Goal: Task Accomplishment & Management: Manage account settings

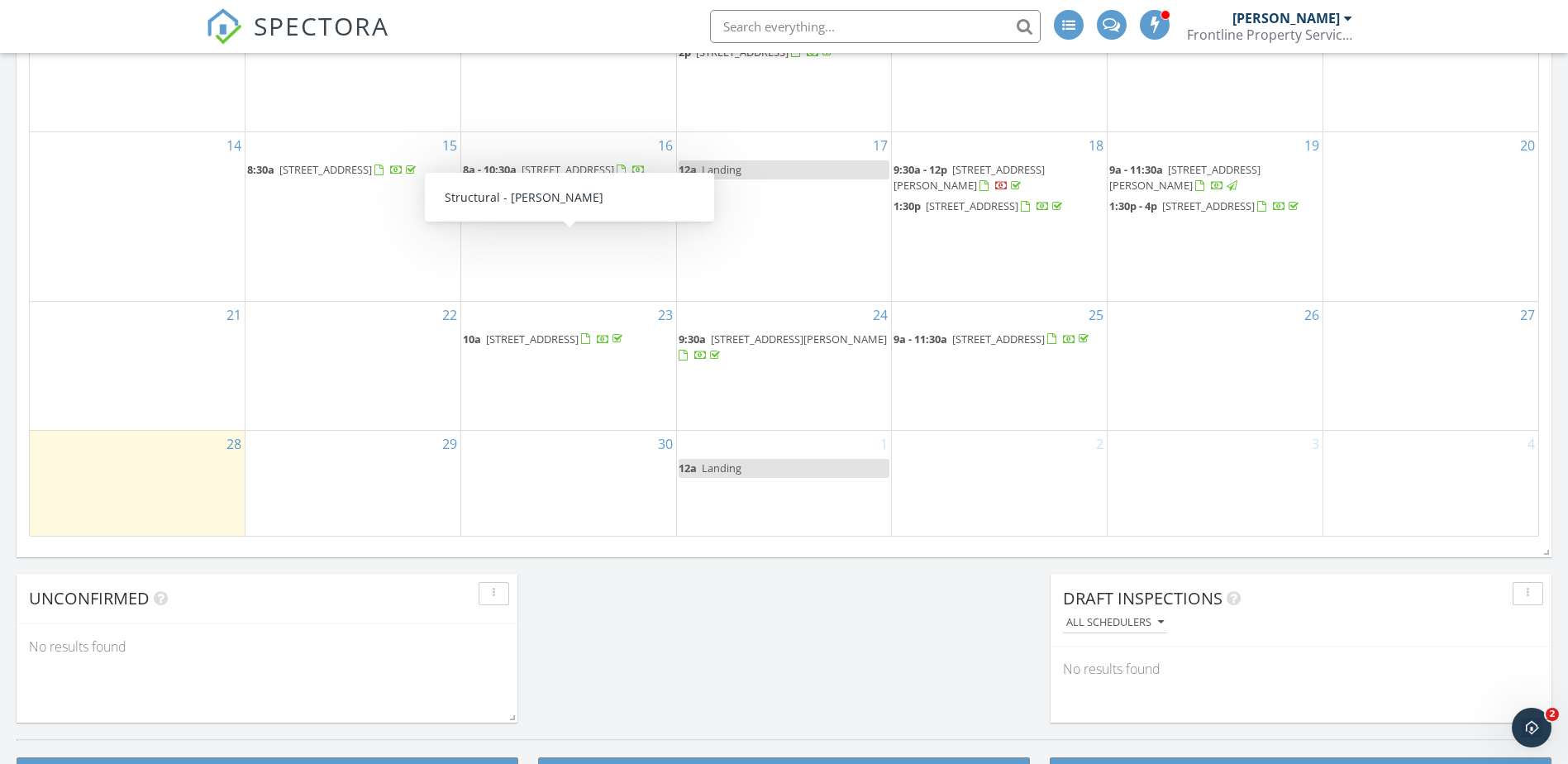
click at [561, 484] on div "30" at bounding box center [569, 484] width 215 height 105
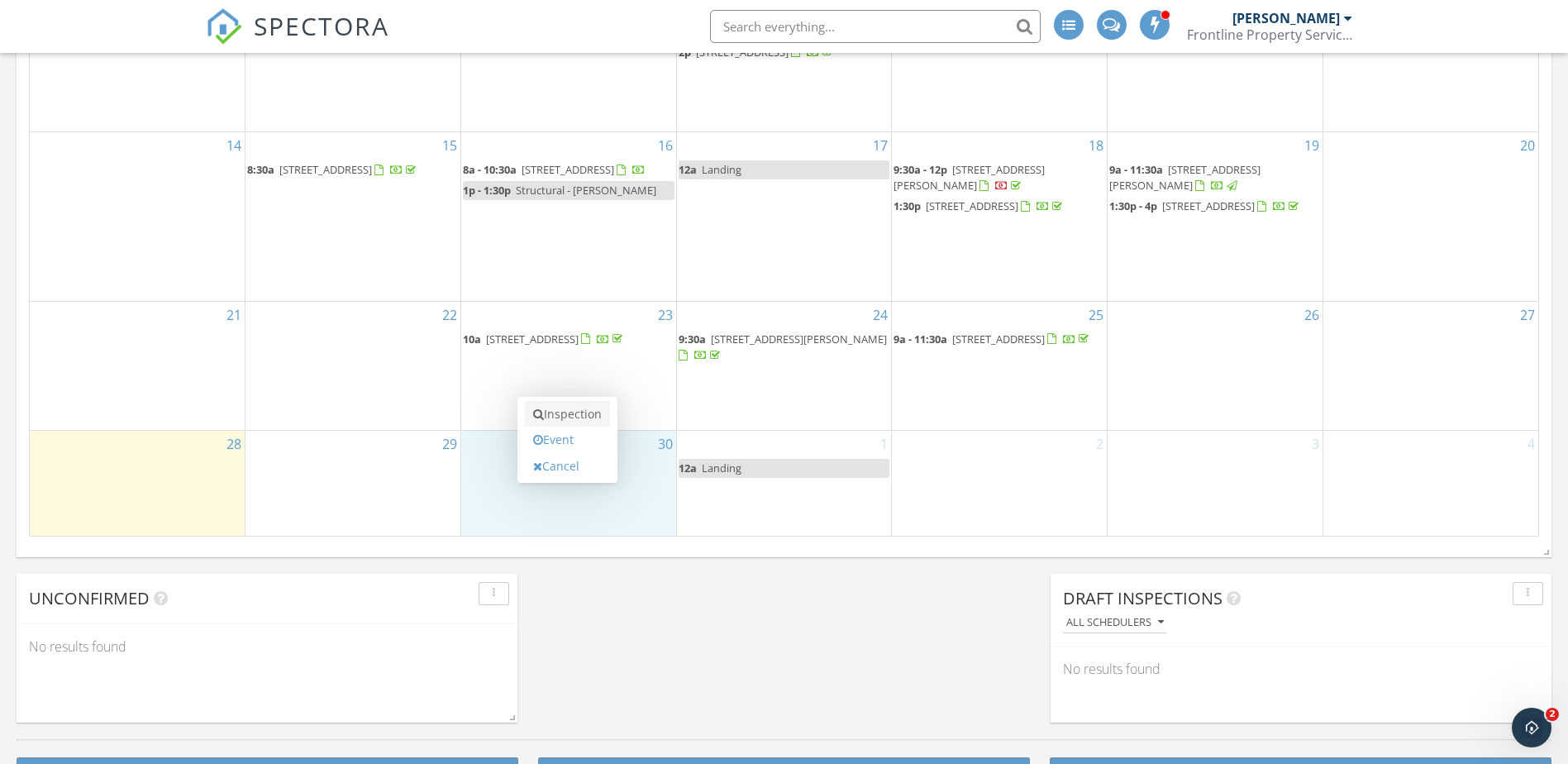
click at [577, 416] on link "Inspection" at bounding box center [567, 414] width 85 height 27
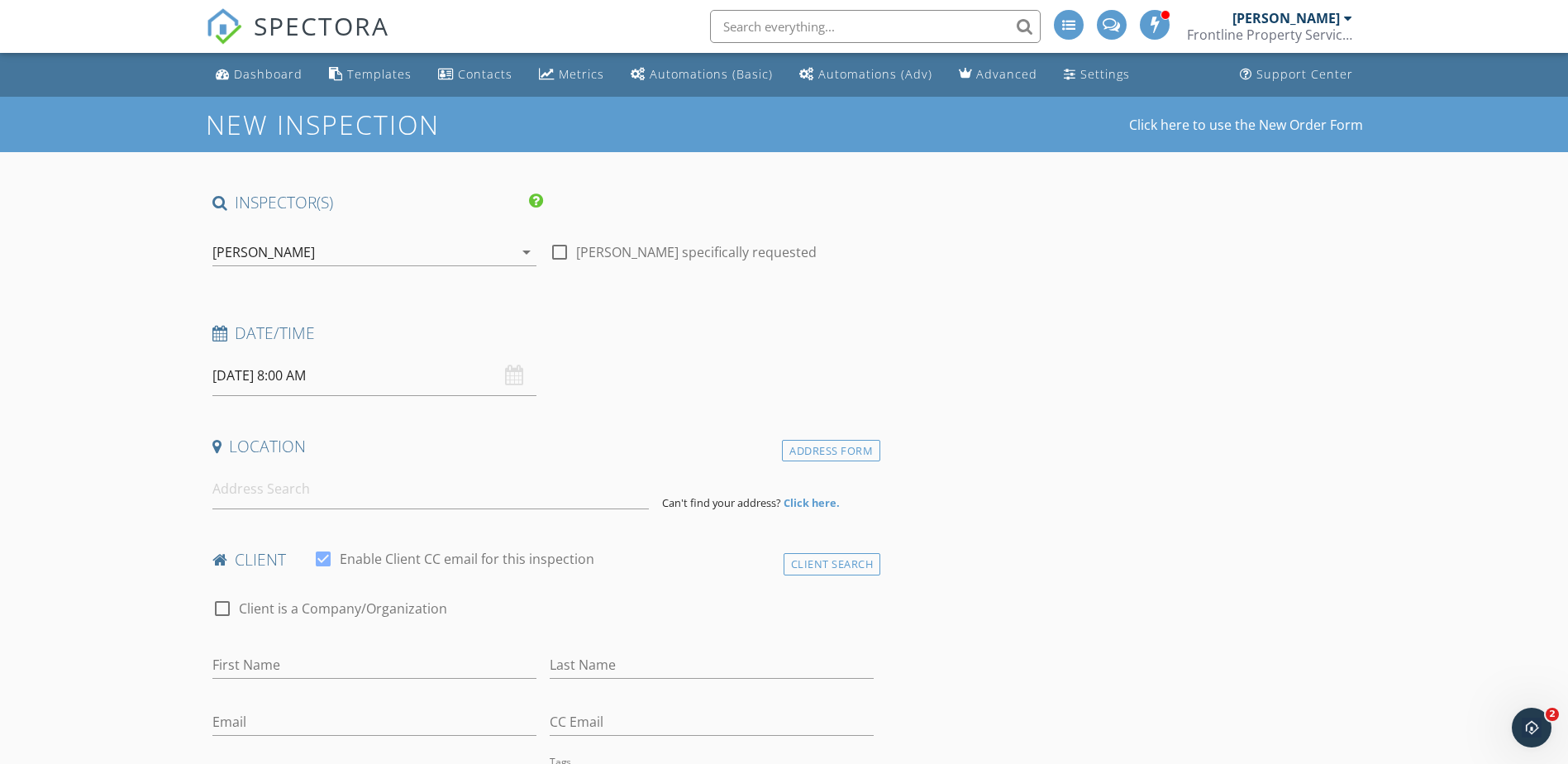
click at [376, 377] on input "[DATE] 8:00 AM" at bounding box center [374, 375] width 324 height 40
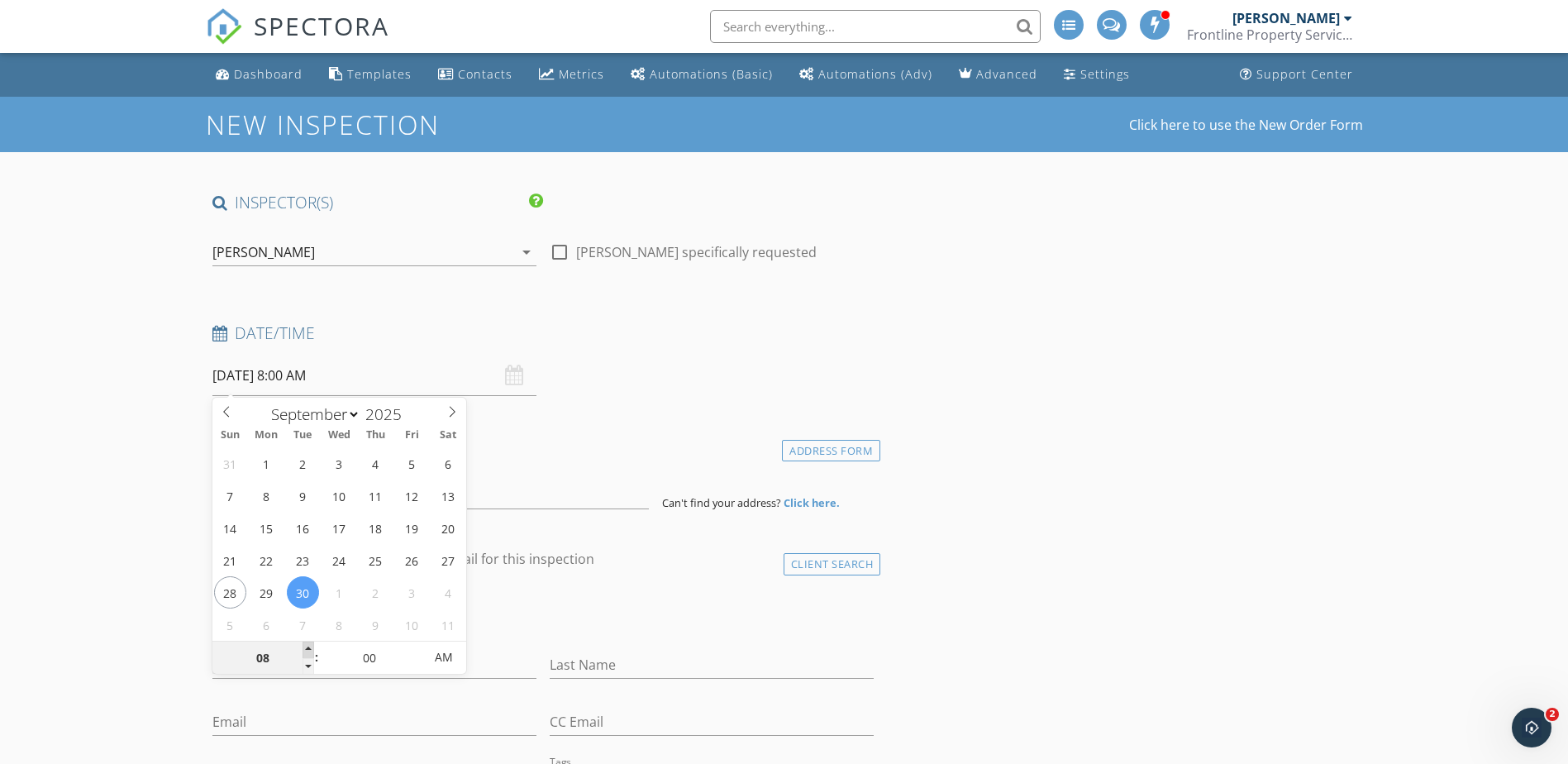
type input "09"
type input "09/30/2025 9:00 AM"
click at [307, 650] on span at bounding box center [308, 650] width 11 height 16
type input "05"
type input "09/30/2025 9:05 AM"
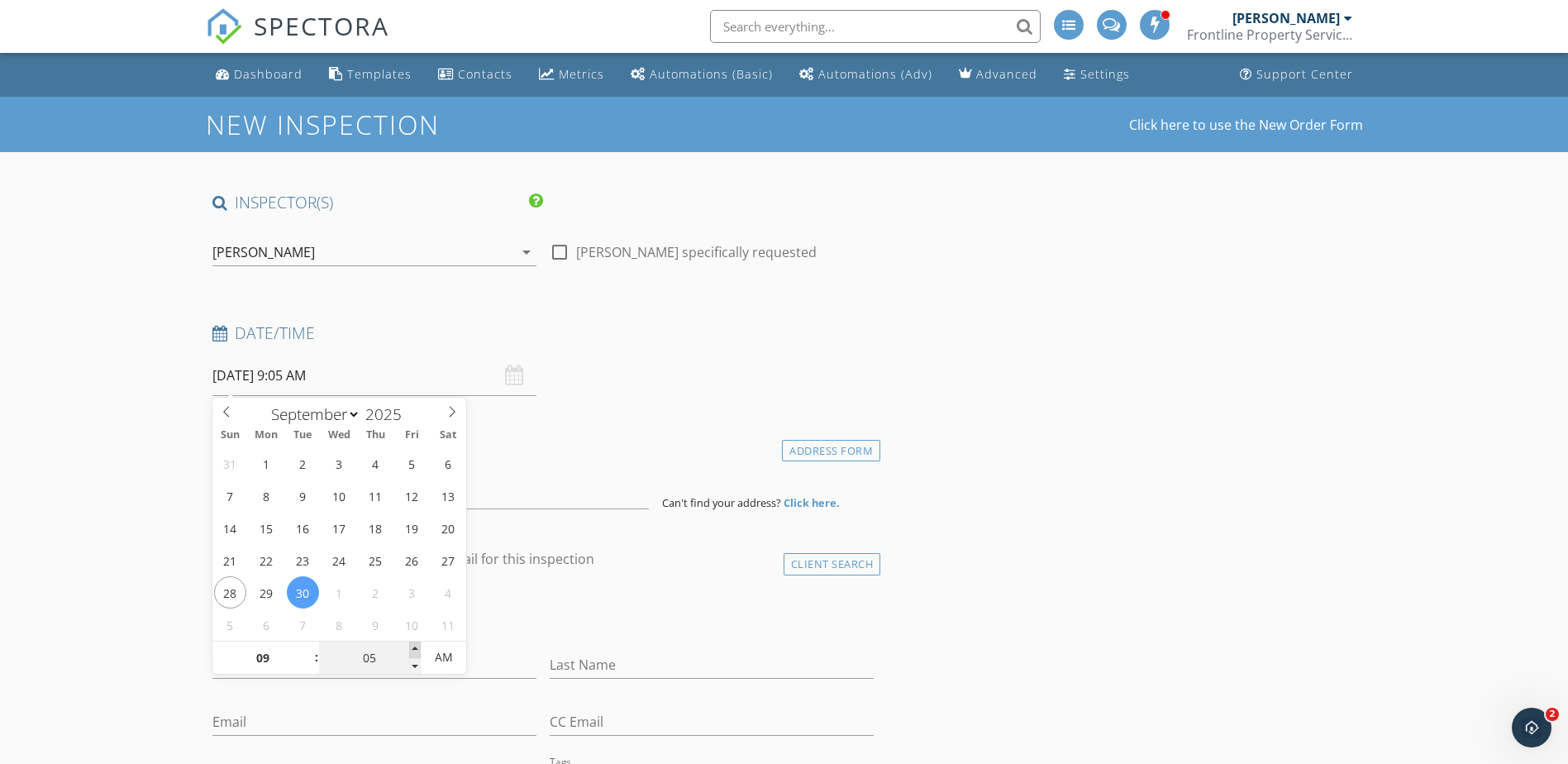
click at [413, 645] on span at bounding box center [415, 650] width 11 height 16
type input "10"
type input "09/30/2025 9:10 AM"
click at [413, 645] on span at bounding box center [415, 650] width 11 height 16
type input "15"
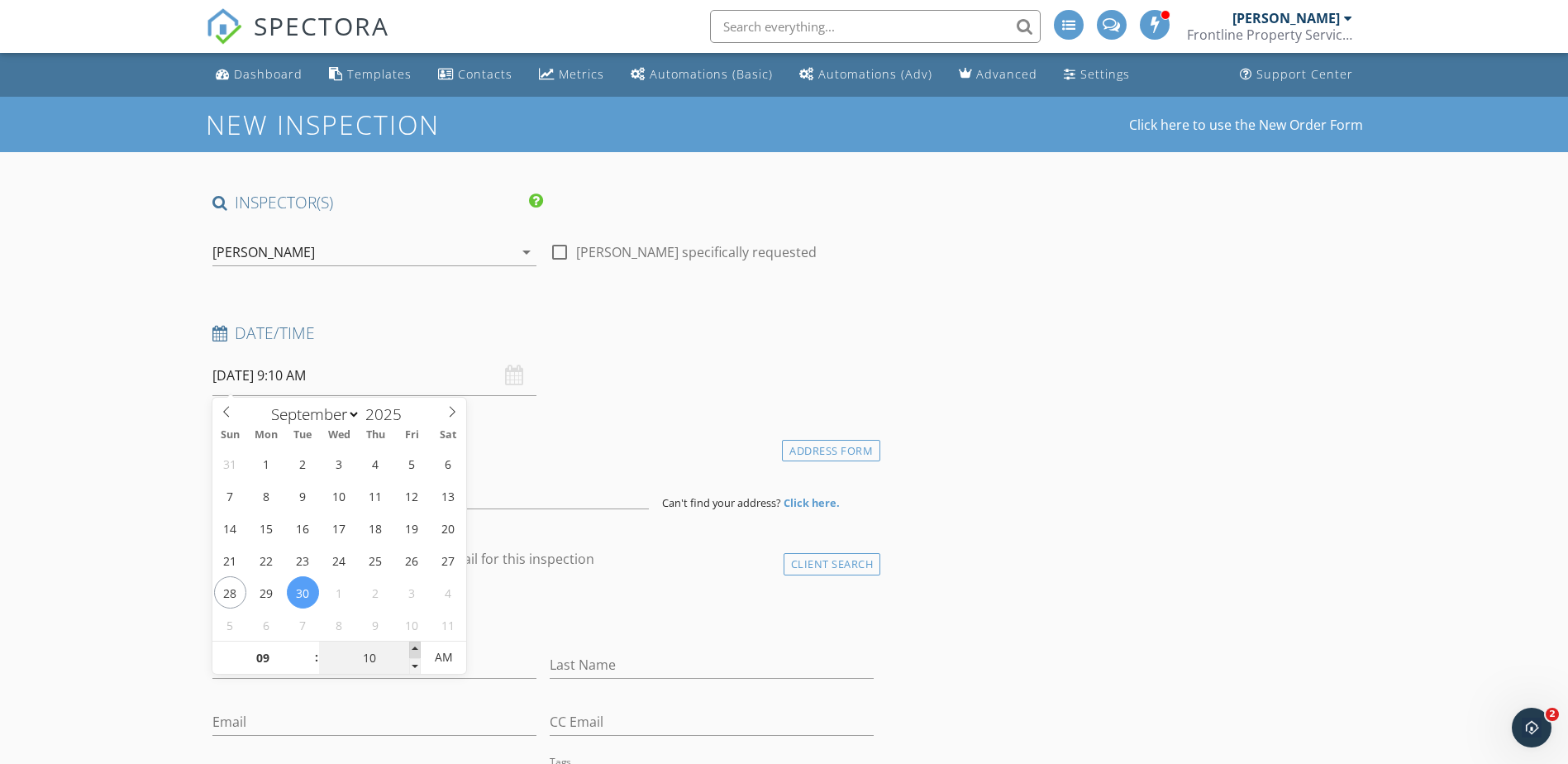
type input "09/30/2025 9:15 AM"
click at [413, 645] on span at bounding box center [415, 650] width 11 height 16
type input "20"
type input "09/30/2025 9:20 AM"
click at [413, 645] on span at bounding box center [415, 650] width 11 height 16
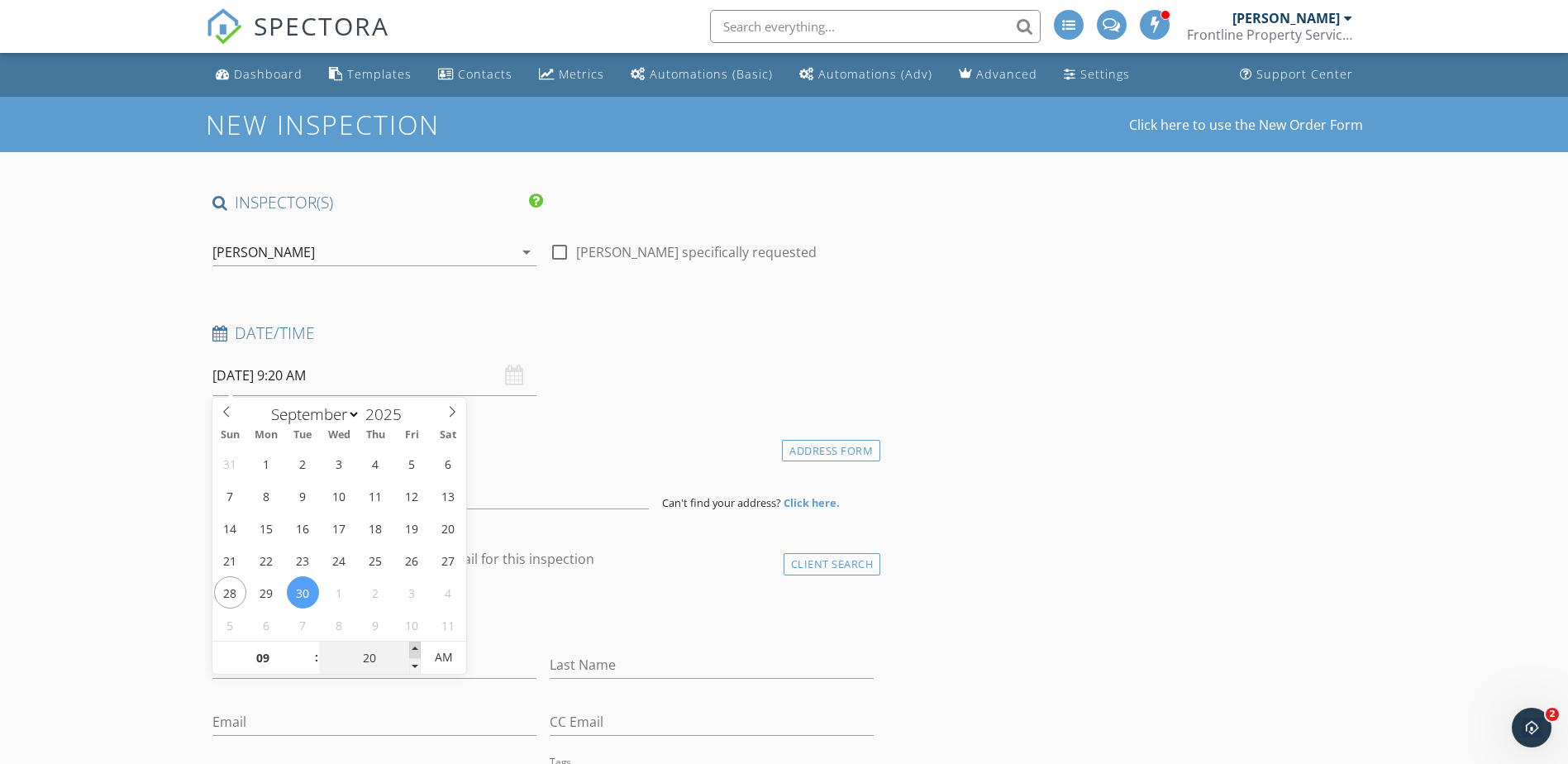
type input "25"
type input "09/30/2025 9:25 AM"
click at [413, 645] on span at bounding box center [415, 650] width 11 height 16
type input "30"
type input "[DATE] 9:30 AM"
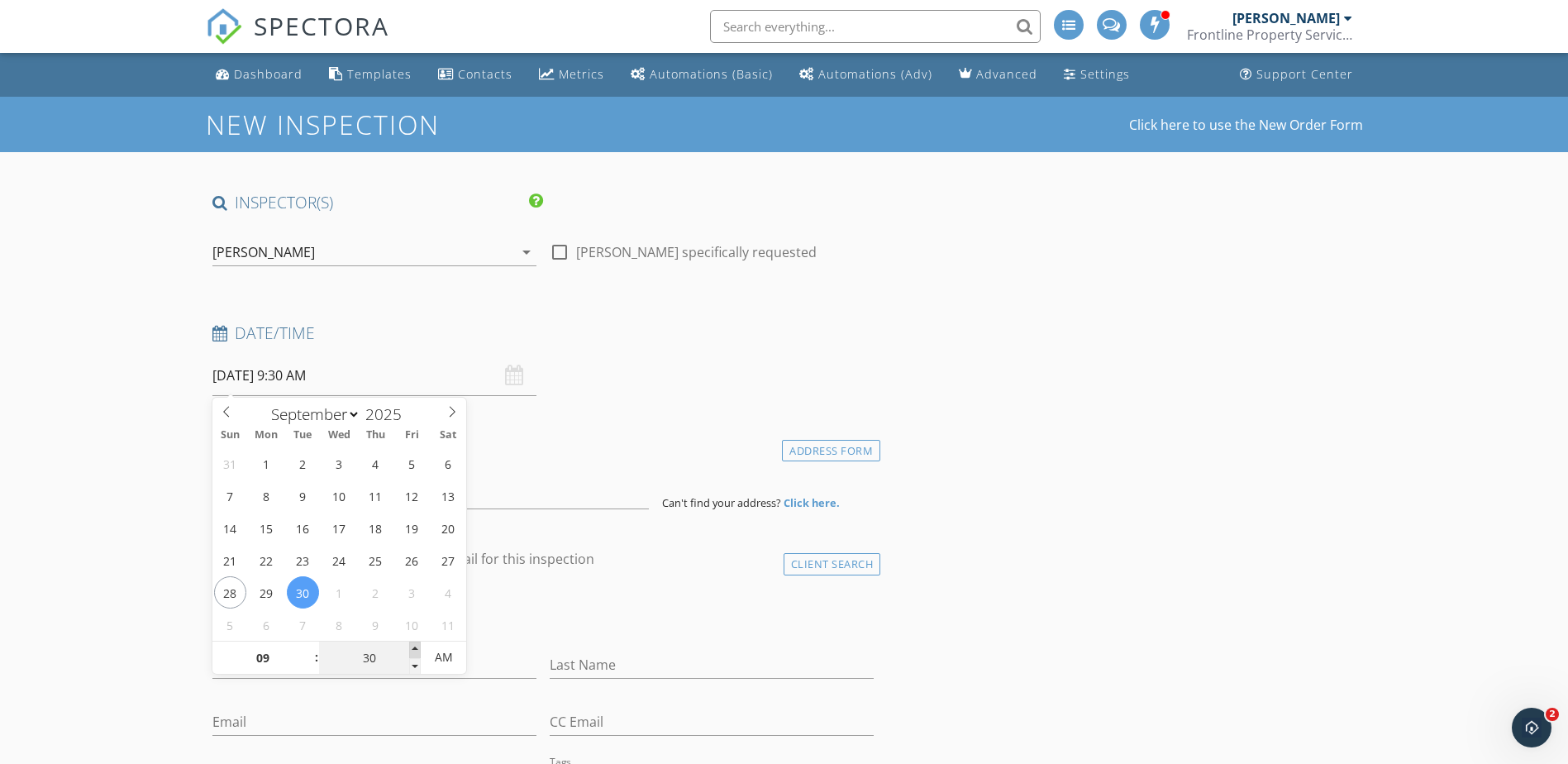
click at [413, 645] on span at bounding box center [415, 650] width 11 height 16
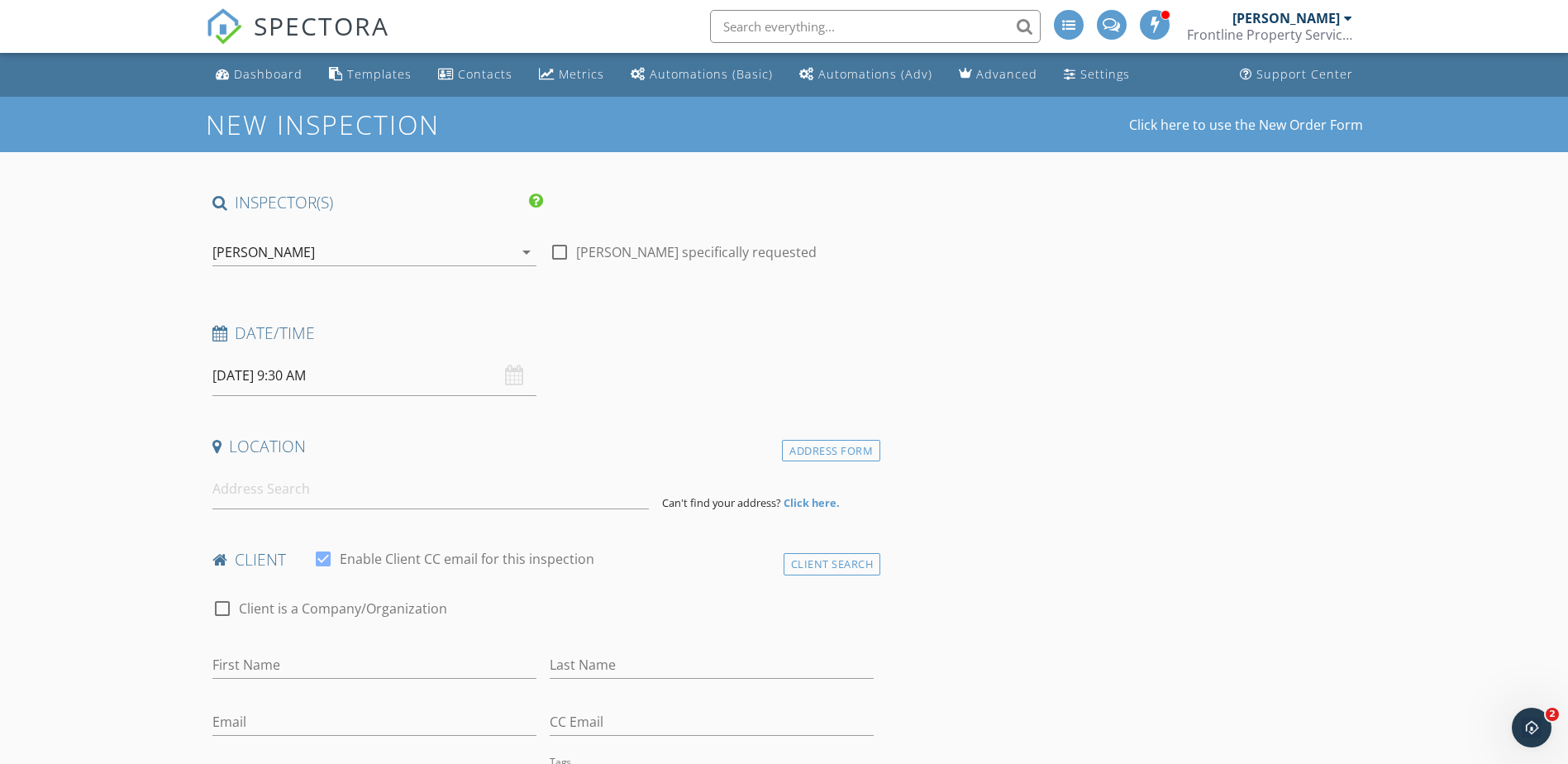
click at [264, 665] on input "First Name" at bounding box center [374, 665] width 324 height 28
type input "Steve"
type input "Howlett"
type input "howlett03@verizon.net"
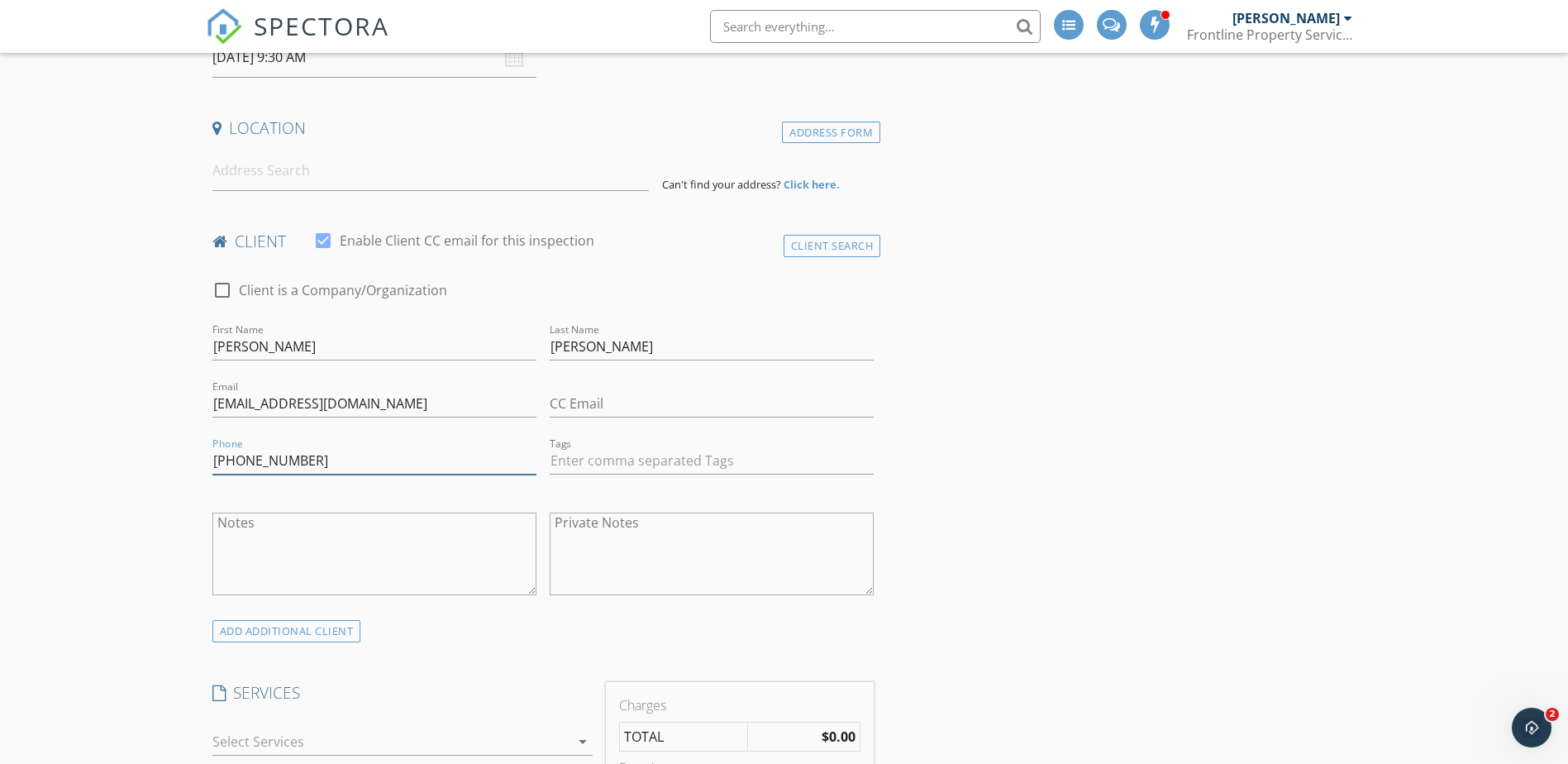
scroll to position [315, 0]
type input "909-228-0104"
click at [290, 354] on input "Steve" at bounding box center [374, 350] width 324 height 28
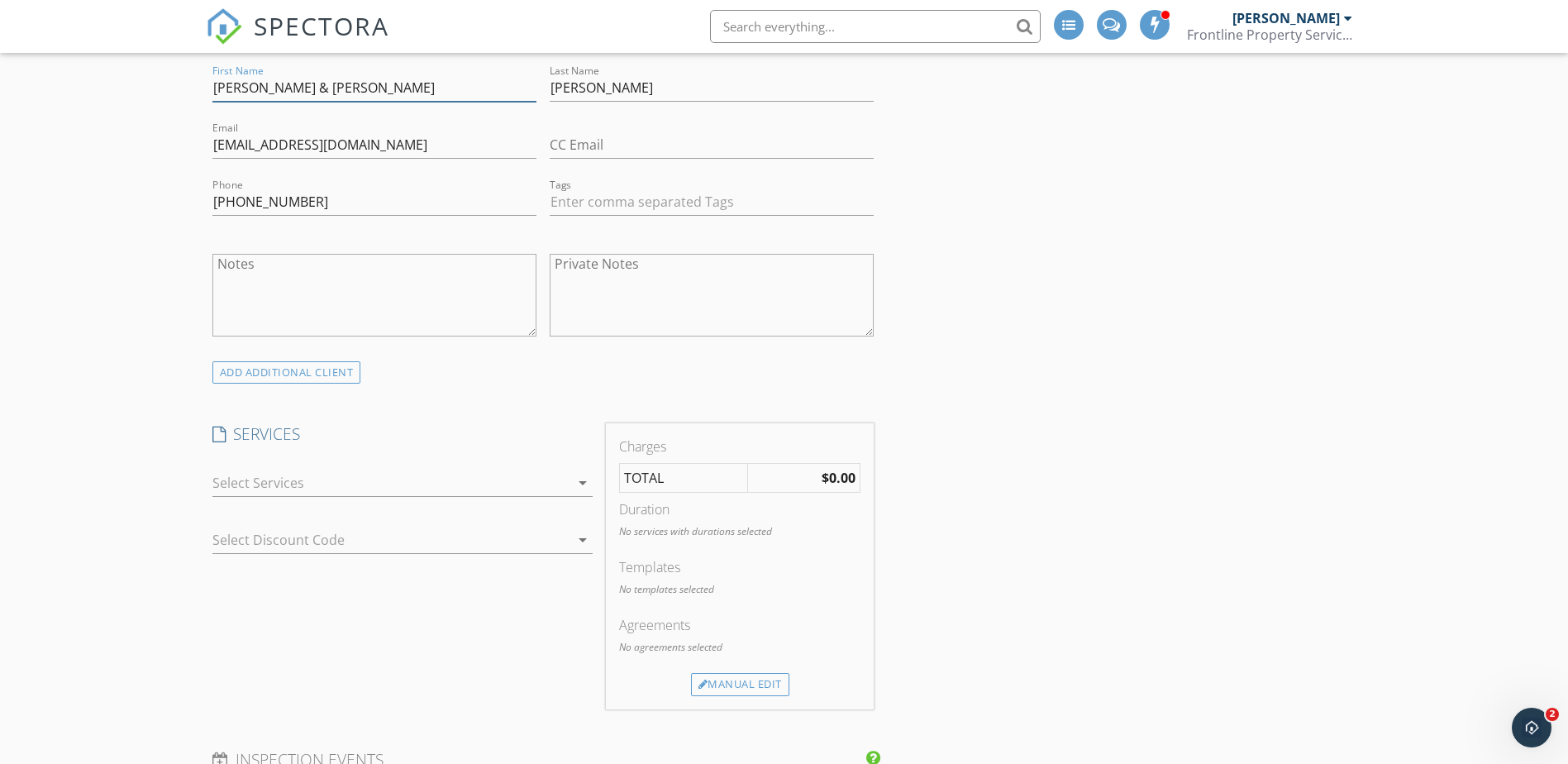
scroll to position [645, 0]
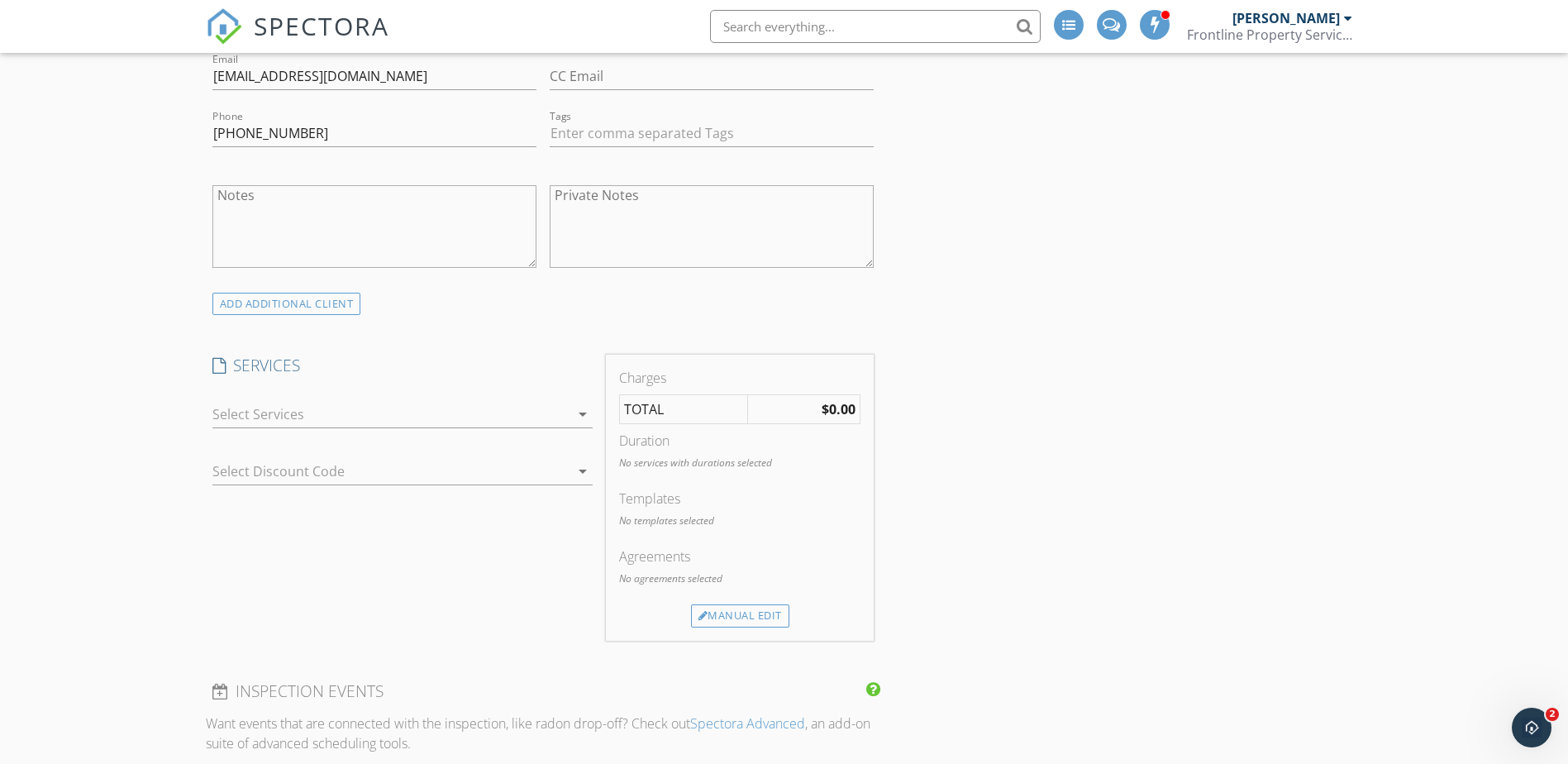
type input "Steve & Marjon"
click at [364, 422] on div at bounding box center [390, 414] width 357 height 27
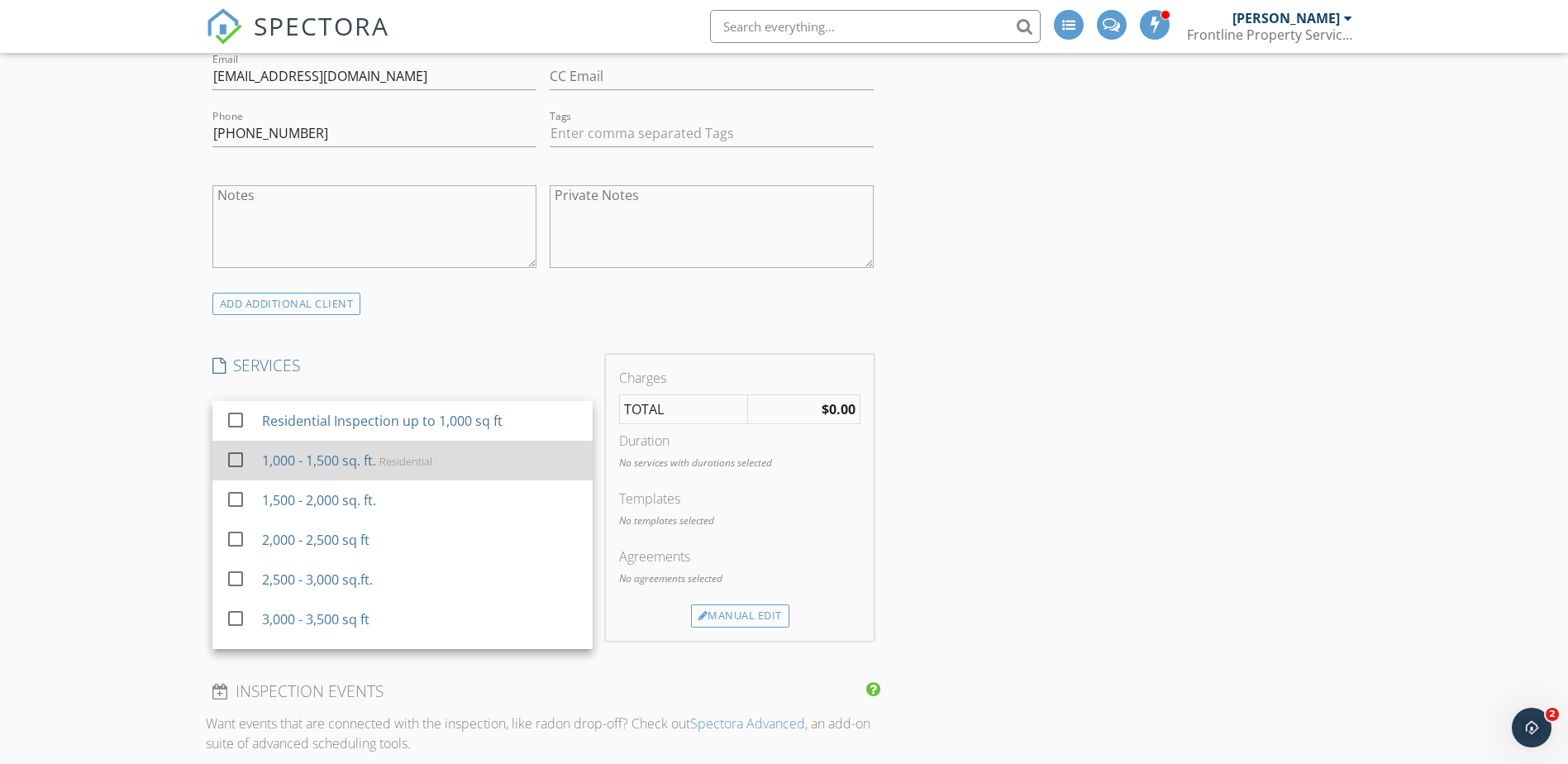
click at [366, 467] on div "1,000 - 1,500 sq. ft." at bounding box center [318, 460] width 114 height 20
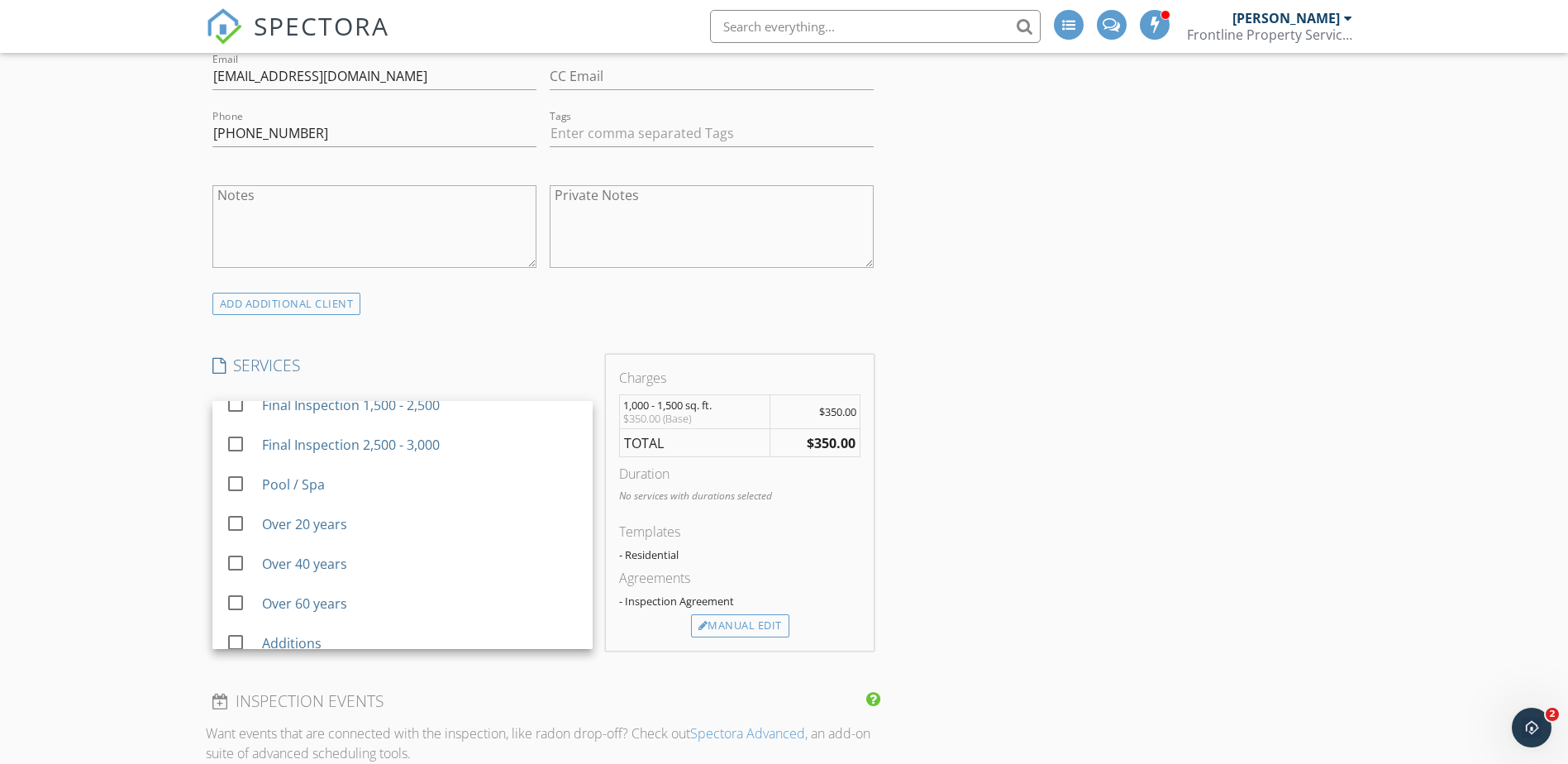
scroll to position [413, 0]
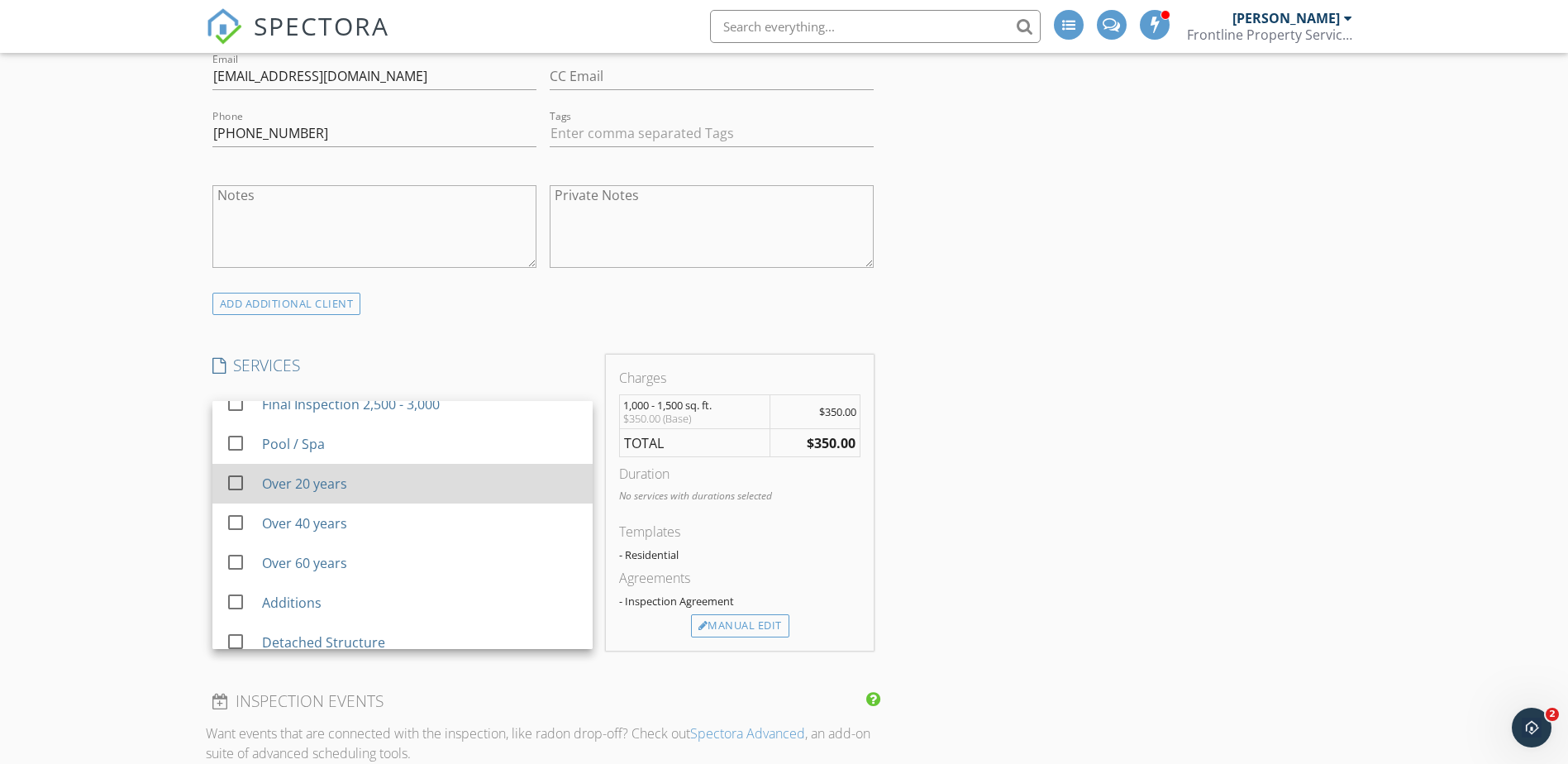
click at [415, 490] on div "Over 20 years" at bounding box center [420, 484] width 317 height 33
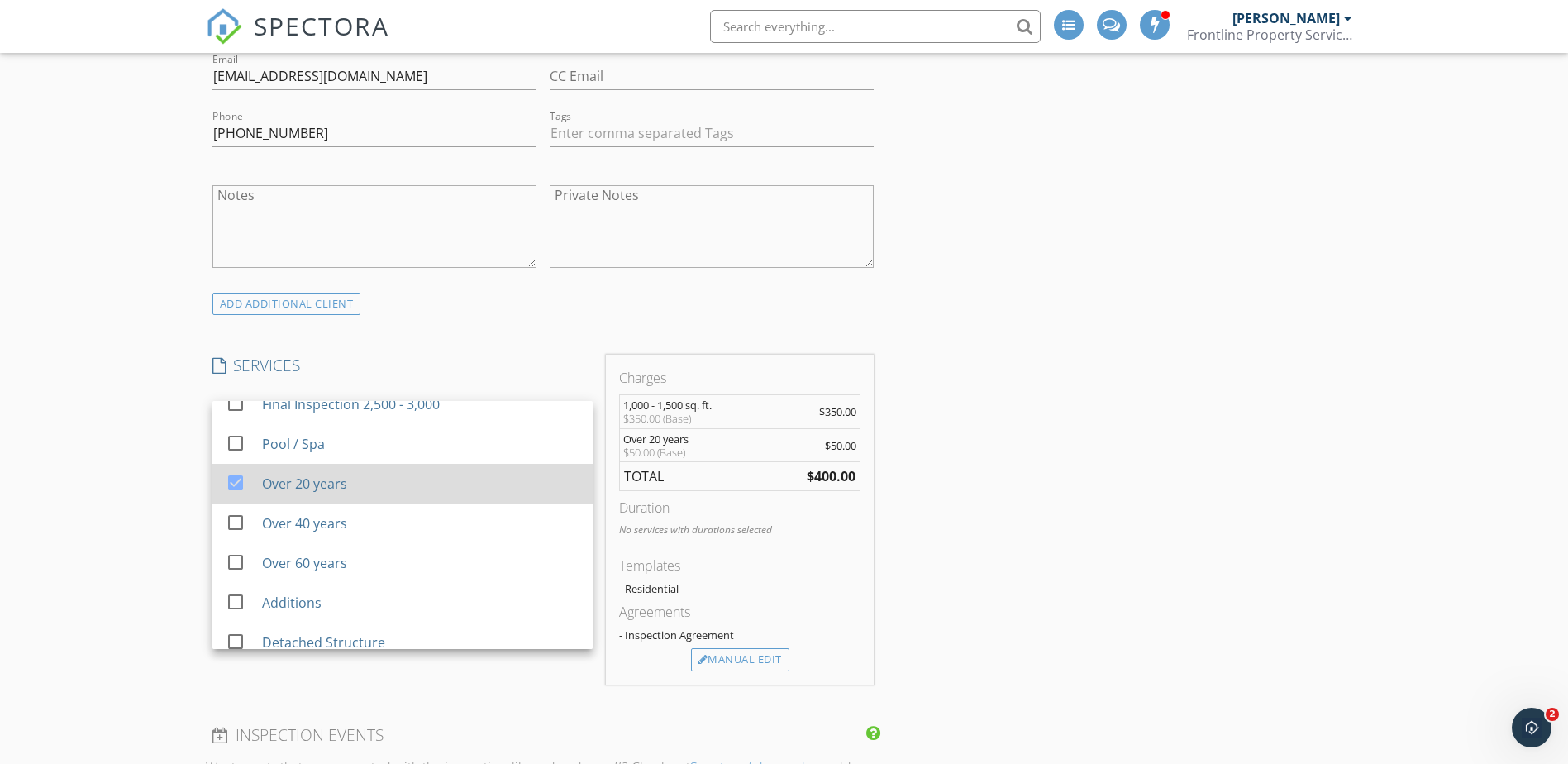
click at [432, 489] on div "Over 20 years" at bounding box center [420, 484] width 317 height 33
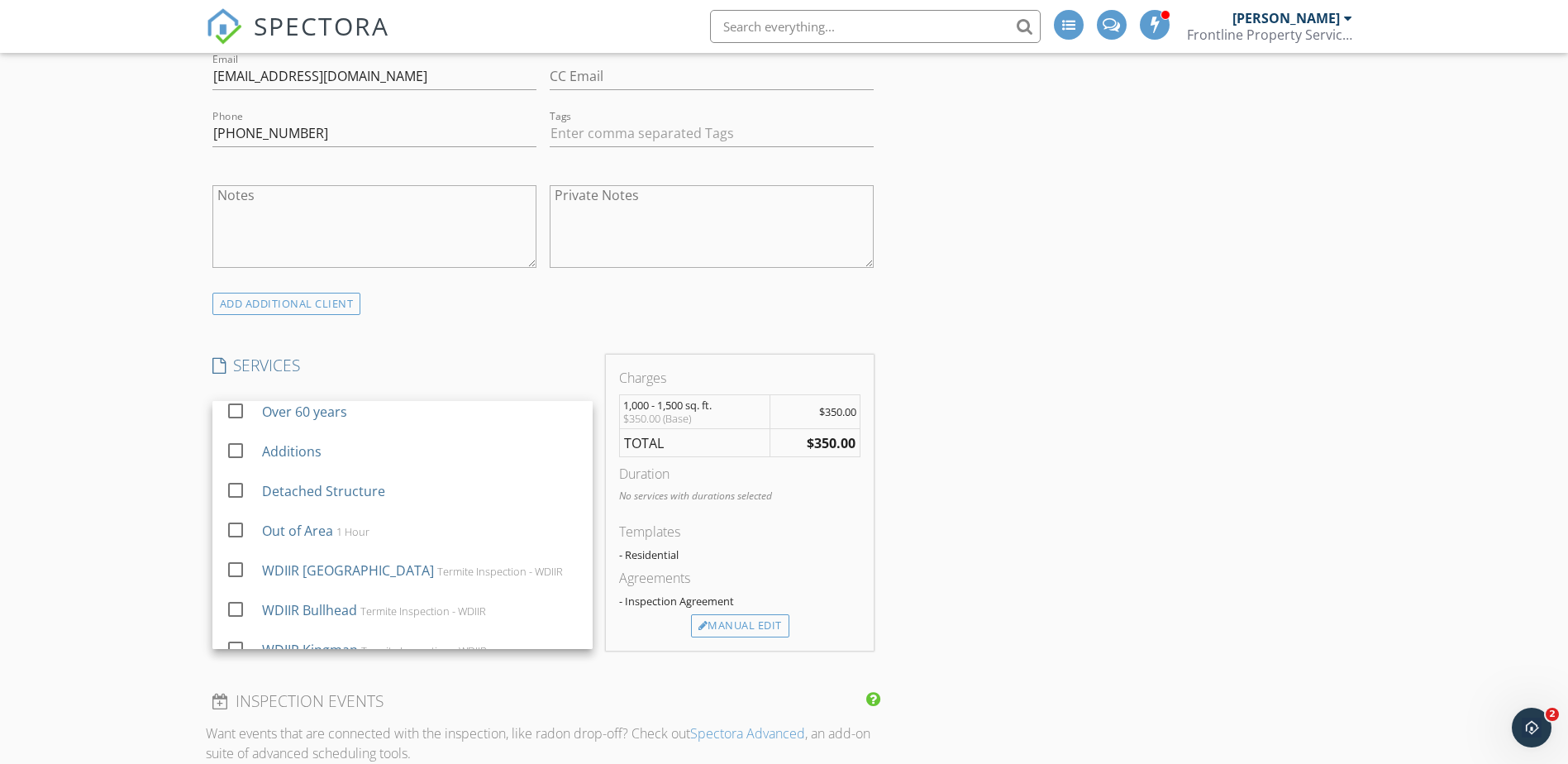
scroll to position [579, 0]
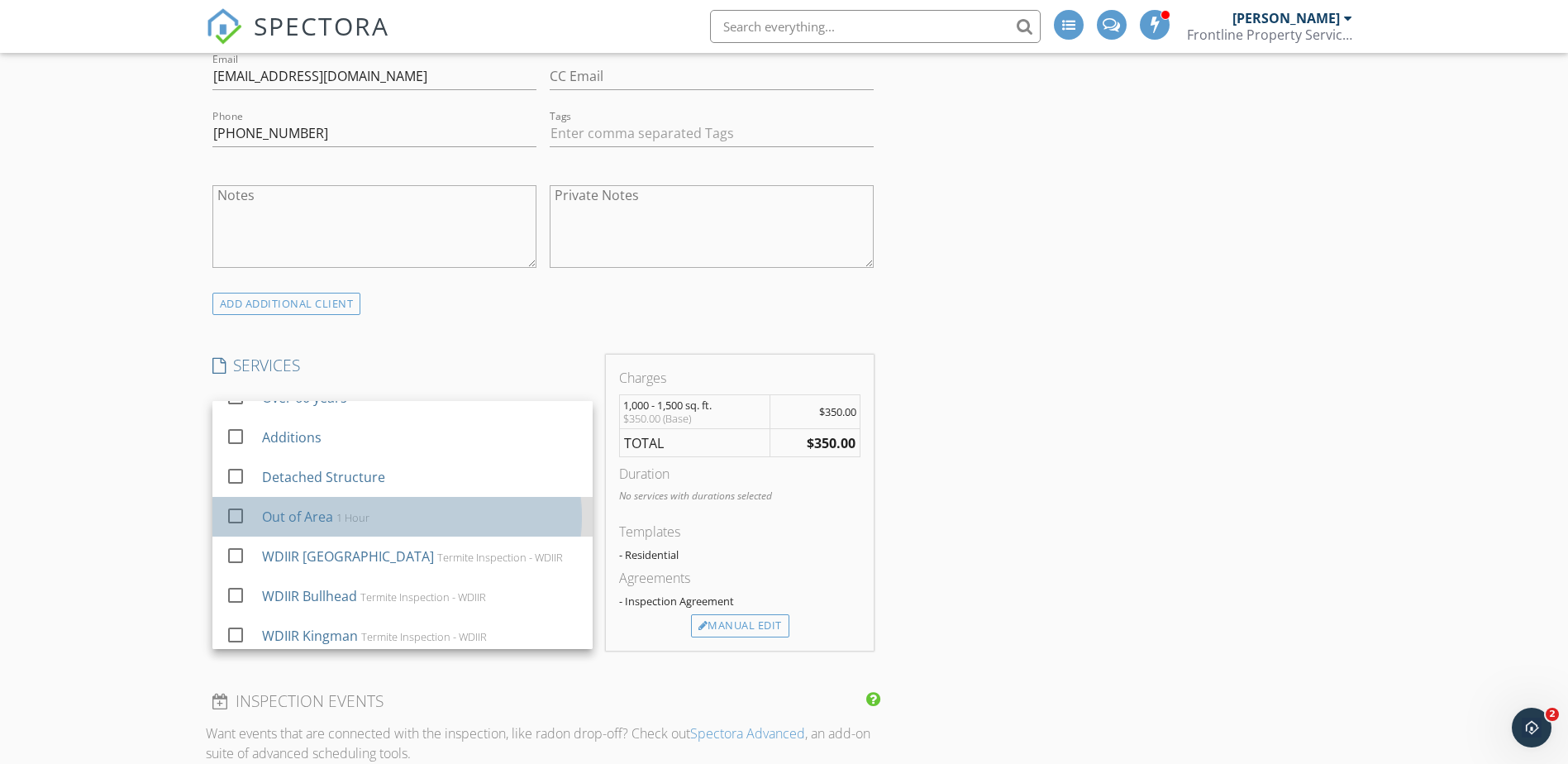
click at [434, 514] on div "Out of Area 1 Hour" at bounding box center [420, 516] width 317 height 33
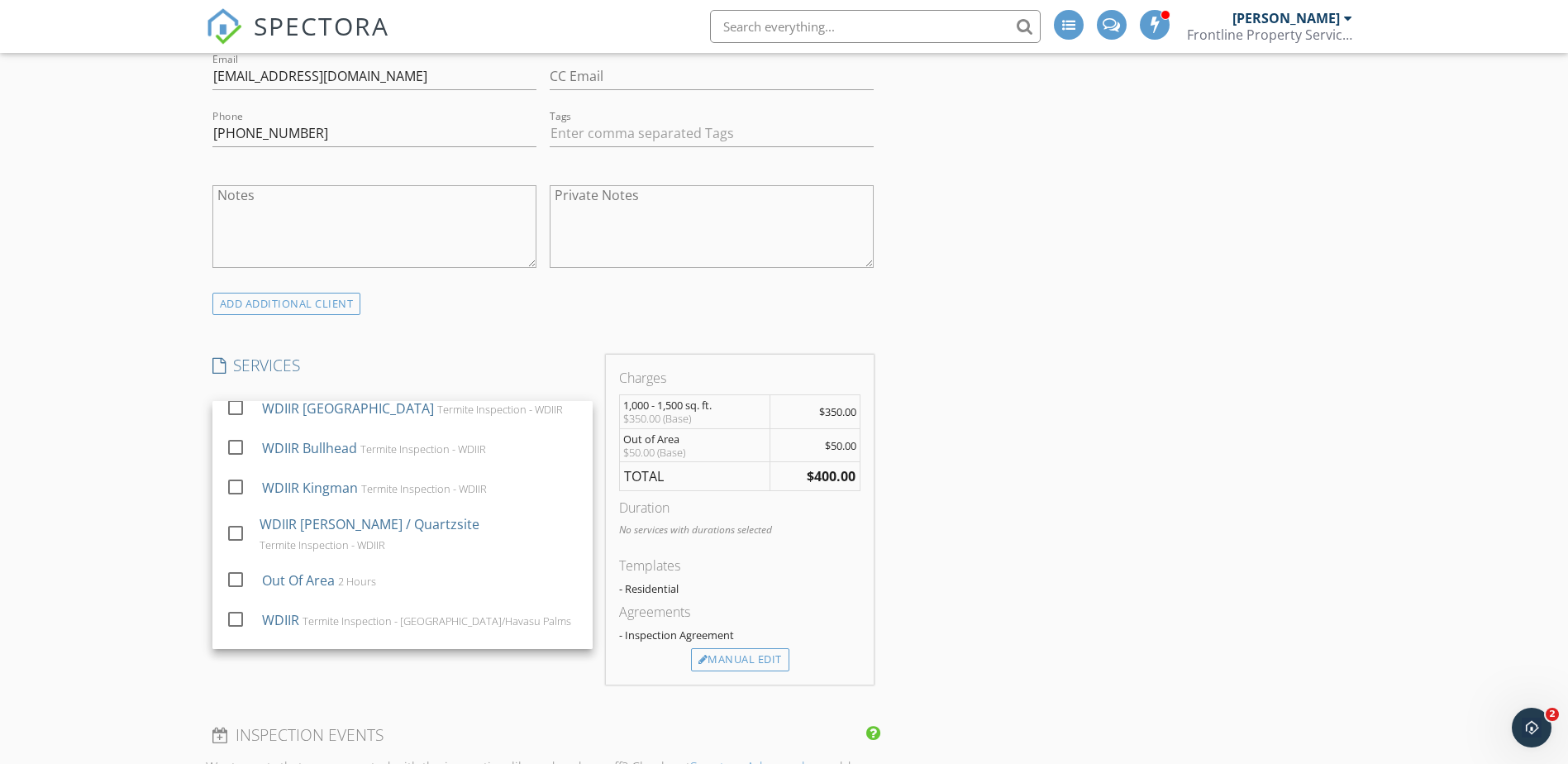
scroll to position [744, 0]
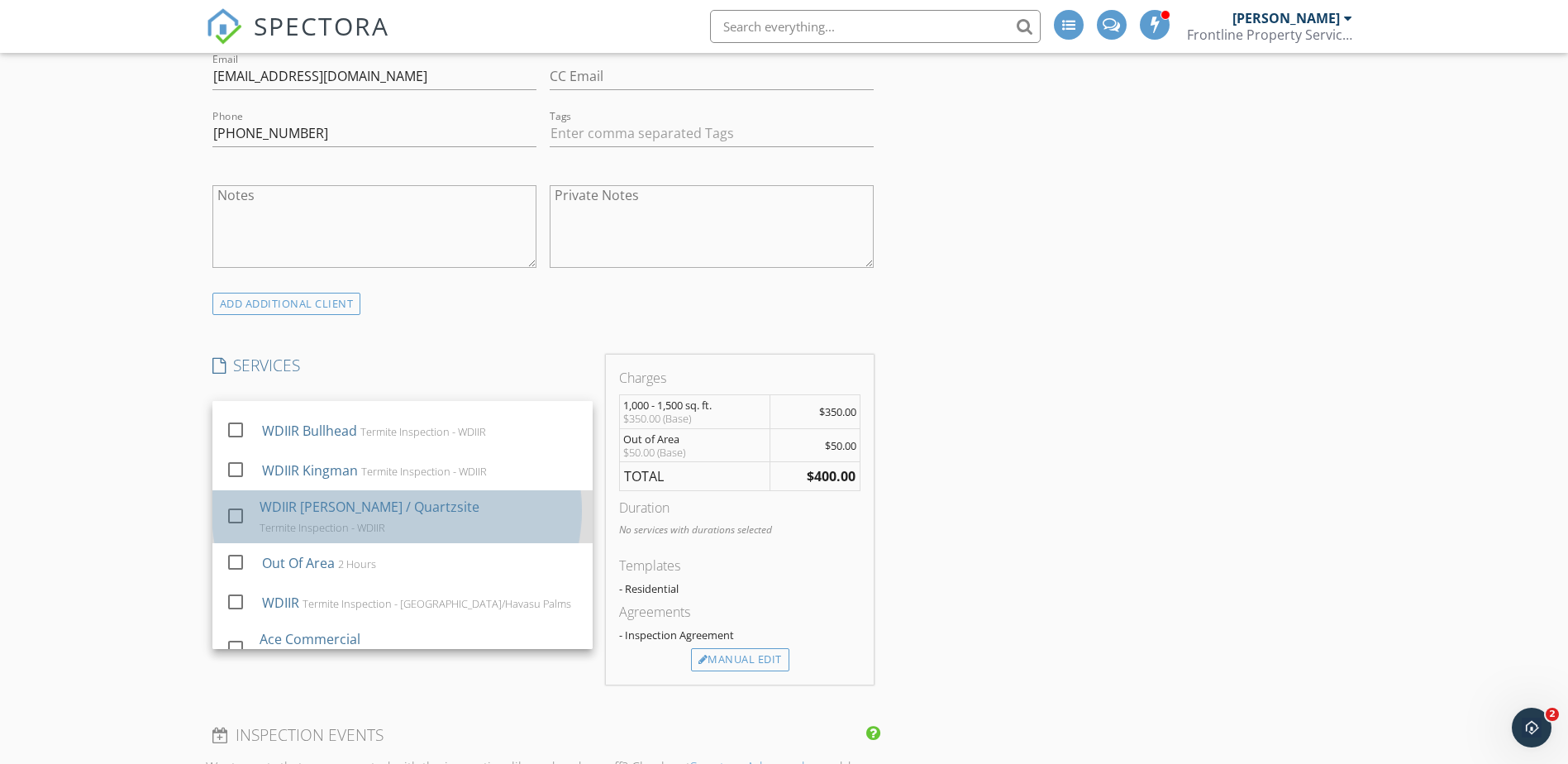
click at [384, 521] on div "Termite Inspection - WDIIR" at bounding box center [322, 527] width 126 height 13
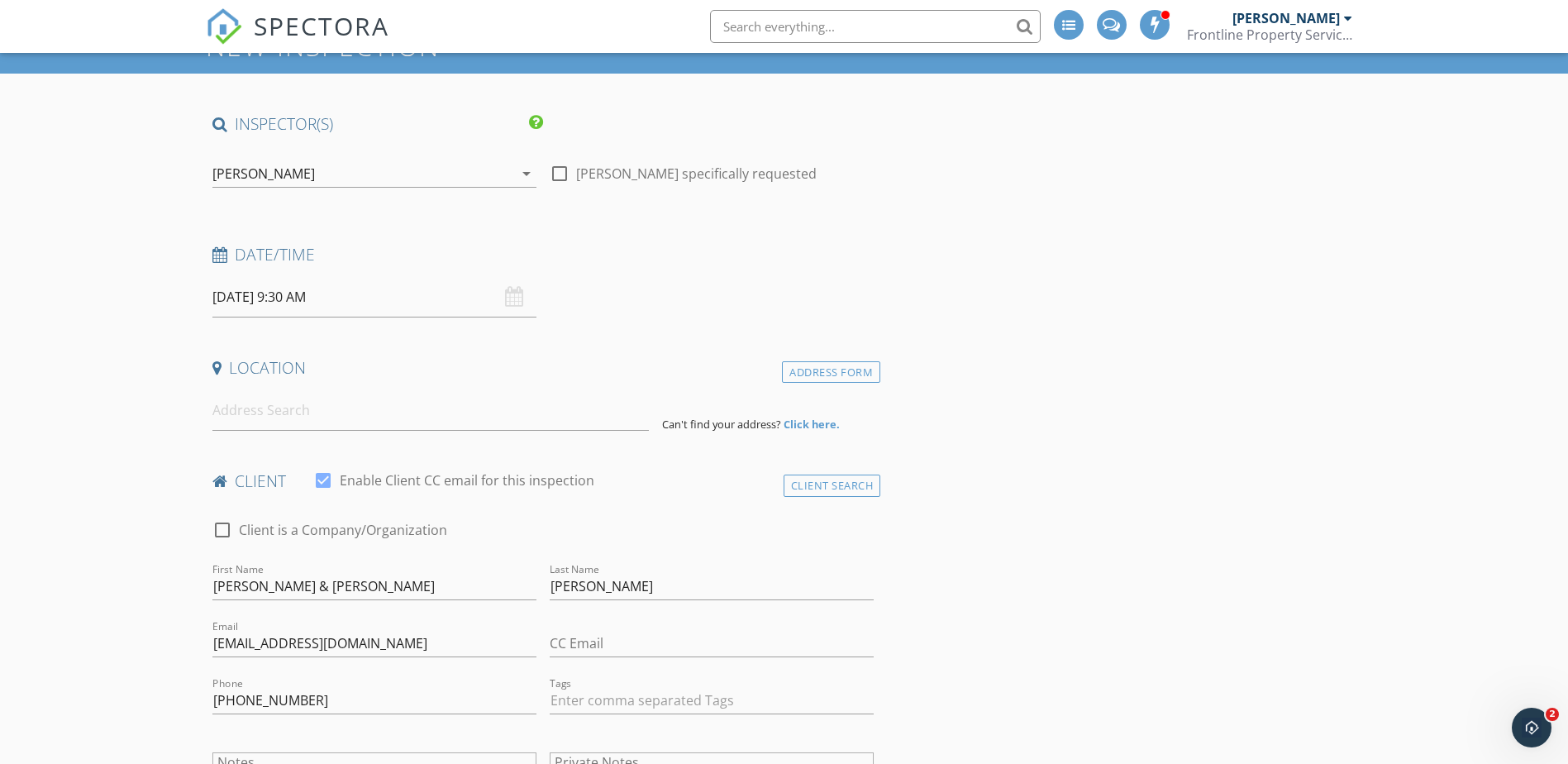
scroll to position [0, 0]
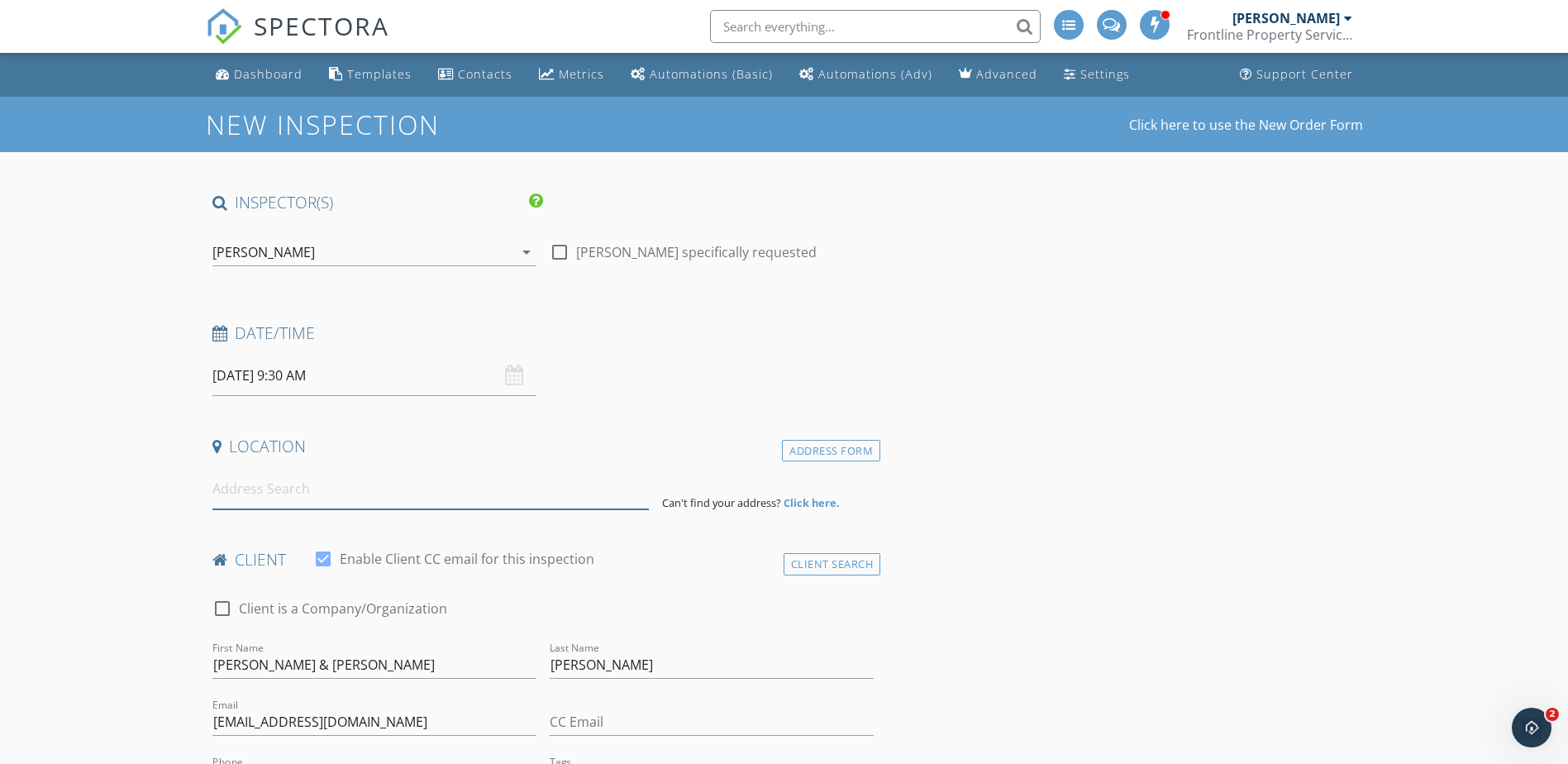
click at [401, 501] on input at bounding box center [430, 489] width 436 height 40
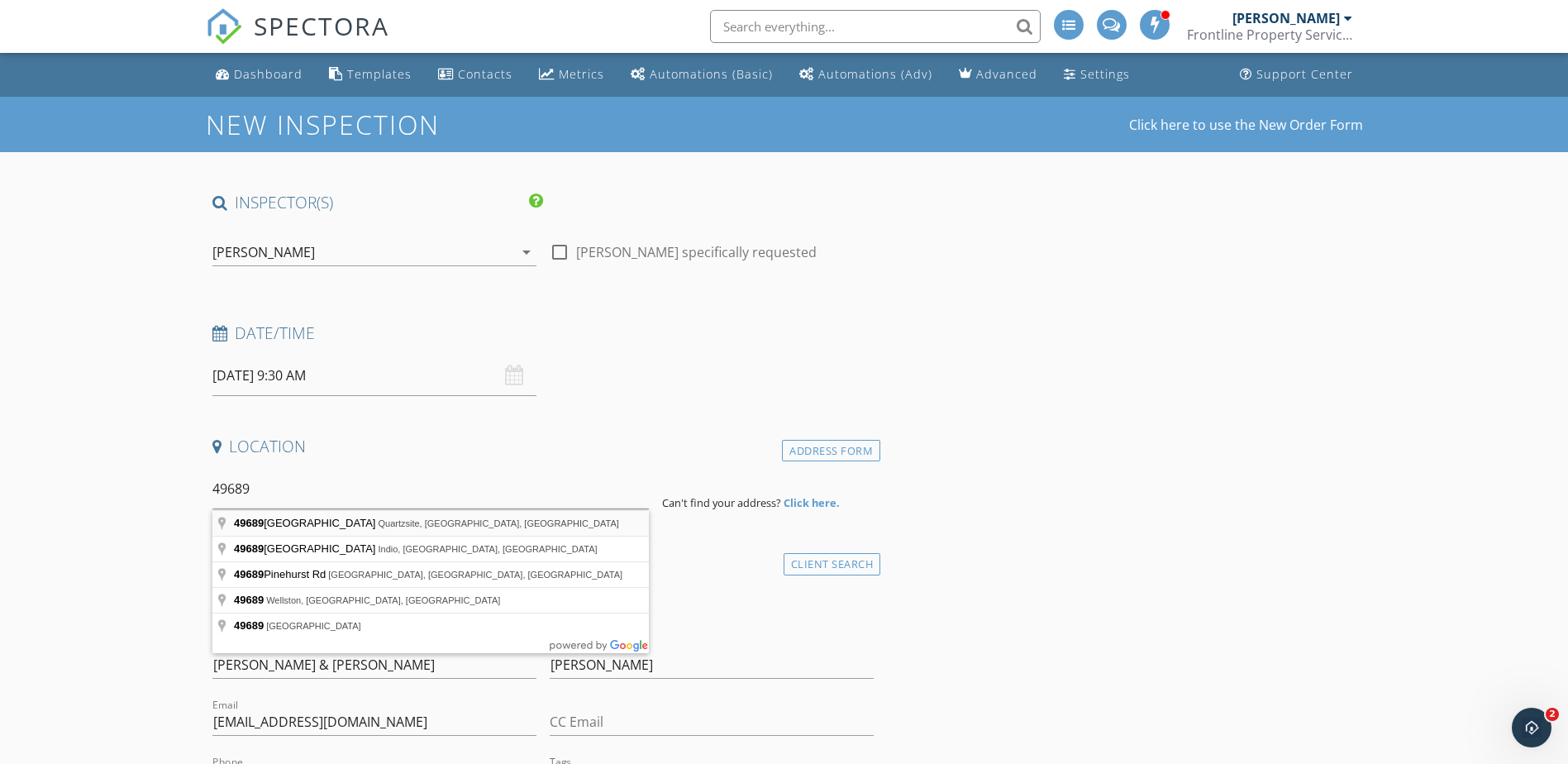
type input "49689 Ruby Avenue, Quartzsite, AZ, USA"
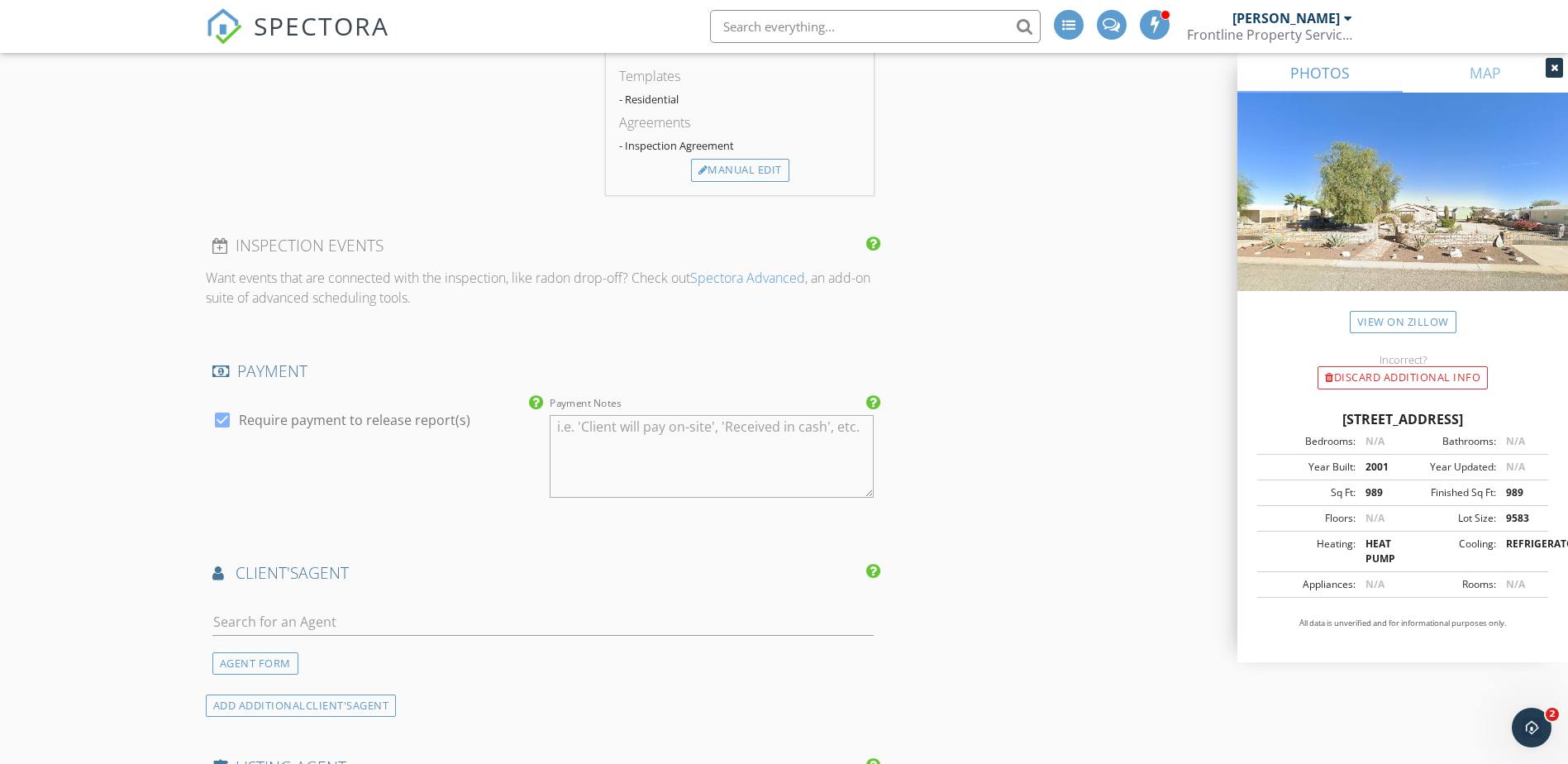
scroll to position [1736, 0]
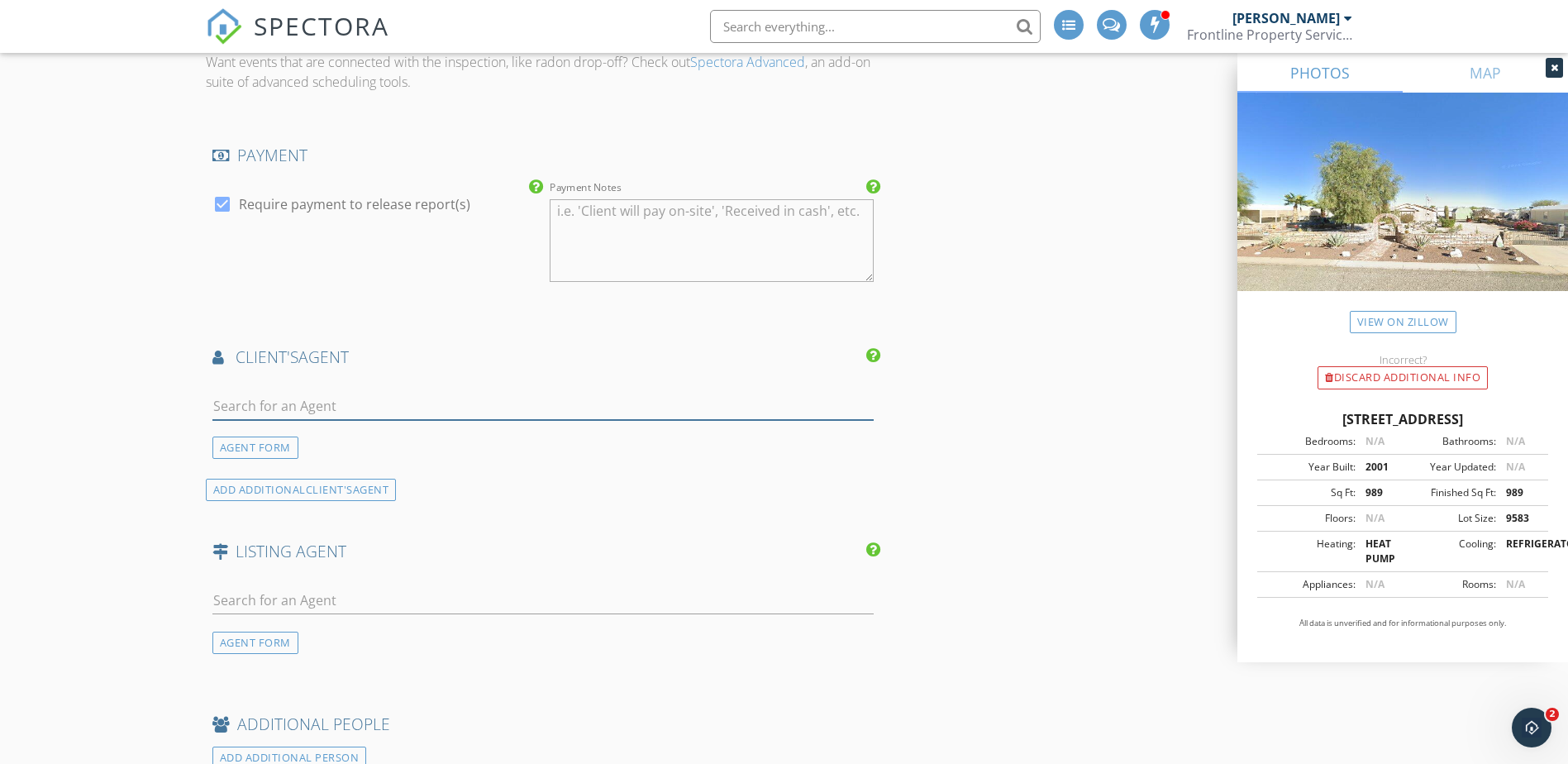
click at [322, 402] on input "text" at bounding box center [544, 406] width 662 height 28
type input "Jennifer"
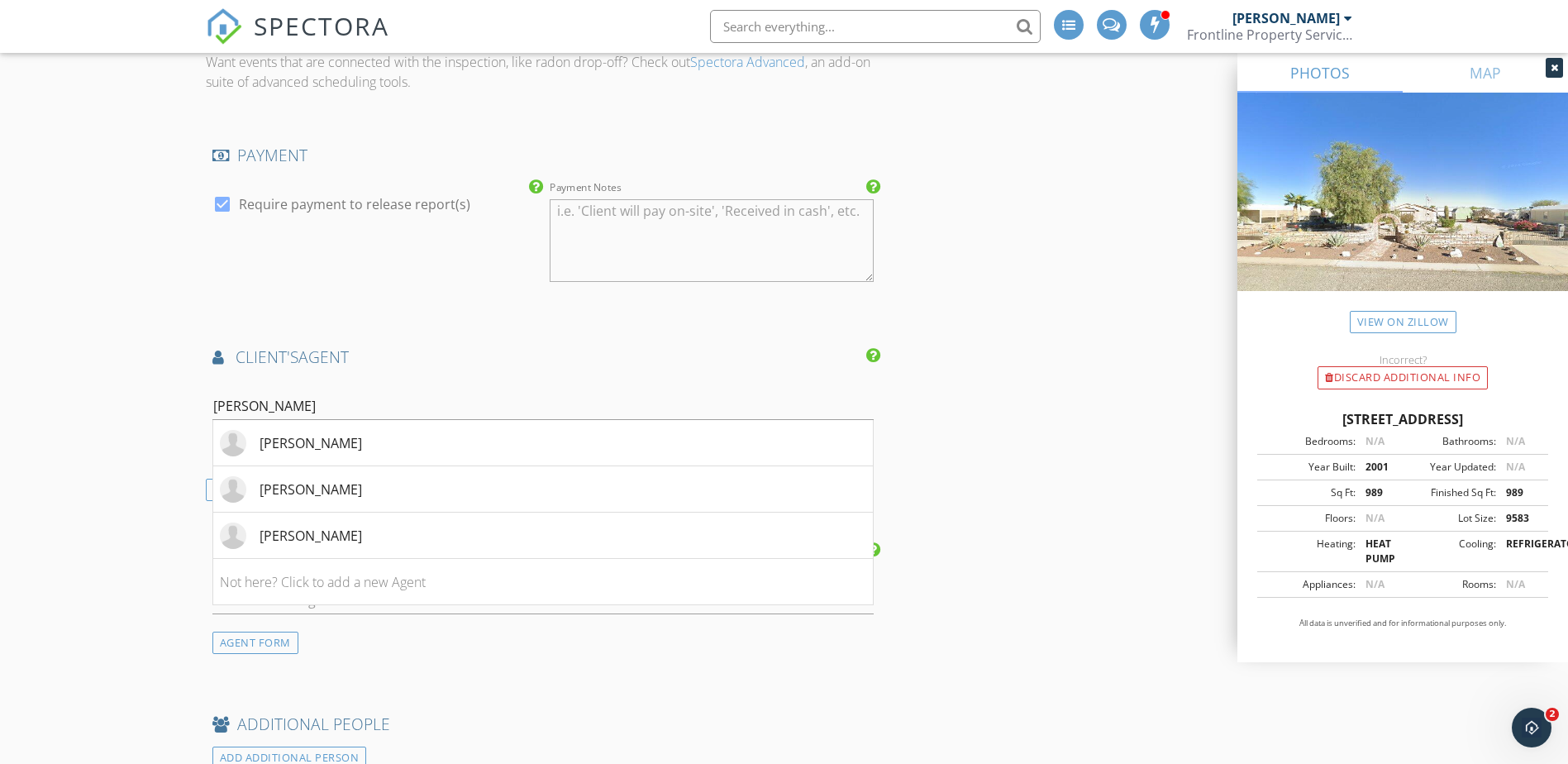
click at [94, 408] on div "New Inspection Click here to use the New Order Form INSPECTOR(S) check_box Don …" at bounding box center [784, 6] width 1568 height 3293
click at [281, 576] on li "Not here? Click to add a new Agent" at bounding box center [544, 582] width 661 height 46
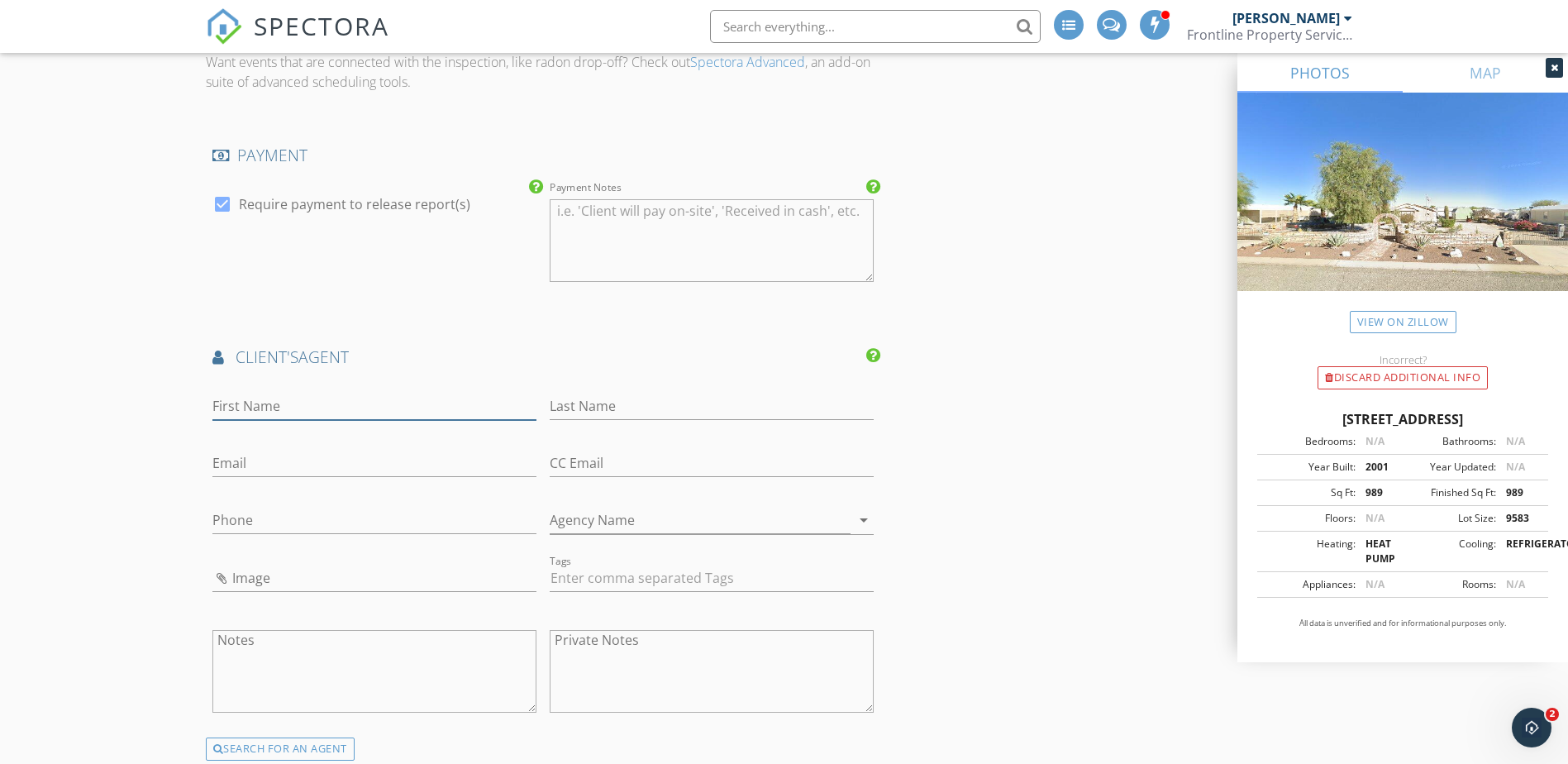
click at [346, 392] on input "First Name" at bounding box center [374, 406] width 324 height 28
type input "K"
type input "Jennifer"
type input "Murphy"
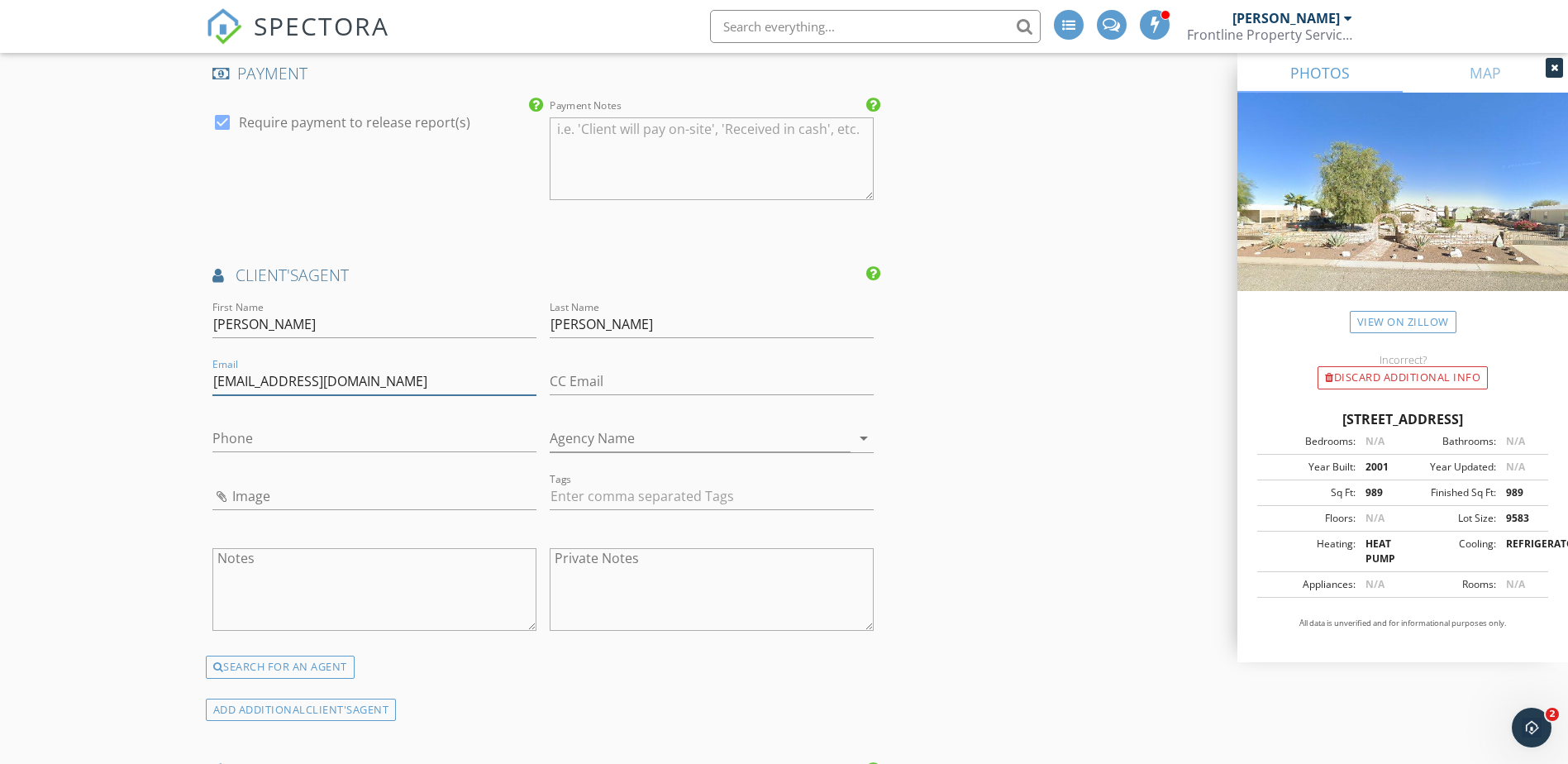
scroll to position [1819, 0]
type input "jennifermurphy@coldwellbankerab.com"
click at [297, 424] on input "Phone" at bounding box center [374, 438] width 324 height 28
type input "951-634-5845"
click at [981, 582] on div "INSPECTOR(S) check_box Don Tardiff PRIMARY Don Tardiff arrow_drop_down check_bo…" at bounding box center [784, 103] width 1157 height 3460
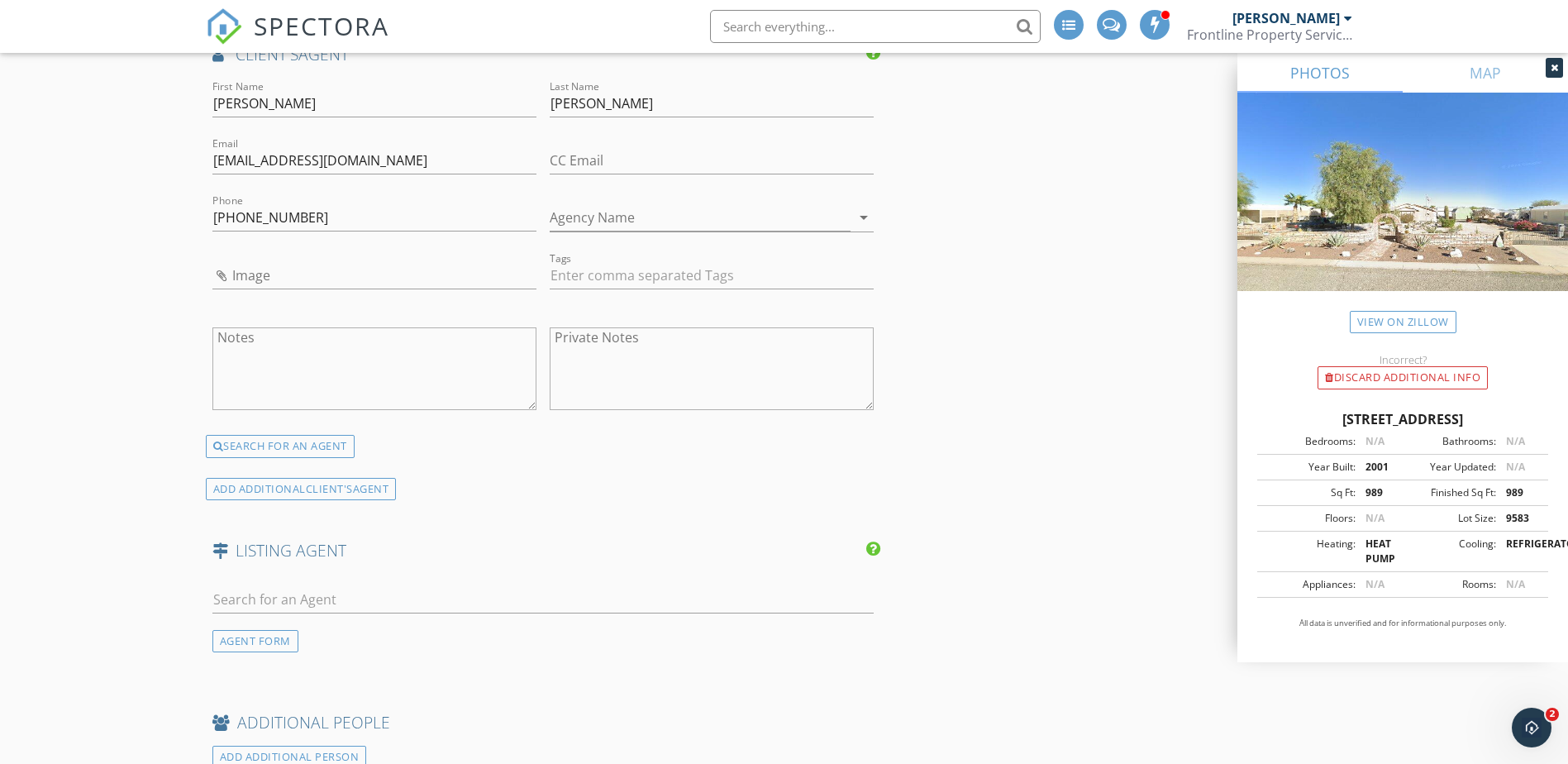
scroll to position [2149, 0]
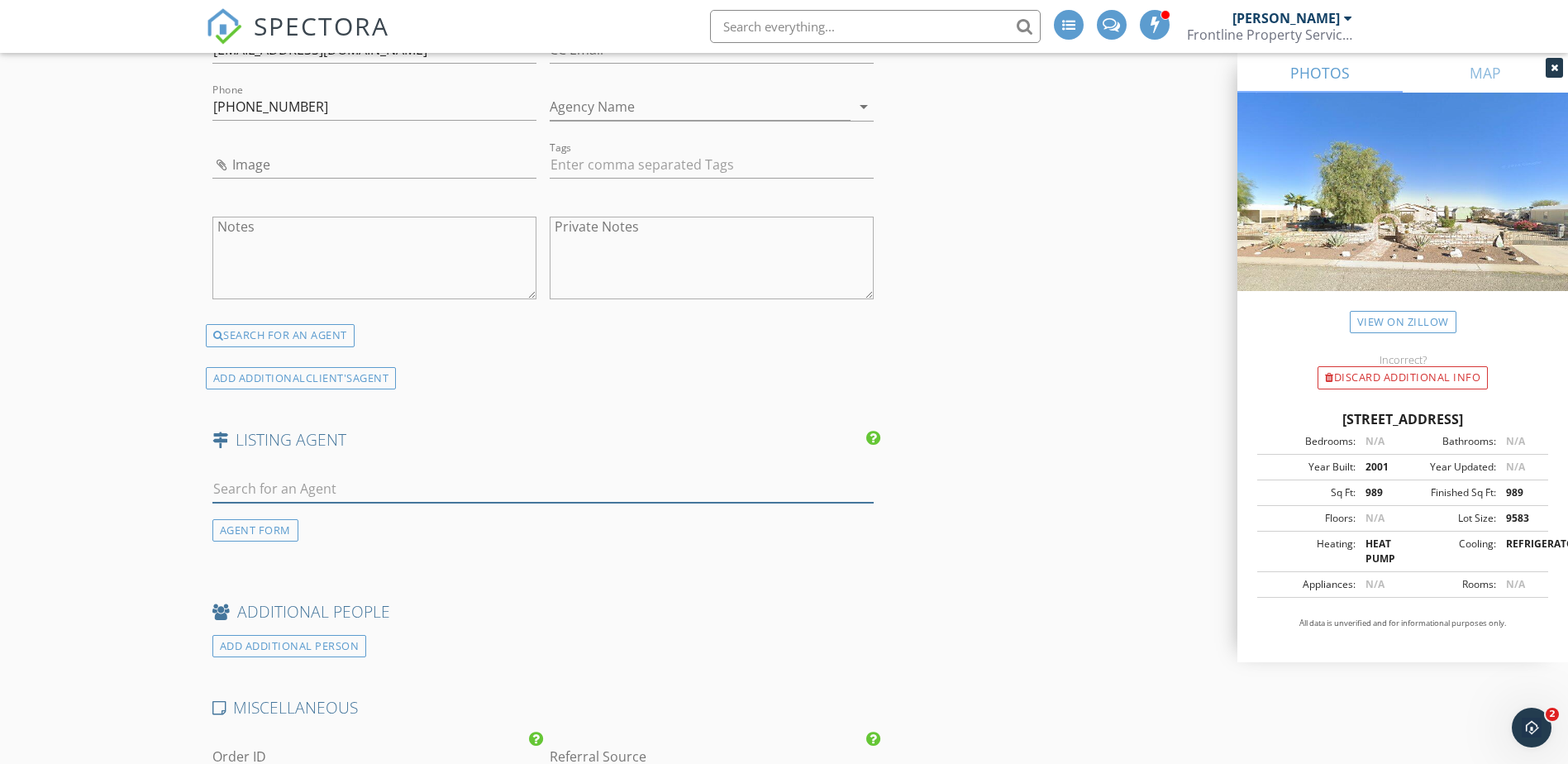
click at [360, 476] on input "text" at bounding box center [544, 490] width 662 height 28
type input "Dana"
click at [371, 516] on div "Tim & Dana Holley" at bounding box center [371, 526] width 222 height 20
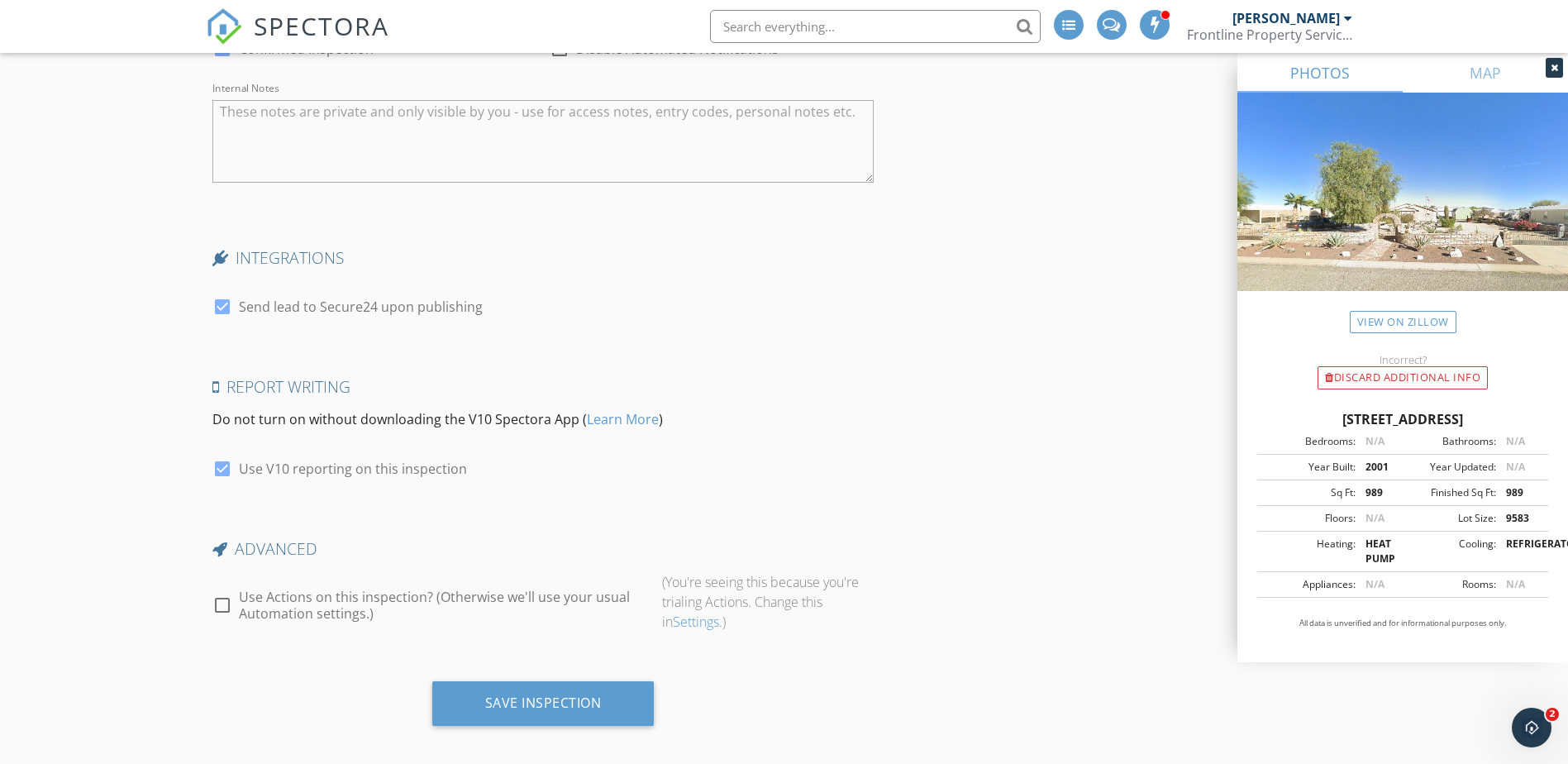
scroll to position [3251, 0]
drag, startPoint x: 363, startPoint y: 294, endPoint x: 382, endPoint y: 316, distance: 29.1
click at [363, 298] on label "Send lead to Secure24 upon publishing" at bounding box center [360, 305] width 243 height 16
checkbox input "false"
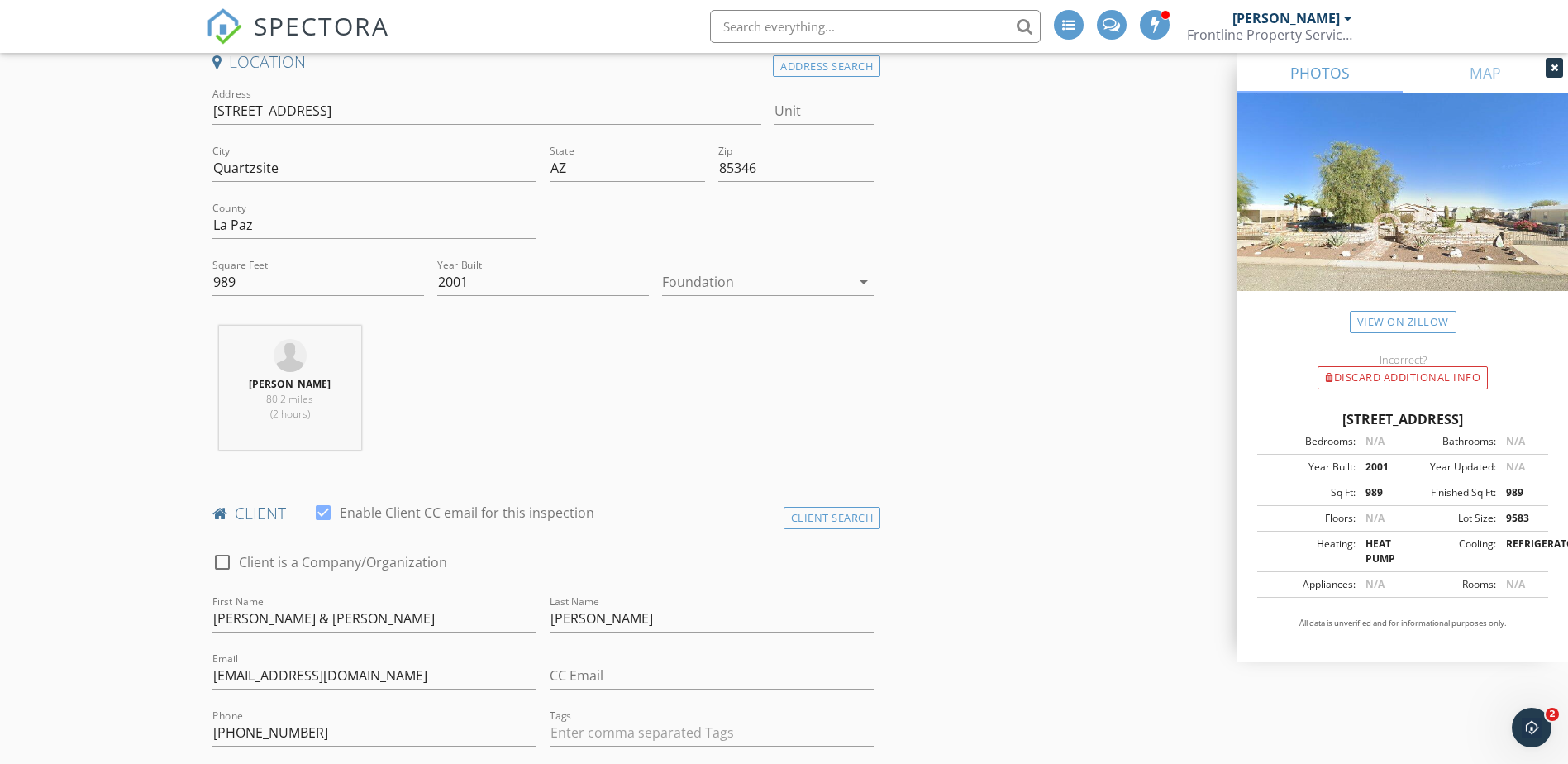
scroll to position [413, 0]
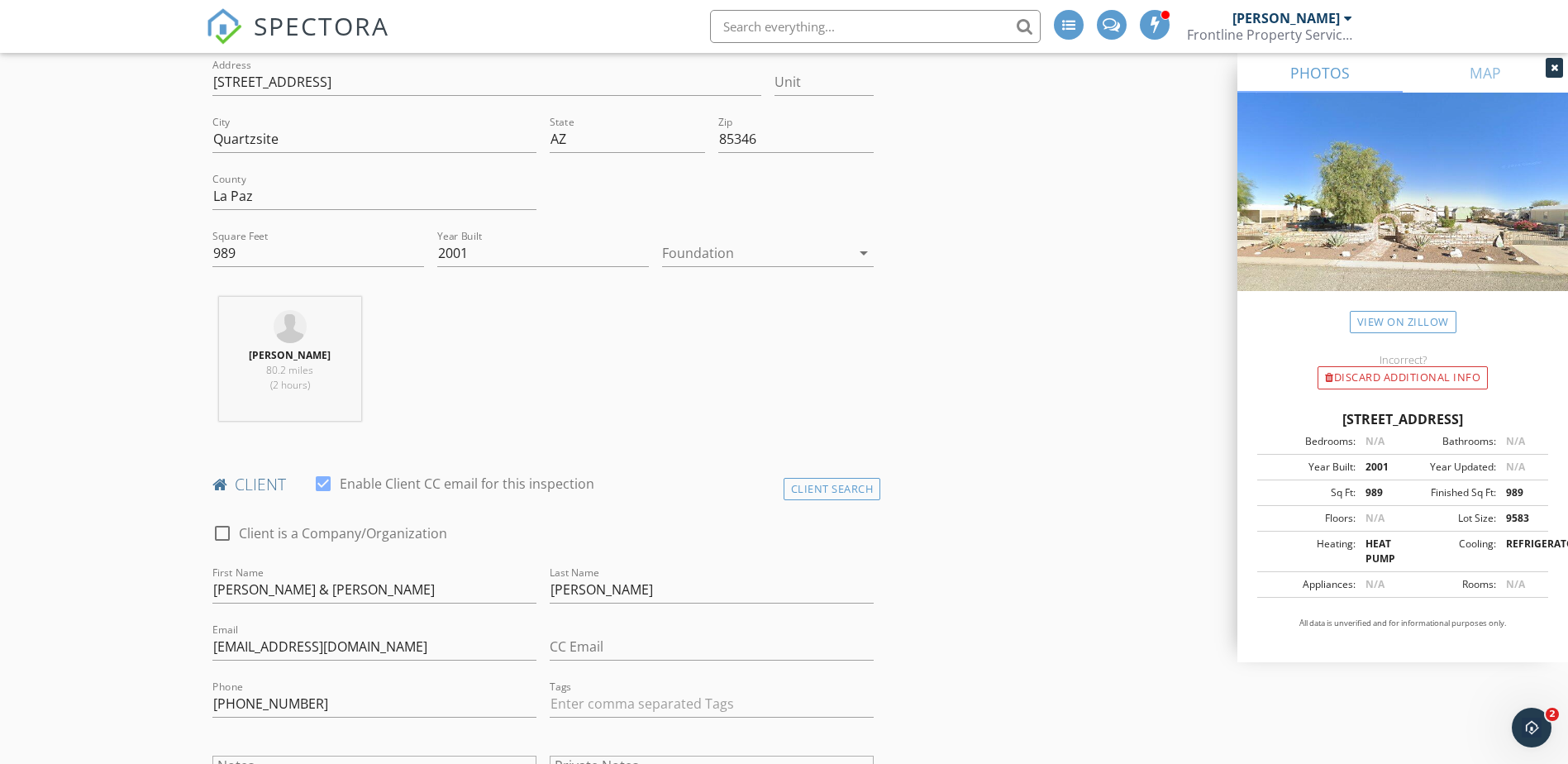
click at [753, 256] on div at bounding box center [756, 253] width 188 height 27
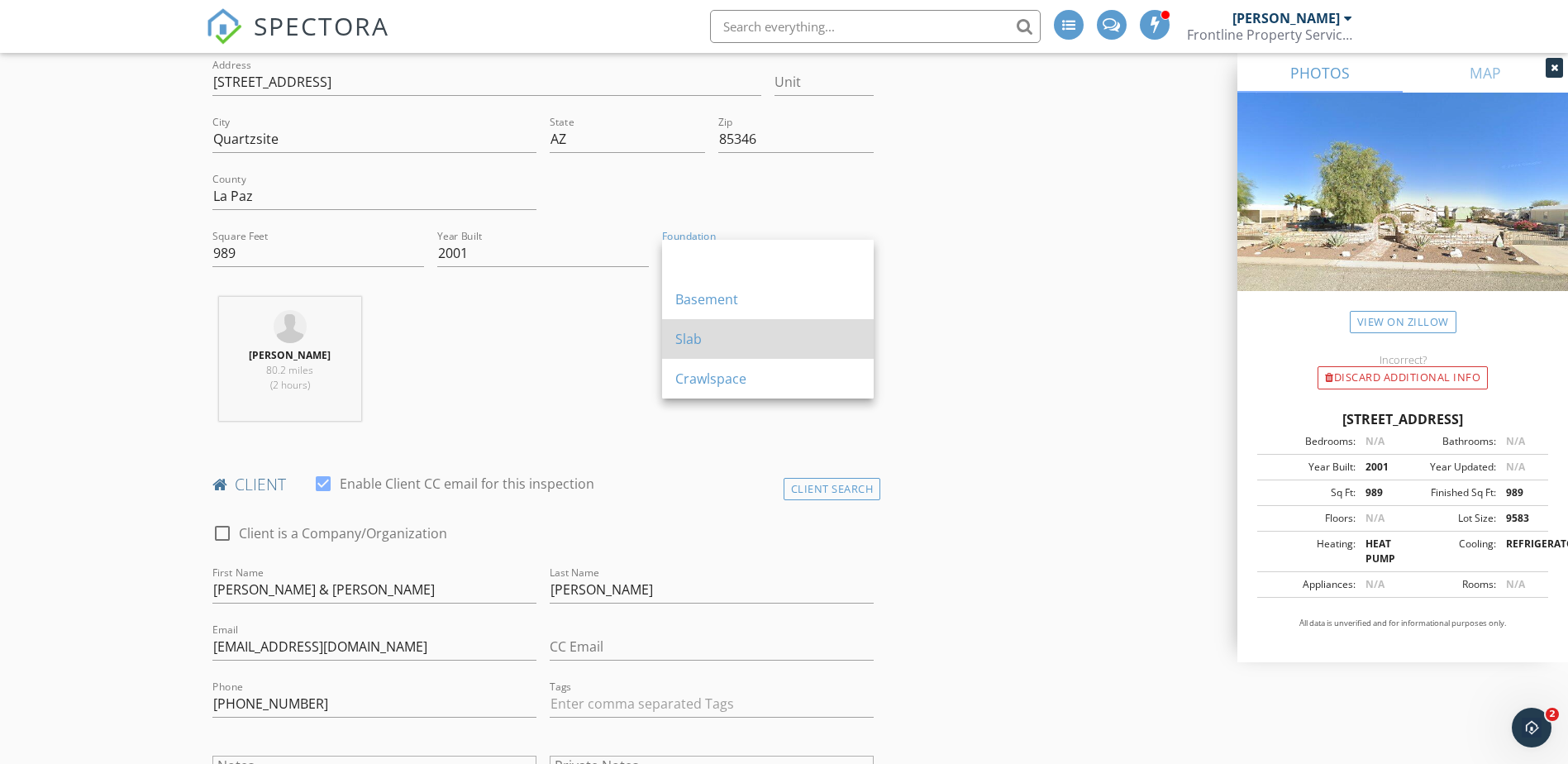
click at [730, 340] on div "Slab" at bounding box center [767, 338] width 185 height 20
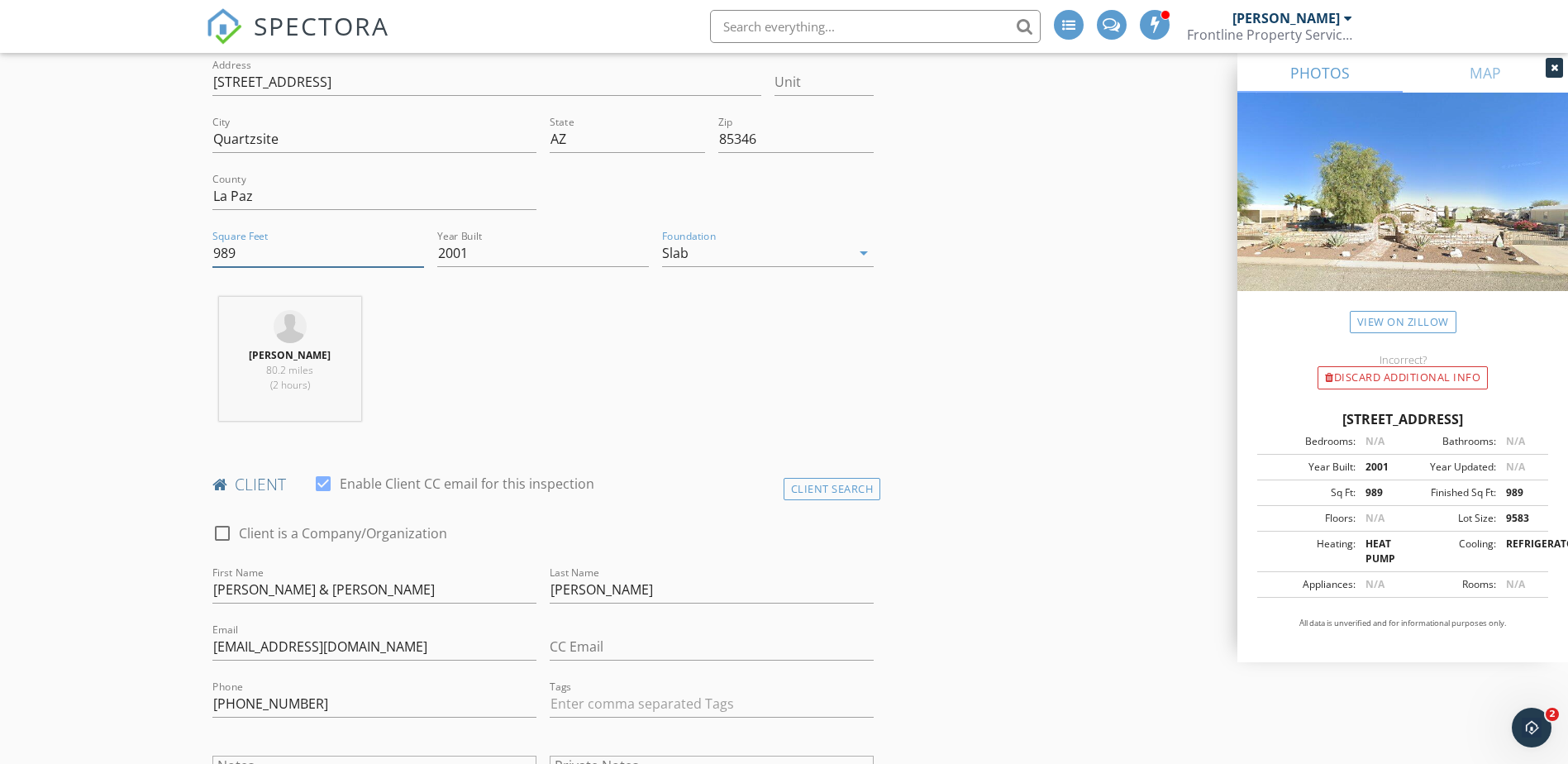
drag, startPoint x: 143, startPoint y: 253, endPoint x: 114, endPoint y: 255, distance: 29.1
type input "1291"
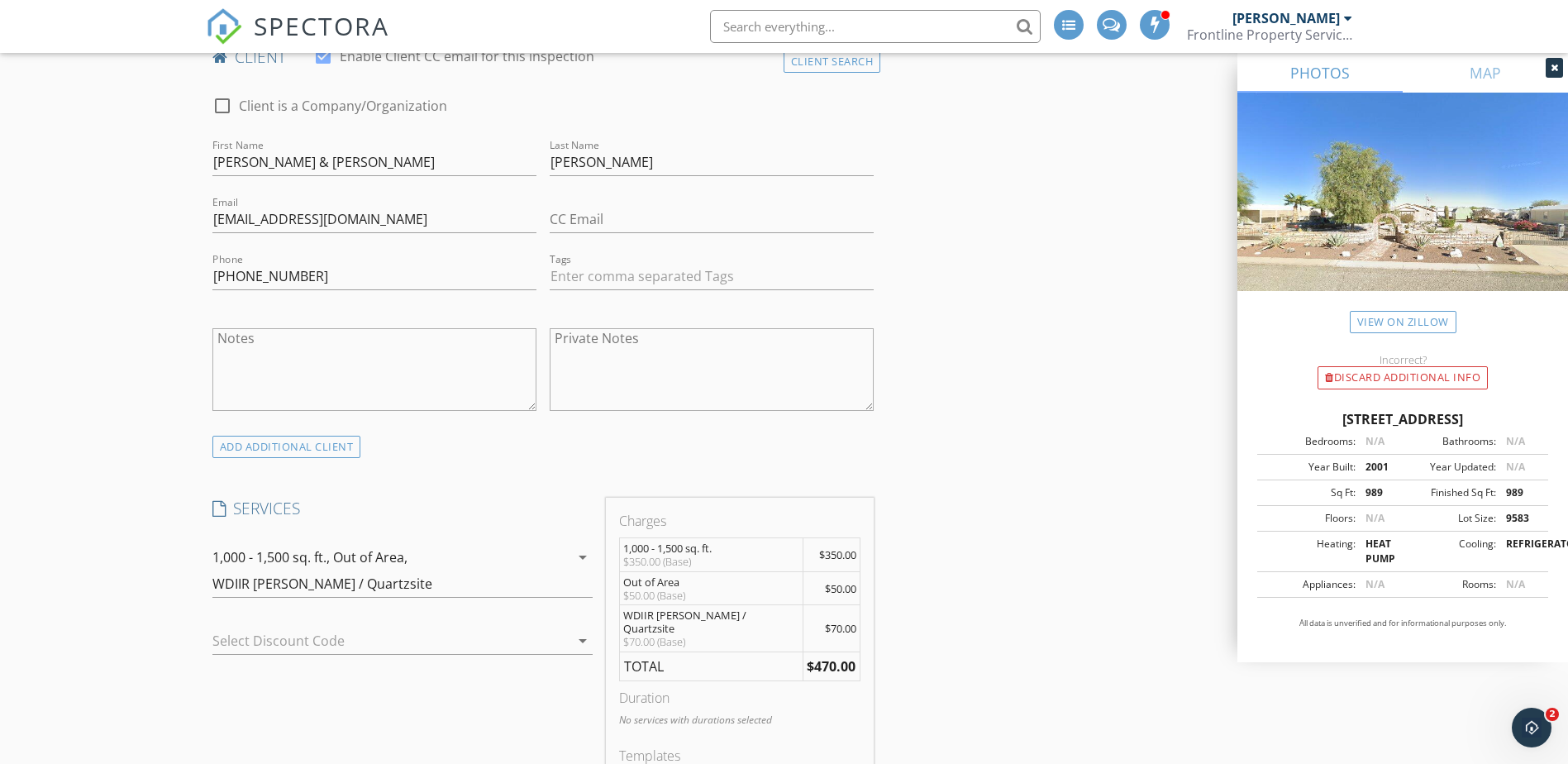
scroll to position [909, 0]
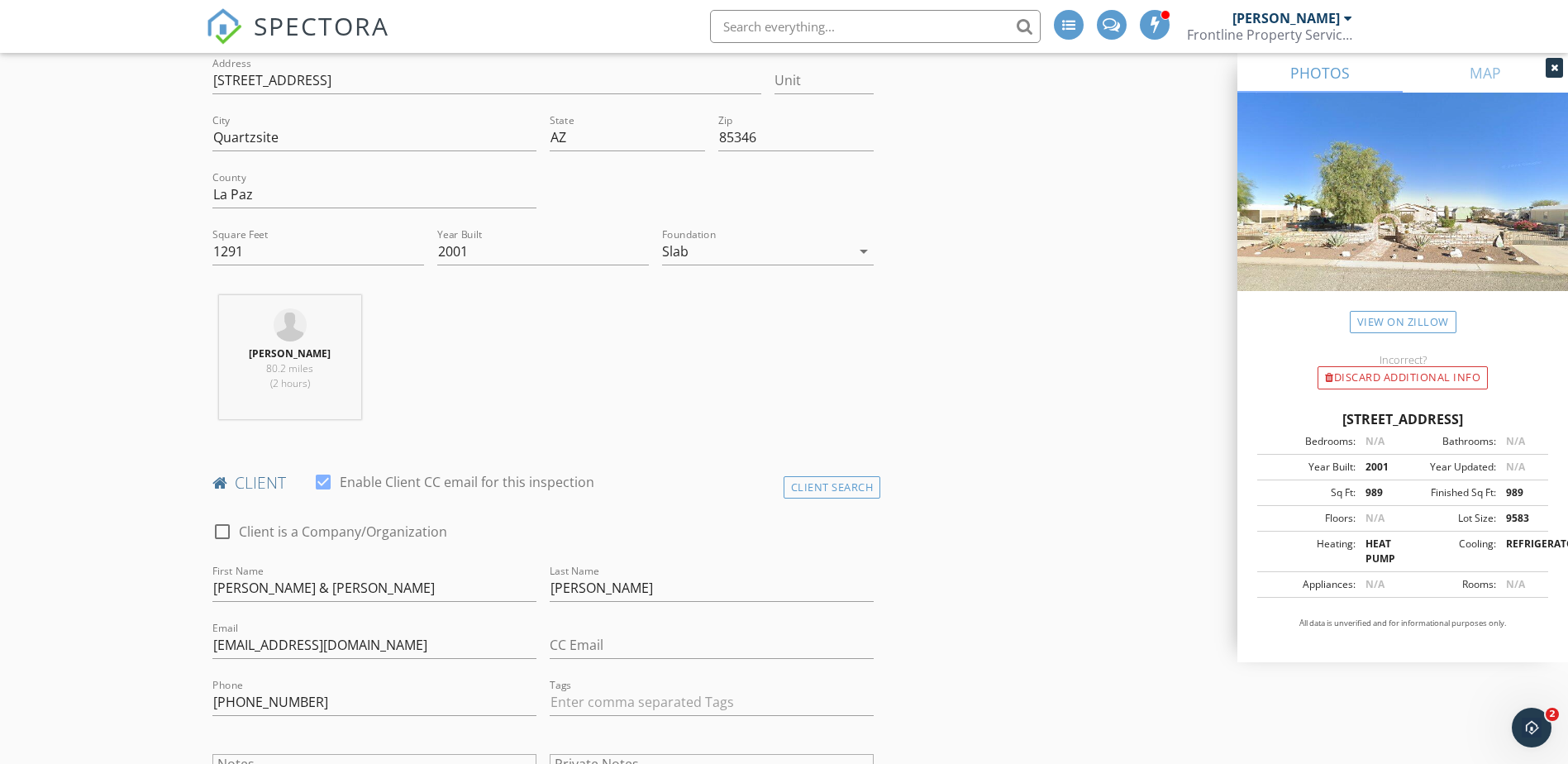
scroll to position [248, 0]
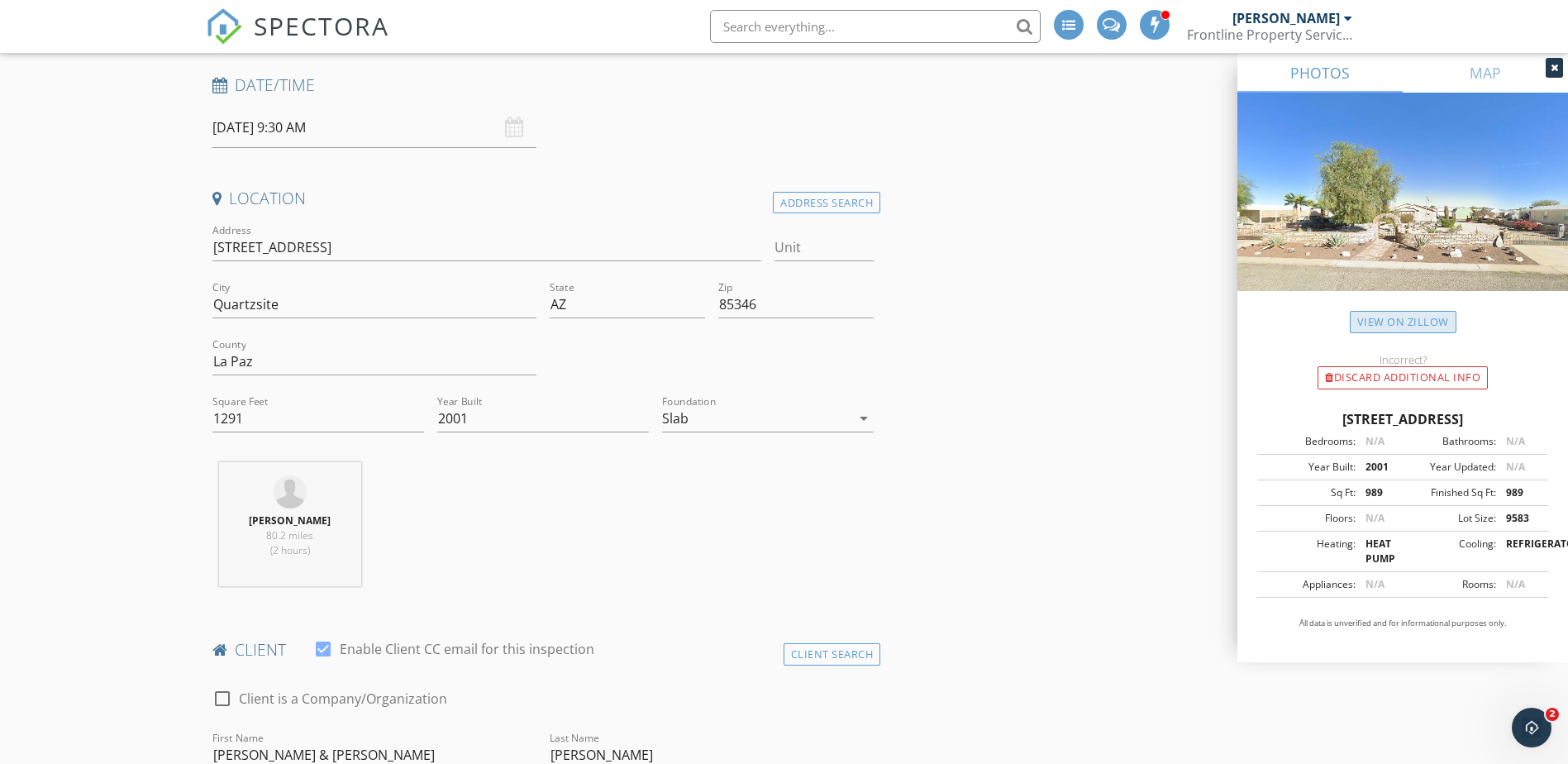
click at [1372, 324] on link "View on Zillow" at bounding box center [1403, 322] width 107 height 22
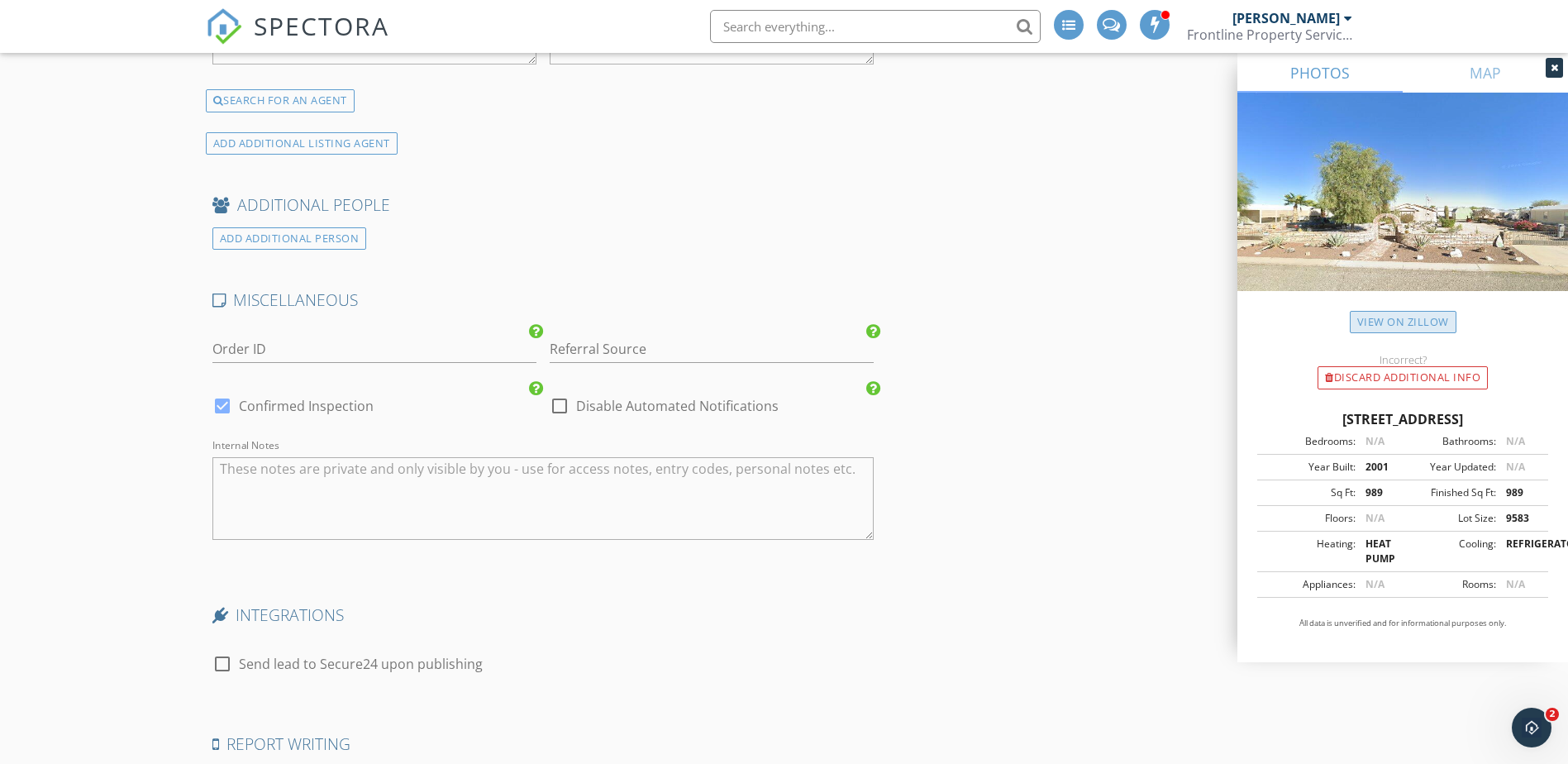
scroll to position [3251, 0]
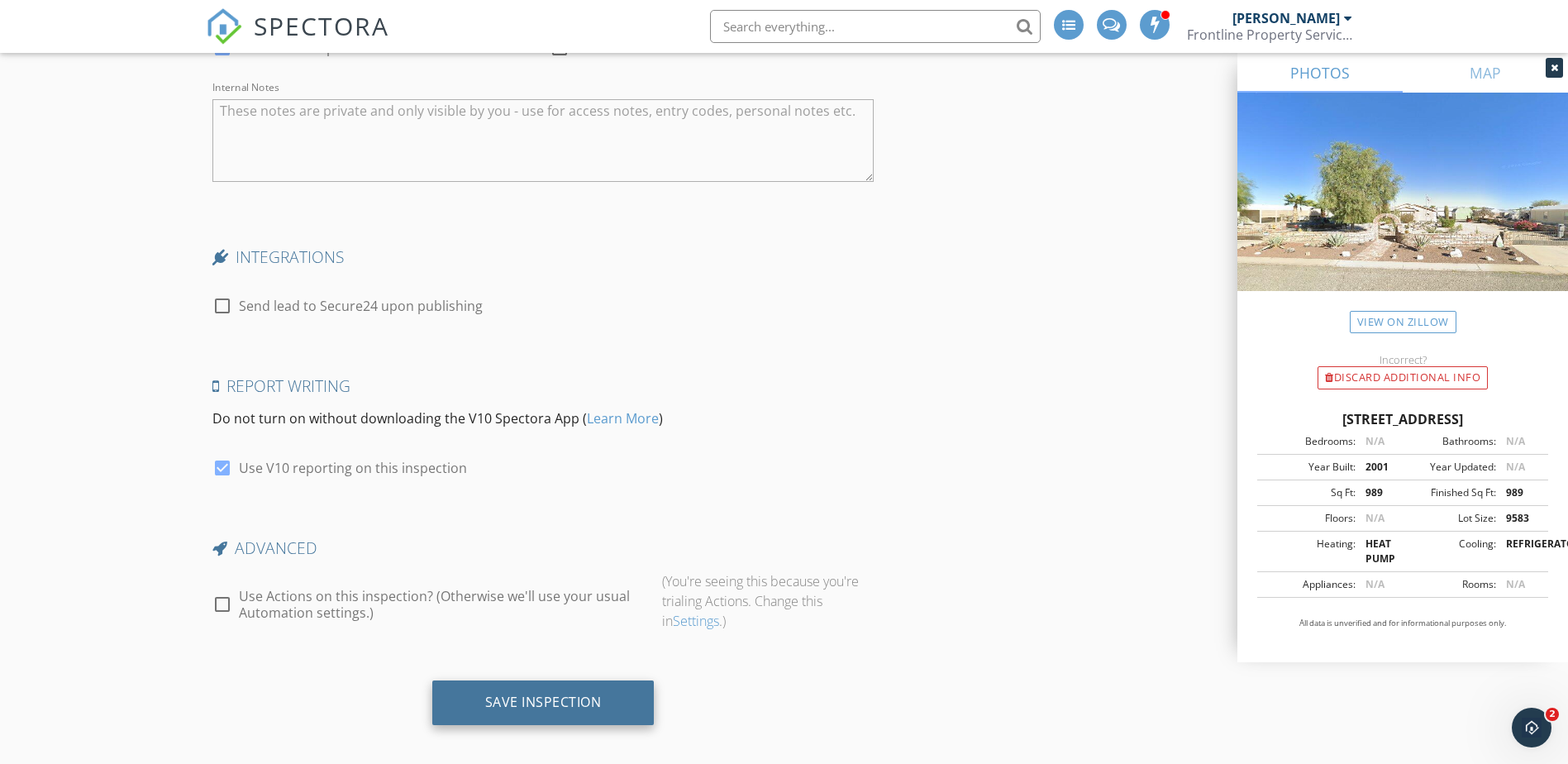
click at [529, 693] on div "Save Inspection" at bounding box center [543, 701] width 116 height 16
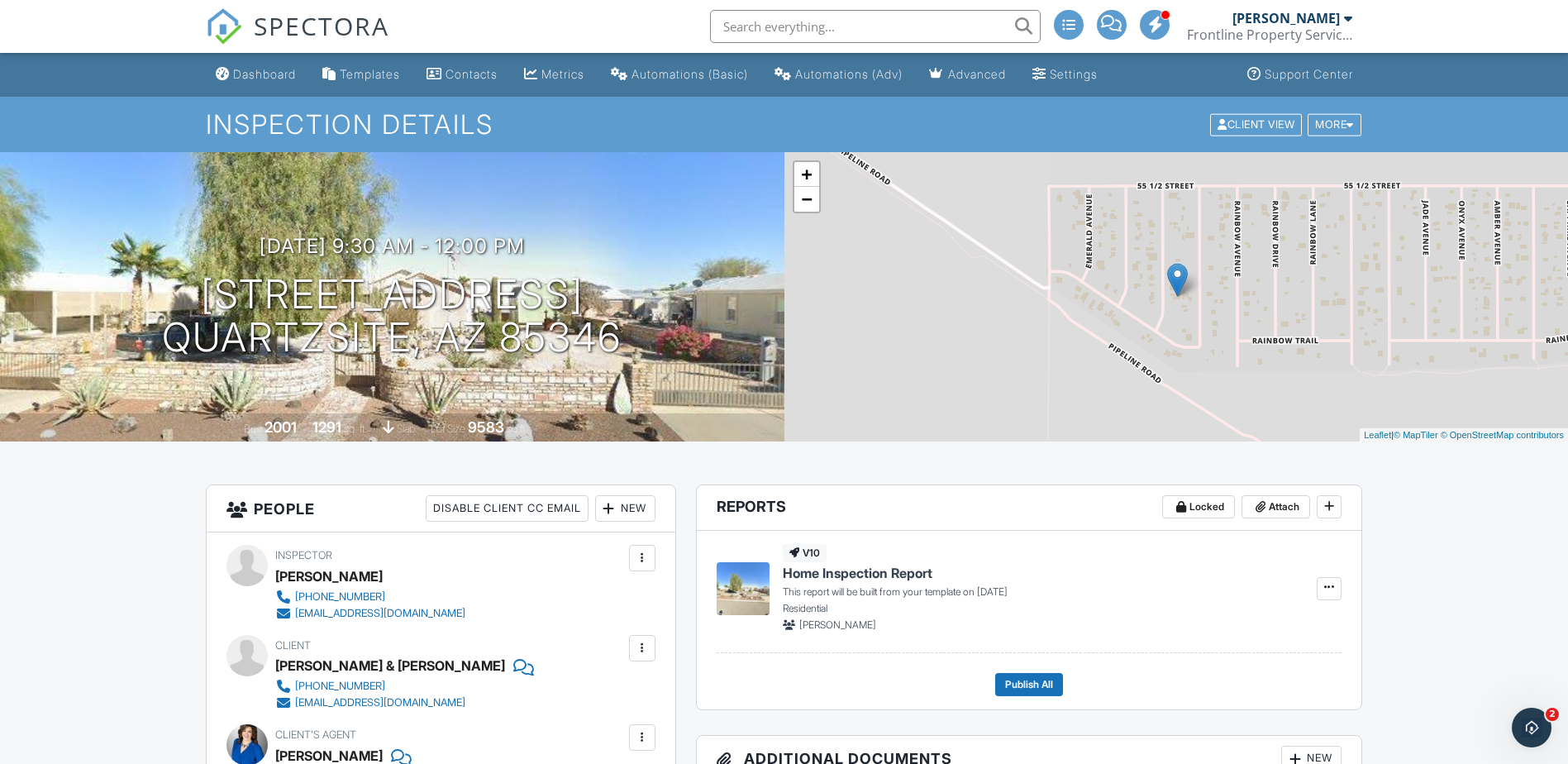
click at [366, 52] on div "SPECTORA" at bounding box center [297, 26] width 183 height 52
click at [365, 73] on div "Templates" at bounding box center [370, 74] width 60 height 14
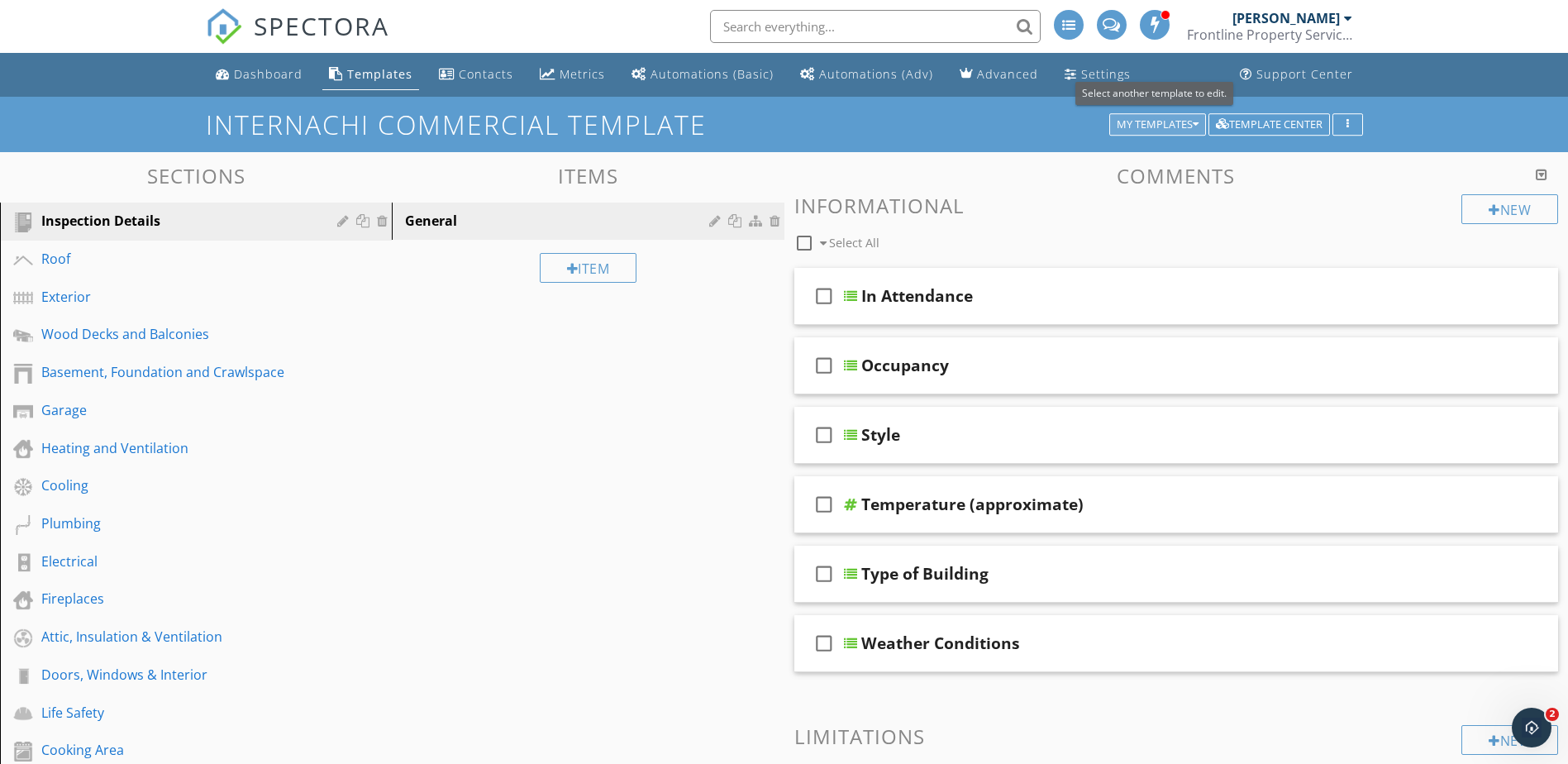
click at [1188, 119] on div "My Templates" at bounding box center [1157, 124] width 82 height 11
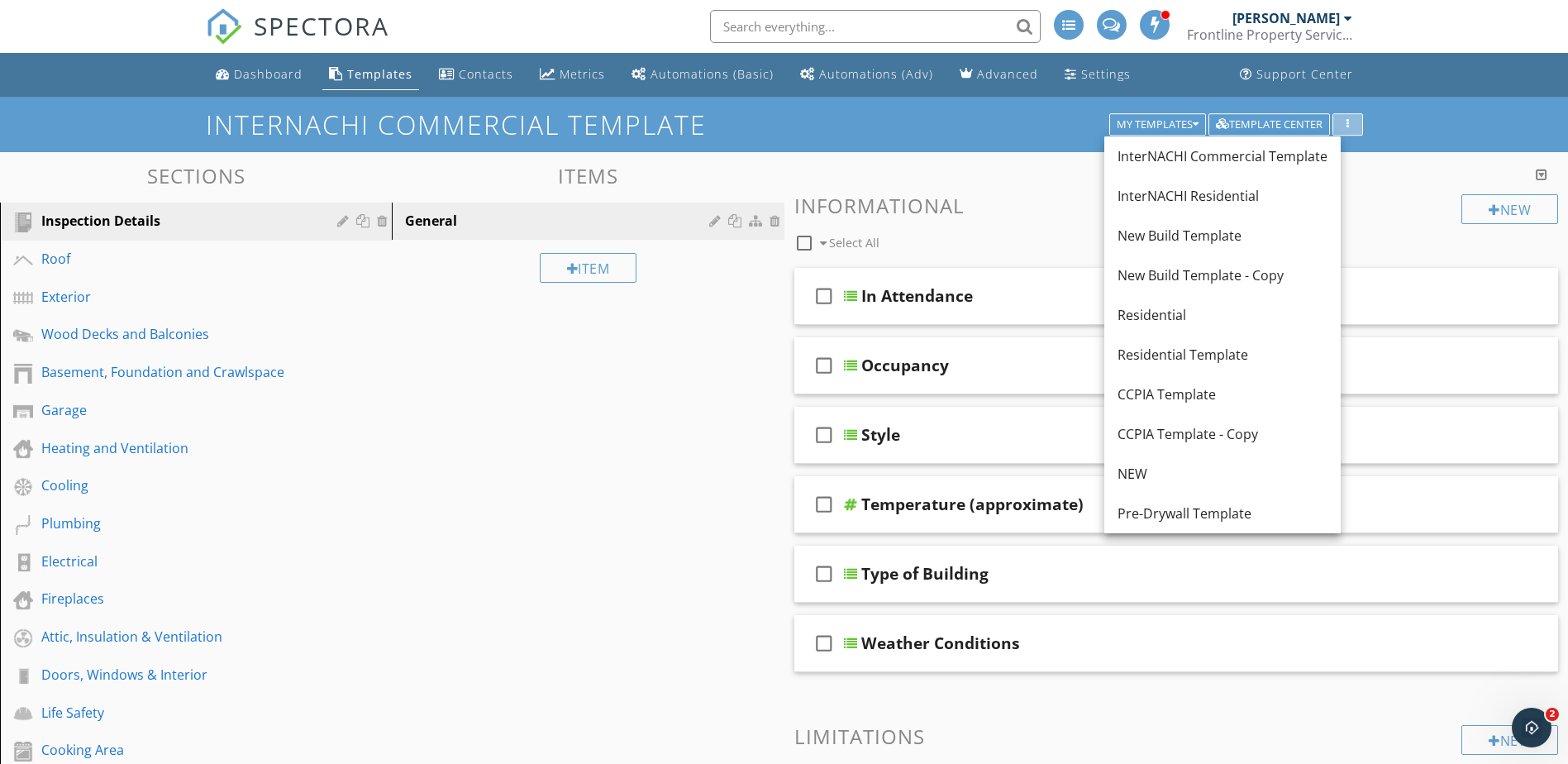
click at [1348, 125] on icon "button" at bounding box center [1347, 124] width 3 height 11
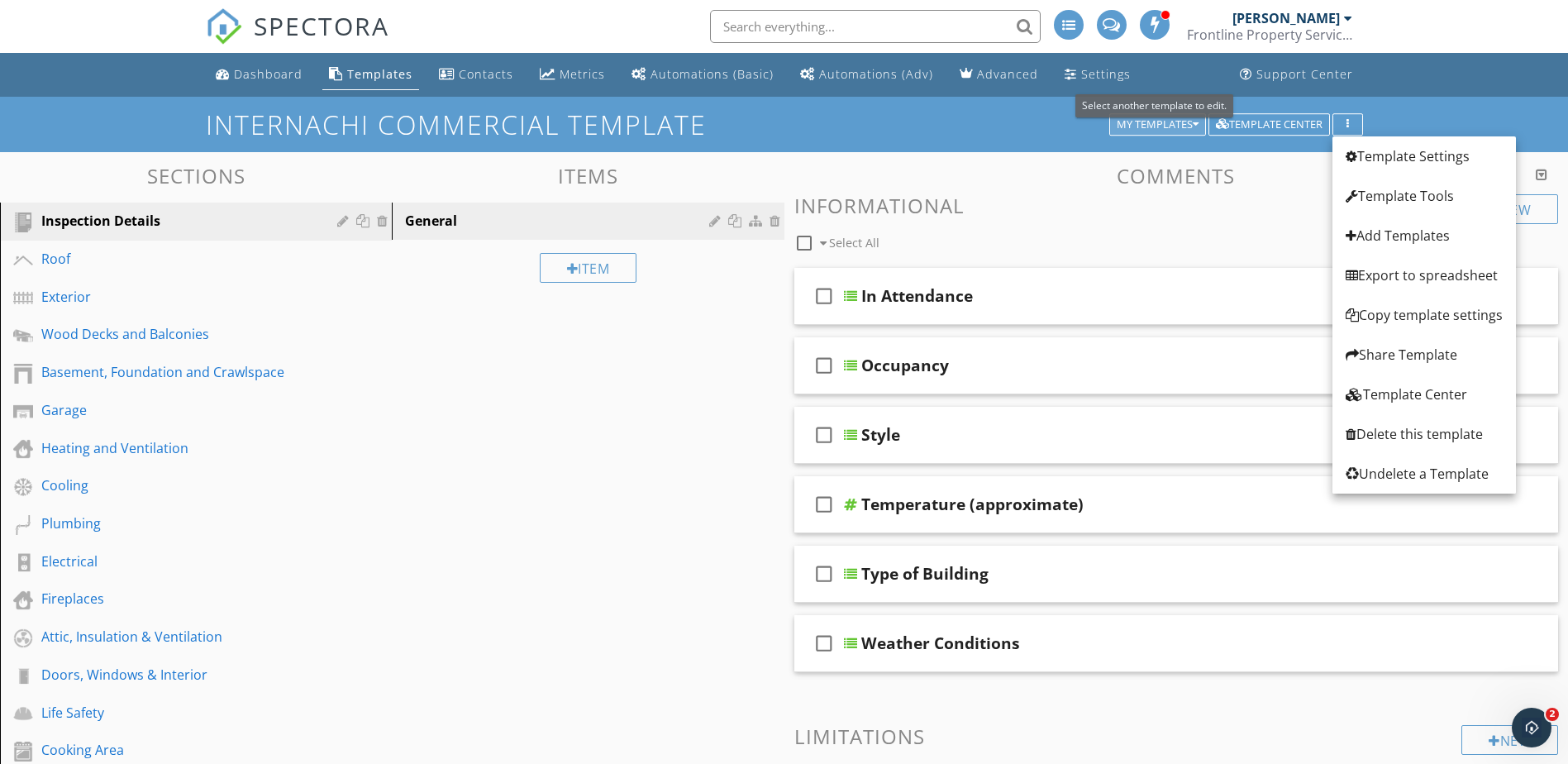
click at [1196, 132] on button "My Templates" at bounding box center [1158, 125] width 96 height 23
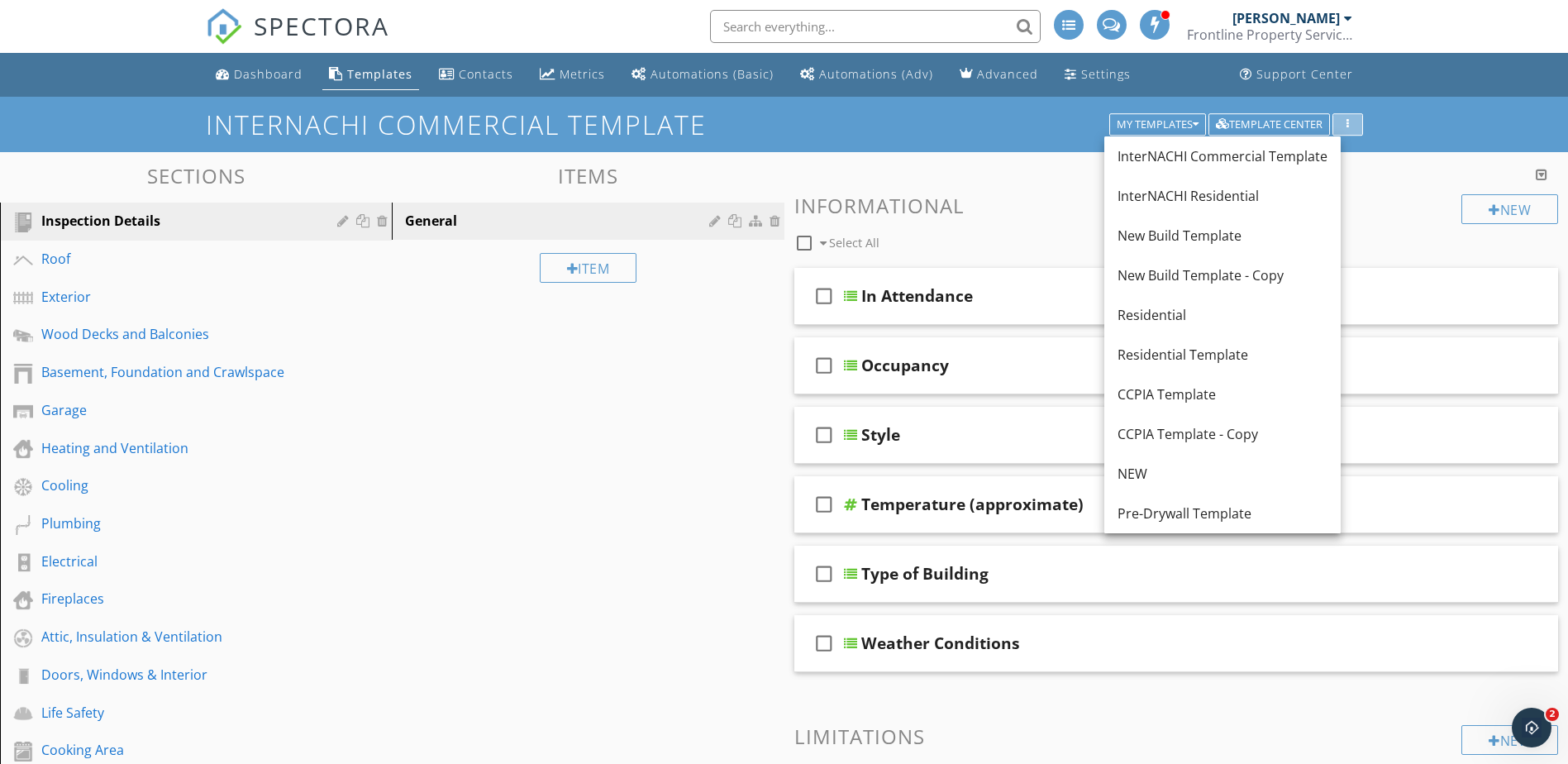
click at [1350, 121] on div "button" at bounding box center [1348, 124] width 15 height 11
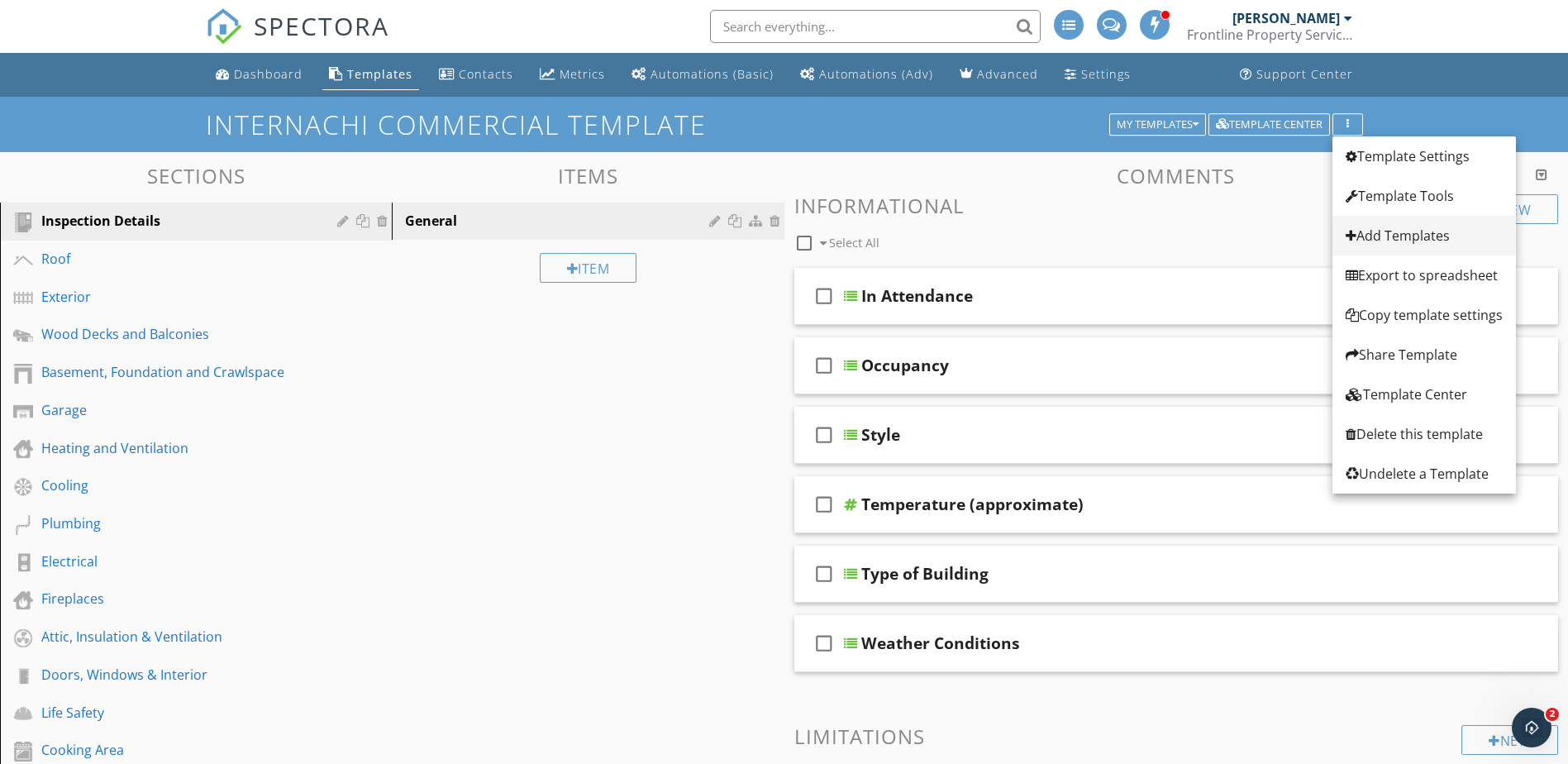
click at [1410, 239] on div "Add Templates" at bounding box center [1423, 235] width 157 height 20
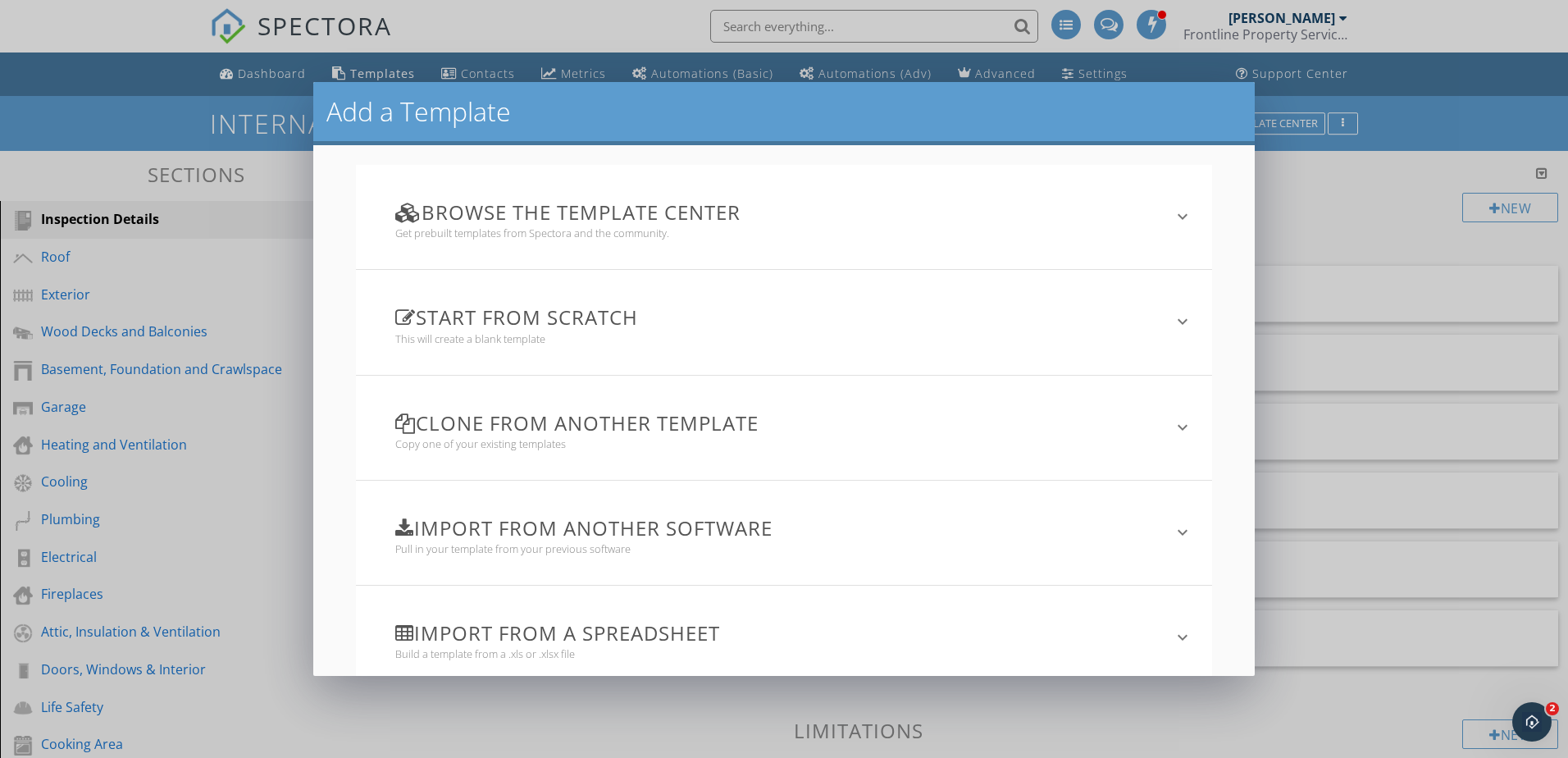
click at [952, 335] on div "This will create a blank template" at bounding box center [774, 338] width 758 height 13
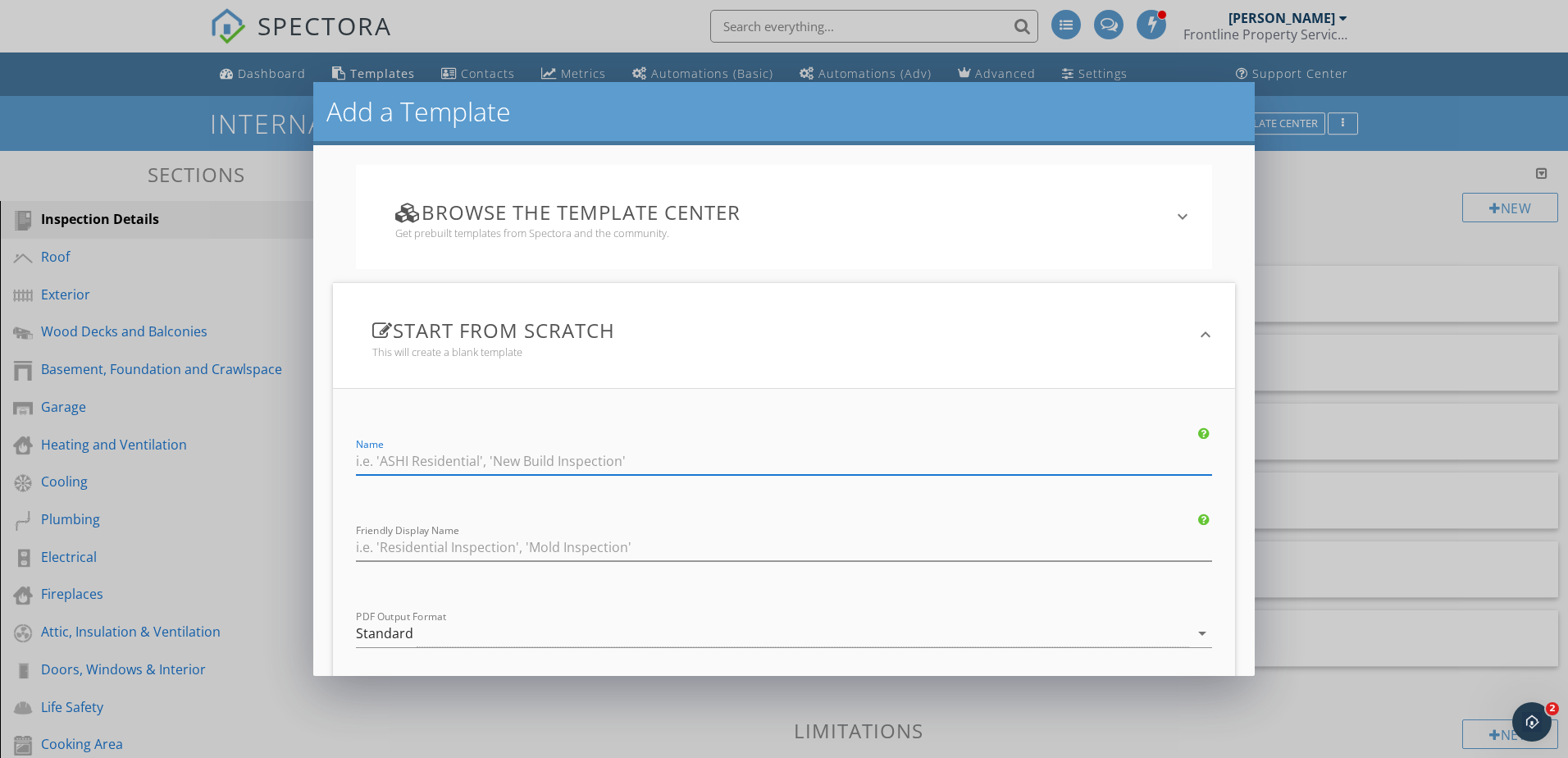
click at [826, 456] on input "Name" at bounding box center [784, 462] width 855 height 27
type input "Phase"
click at [629, 540] on input "Friendly Display Name" at bounding box center [784, 548] width 855 height 27
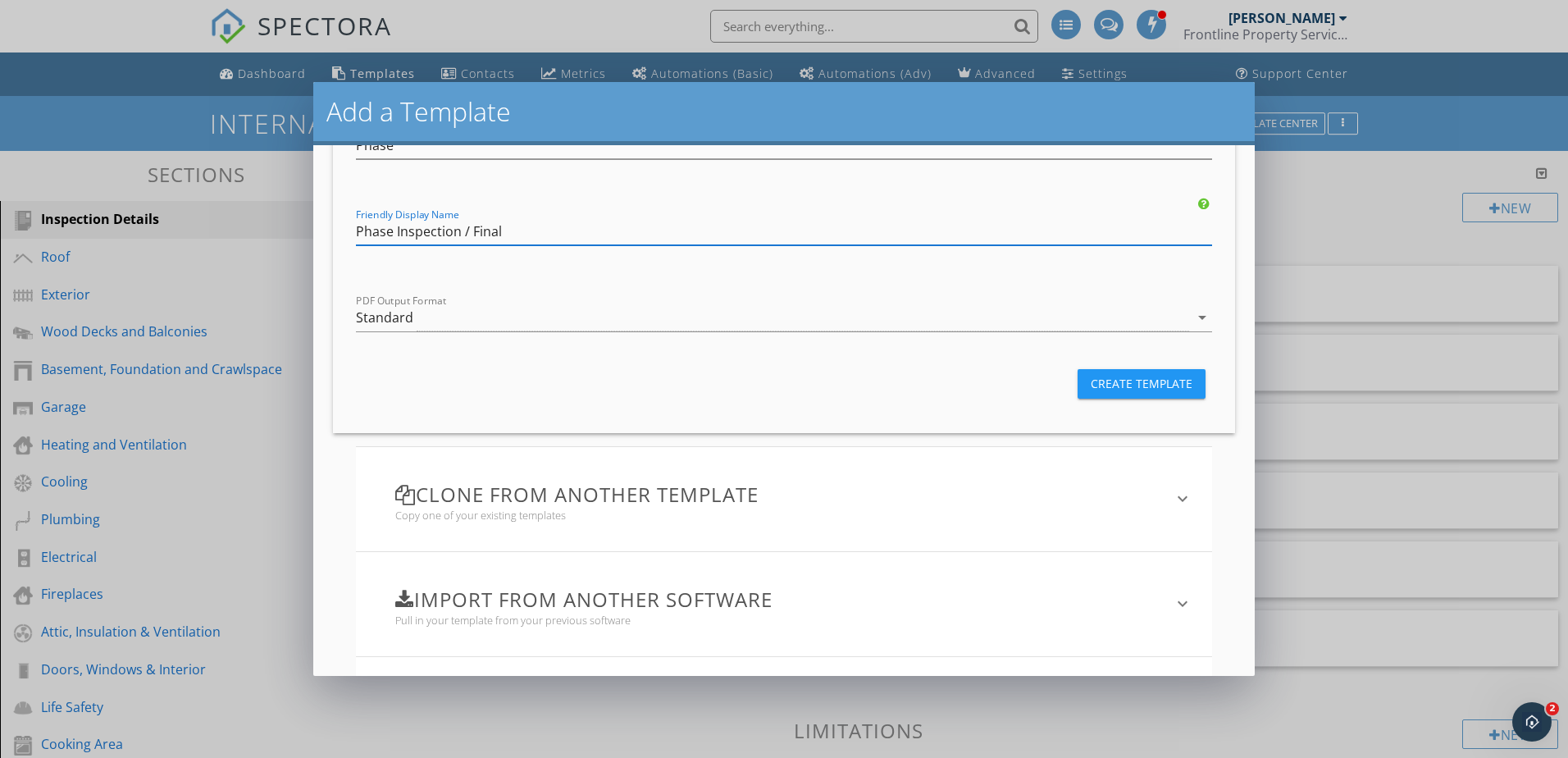
scroll to position [328, 0]
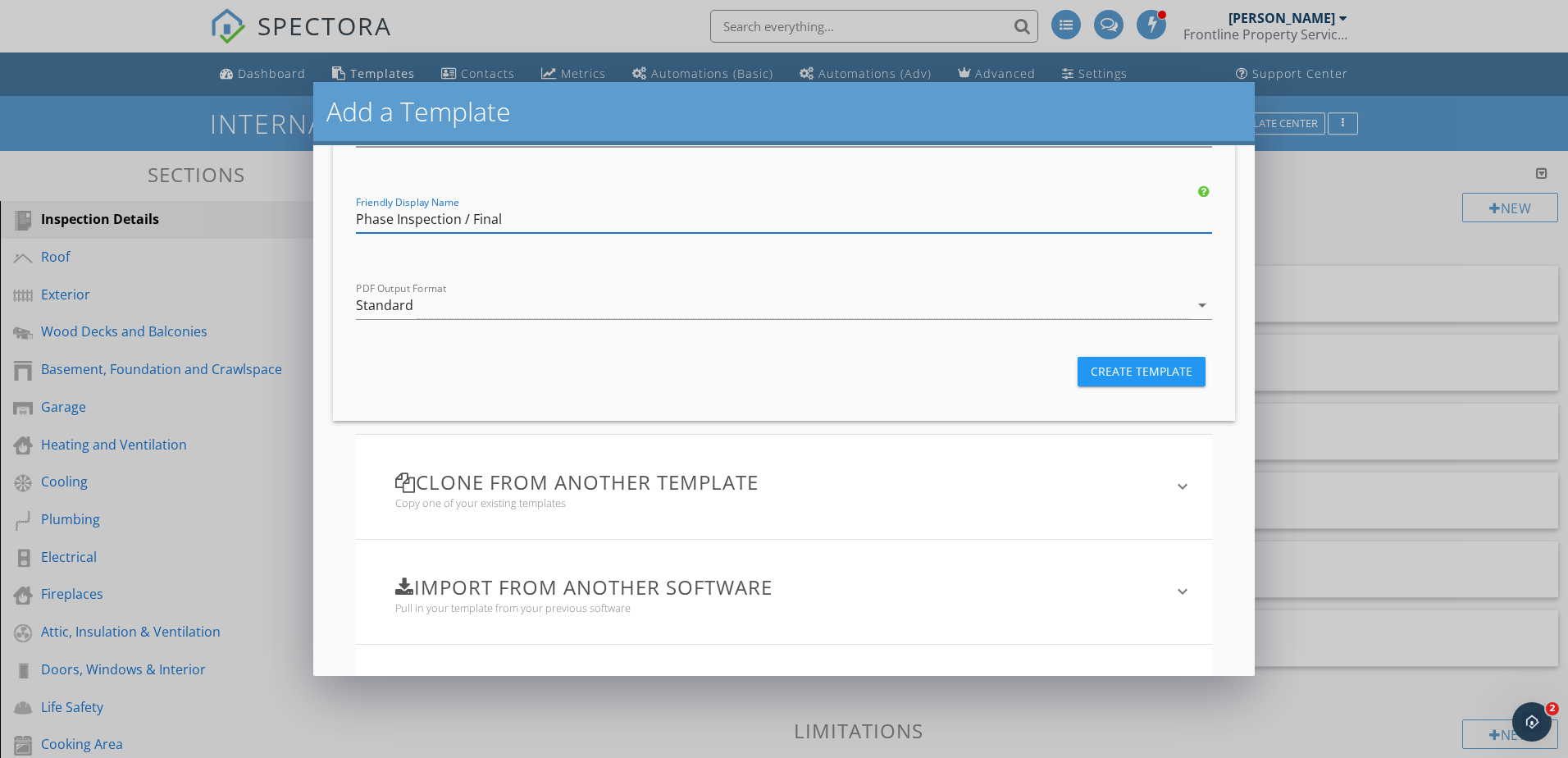
type input "Phase Inspection / Final"
click at [1155, 370] on div "Create Template" at bounding box center [1141, 371] width 102 height 17
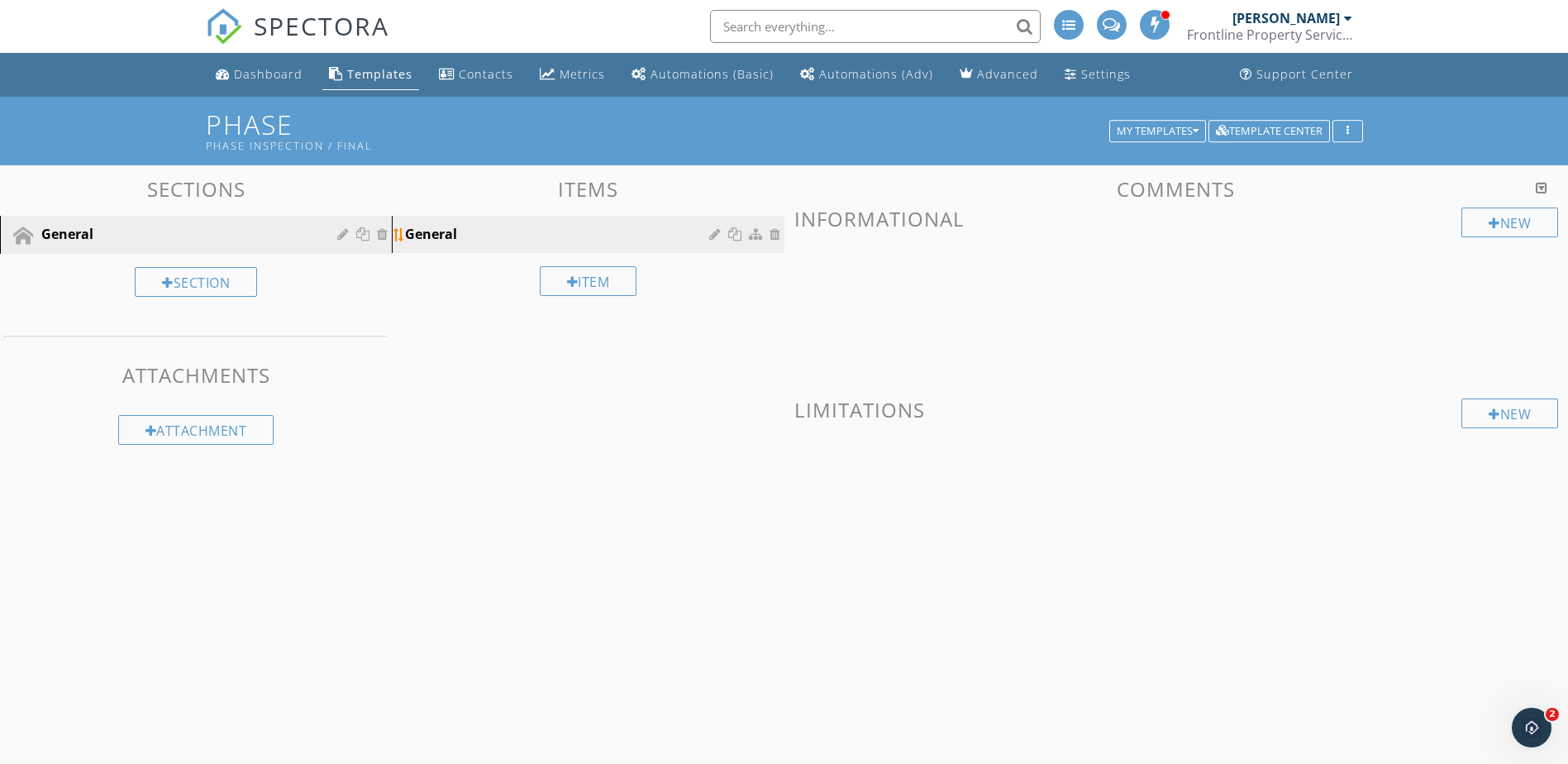
click at [592, 236] on div "General" at bounding box center [559, 233] width 308 height 20
click at [711, 234] on div at bounding box center [716, 233] width 15 height 13
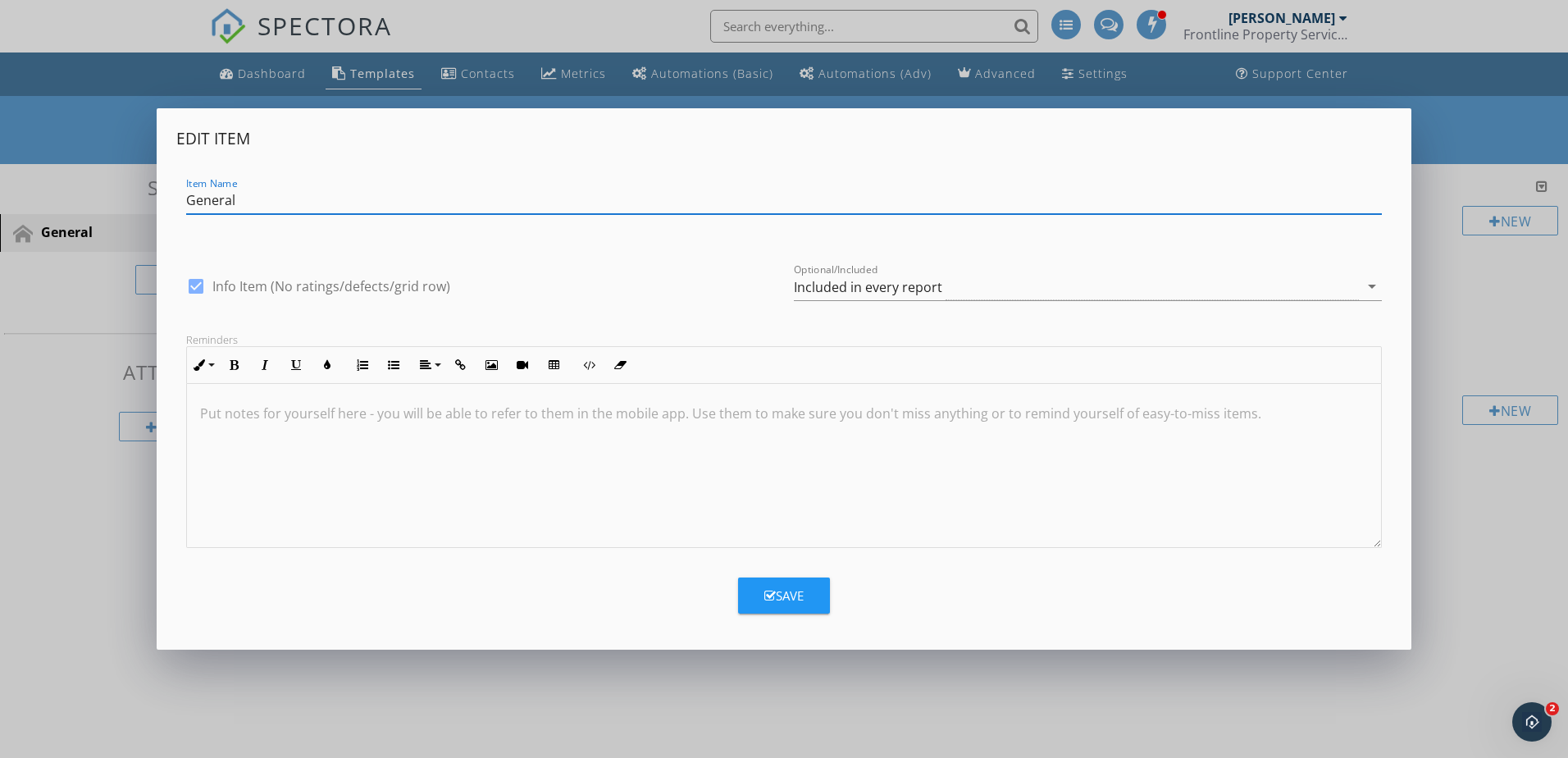
drag, startPoint x: 314, startPoint y: 194, endPoint x: 159, endPoint y: 197, distance: 155.0
click at [159, 197] on div "Edit Item Item Name General check_box Info Item (No ratings/defects/grid row) O…" at bounding box center [784, 379] width 1255 height 541
click at [605, 711] on div "Edit Item Item Name General check_box Info Item (No ratings/defects/grid row) O…" at bounding box center [784, 379] width 1568 height 758
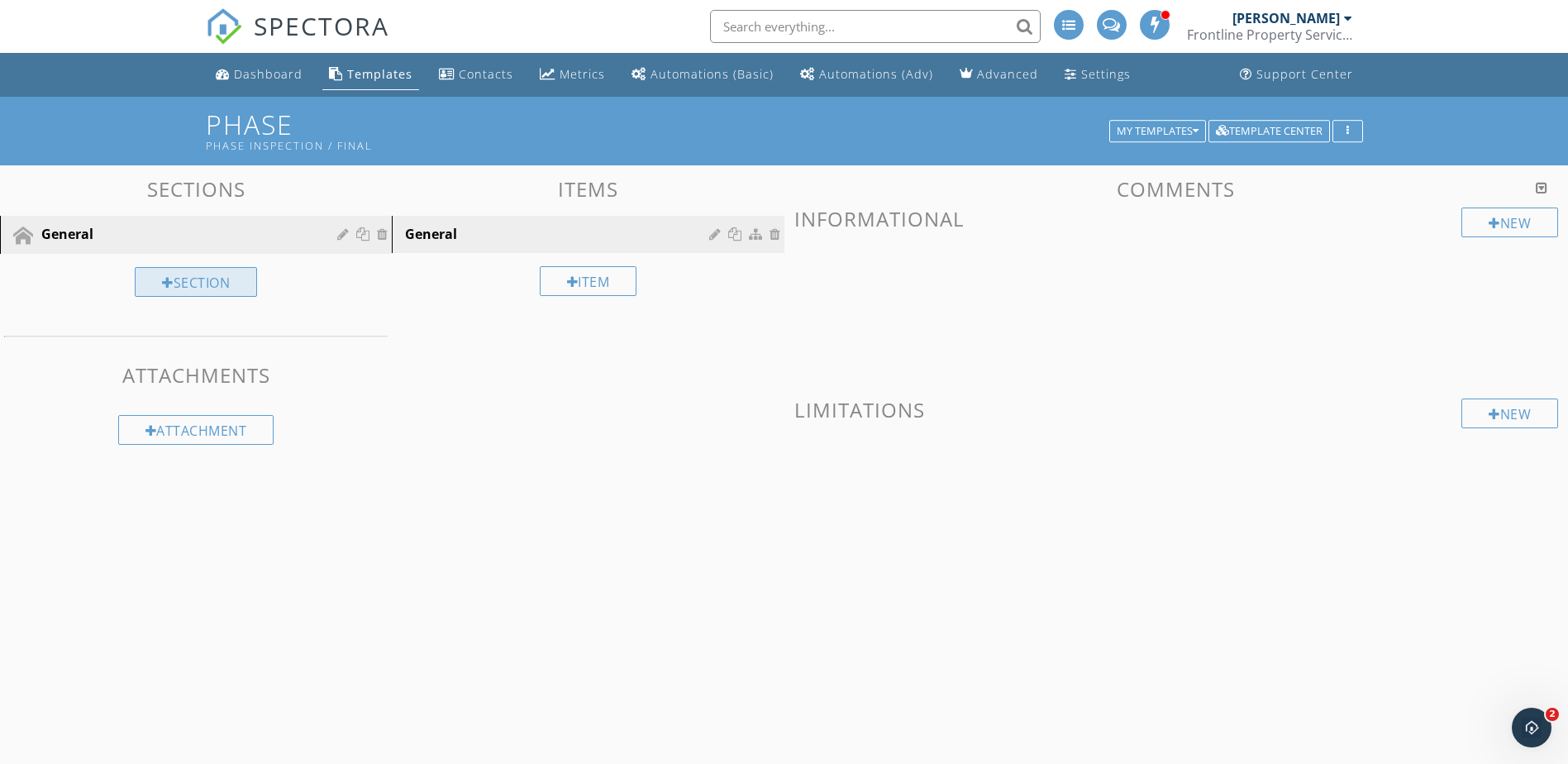
click at [204, 282] on div "Section" at bounding box center [196, 281] width 122 height 30
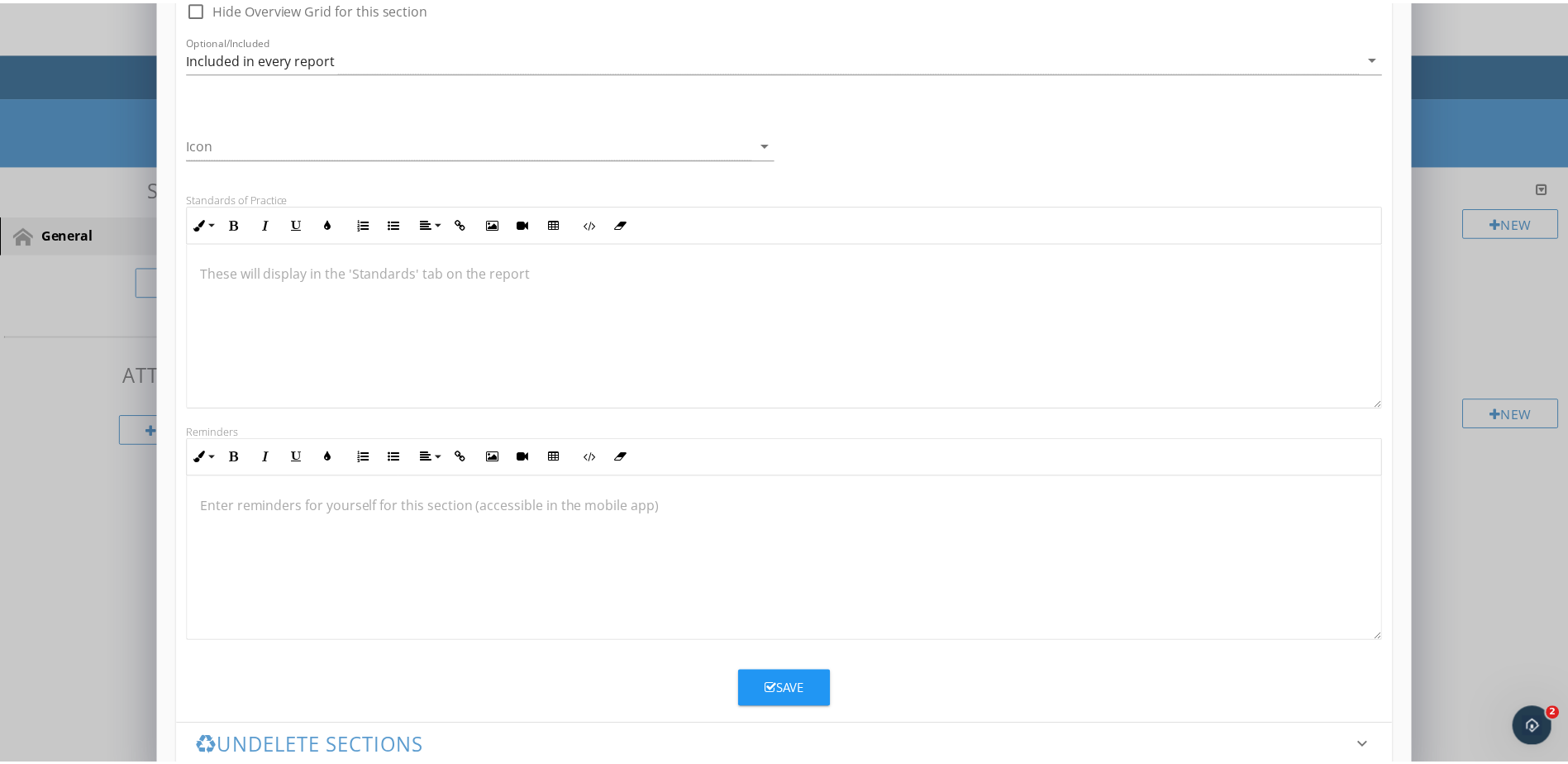
scroll to position [261, 0]
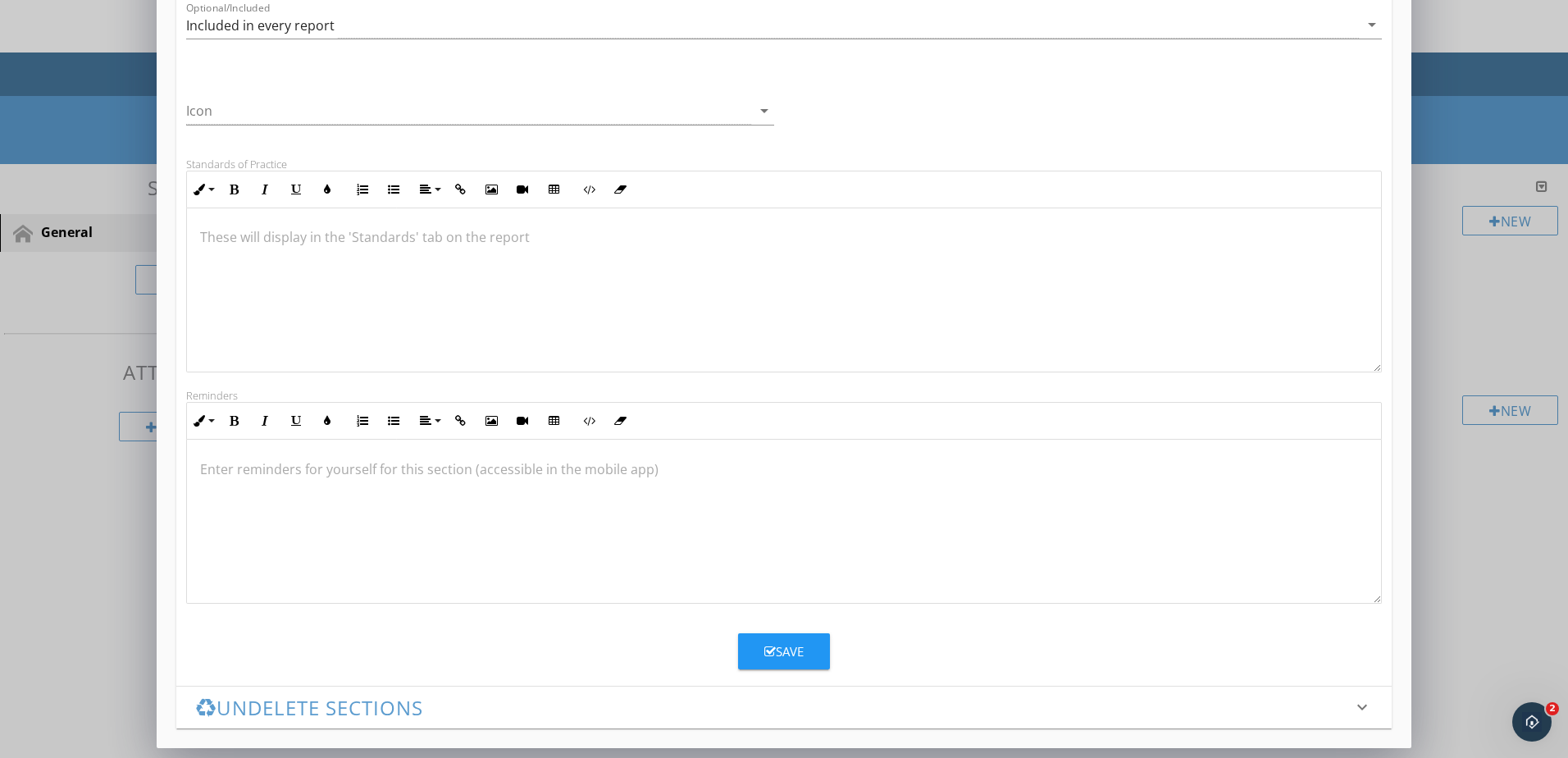
type input "Post Slab / Anchoring"
click at [763, 652] on button "Save" at bounding box center [784, 651] width 92 height 36
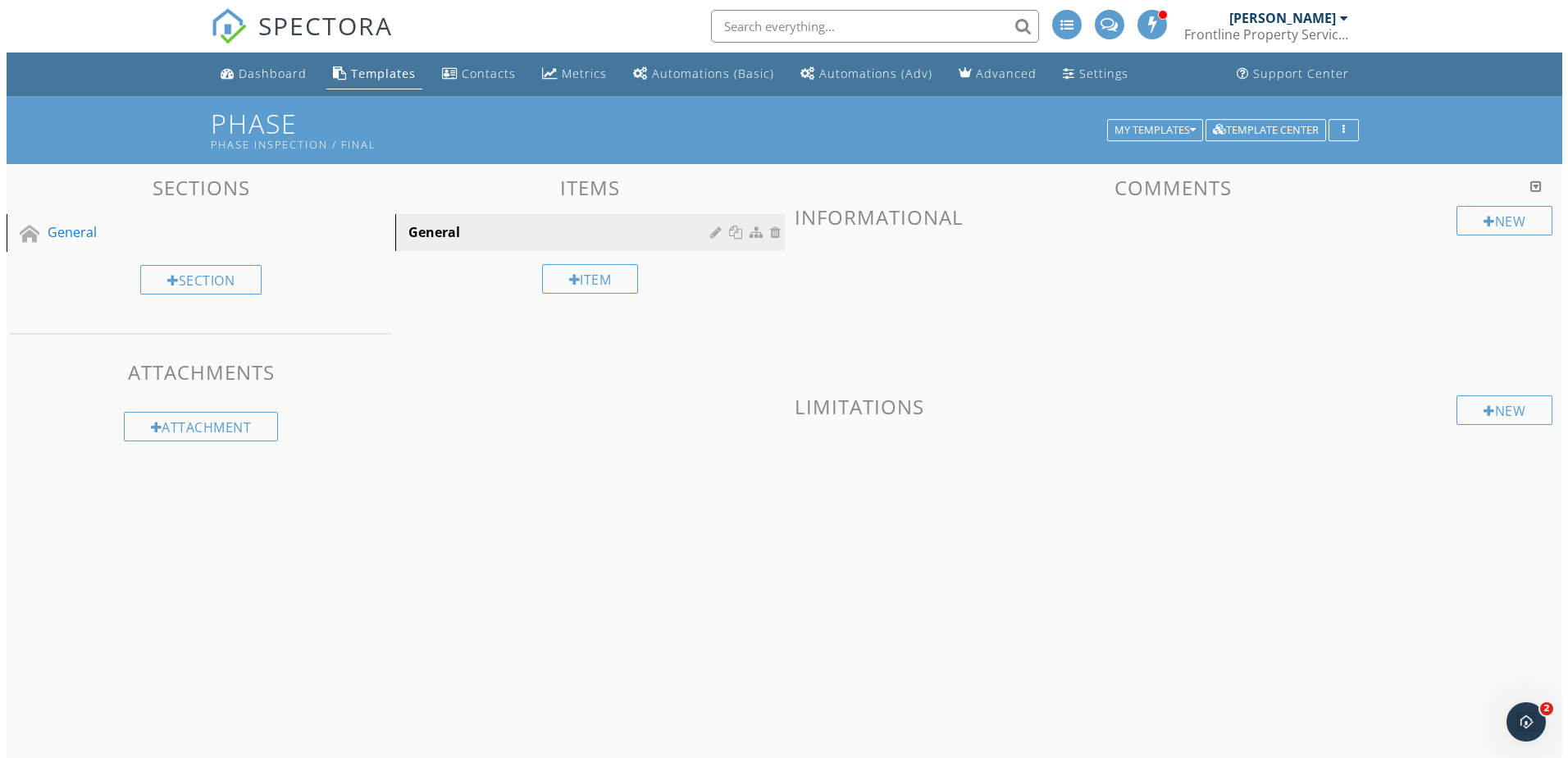
scroll to position [80, 0]
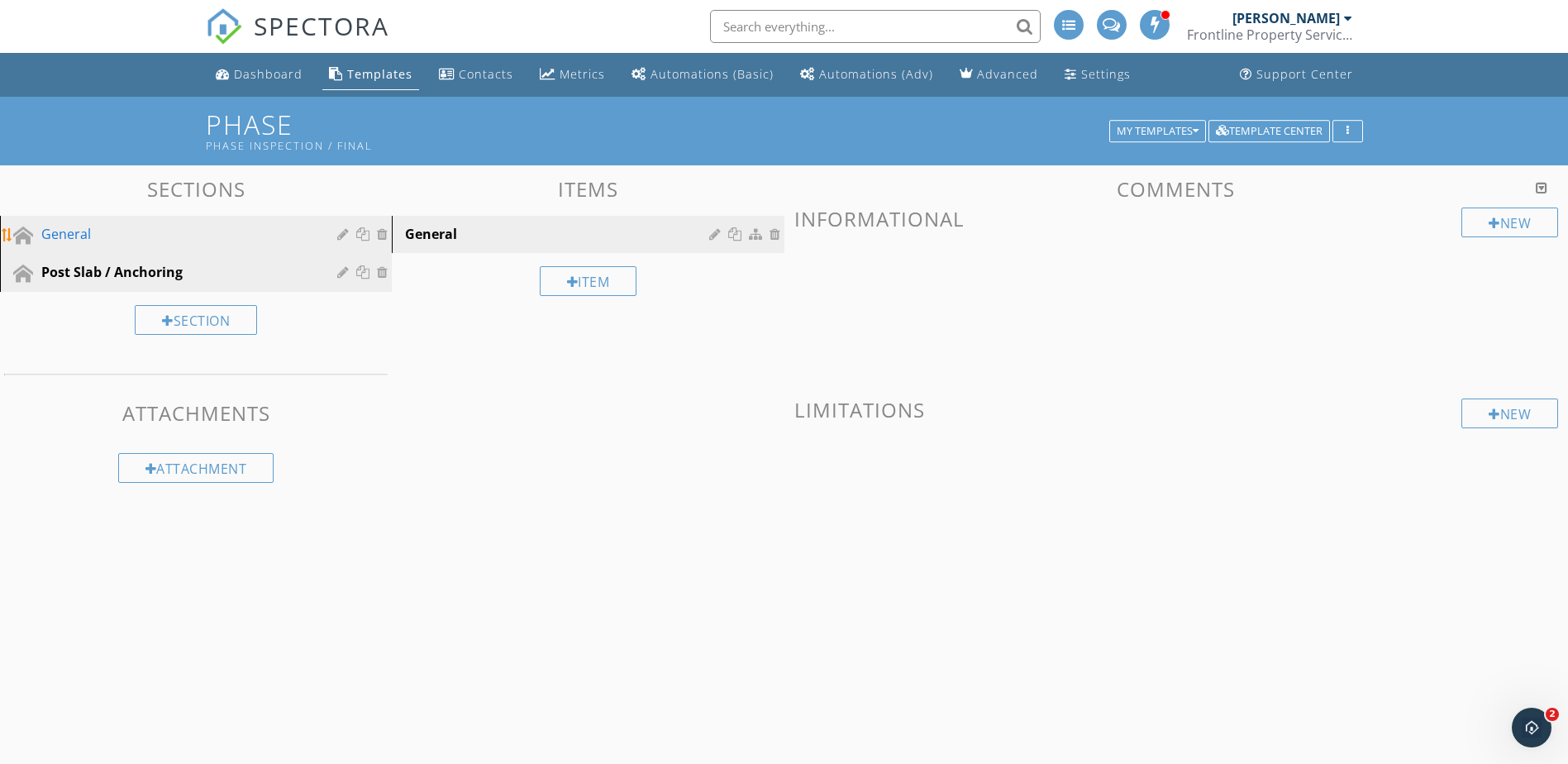
click at [341, 237] on div at bounding box center [345, 233] width 15 height 13
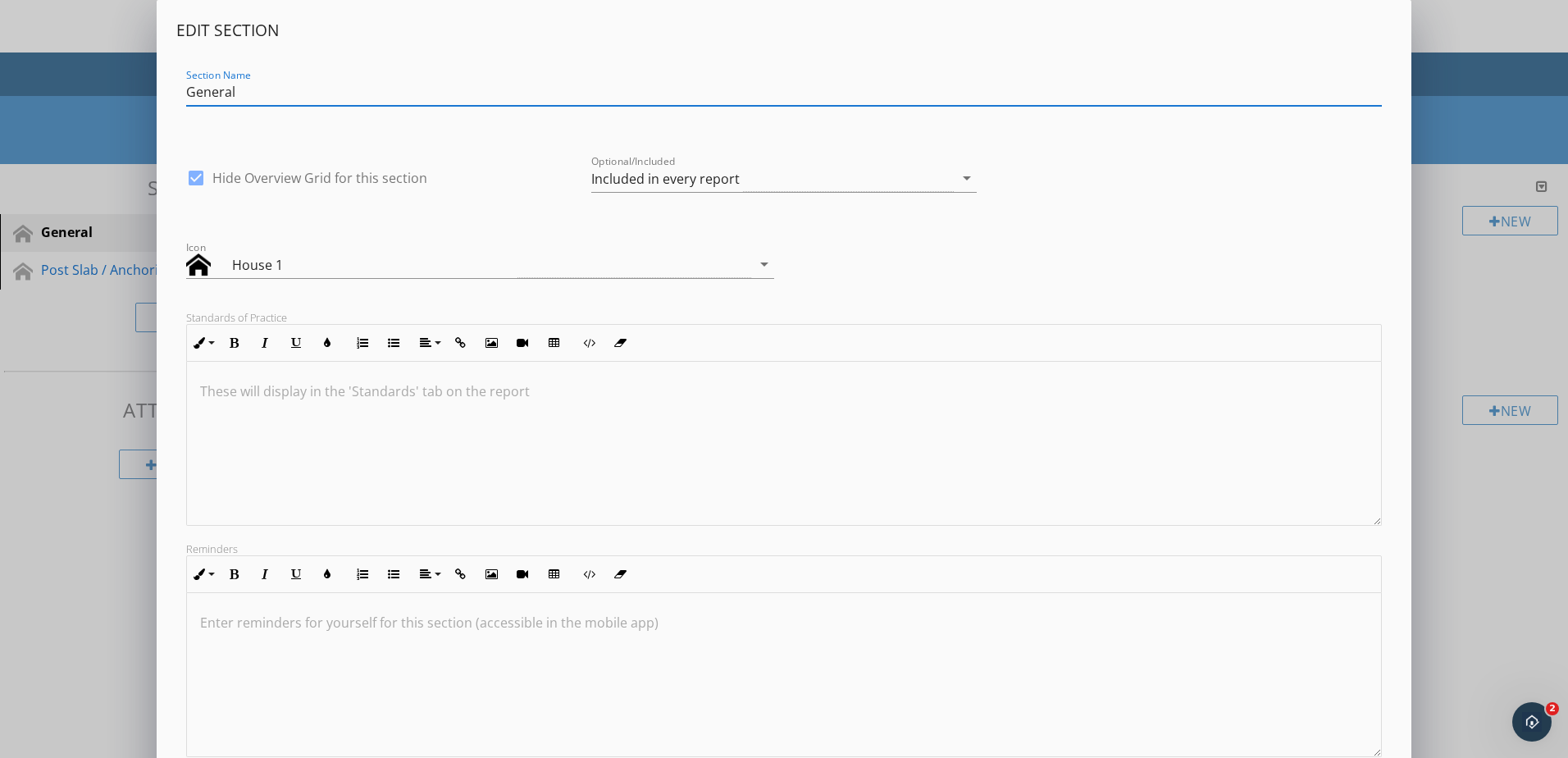
drag, startPoint x: 299, startPoint y: 95, endPoint x: 176, endPoint y: 101, distance: 123.1
click at [176, 101] on div "Edit Section Section Name General check_box Hide Overview Grid for this section…" at bounding box center [784, 429] width 1255 height 859
type input "Pre-Slab"
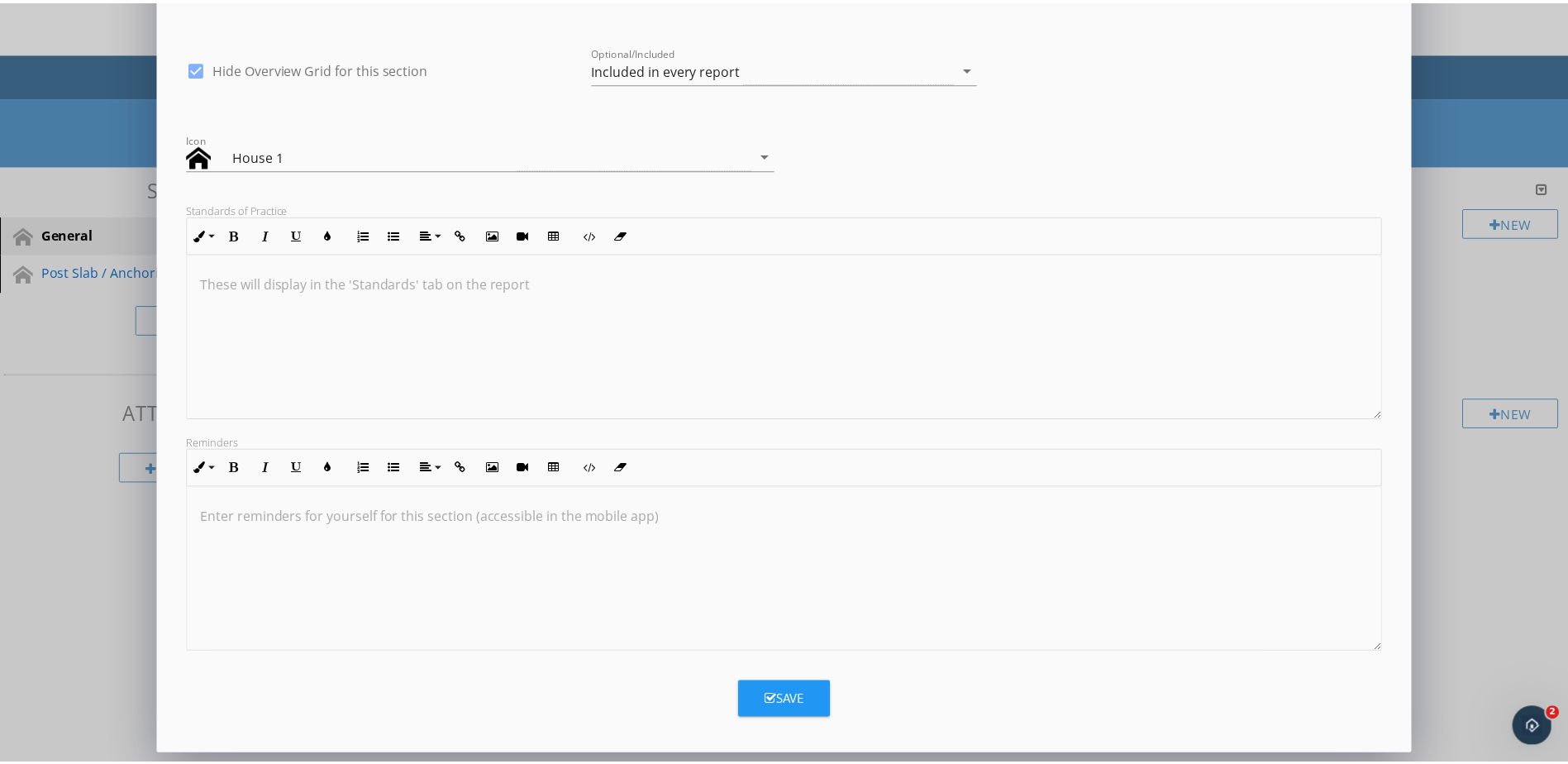
scroll to position [112, 0]
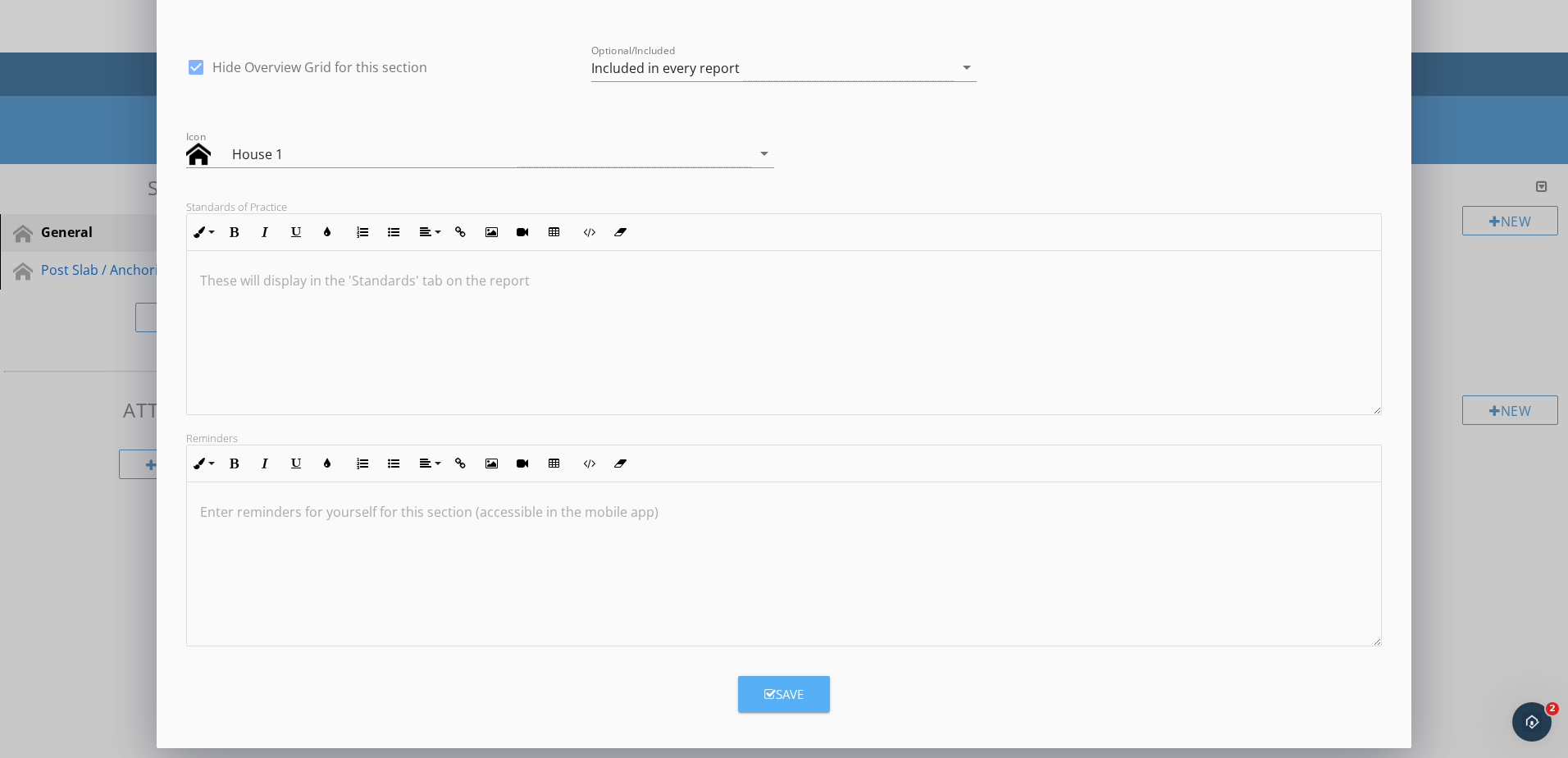
click at [812, 694] on button "Save" at bounding box center [784, 694] width 92 height 36
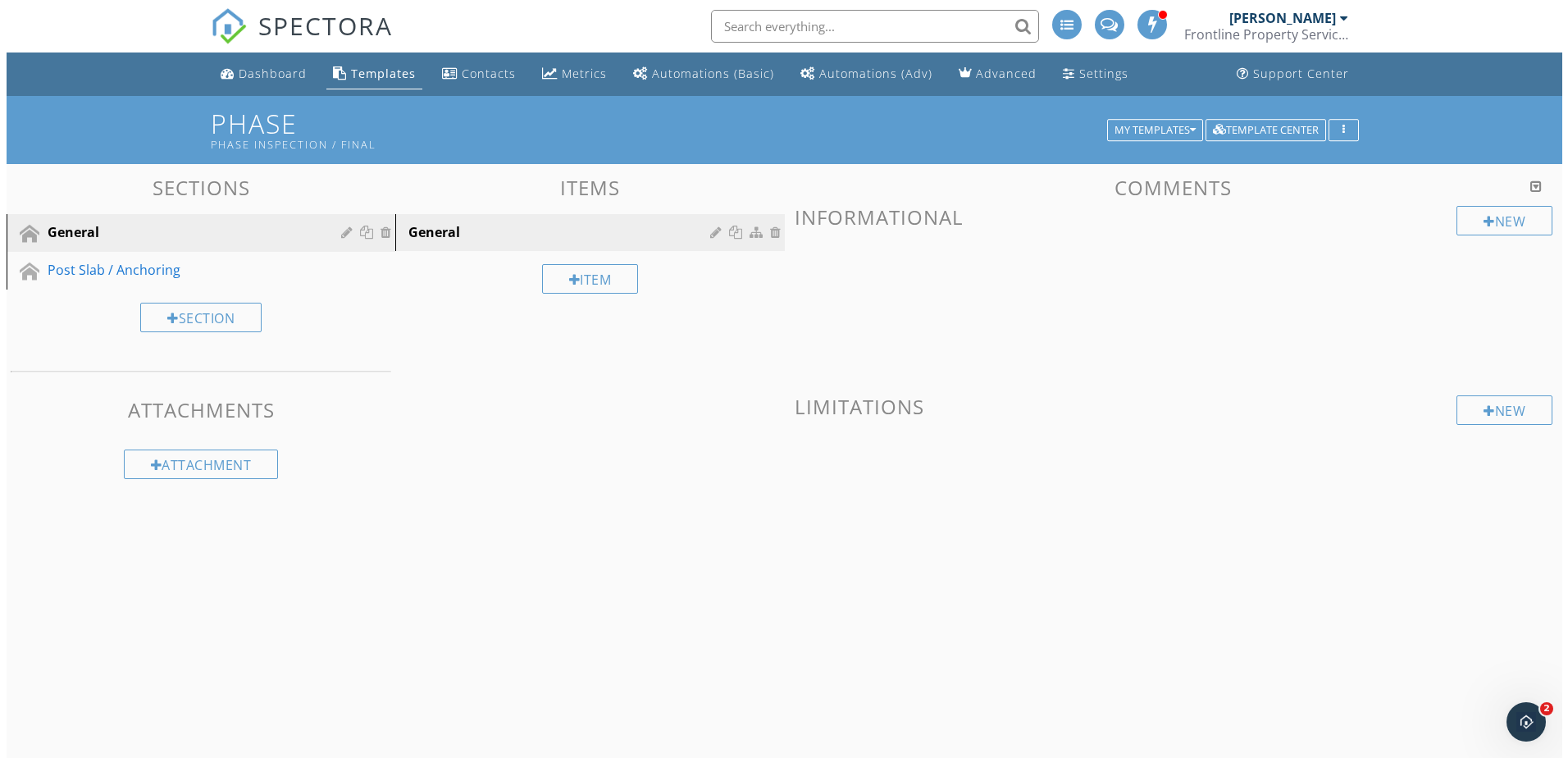
scroll to position [0, 0]
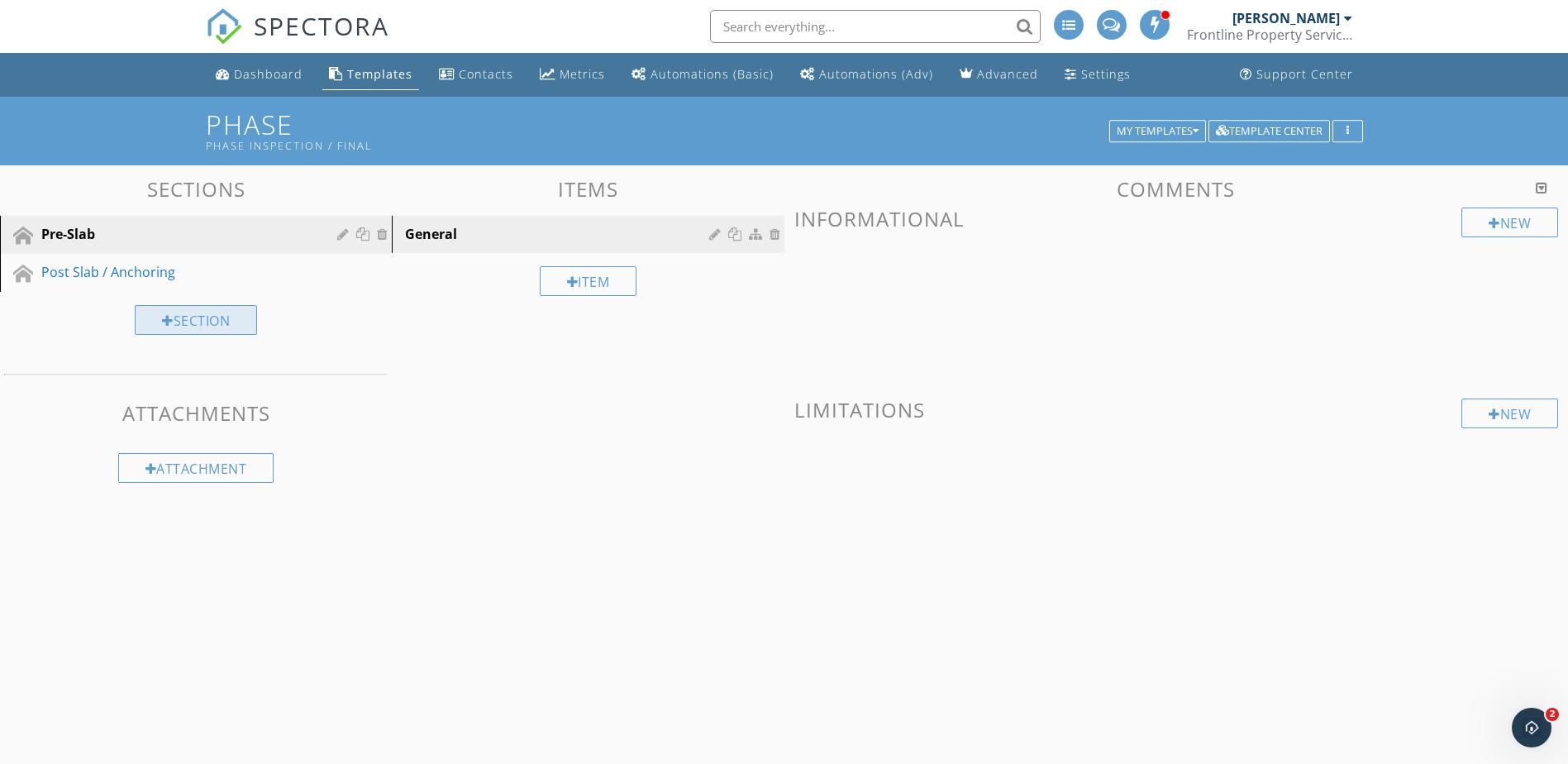
click at [207, 310] on div "Section" at bounding box center [196, 320] width 122 height 30
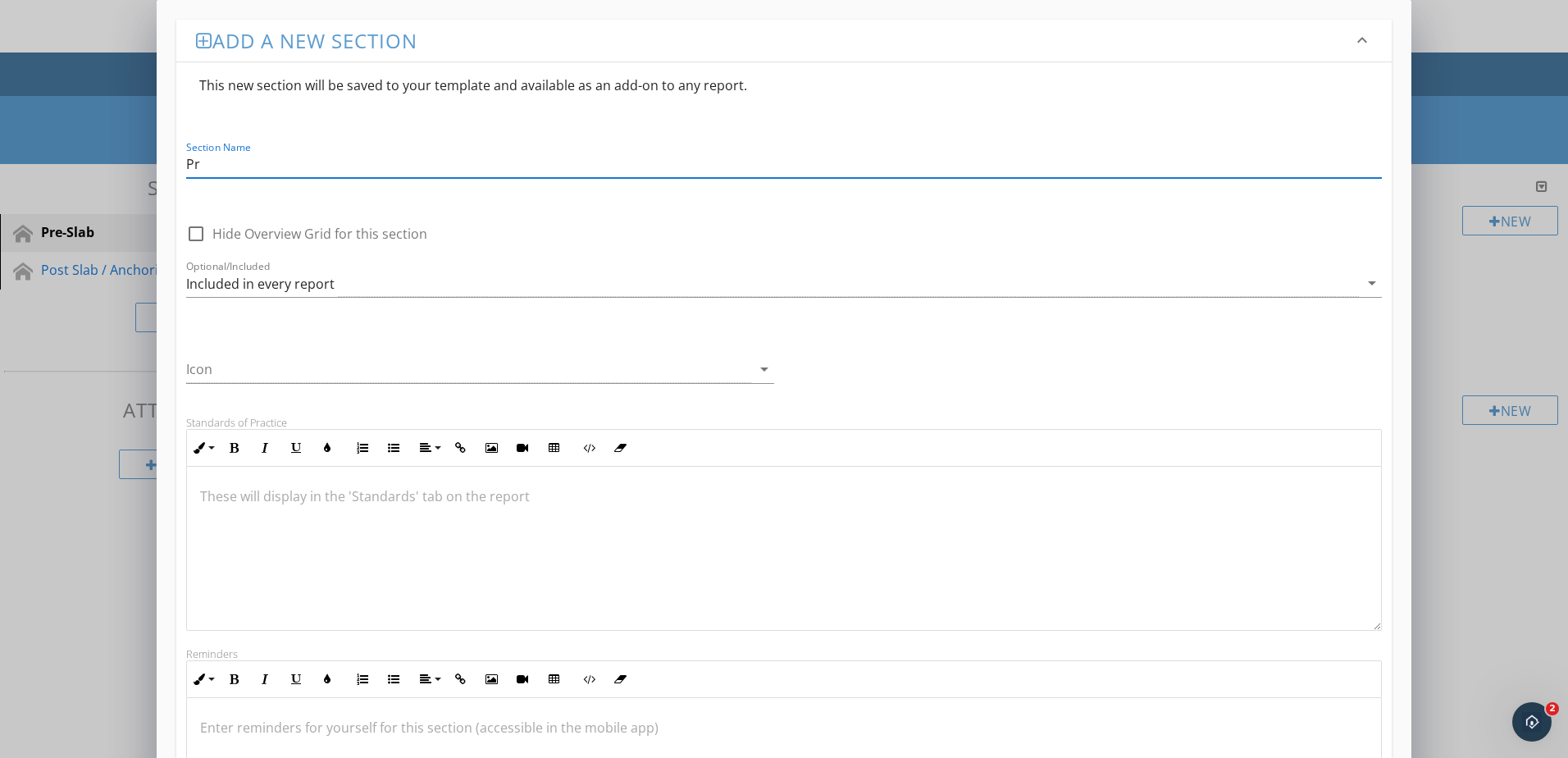
type input "P"
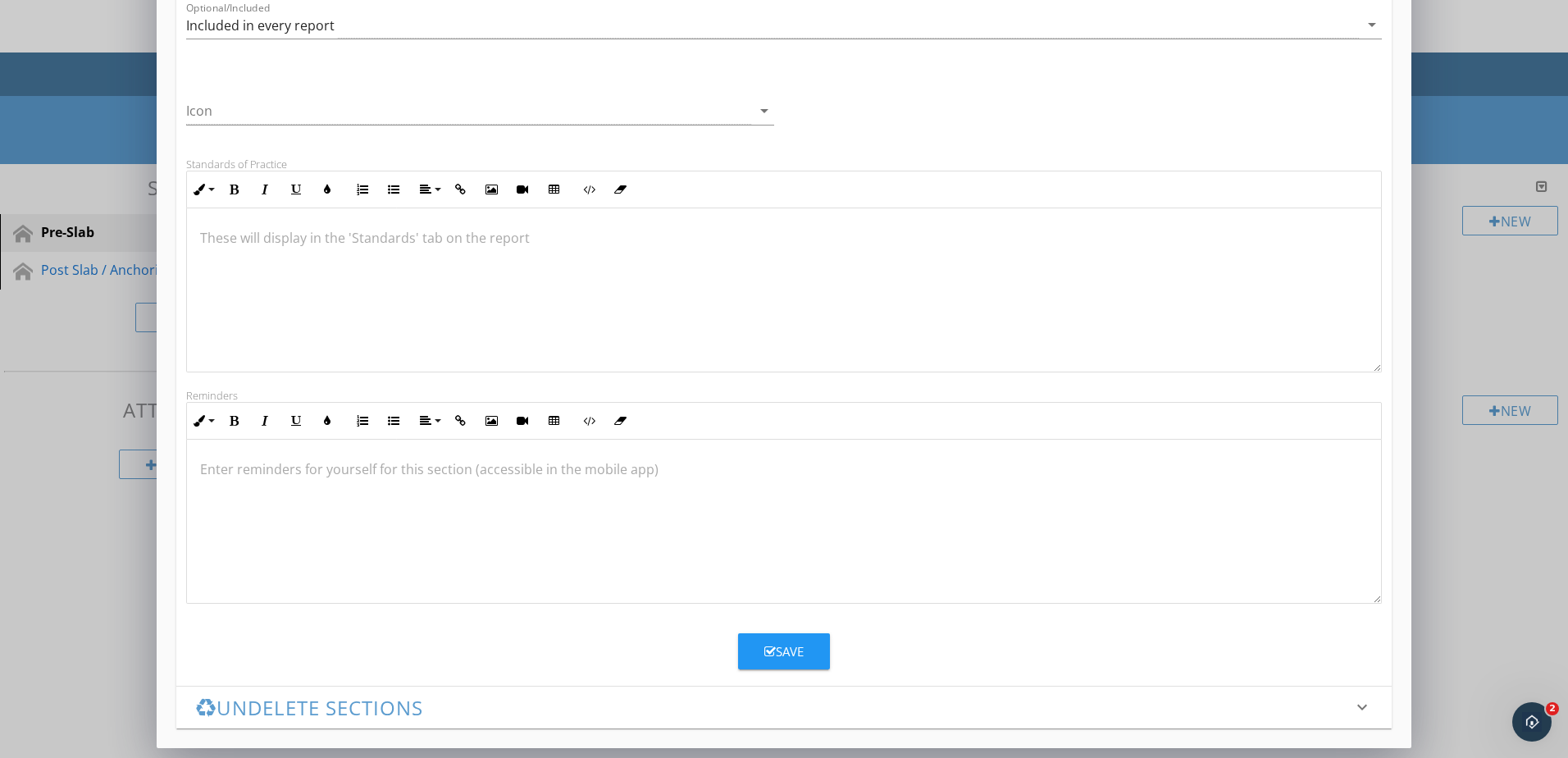
type input "Rough-In / Pre-Drywall"
click at [796, 640] on button "Save" at bounding box center [784, 651] width 92 height 36
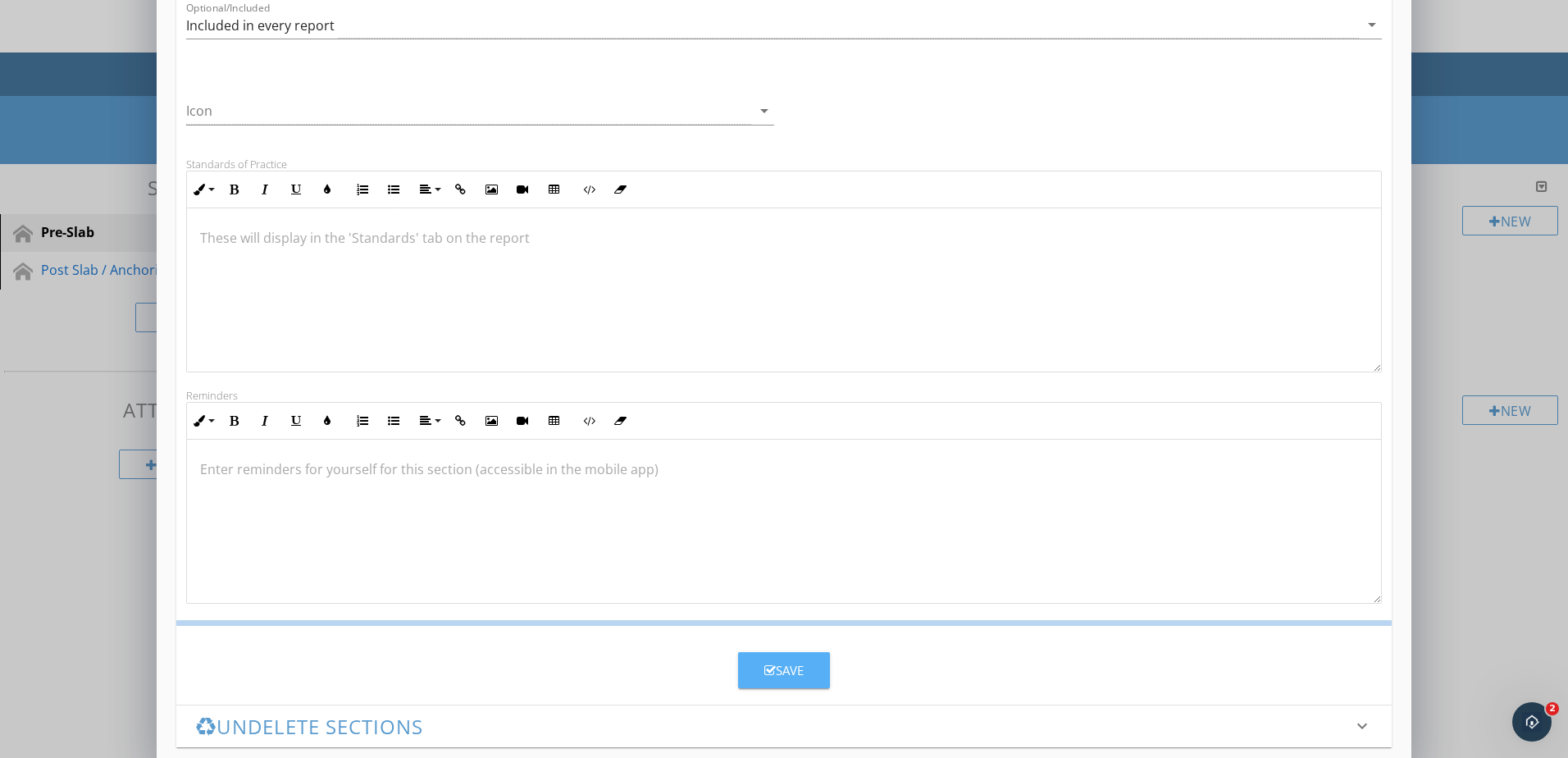
scroll to position [80, 0]
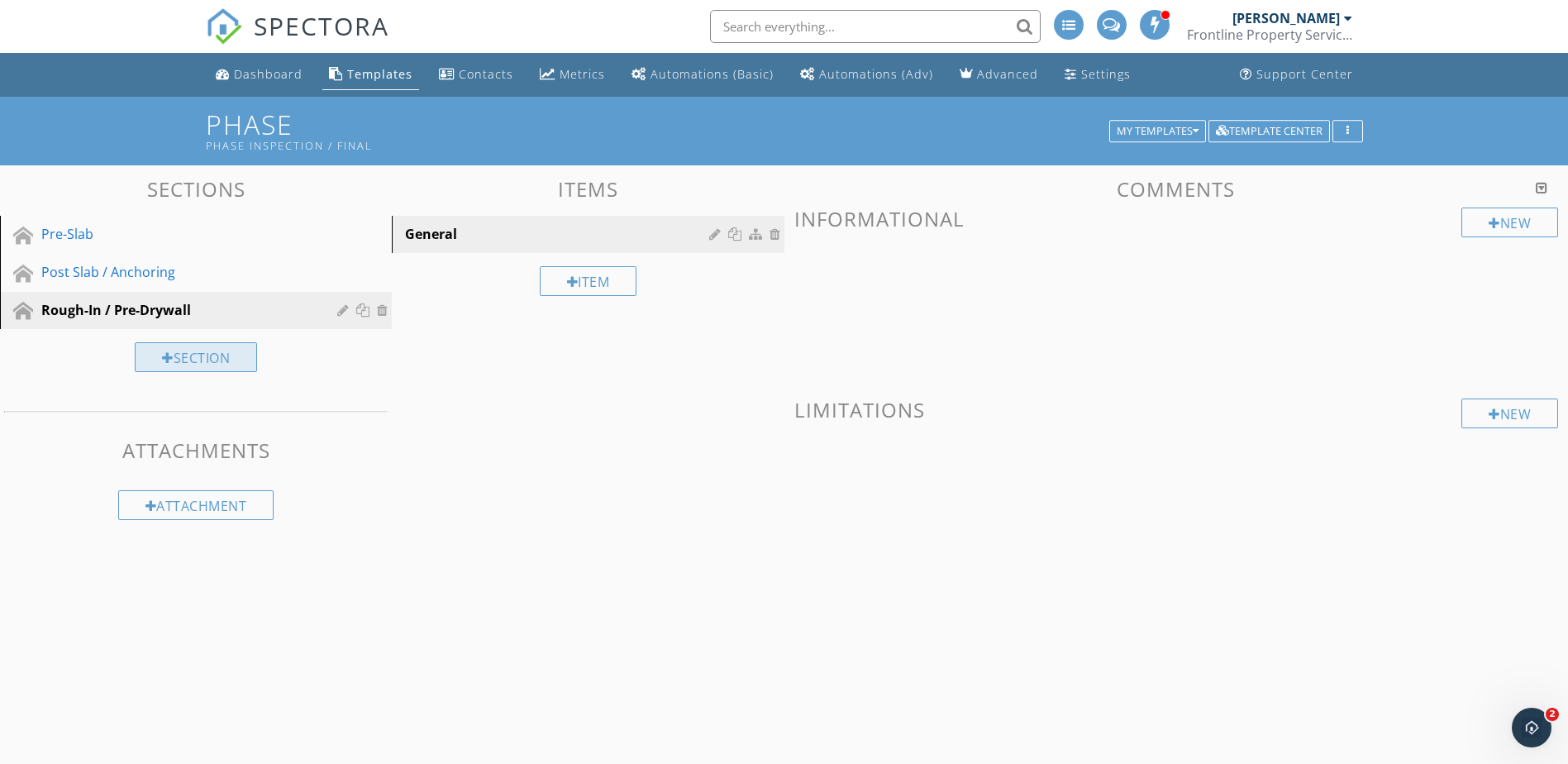
click at [243, 364] on div "Section" at bounding box center [196, 357] width 122 height 30
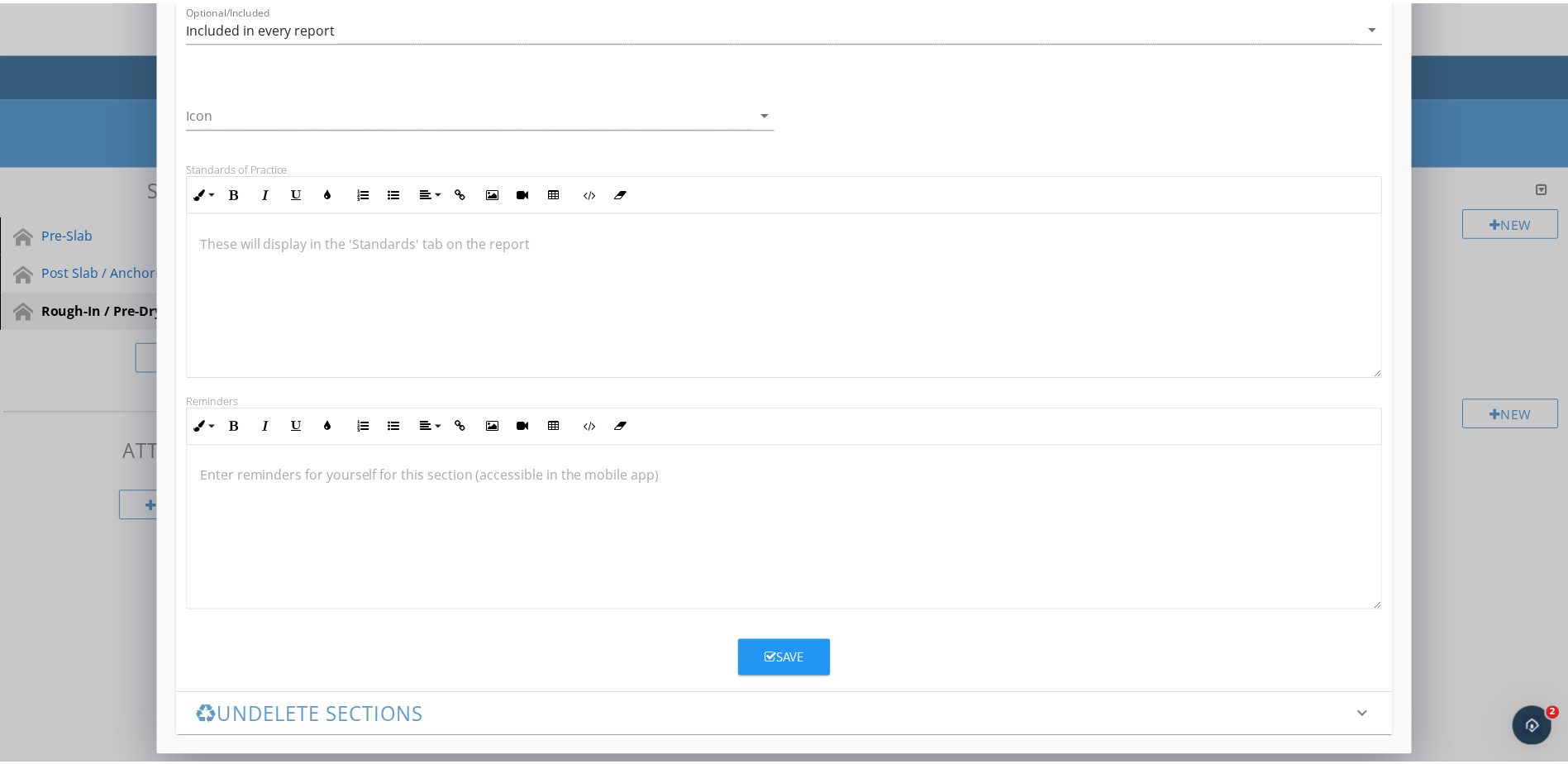
scroll to position [261, 0]
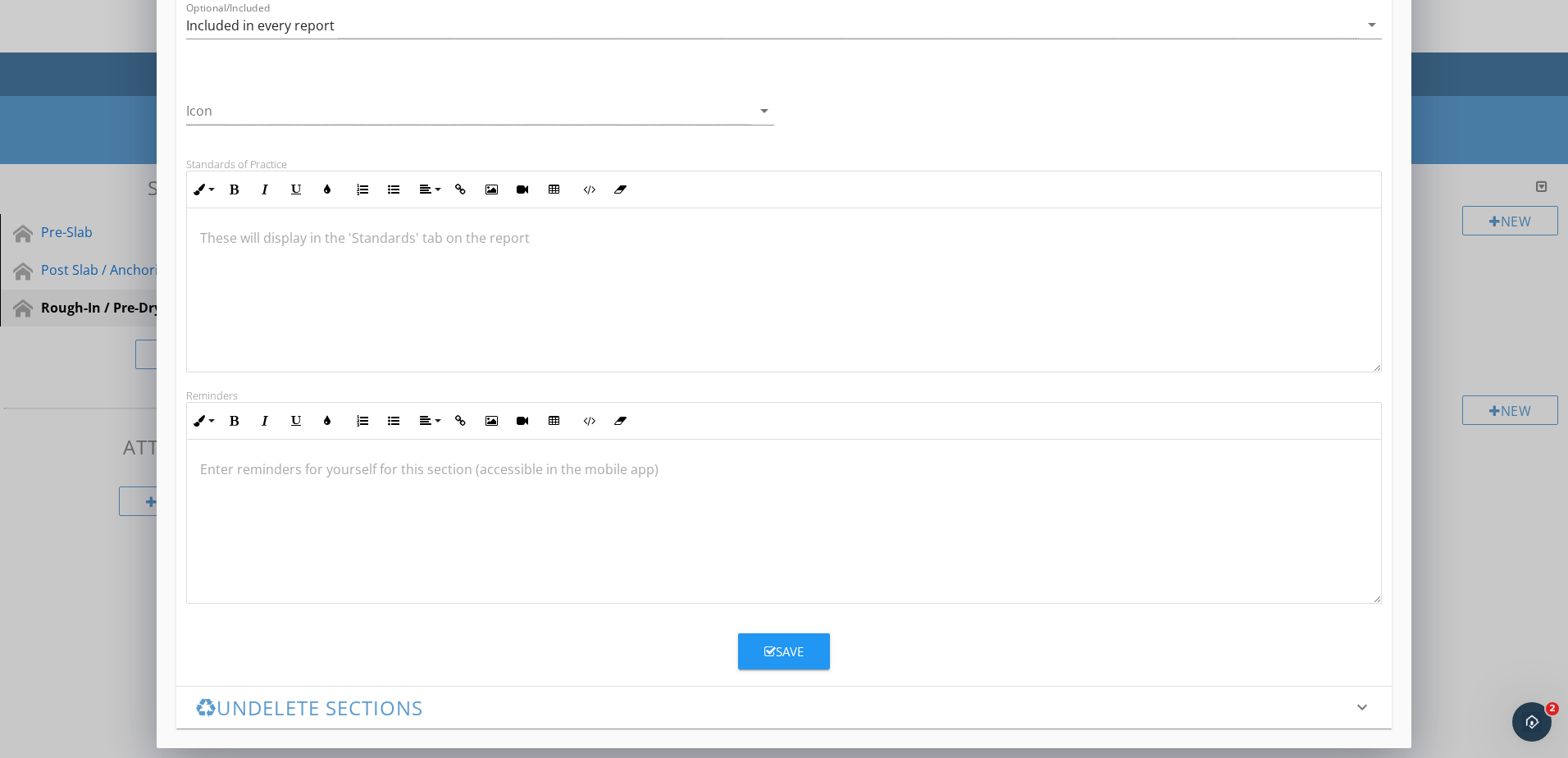
type input "Final"
click at [801, 652] on div "Save" at bounding box center [784, 651] width 39 height 19
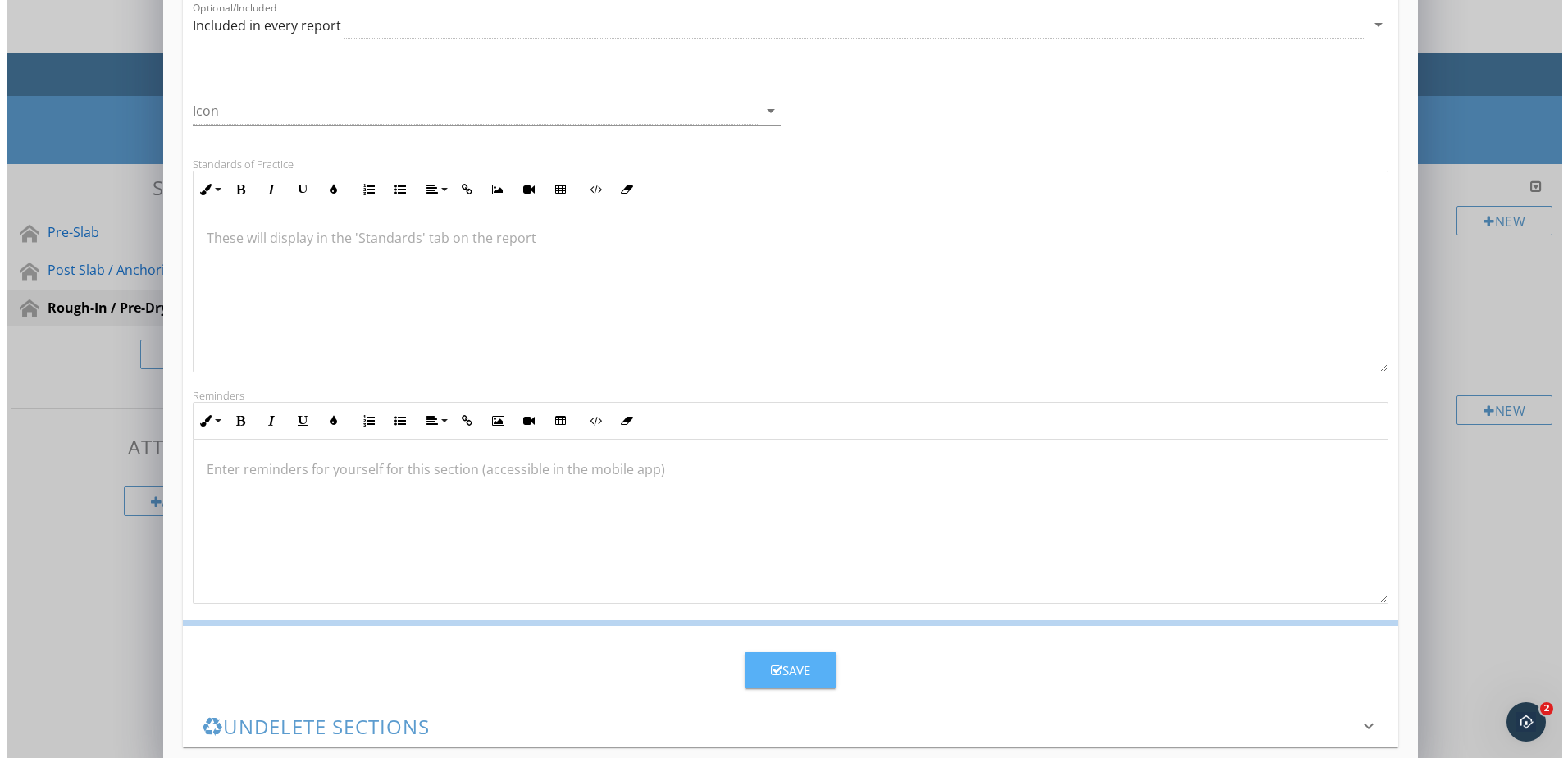
scroll to position [80, 0]
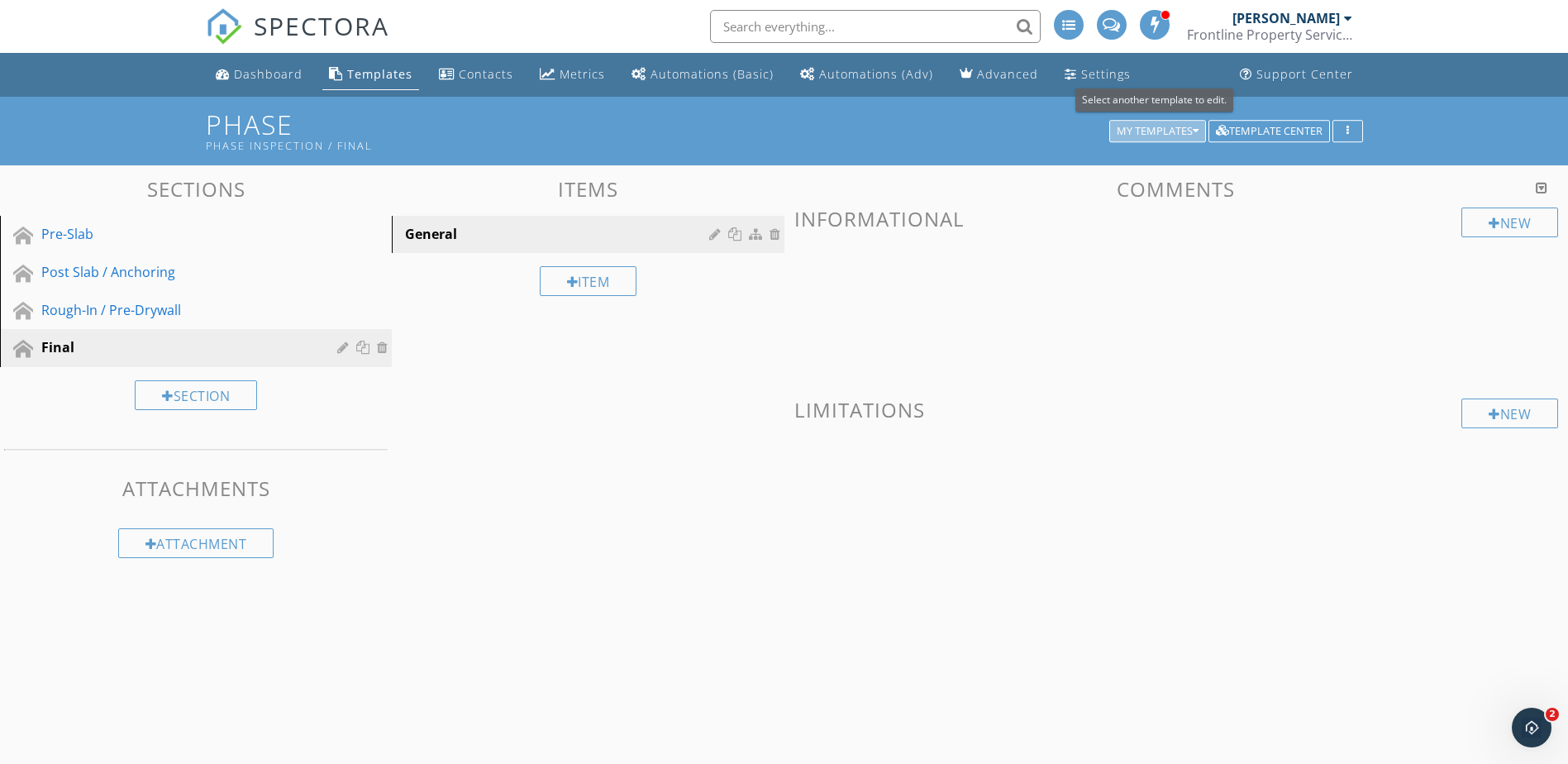
click at [1147, 129] on div "My Templates" at bounding box center [1157, 131] width 82 height 11
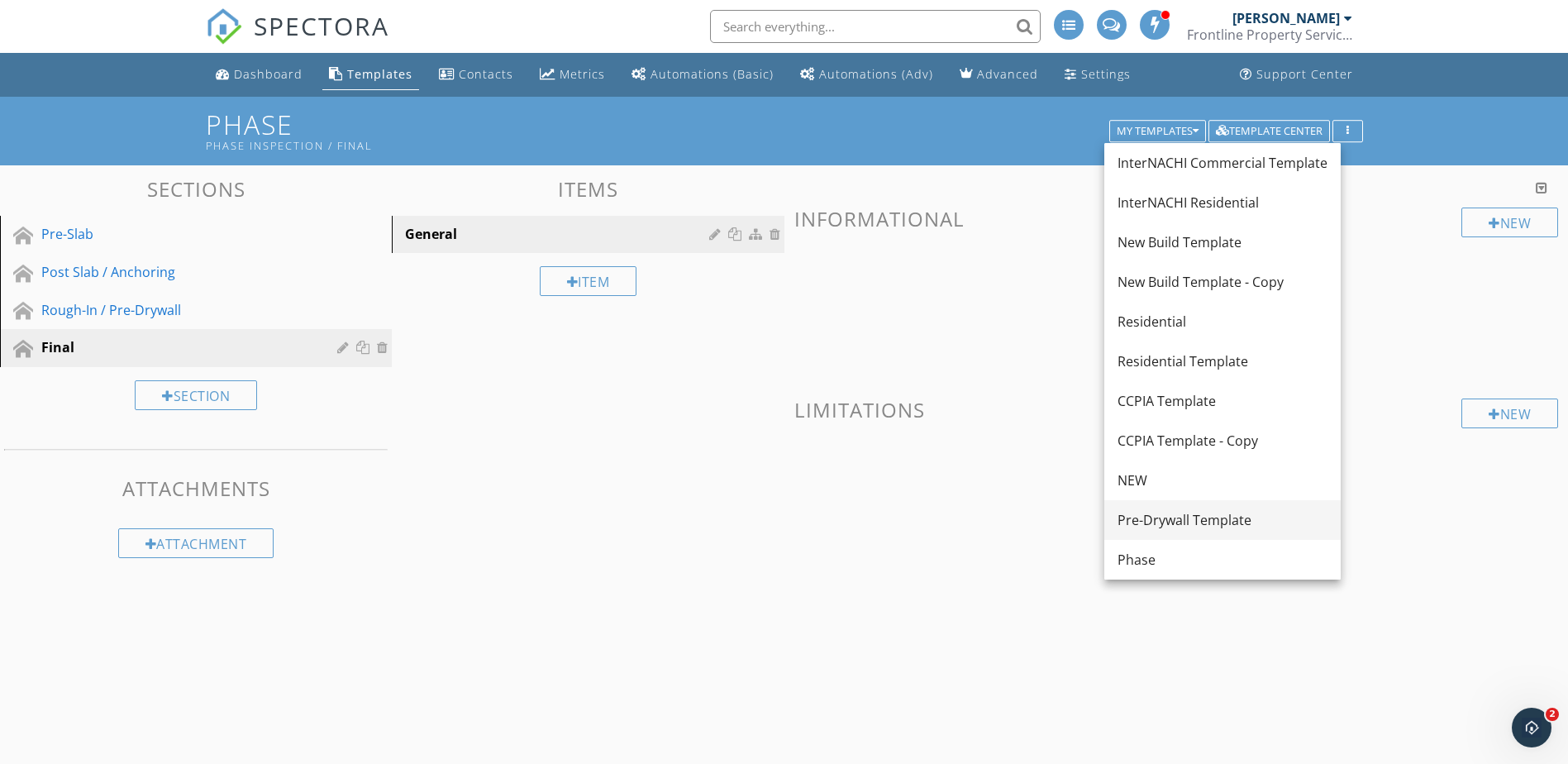
click at [1192, 524] on div "Pre-Drywall Template" at bounding box center [1222, 520] width 210 height 20
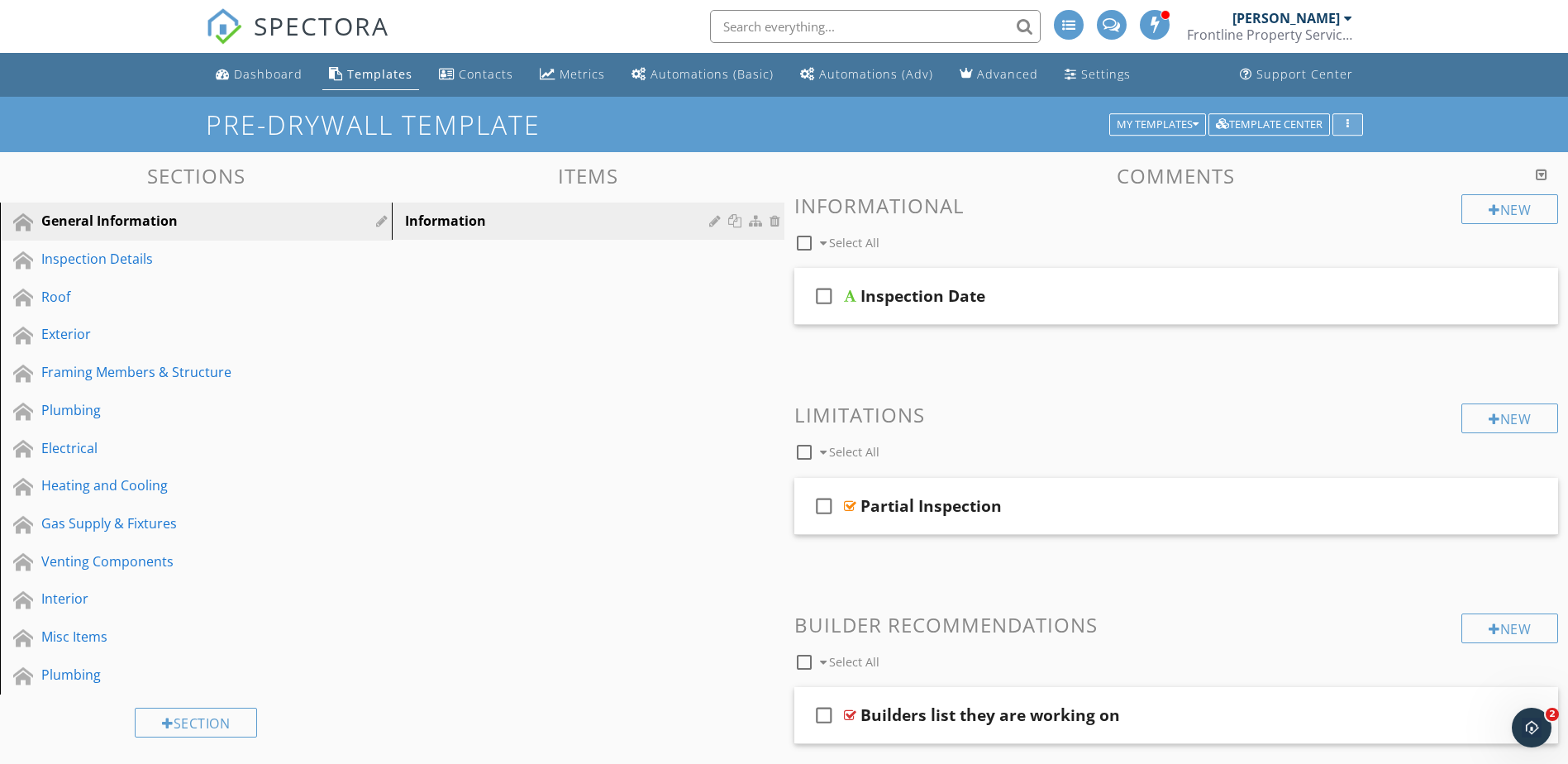
click at [1340, 121] on div "button" at bounding box center [1348, 124] width 15 height 11
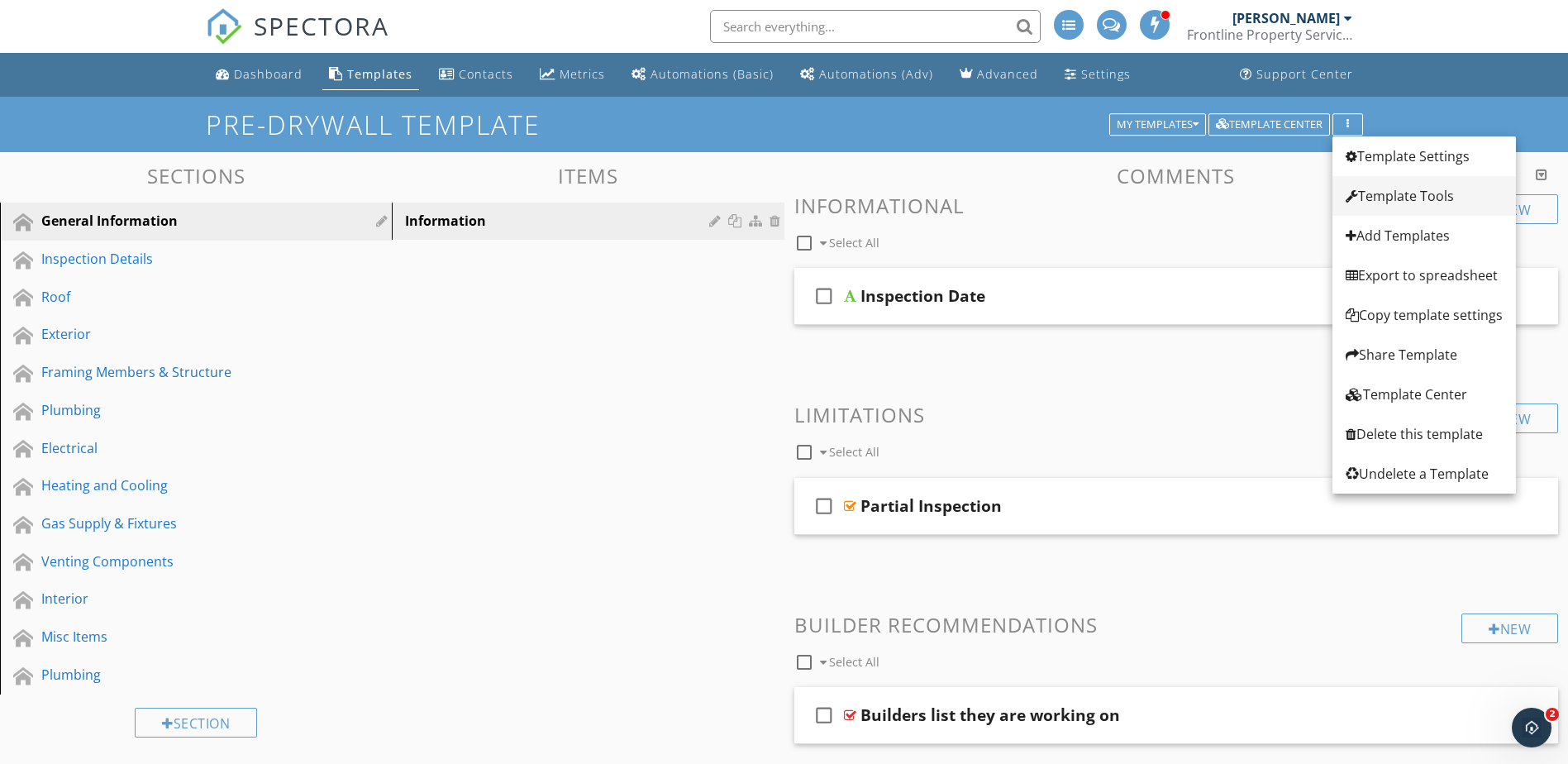
click at [1436, 196] on div "Template Tools" at bounding box center [1423, 195] width 157 height 20
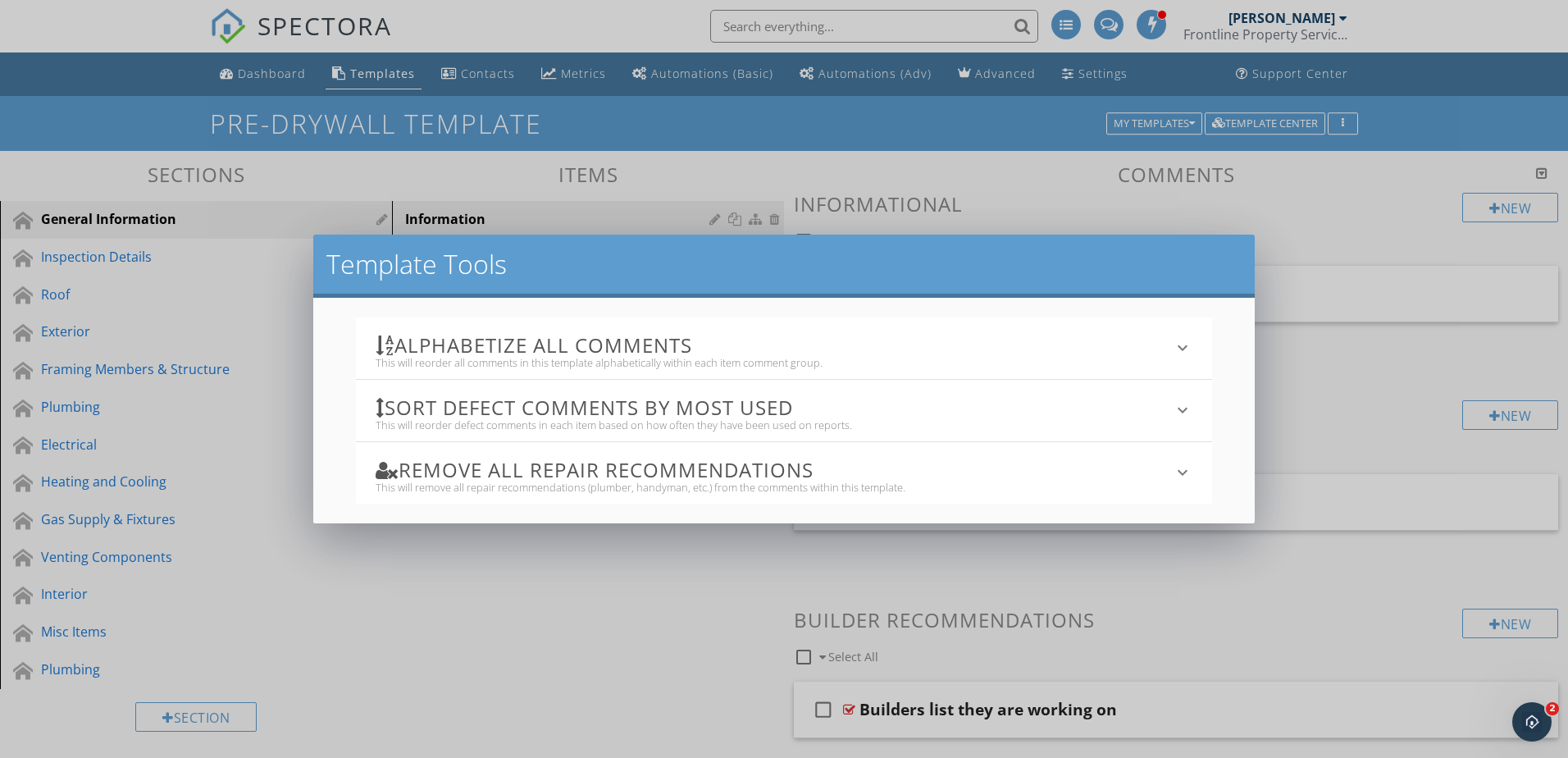
click at [968, 148] on div "Template Tools Alphabetize All Comments This will reorder all comments in this …" at bounding box center [784, 379] width 1568 height 758
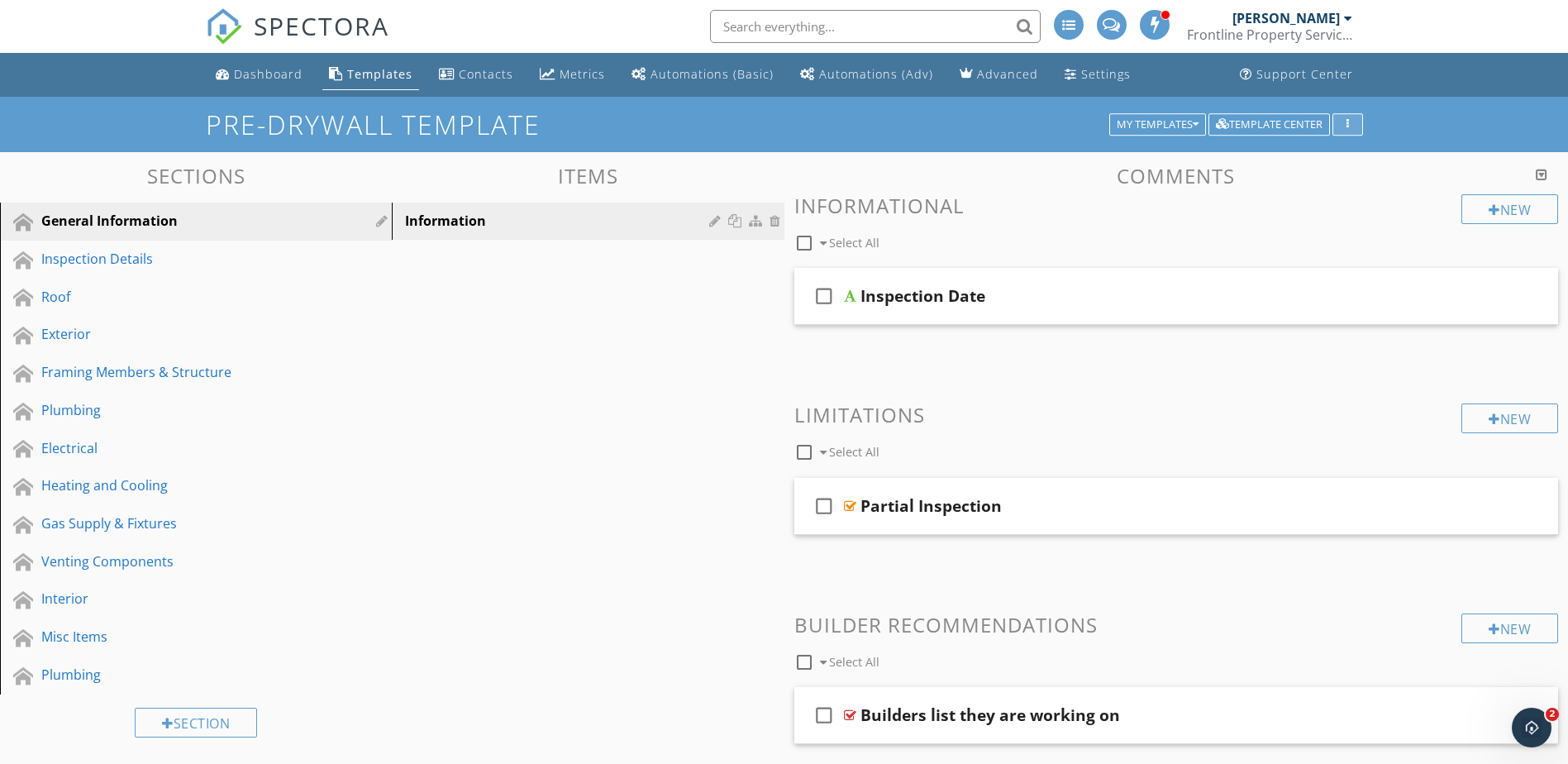
click at [1348, 129] on icon "button" at bounding box center [1347, 124] width 3 height 11
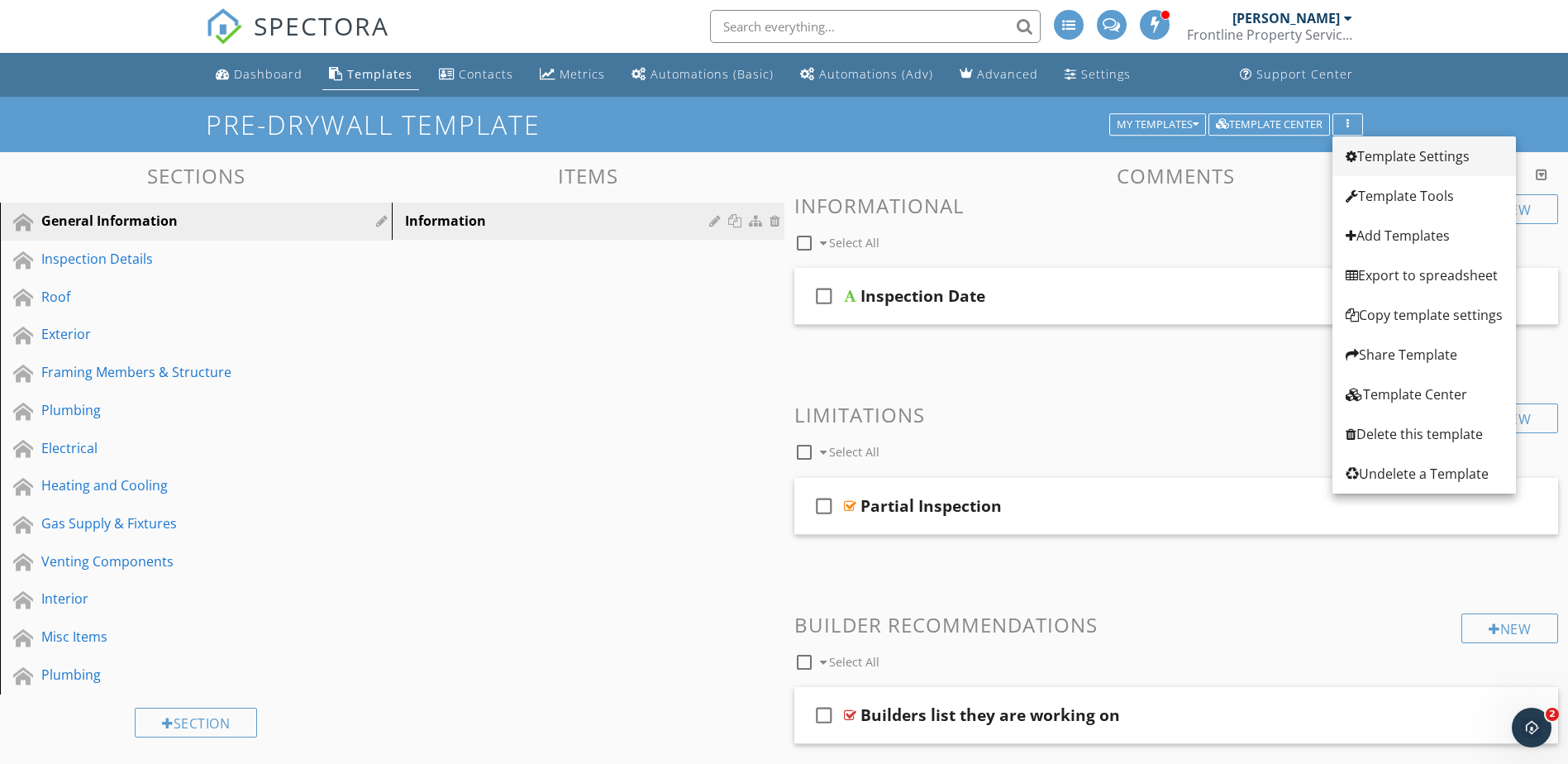
click at [1374, 151] on div "Template Settings" at bounding box center [1423, 156] width 157 height 20
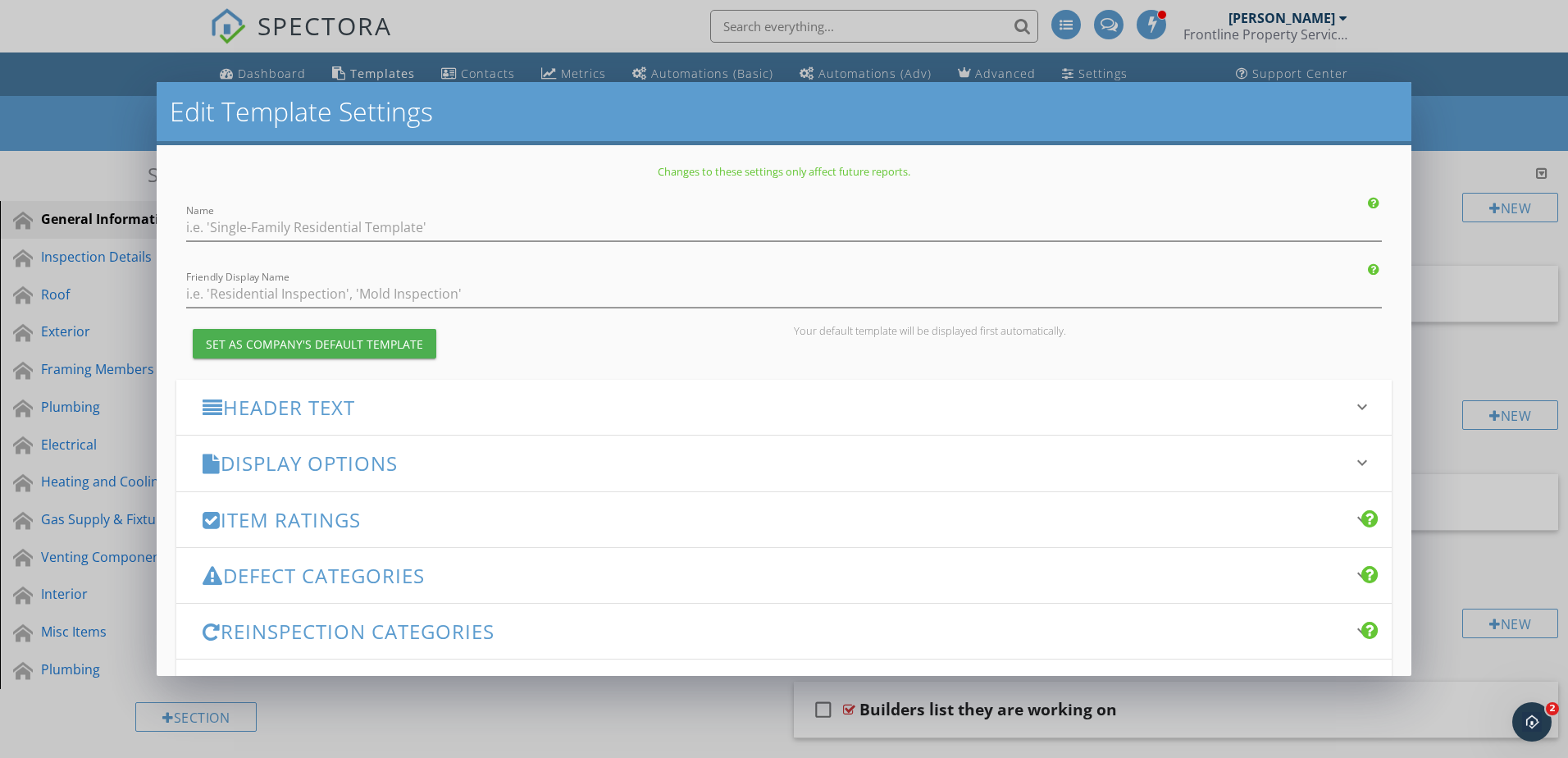
type input "Pre-Drywall Template"
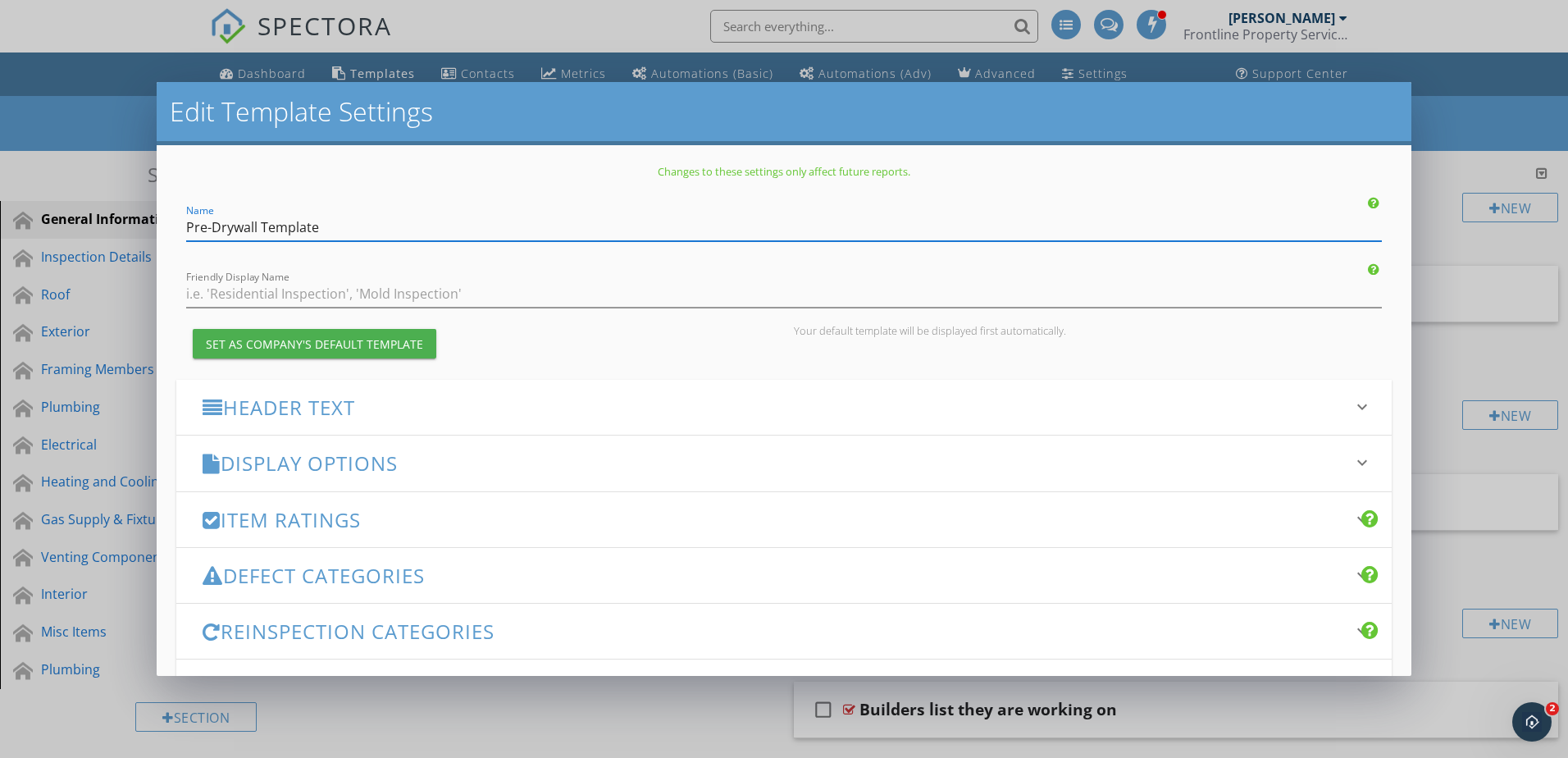
click at [1433, 133] on div "Edit Template Settings Changes to these settings only affect future reports. Na…" at bounding box center [784, 379] width 1568 height 758
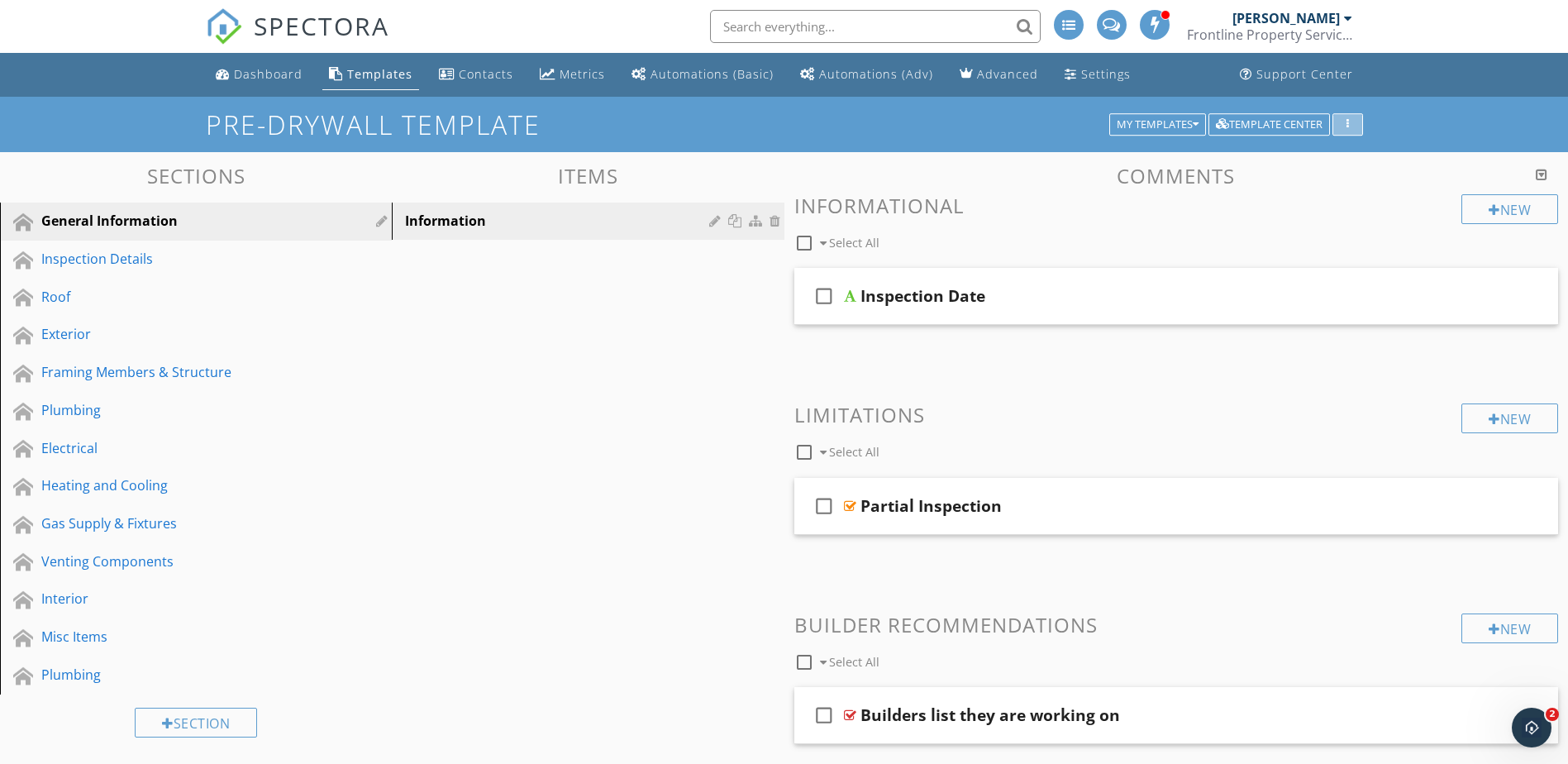
click at [1349, 124] on div "button" at bounding box center [1348, 124] width 15 height 11
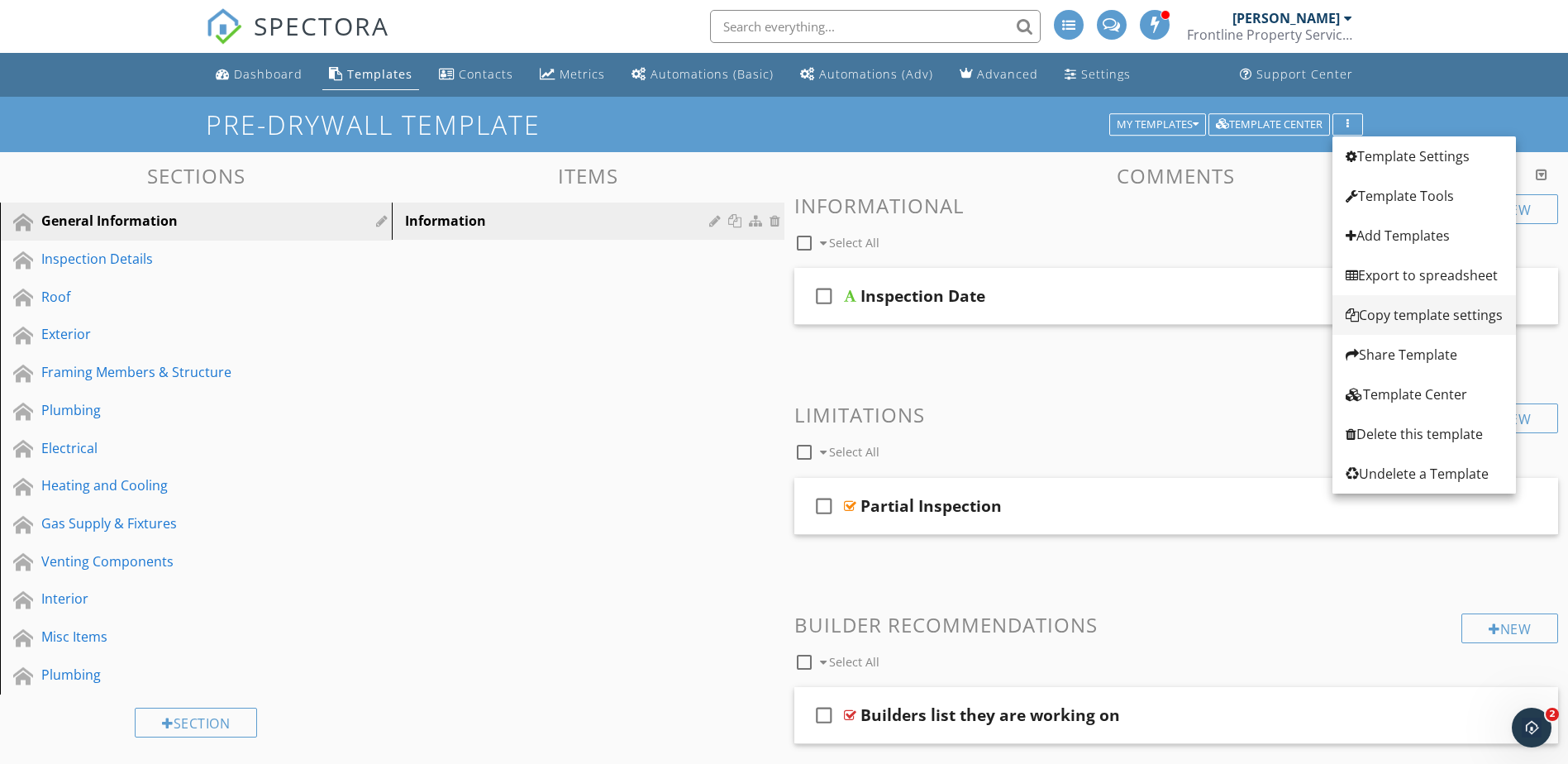
click at [1428, 305] on div "Copy template settings" at bounding box center [1423, 315] width 157 height 20
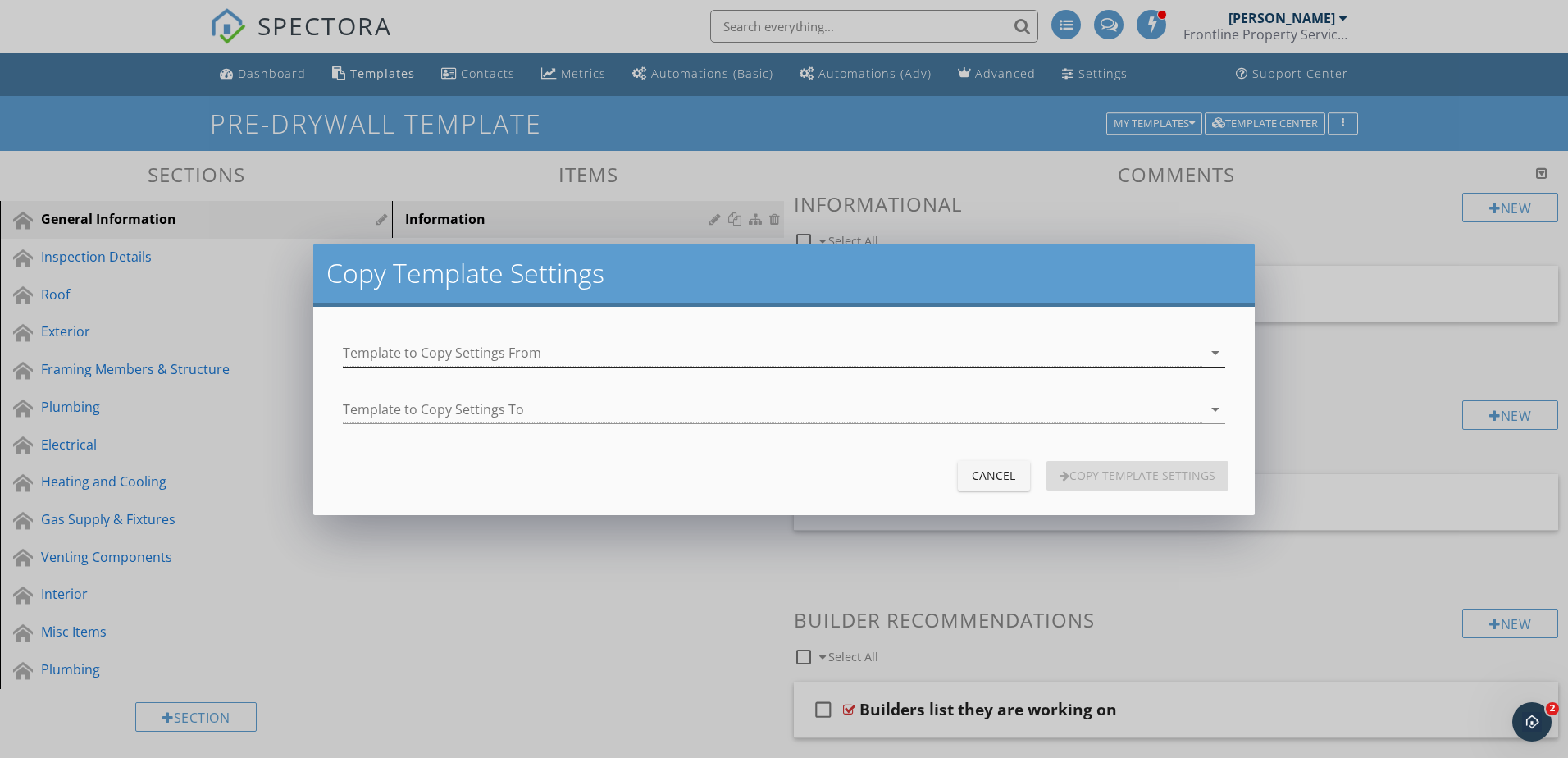
click at [1051, 347] on div at bounding box center [772, 353] width 859 height 27
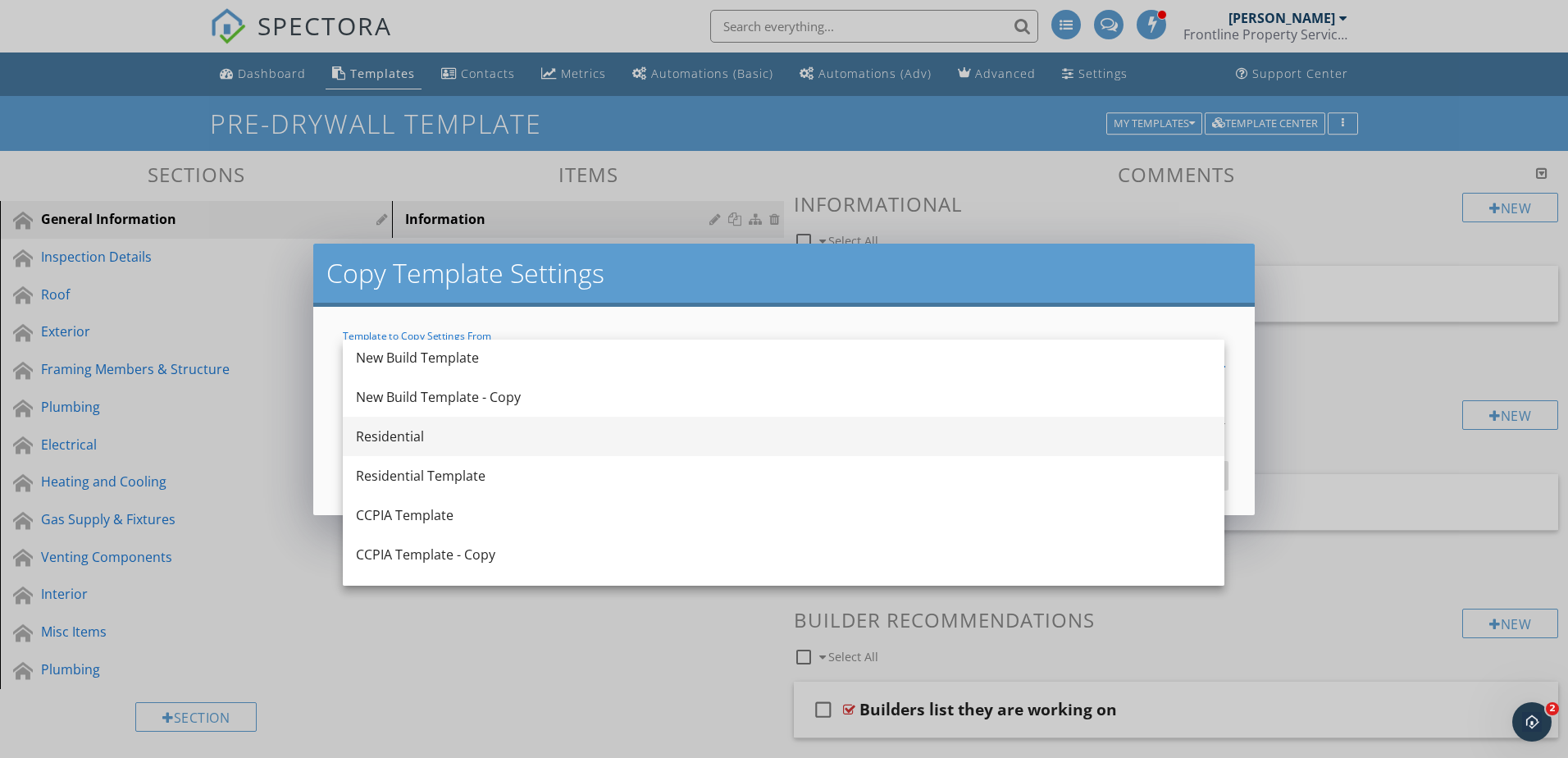
scroll to position [187, 0]
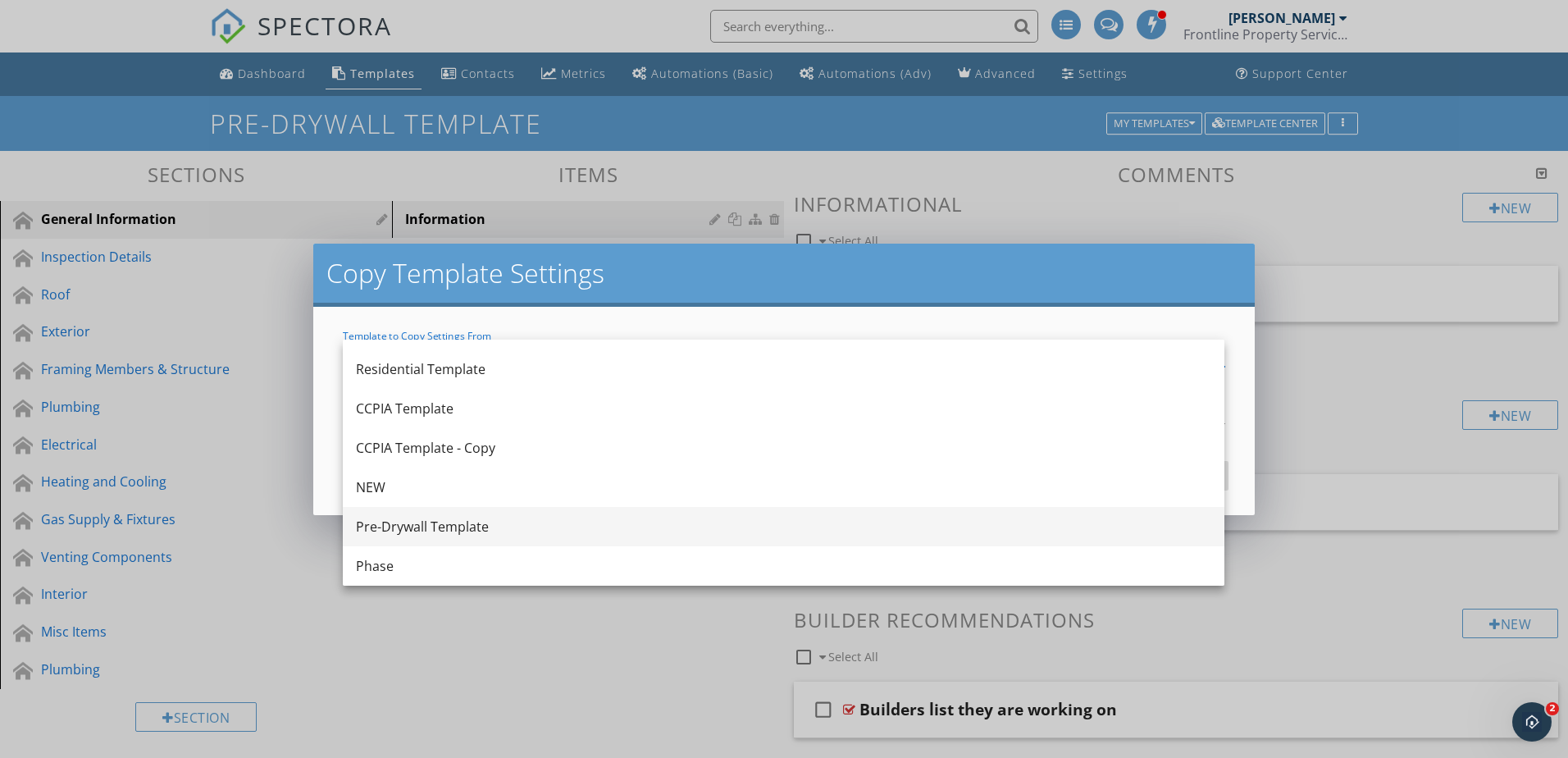
click at [498, 536] on div "Pre-Drywall Template" at bounding box center [784, 527] width 855 height 39
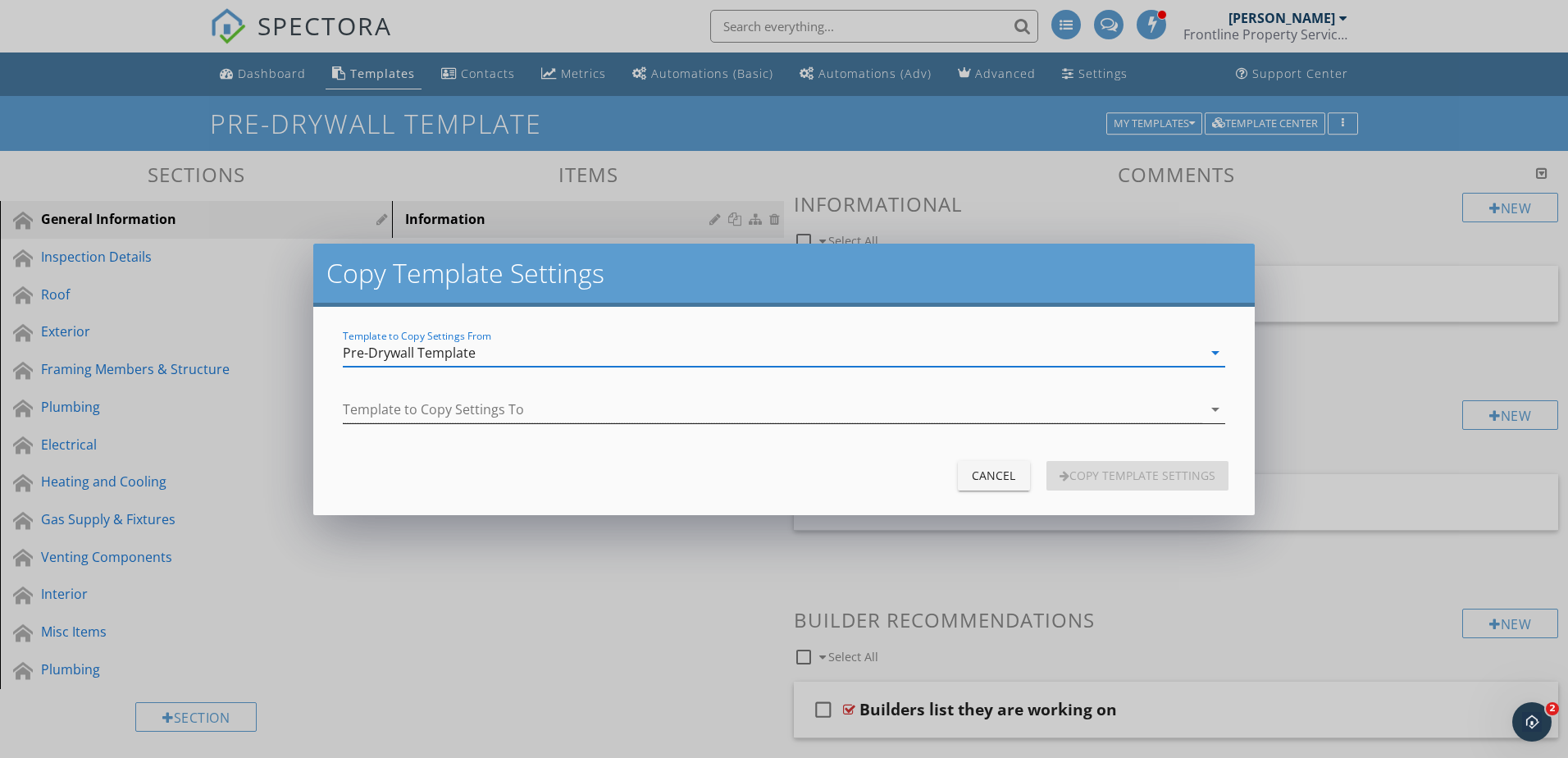
click at [593, 404] on div at bounding box center [772, 410] width 859 height 27
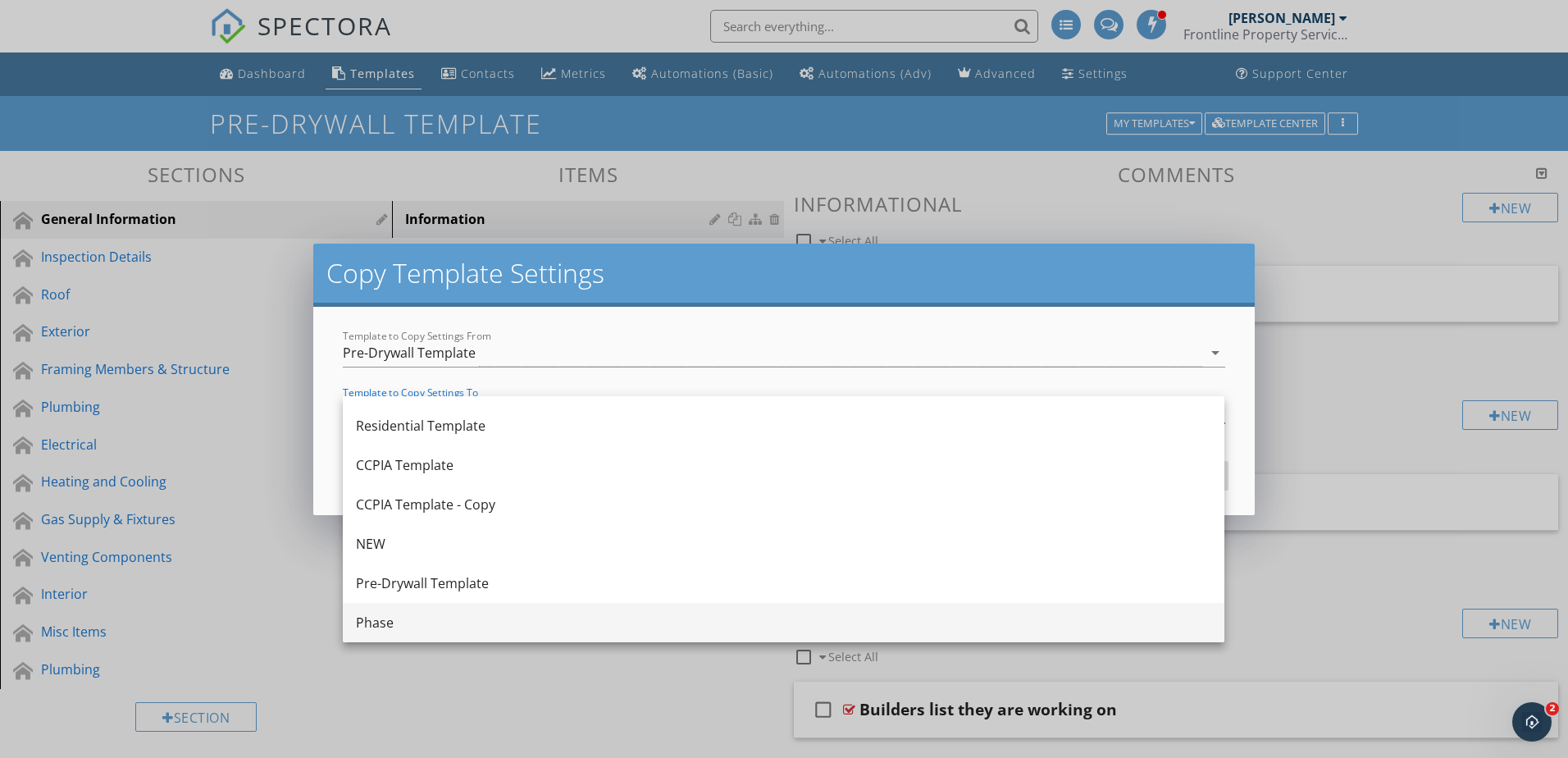
click at [491, 621] on div "Phase" at bounding box center [784, 622] width 855 height 20
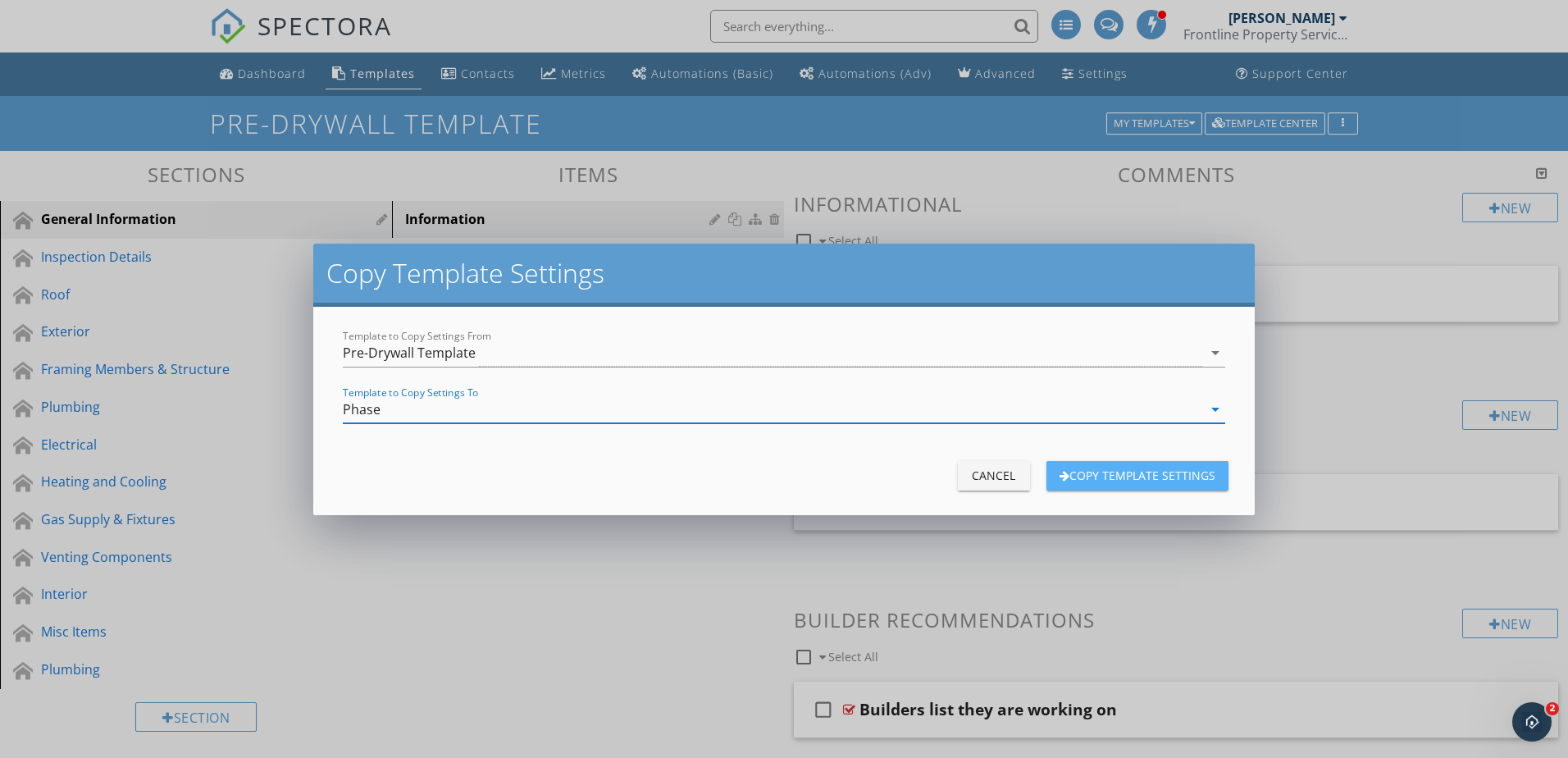
click at [1161, 482] on div "Copy Template Settings" at bounding box center [1138, 475] width 156 height 17
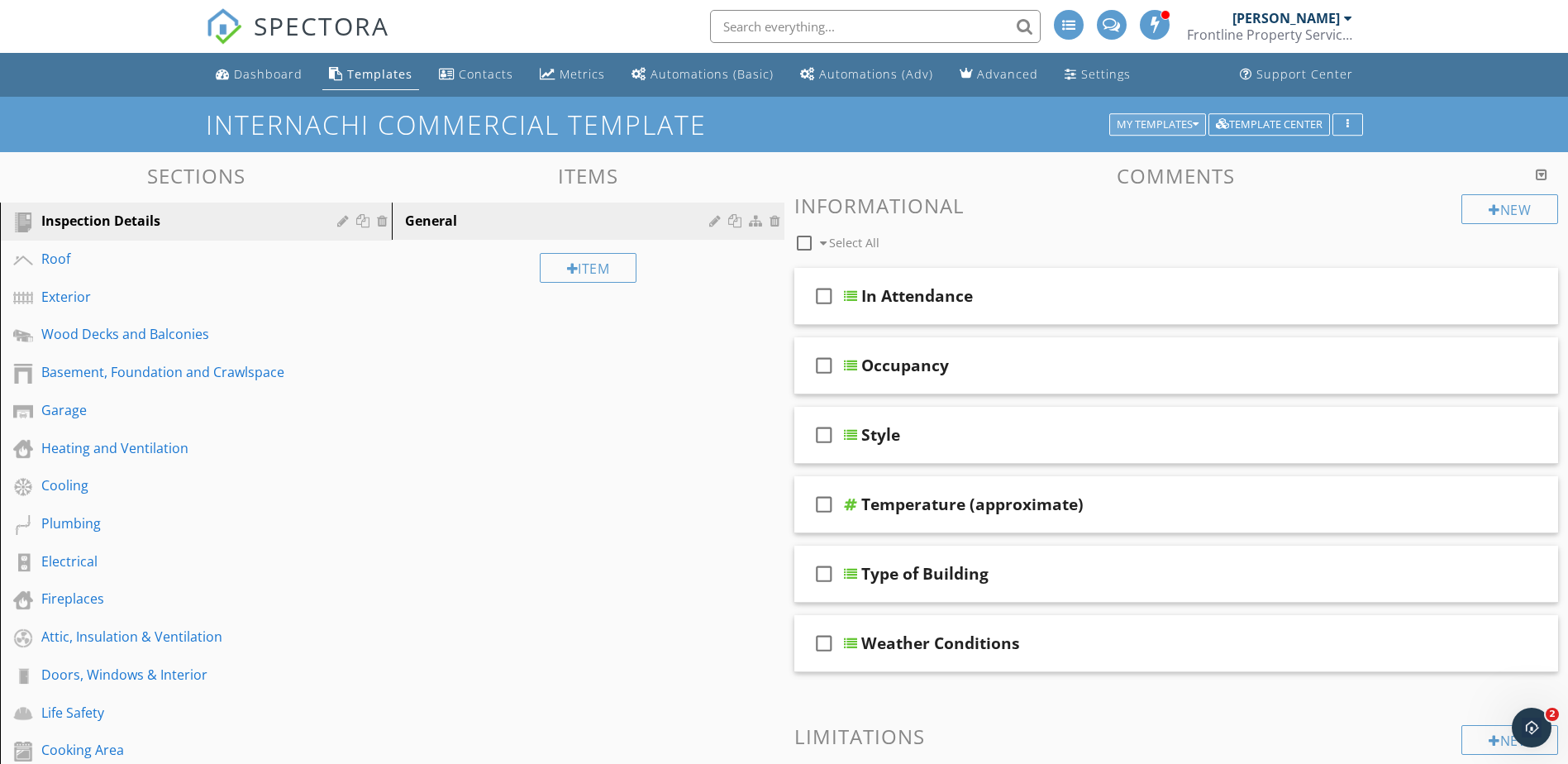
click at [1197, 126] on icon "button" at bounding box center [1196, 124] width 6 height 11
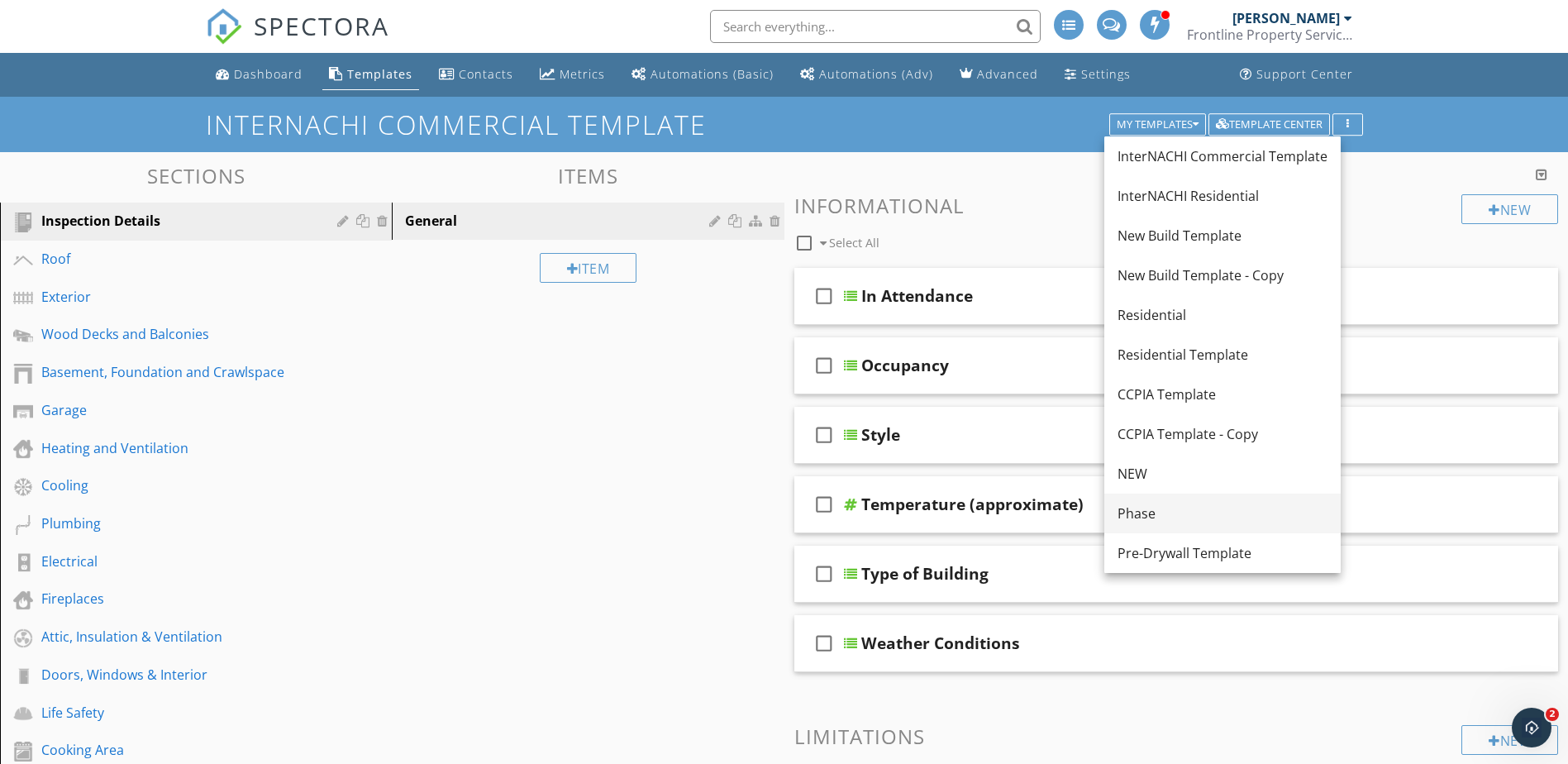
click at [1160, 514] on div "Phase" at bounding box center [1222, 513] width 210 height 20
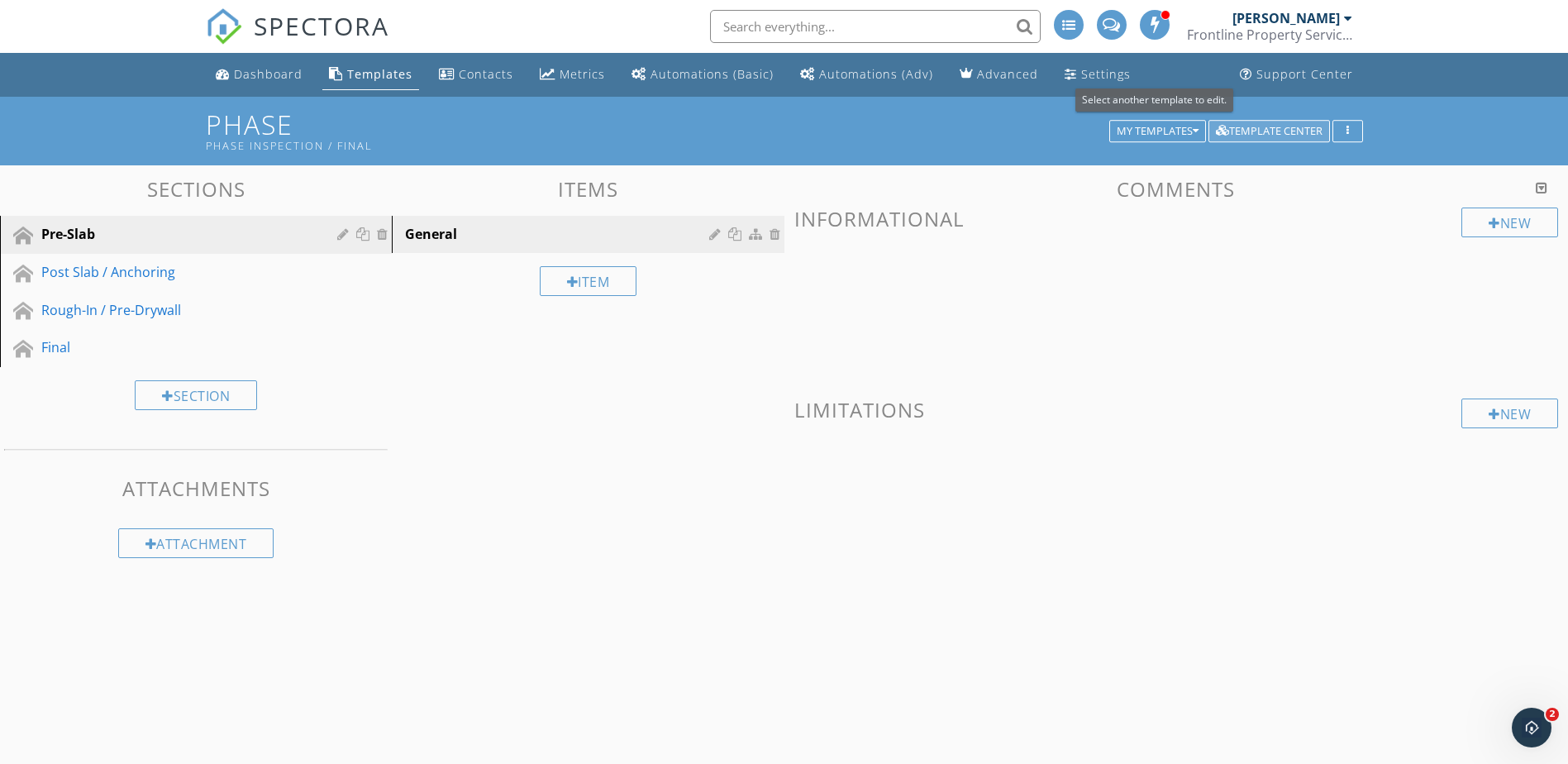
click at [1259, 131] on div "Template Center" at bounding box center [1270, 131] width 107 height 11
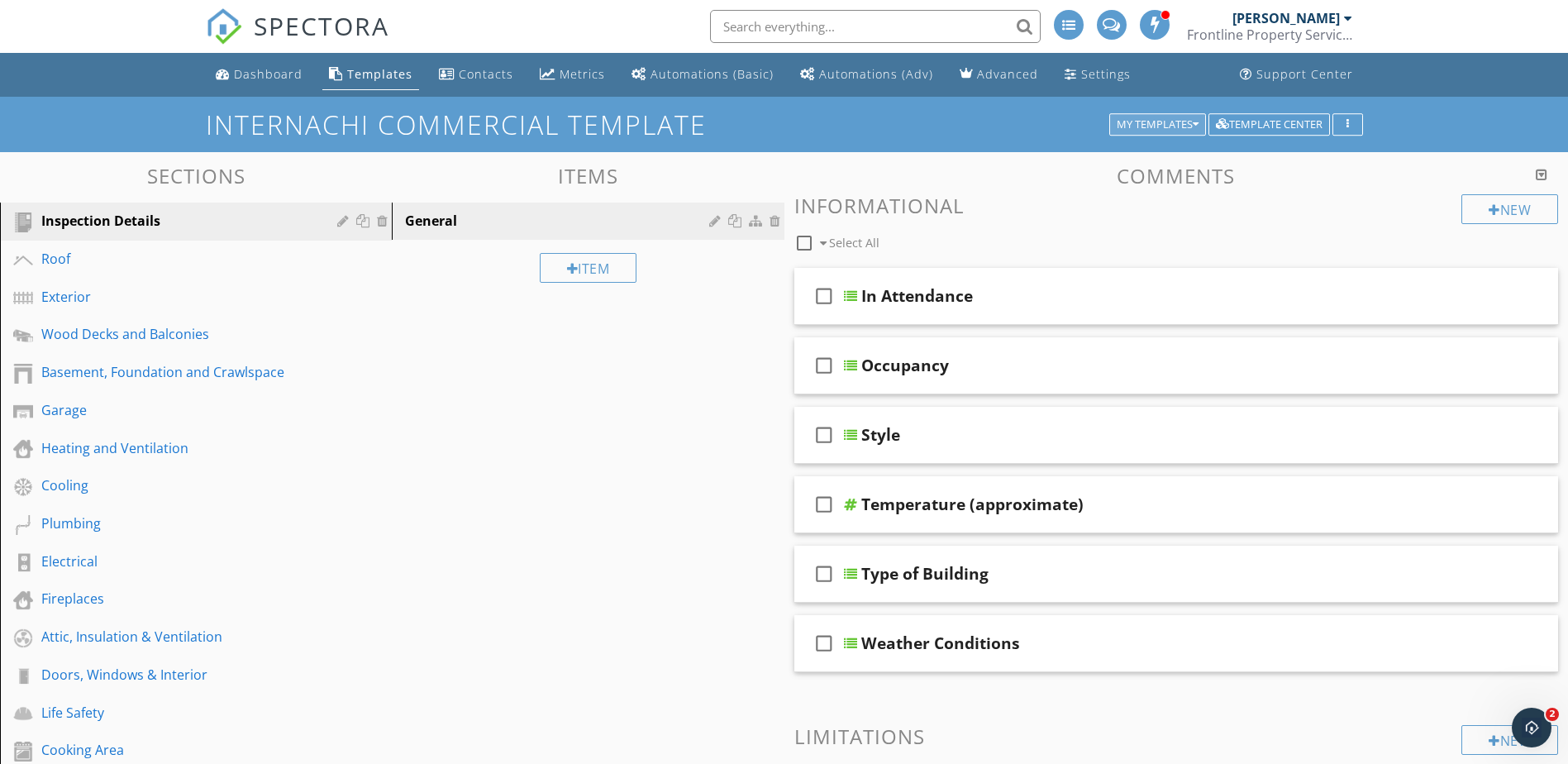
click at [1182, 132] on button "My Templates" at bounding box center [1158, 125] width 96 height 23
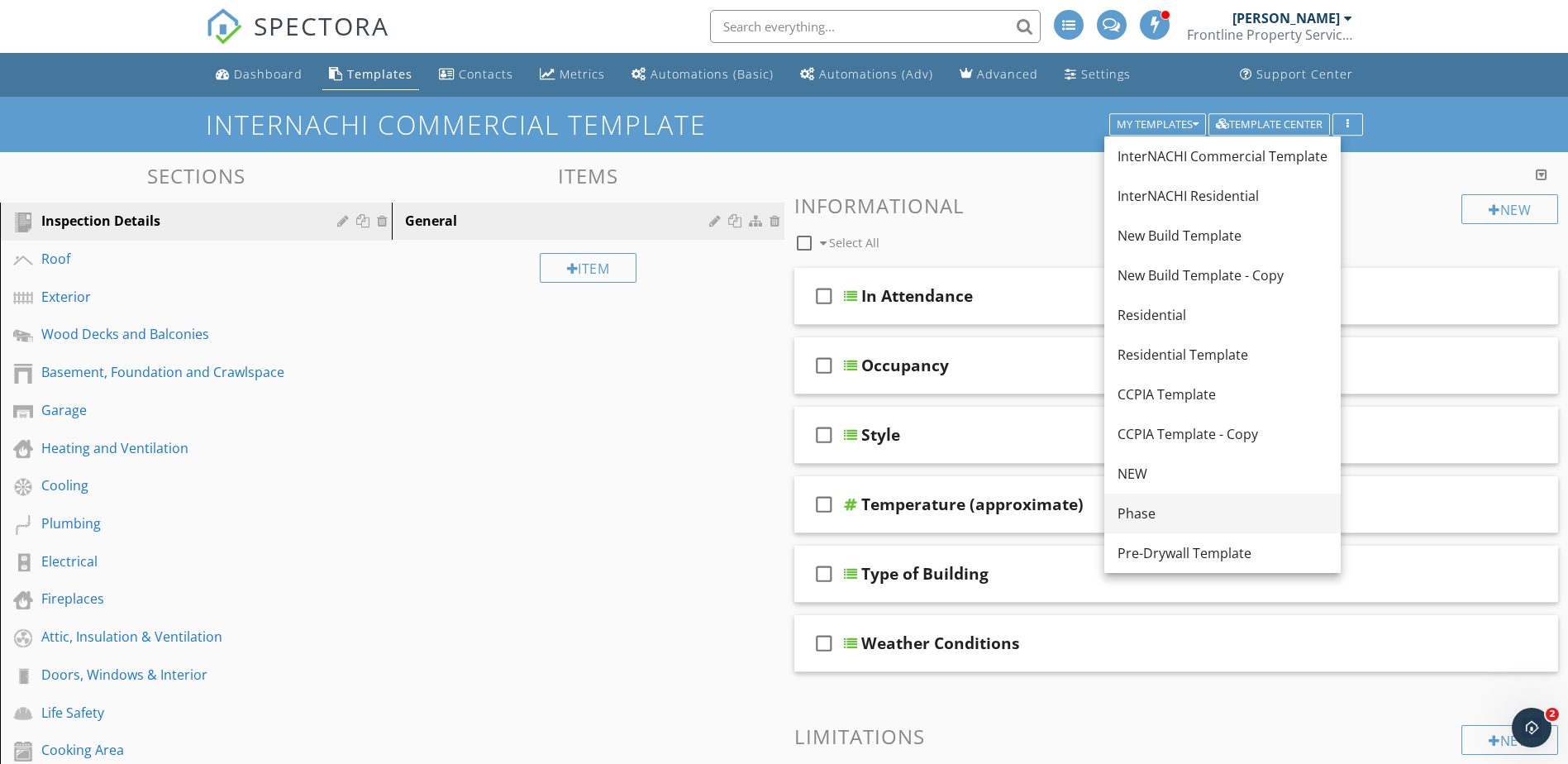
click at [1190, 517] on div "Phase" at bounding box center [1222, 513] width 210 height 20
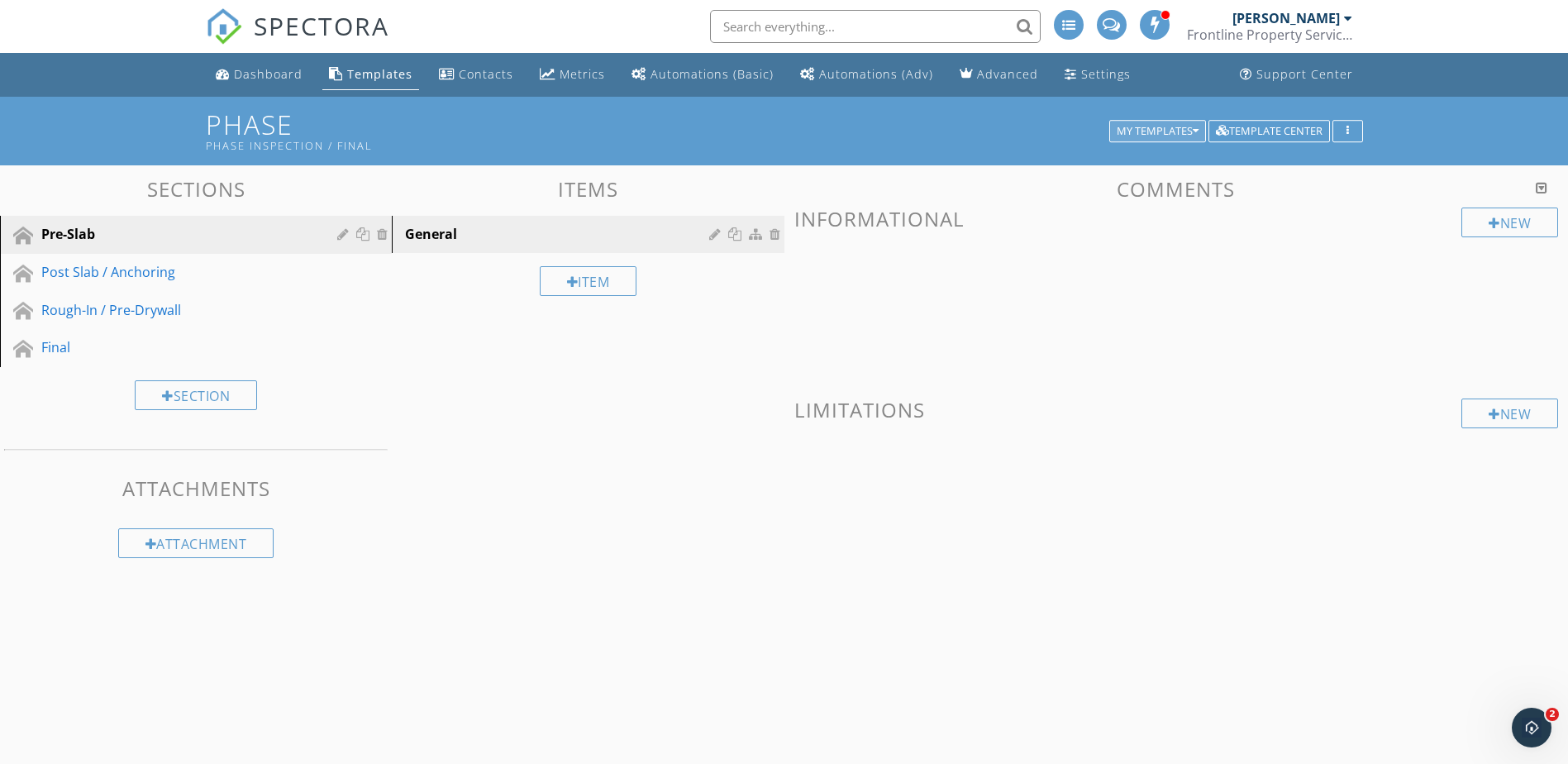
click at [1179, 123] on button "My Templates" at bounding box center [1158, 131] width 96 height 23
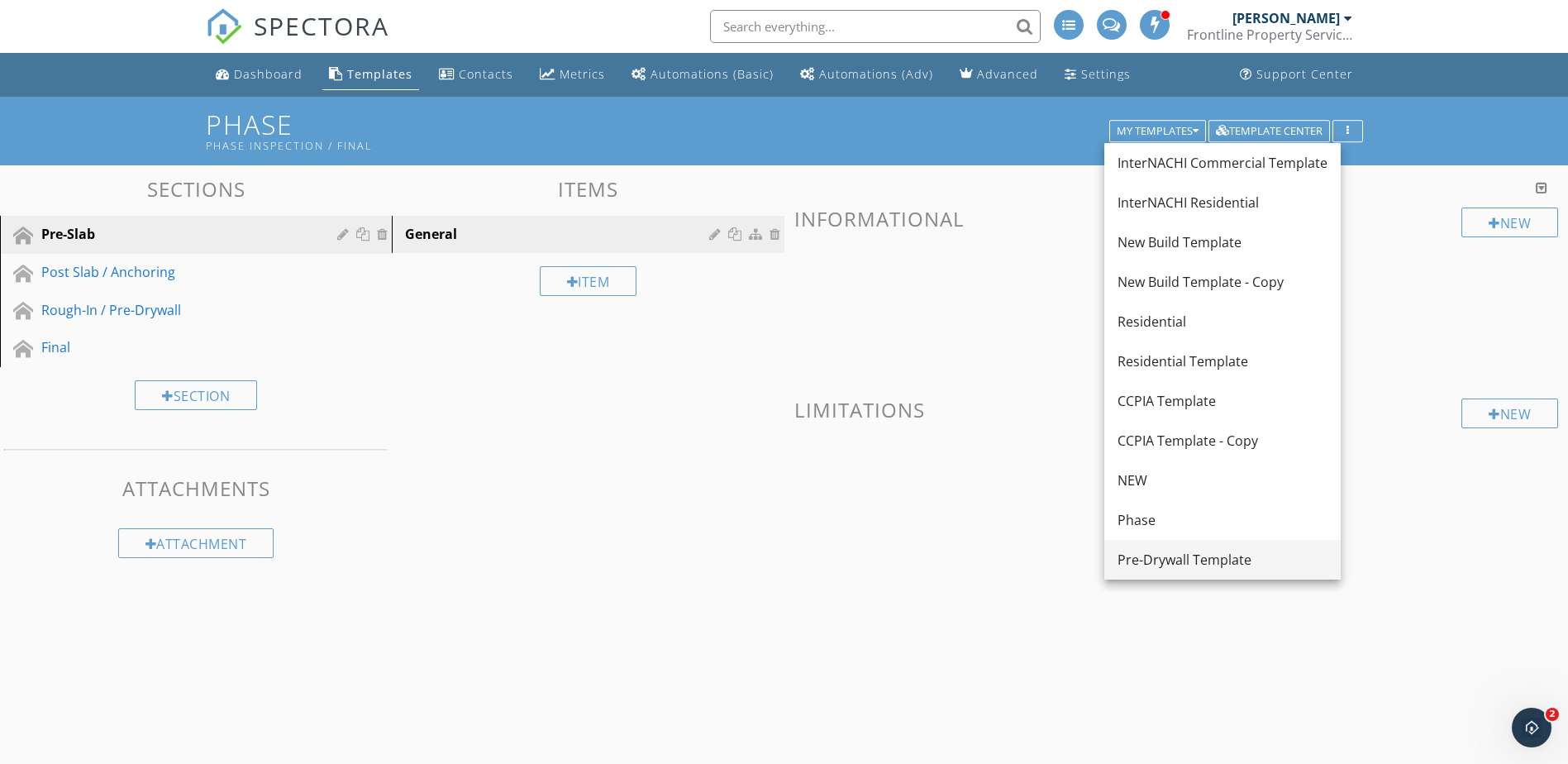
click at [1170, 552] on div "Pre-Drywall Template" at bounding box center [1222, 559] width 210 height 20
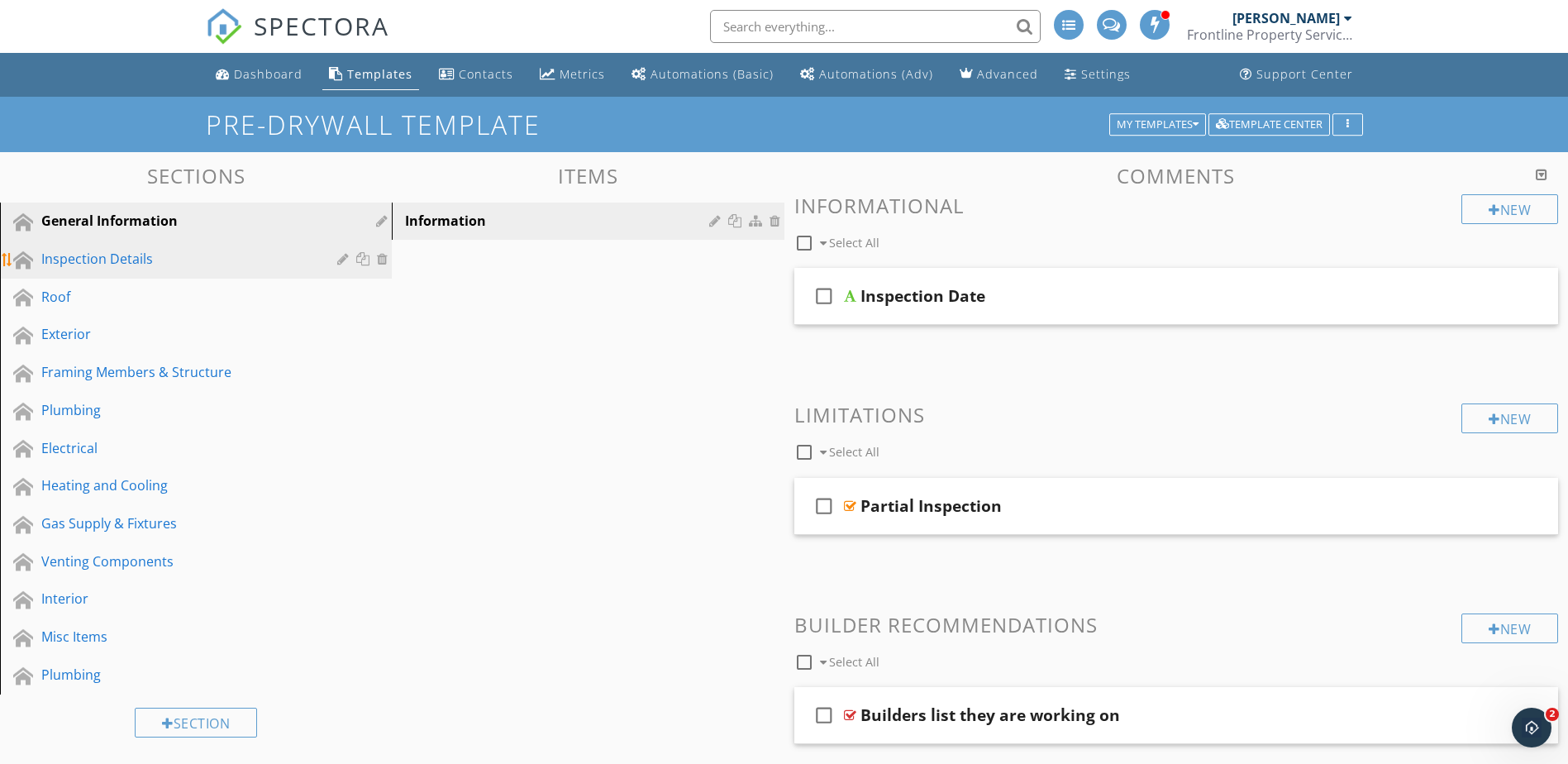
click at [362, 259] on div at bounding box center [365, 258] width 17 height 13
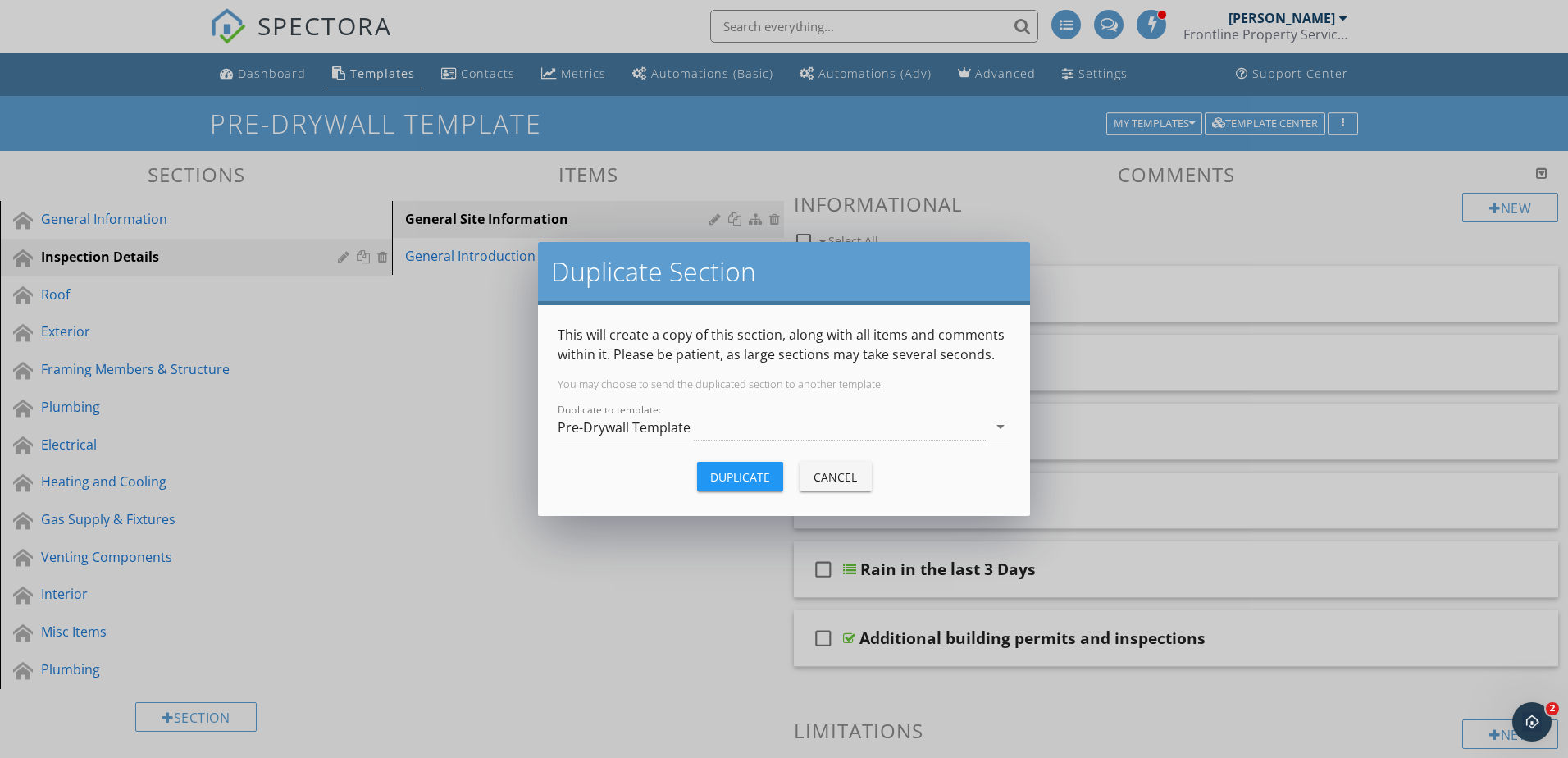
click at [708, 423] on div "Pre-Drywall Template" at bounding box center [772, 427] width 430 height 27
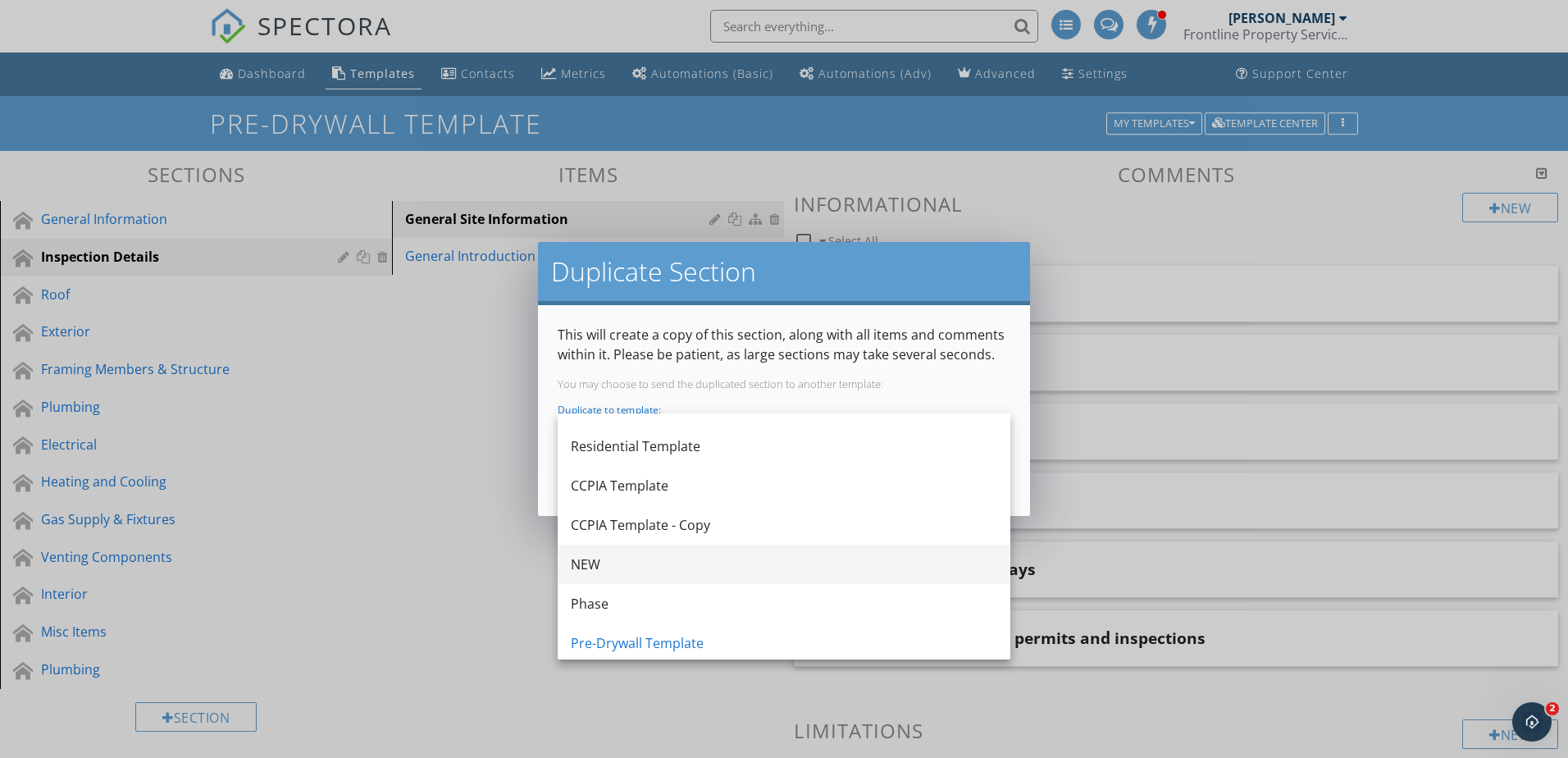
scroll to position [187, 0]
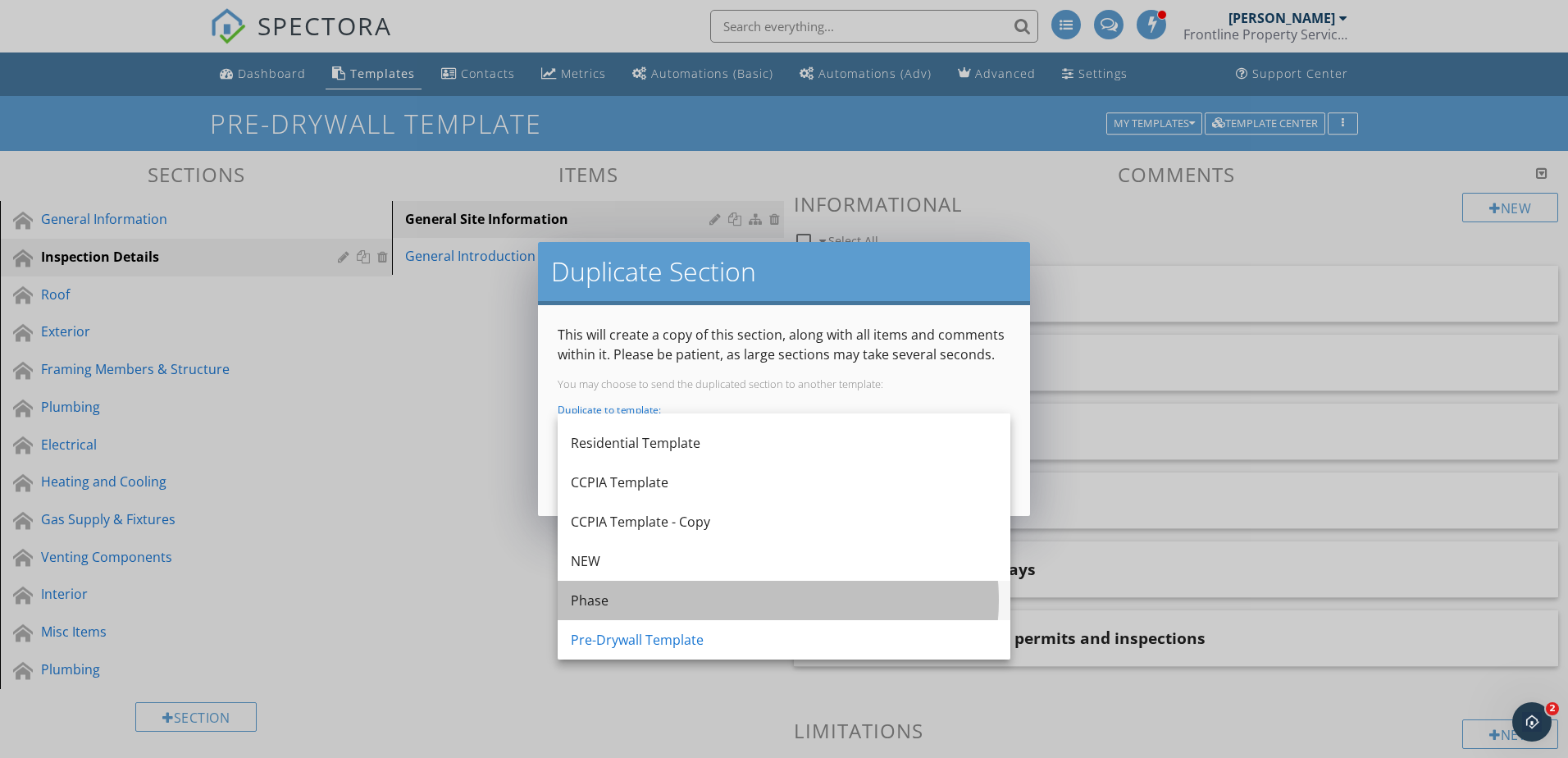
click at [657, 609] on div "Phase" at bounding box center [784, 600] width 427 height 20
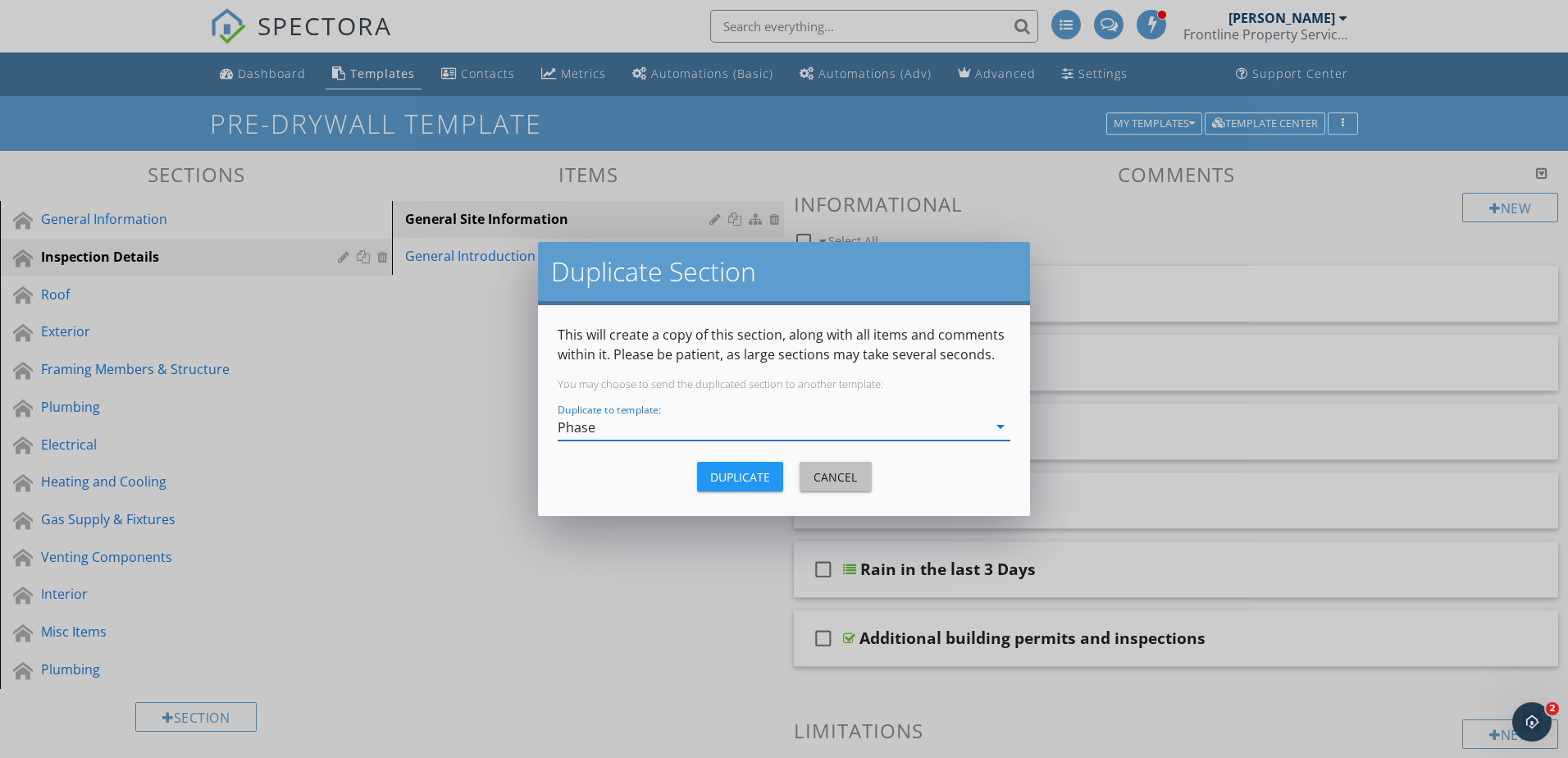
click at [821, 481] on div "Cancel" at bounding box center [836, 477] width 46 height 17
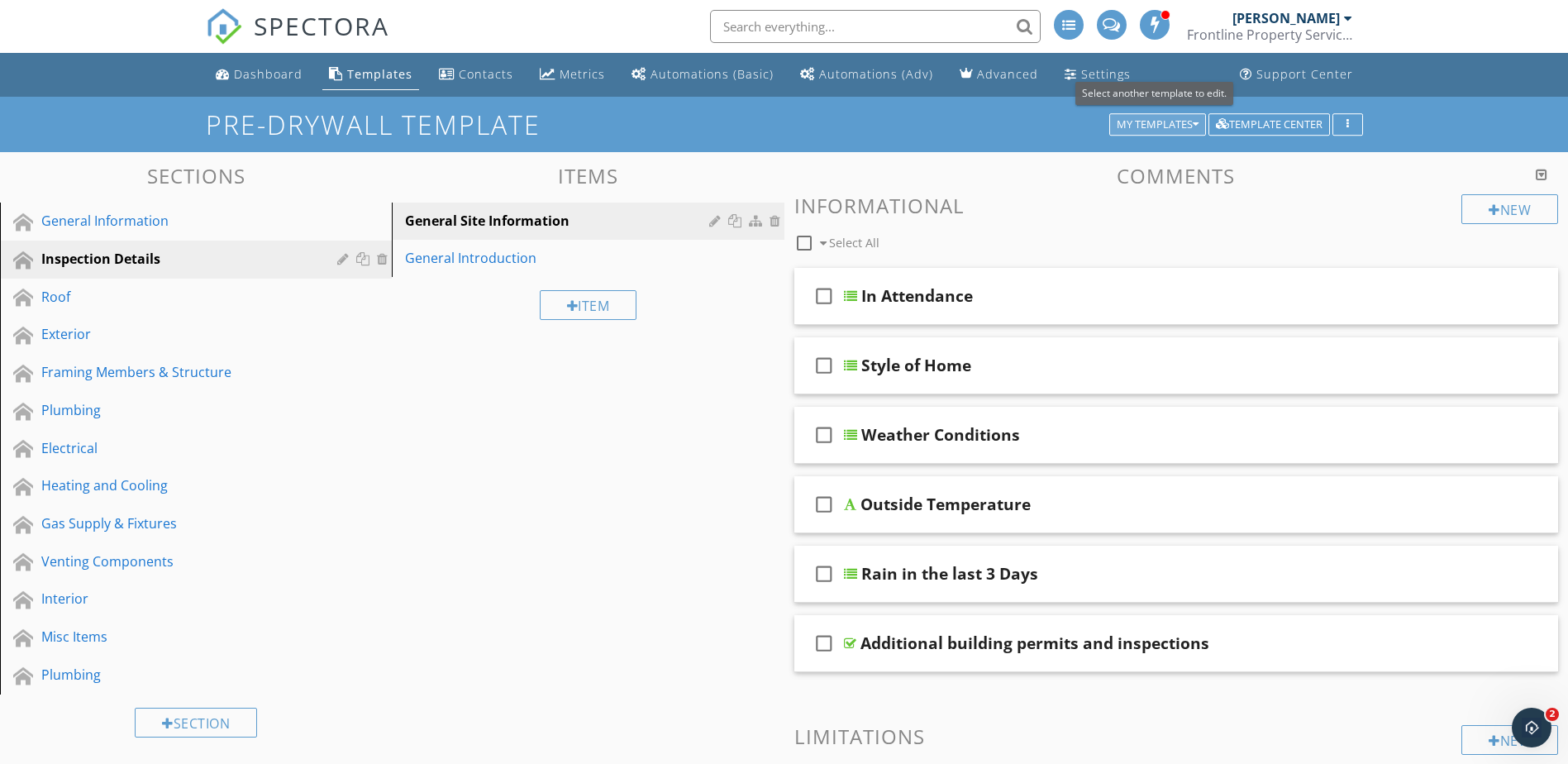
click at [1184, 120] on div "My Templates" at bounding box center [1157, 124] width 82 height 11
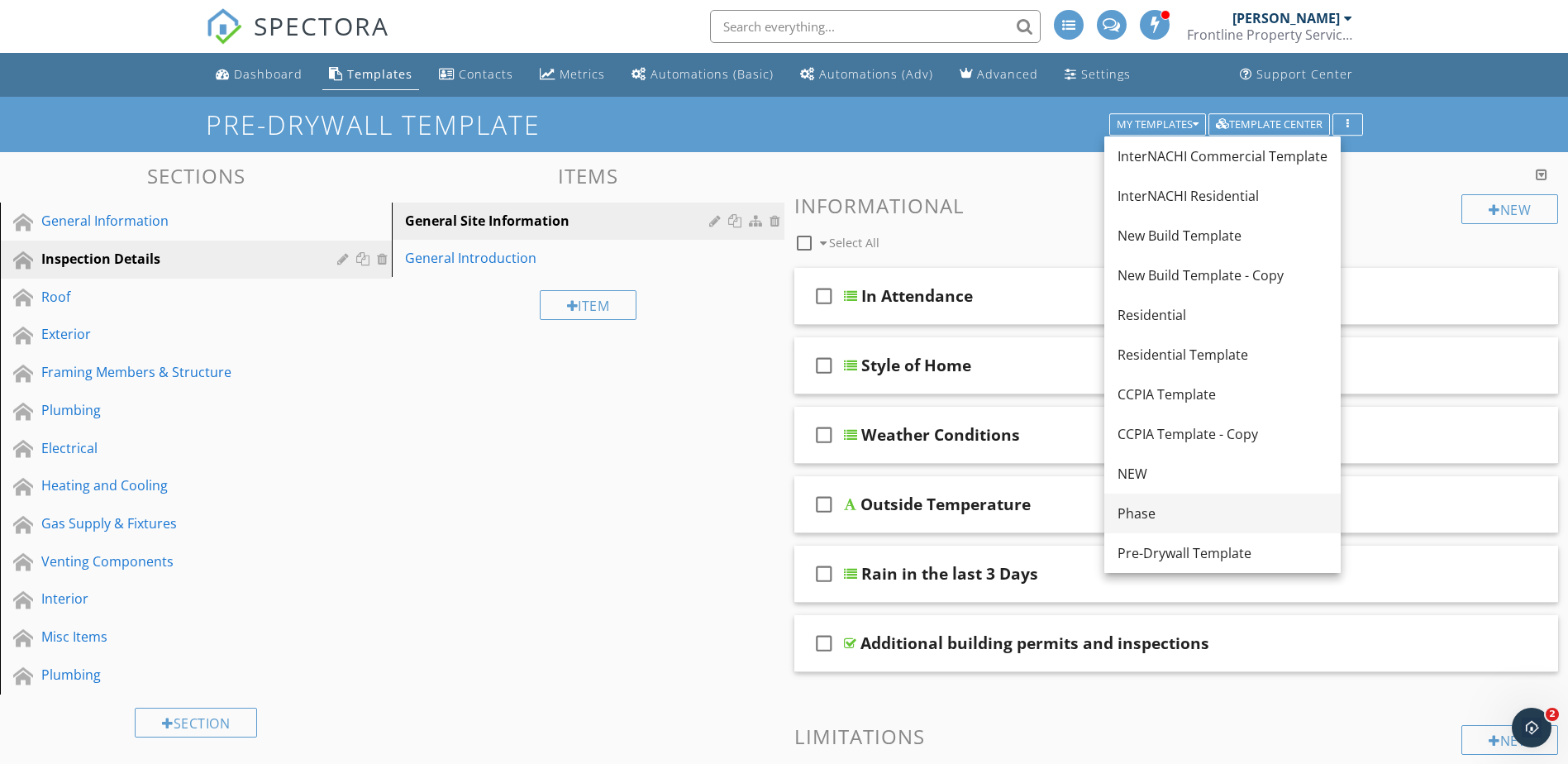
click at [1140, 511] on div "Phase" at bounding box center [1222, 513] width 210 height 20
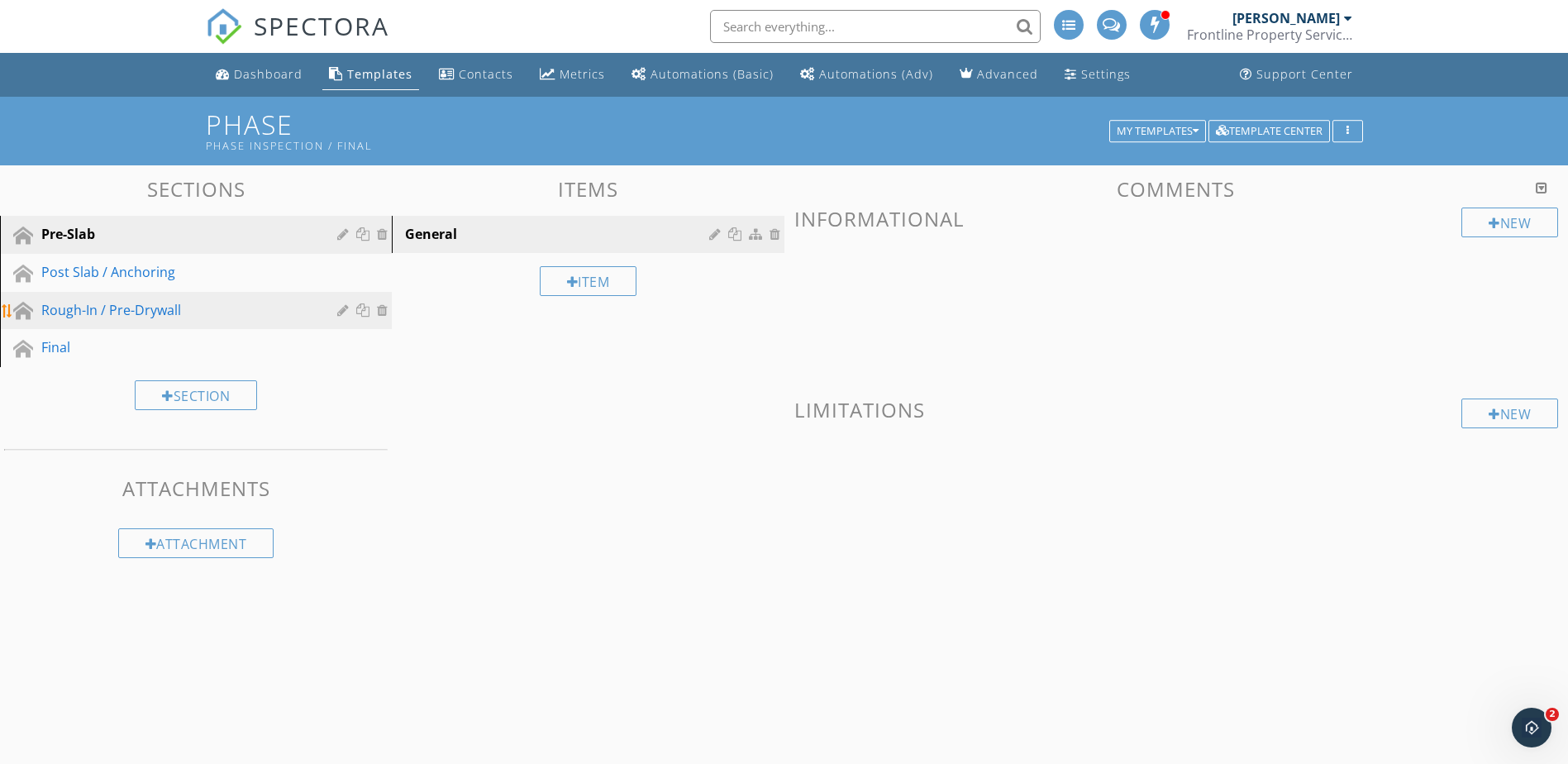
click at [244, 317] on div "Rough-In / Pre-Drywall" at bounding box center [177, 310] width 272 height 20
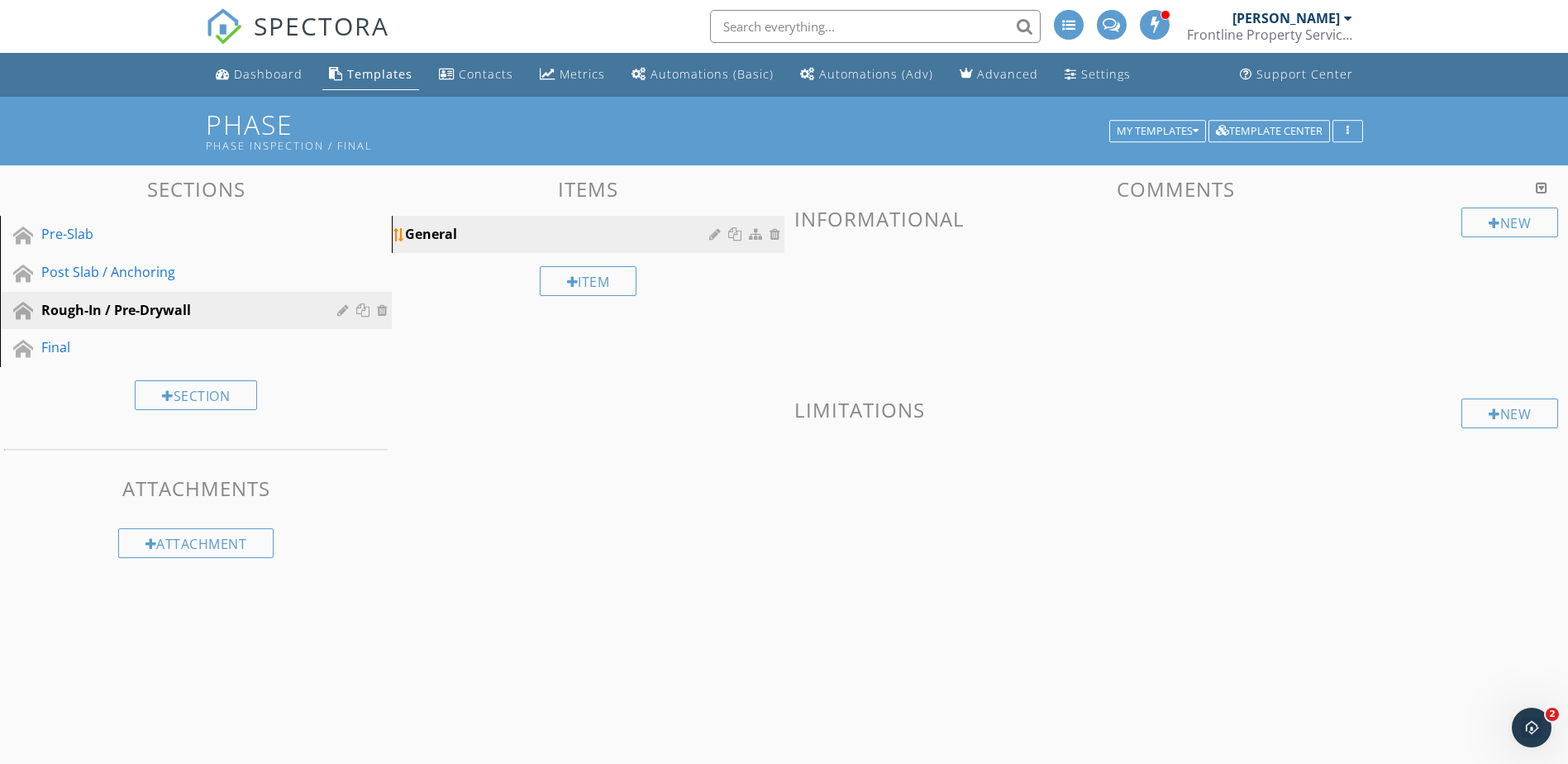
click at [738, 237] on div at bounding box center [737, 233] width 17 height 13
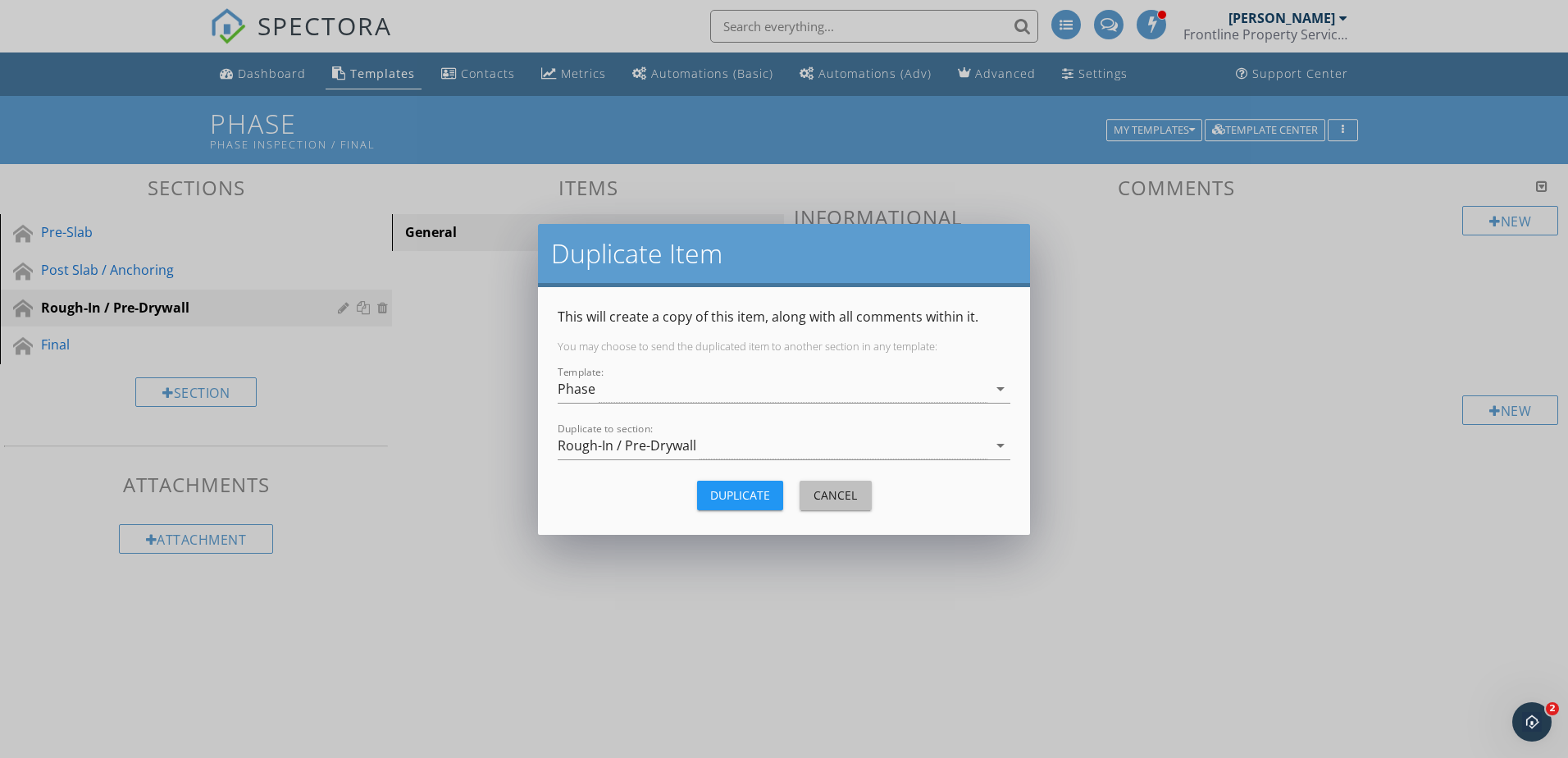
click at [818, 491] on div "Cancel" at bounding box center [836, 495] width 46 height 17
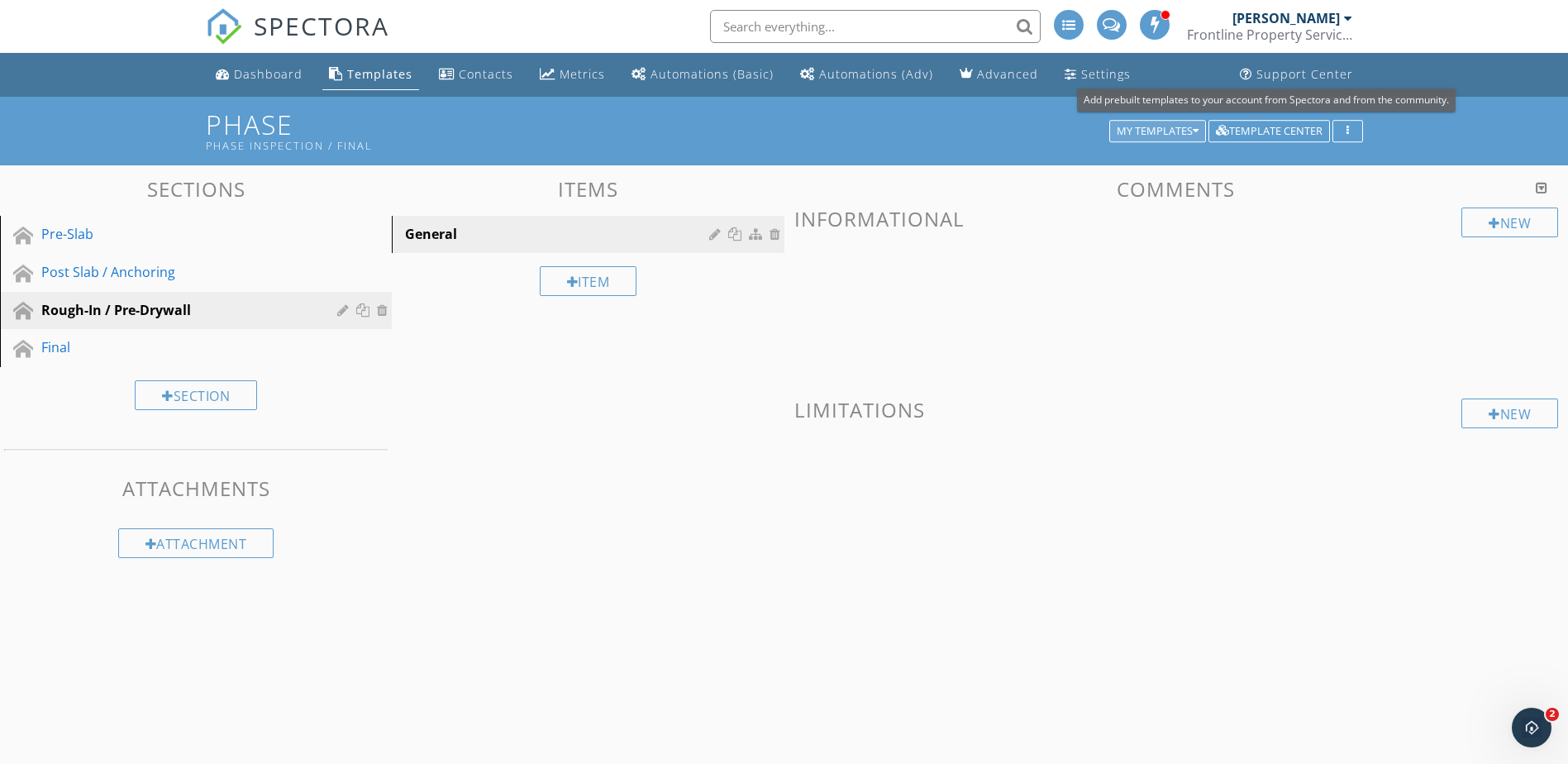
click at [1165, 131] on div "My Templates" at bounding box center [1157, 131] width 82 height 11
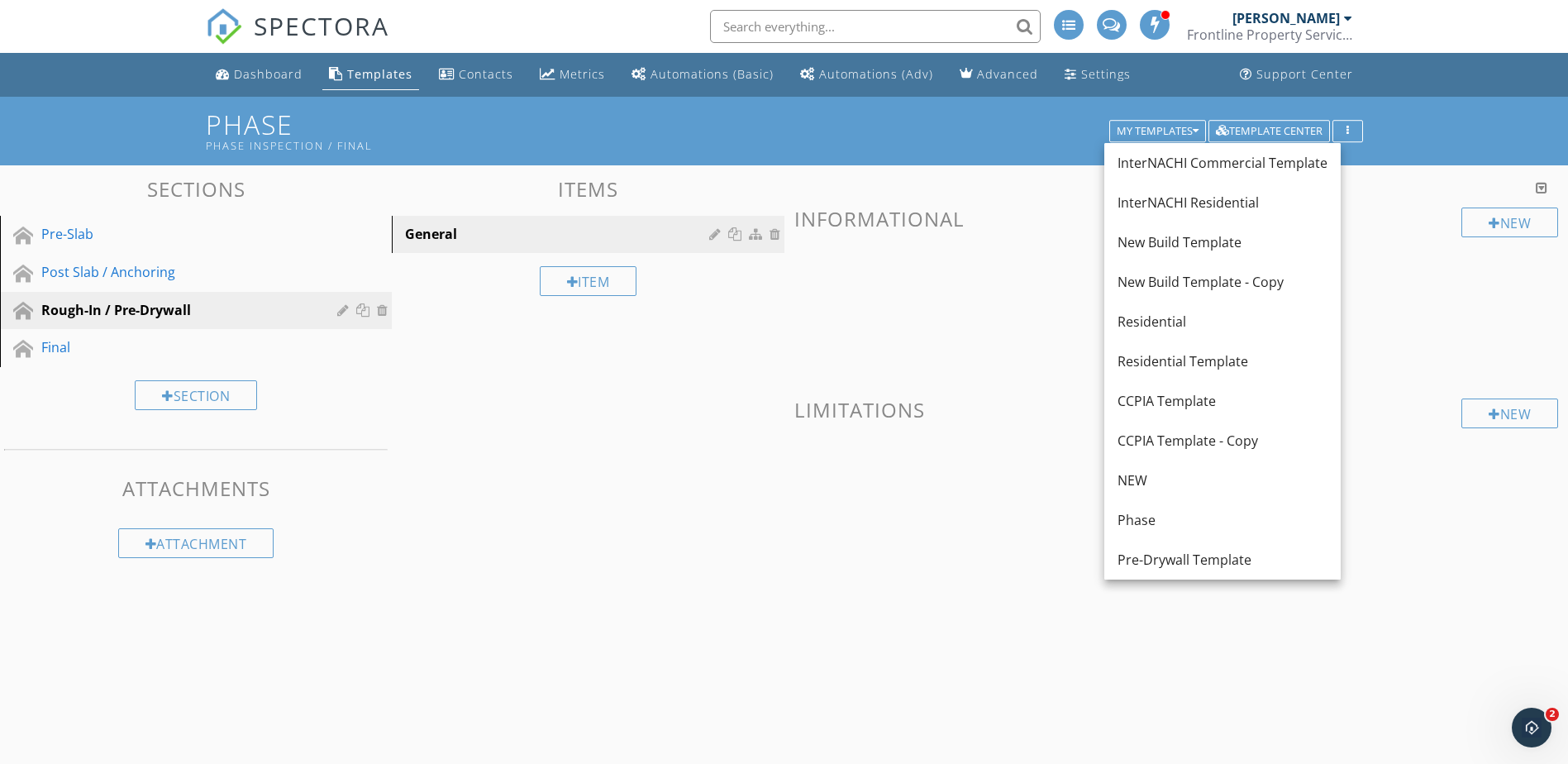
drag, startPoint x: 1178, startPoint y: 559, endPoint x: 1184, endPoint y: 533, distance: 26.7
click at [1178, 558] on div "Pre-Drywall Template" at bounding box center [1222, 559] width 210 height 20
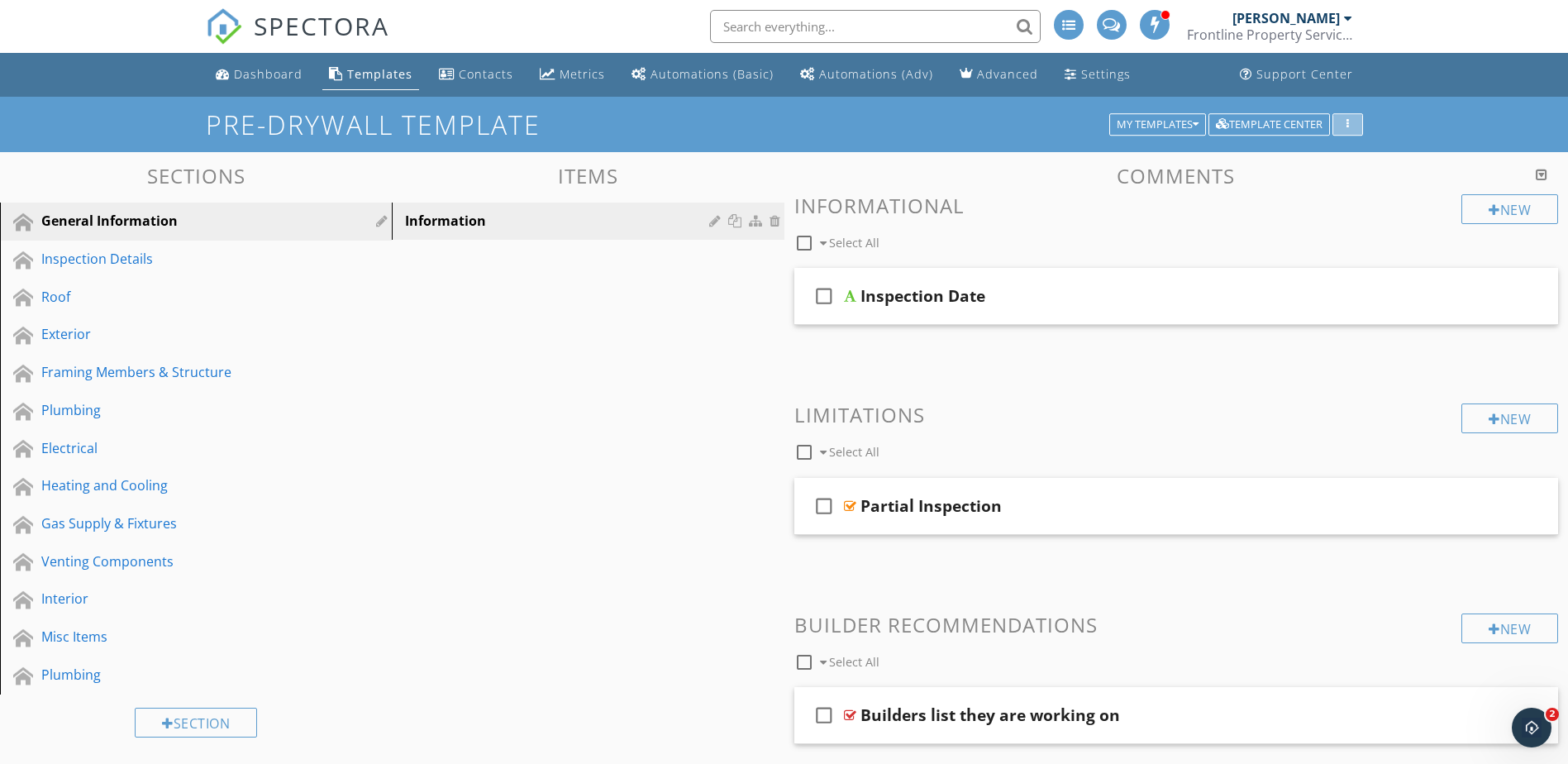
click at [1349, 121] on div "button" at bounding box center [1348, 124] width 15 height 11
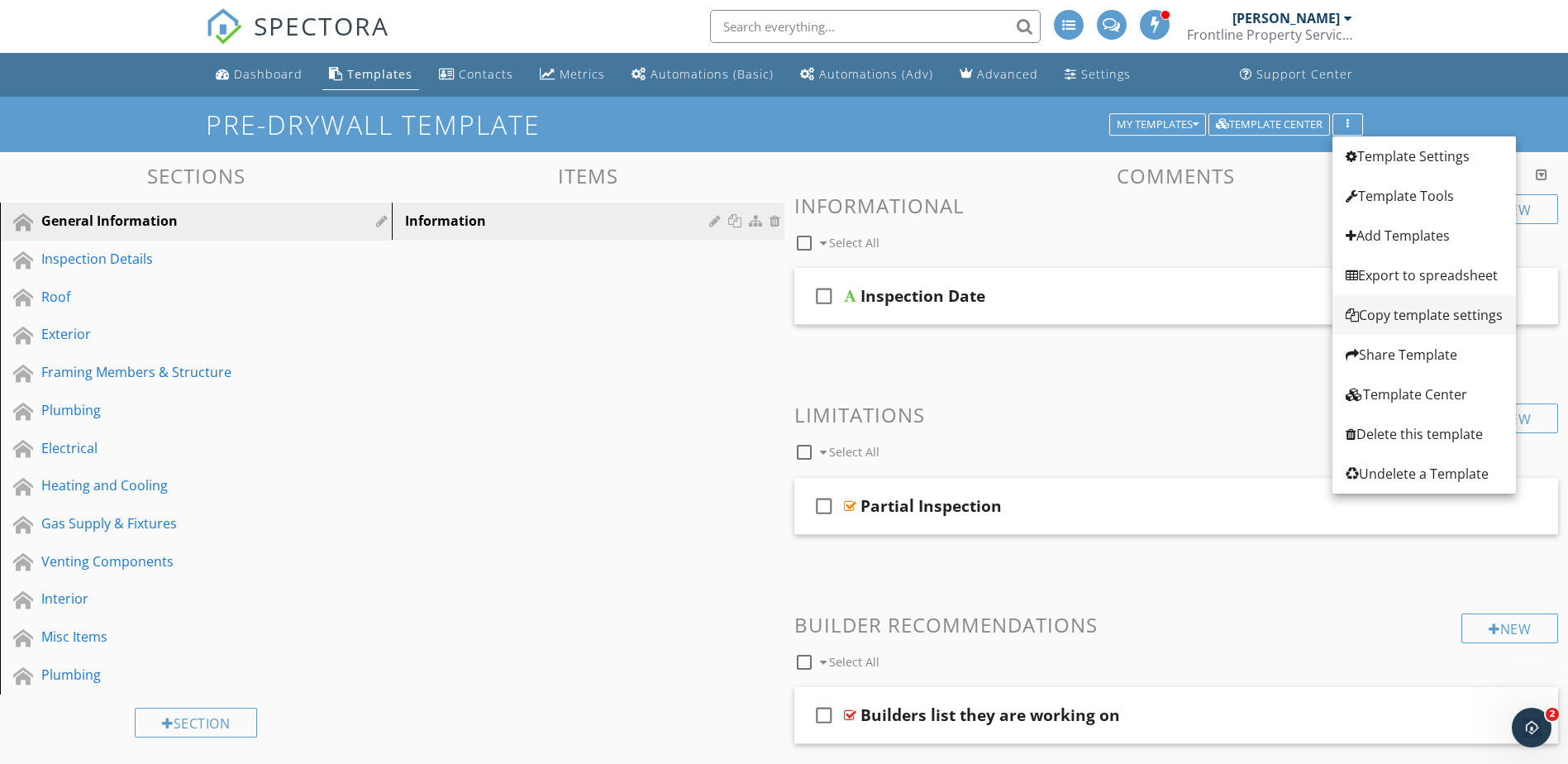
drag, startPoint x: 1405, startPoint y: 317, endPoint x: 1385, endPoint y: 311, distance: 20.9
click at [1385, 311] on div "Copy template settings" at bounding box center [1423, 315] width 157 height 20
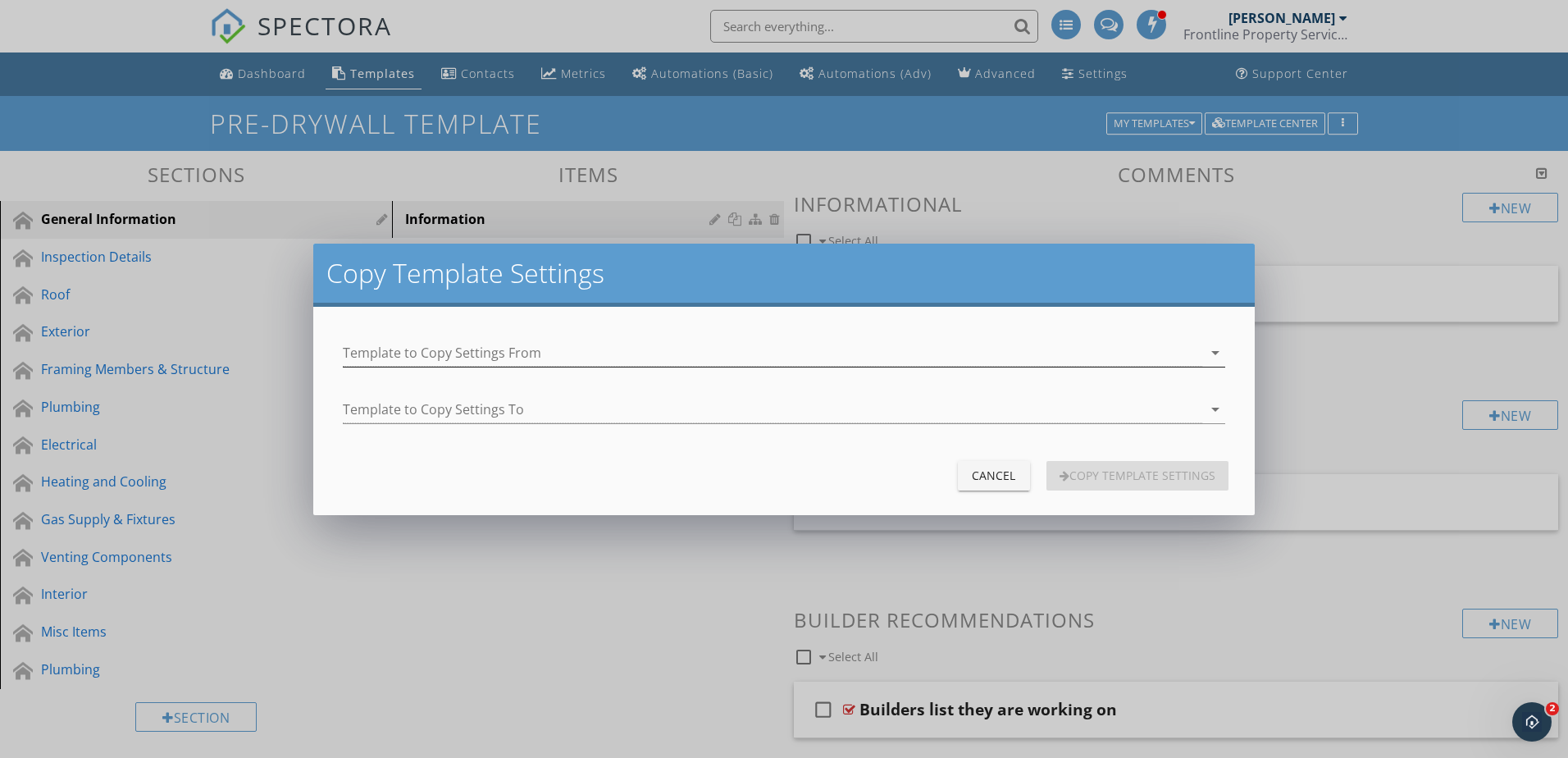
click at [1099, 347] on div at bounding box center [772, 353] width 859 height 27
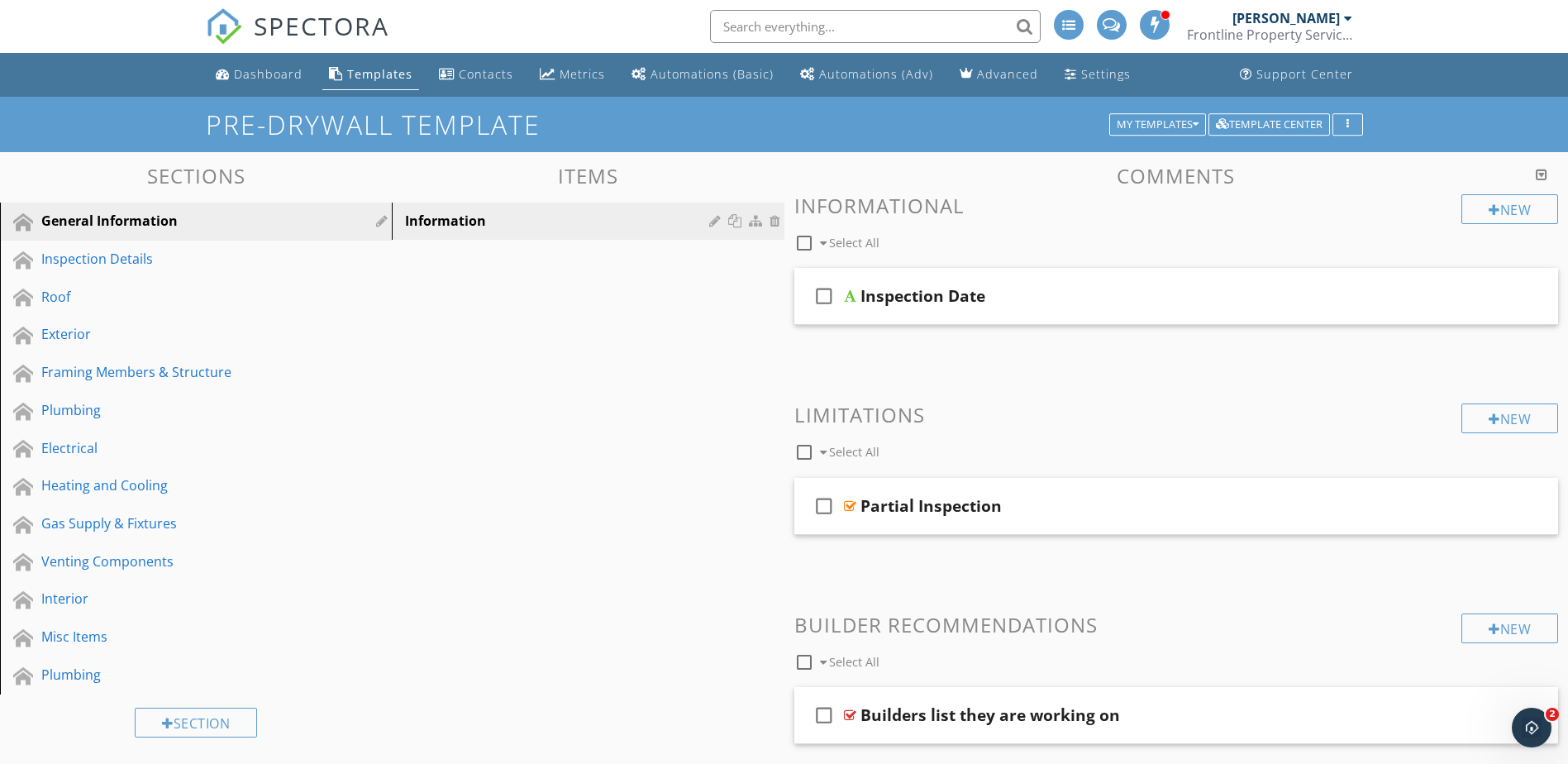
click at [672, 643] on div at bounding box center [784, 382] width 1568 height 764
click at [1187, 132] on button "My Templates" at bounding box center [1158, 125] width 96 height 23
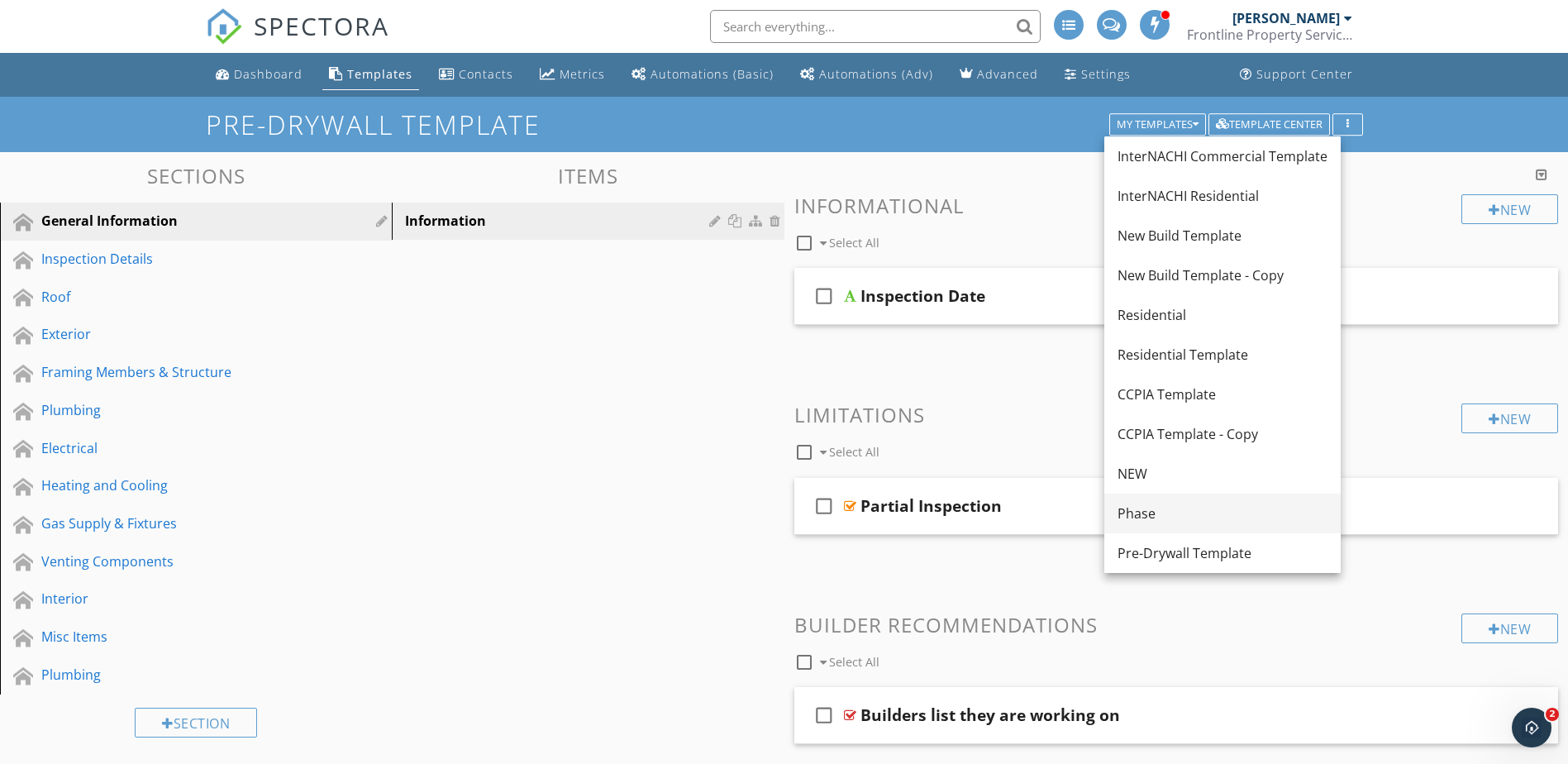
click at [1168, 516] on div "Phase" at bounding box center [1222, 513] width 210 height 20
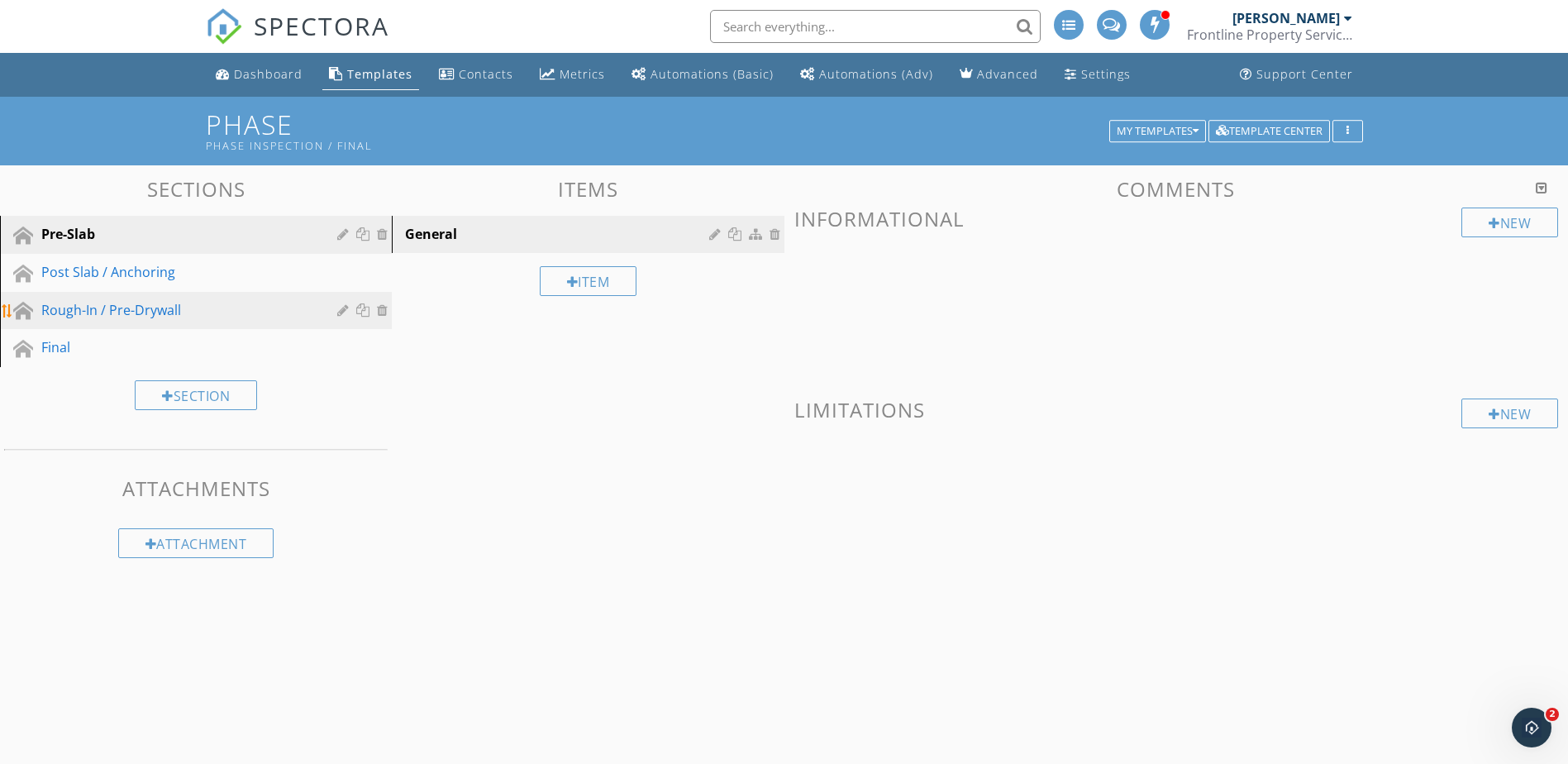
click at [223, 307] on div "Rough-In / Pre-Drywall" at bounding box center [177, 310] width 272 height 20
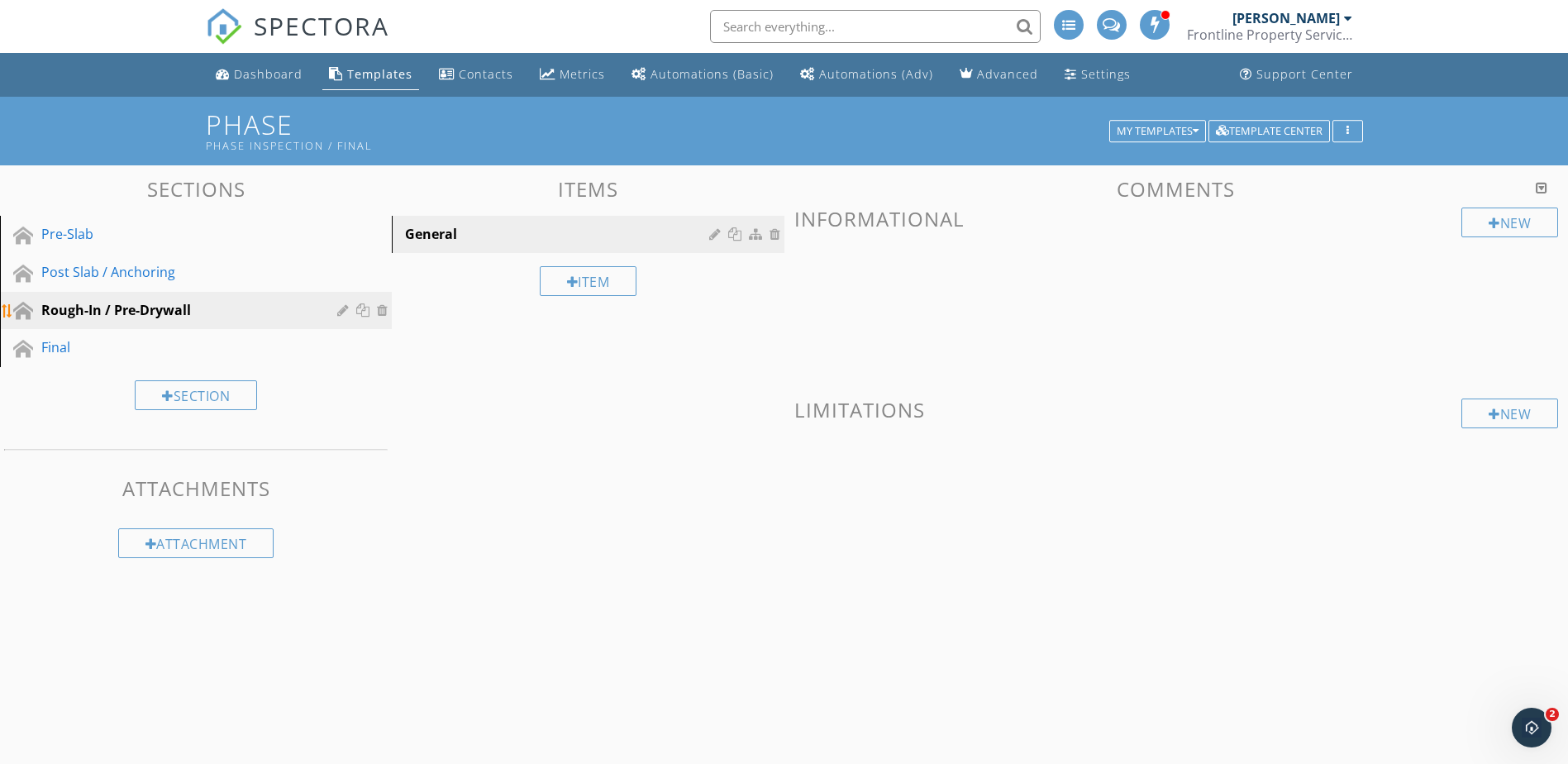
click at [343, 309] on div at bounding box center [345, 310] width 15 height 13
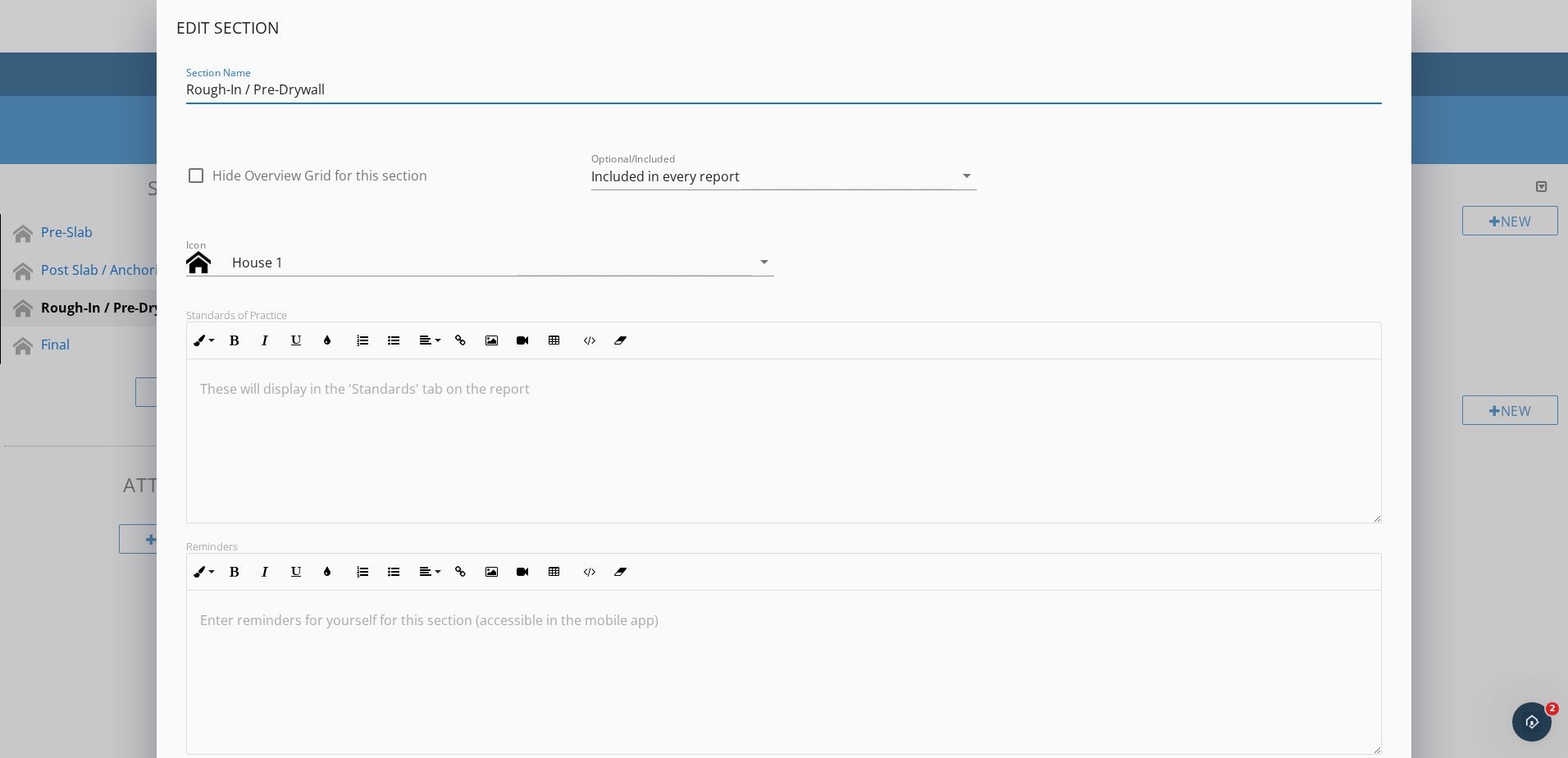
scroll to position [0, 0]
click at [756, 270] on icon "arrow_drop_down" at bounding box center [764, 264] width 20 height 20
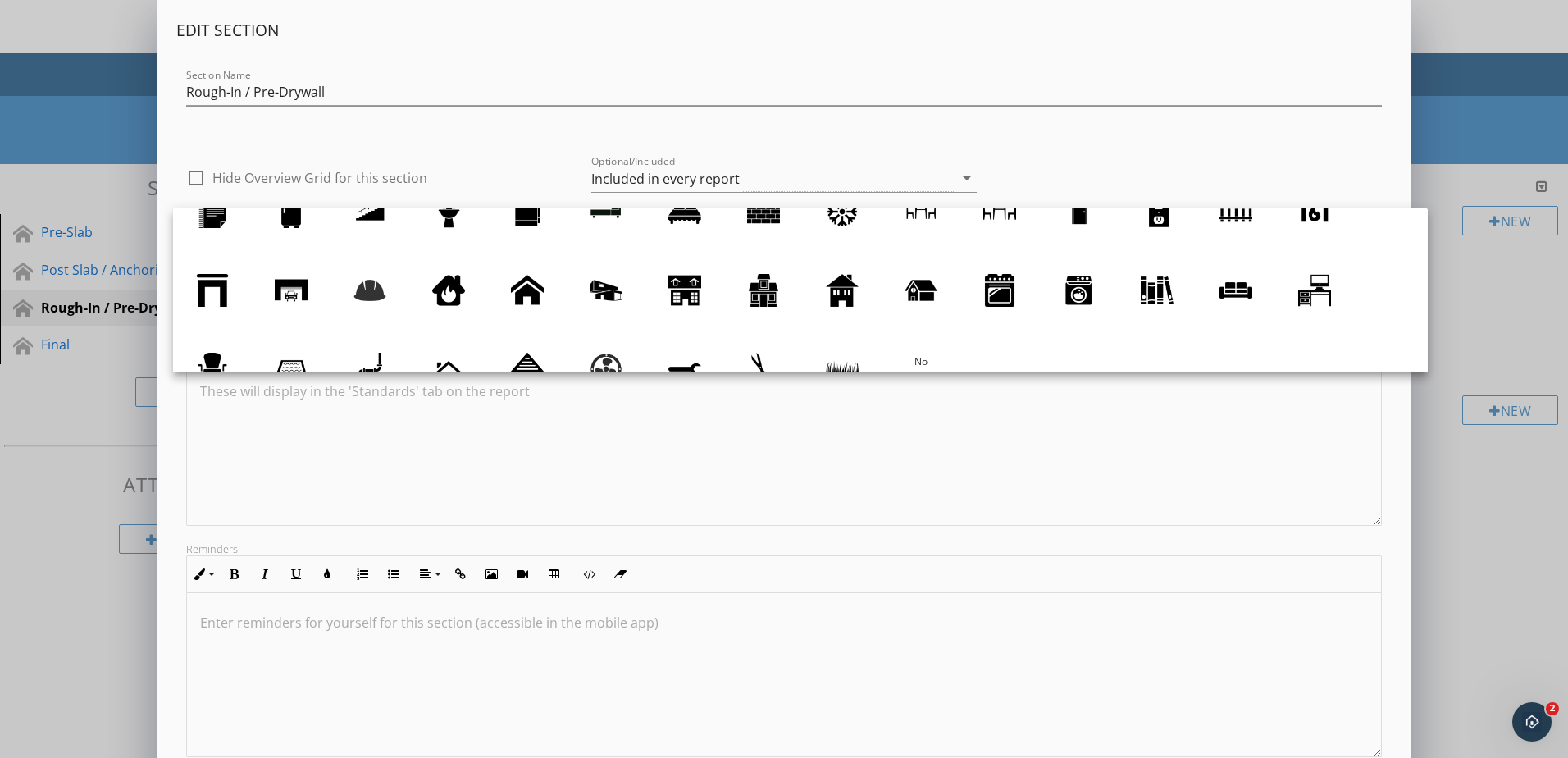
click at [516, 142] on div "check_box_outline_blank Hide Overview Grid for this section Optional/Included I…" at bounding box center [784, 173] width 1215 height 70
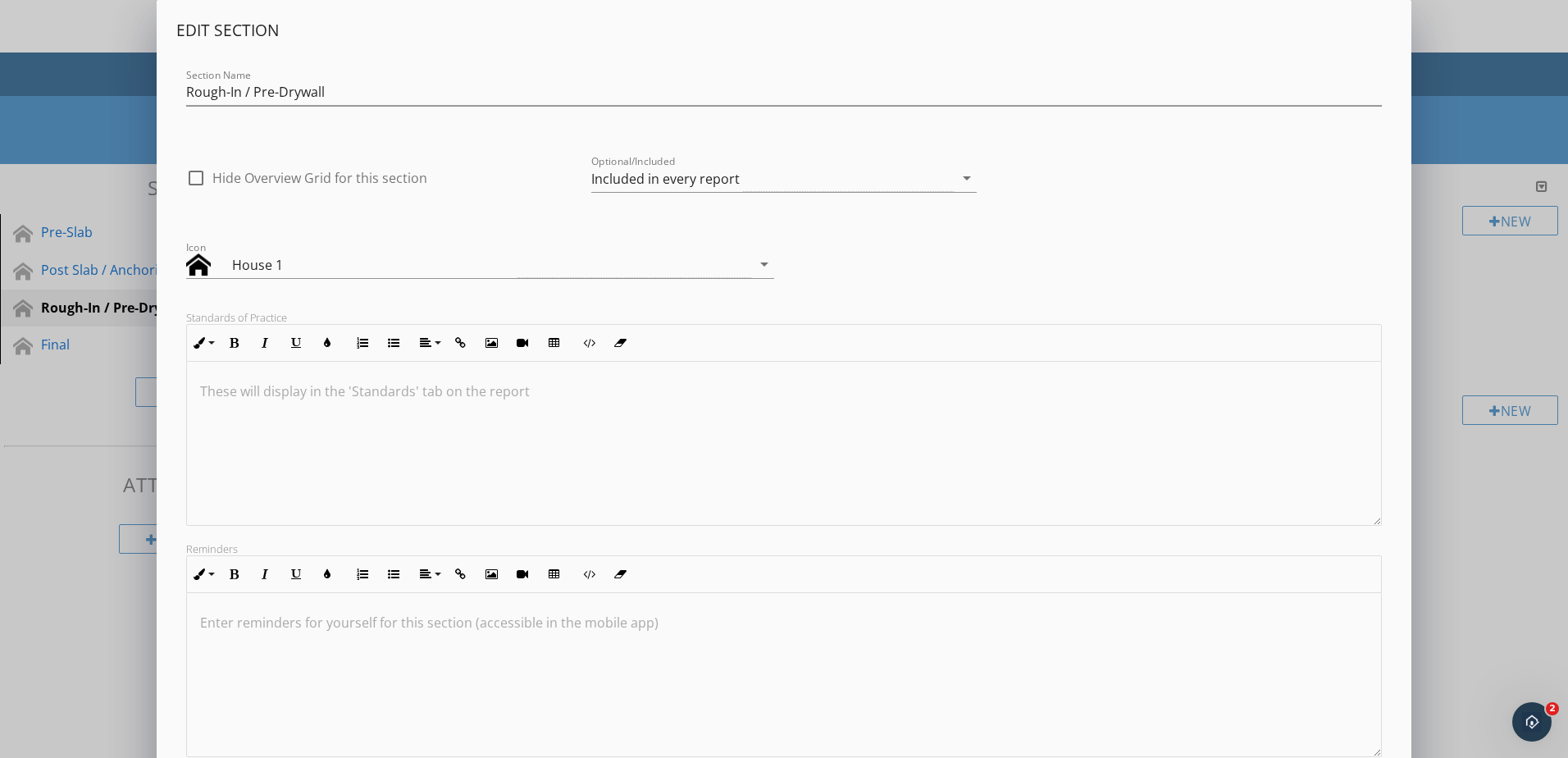
click at [256, 178] on label "Hide Overview Grid for this section" at bounding box center [320, 178] width 215 height 16
checkbox input "false"
click at [503, 221] on div "Edit Section Section Name Rough-In / Pre-Drywall check_box_outline_blank Hide O…" at bounding box center [784, 388] width 1215 height 738
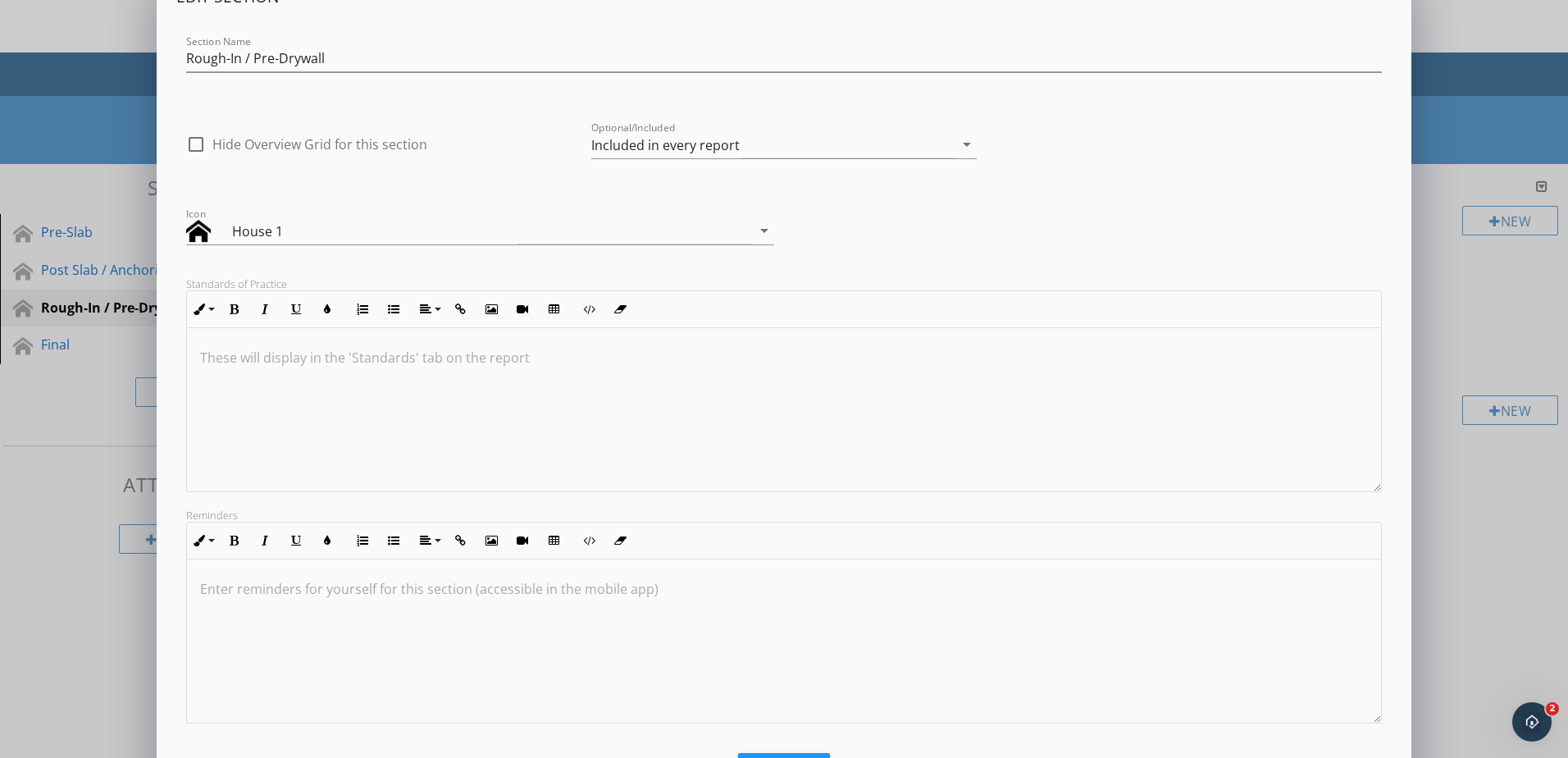
scroll to position [0, 0]
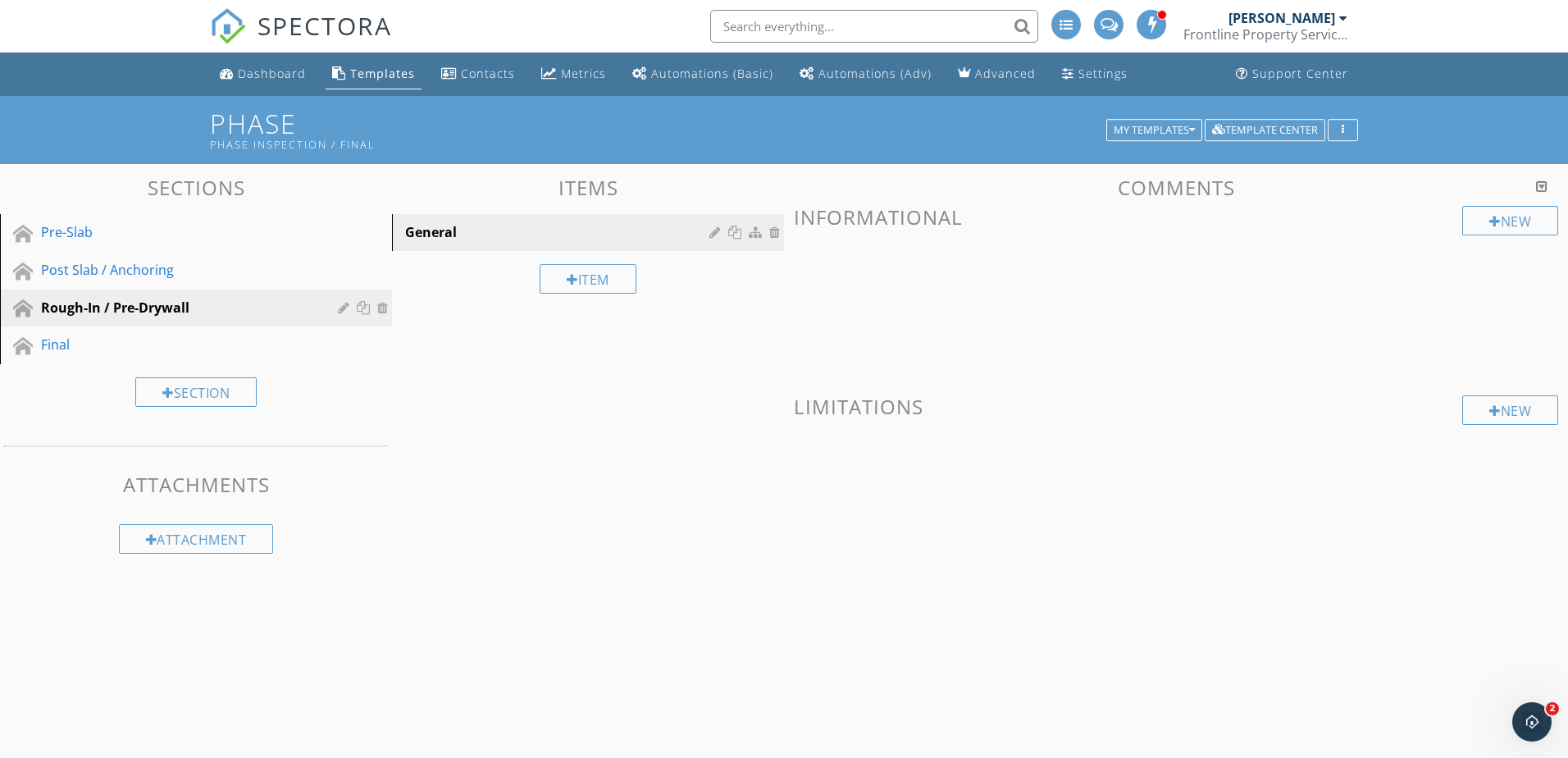
click at [30, 557] on div at bounding box center [784, 379] width 1568 height 758
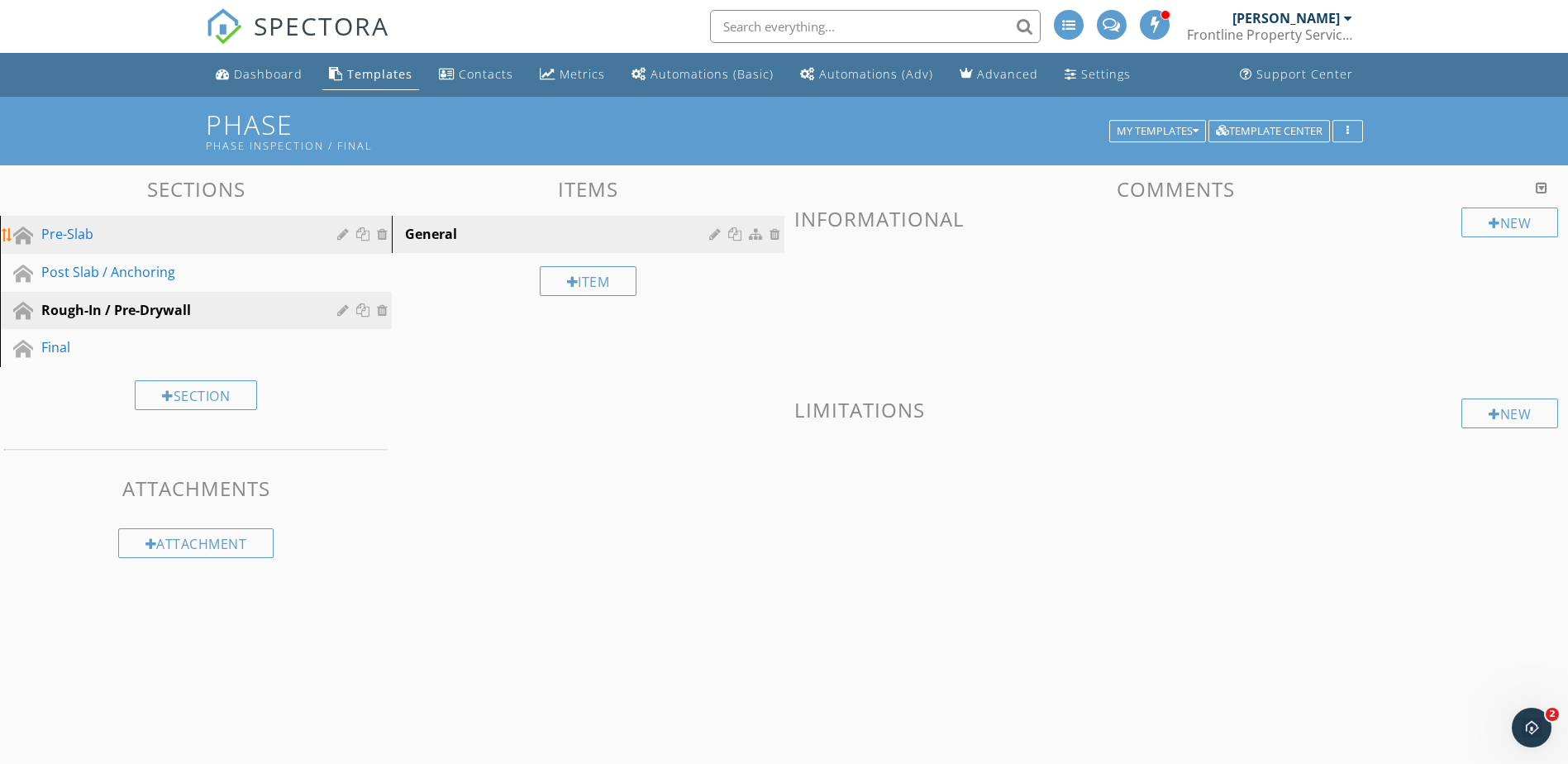
click at [217, 229] on div "Pre-Slab" at bounding box center [177, 233] width 272 height 20
click at [1524, 219] on div "New" at bounding box center [1510, 222] width 96 height 30
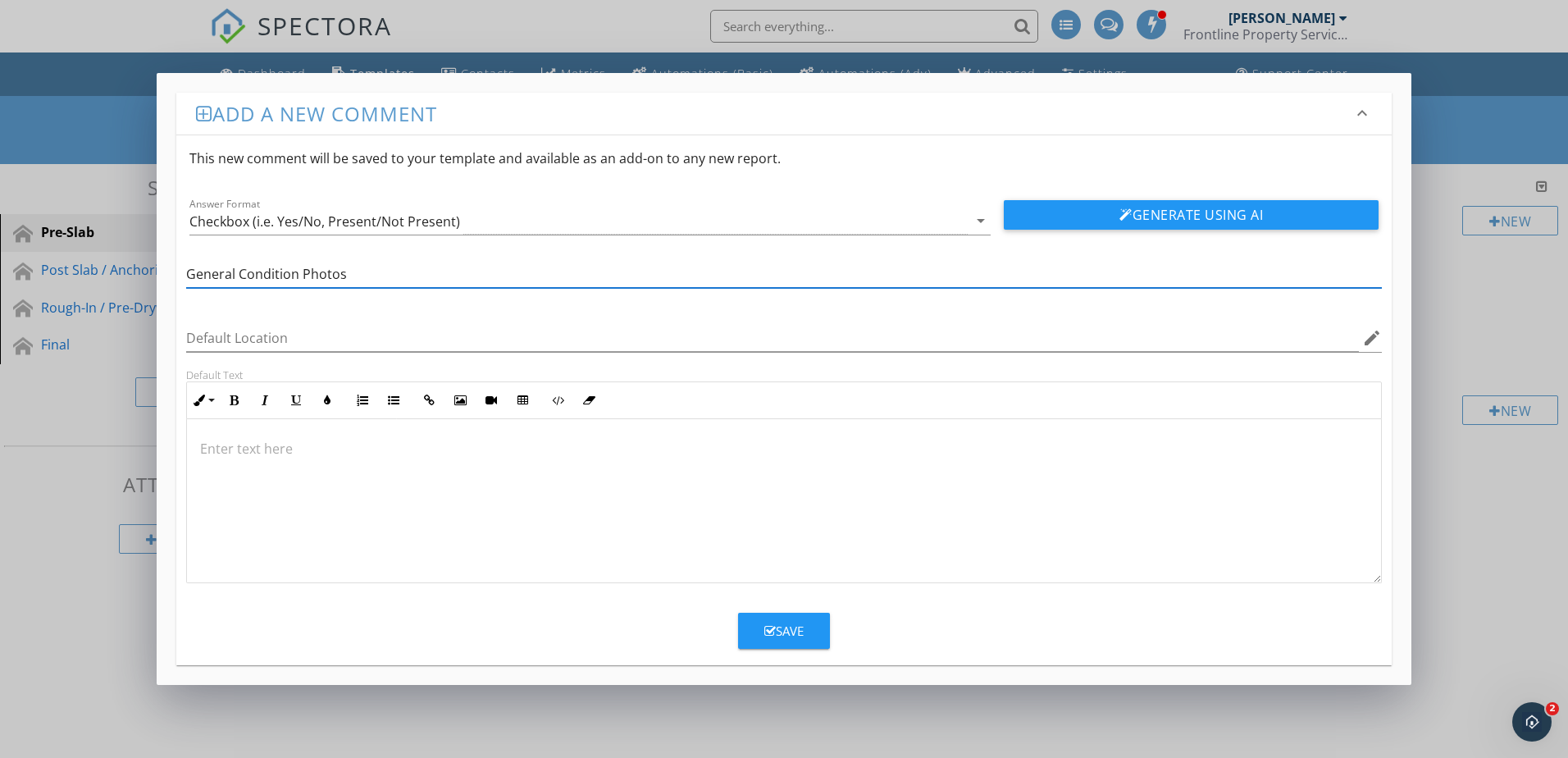
type input "General Condition Photos"
click at [769, 632] on icon "button" at bounding box center [770, 631] width 11 height 12
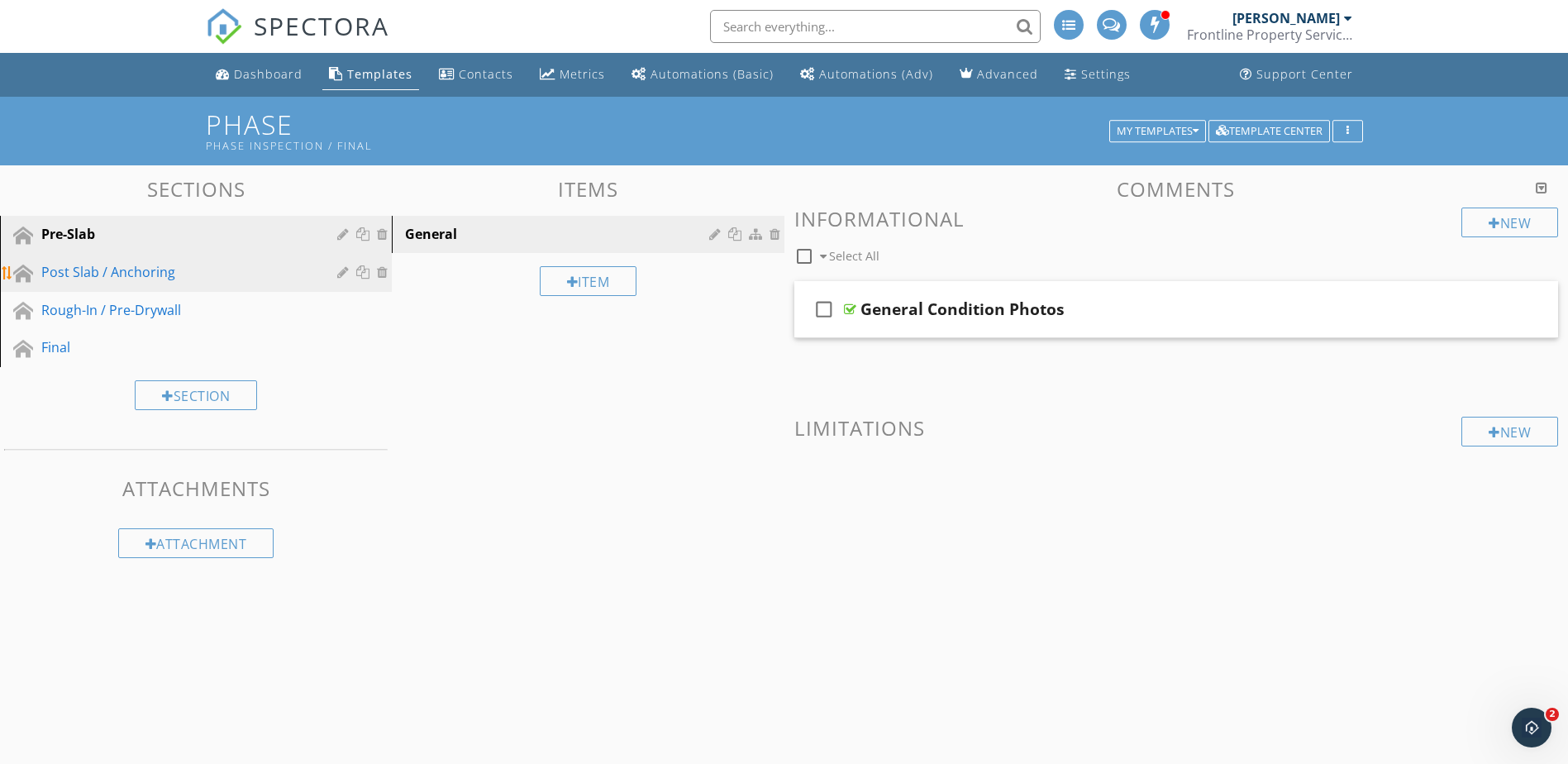
click at [279, 274] on div "Post Slab / Anchoring" at bounding box center [177, 272] width 272 height 20
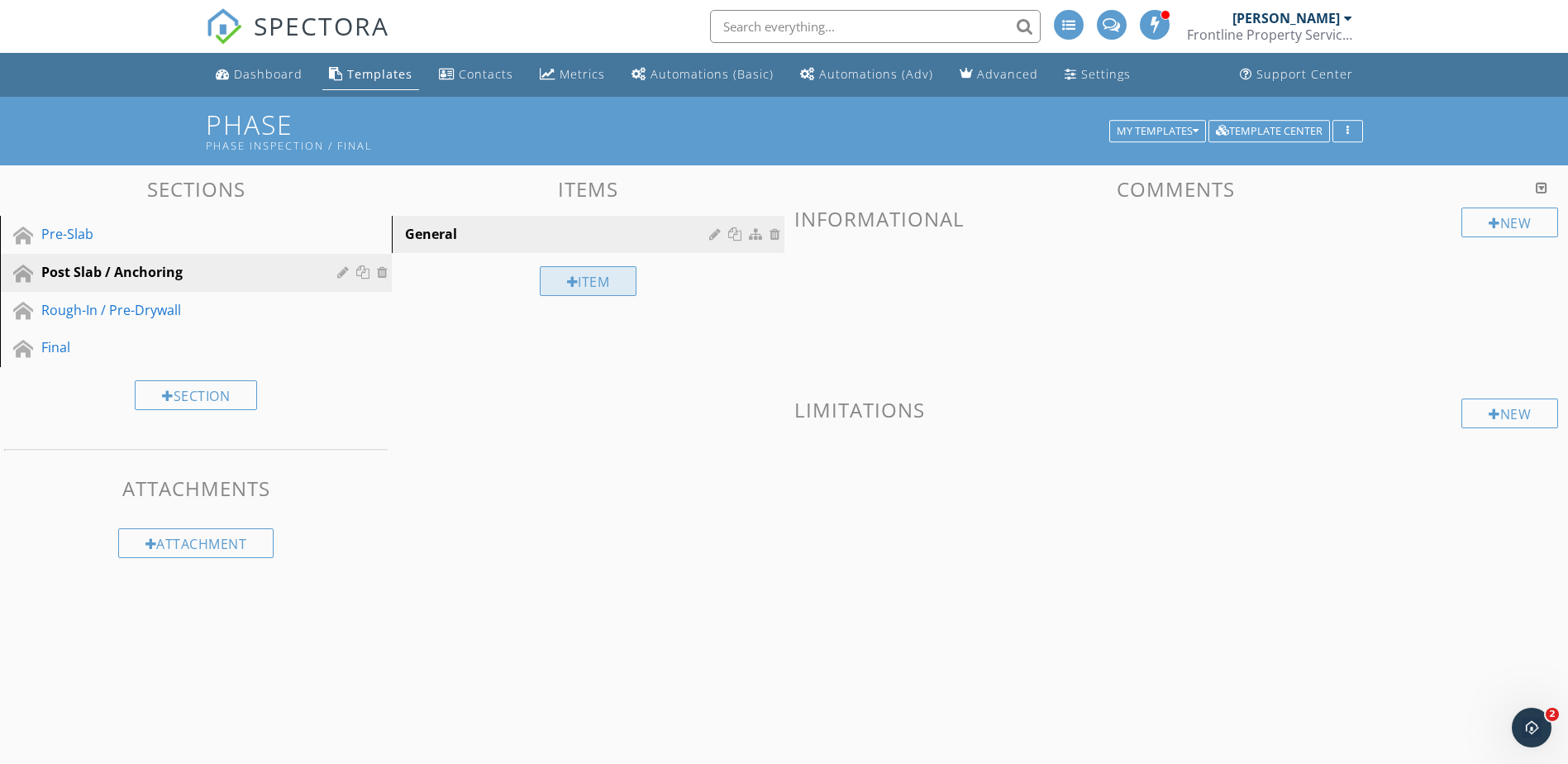
click at [612, 276] on div "Item" at bounding box center [587, 280] width 97 height 30
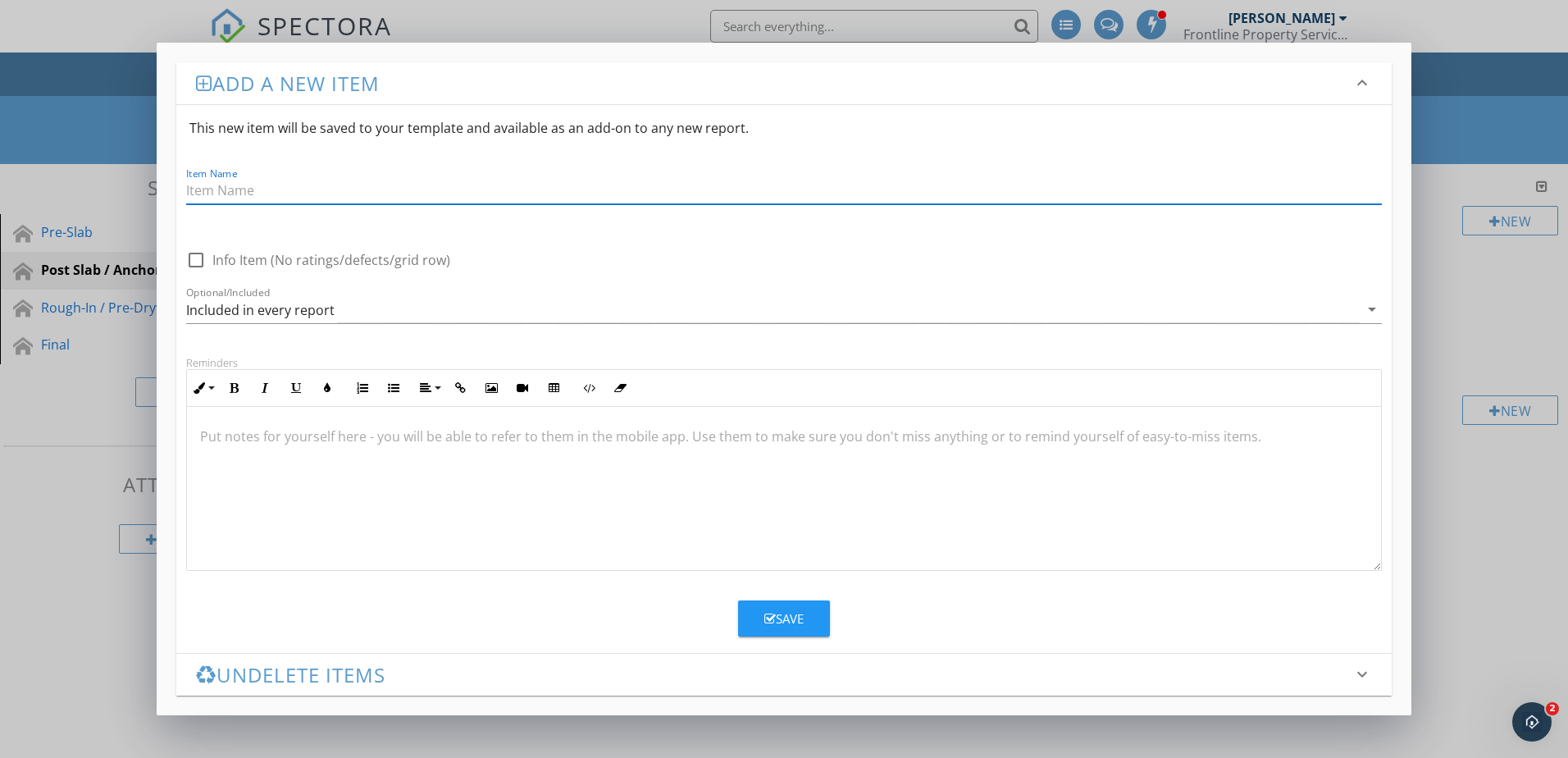
click at [1459, 297] on div "Add a new item keyboard_arrow_down This new item will be saved to your template…" at bounding box center [784, 379] width 1568 height 758
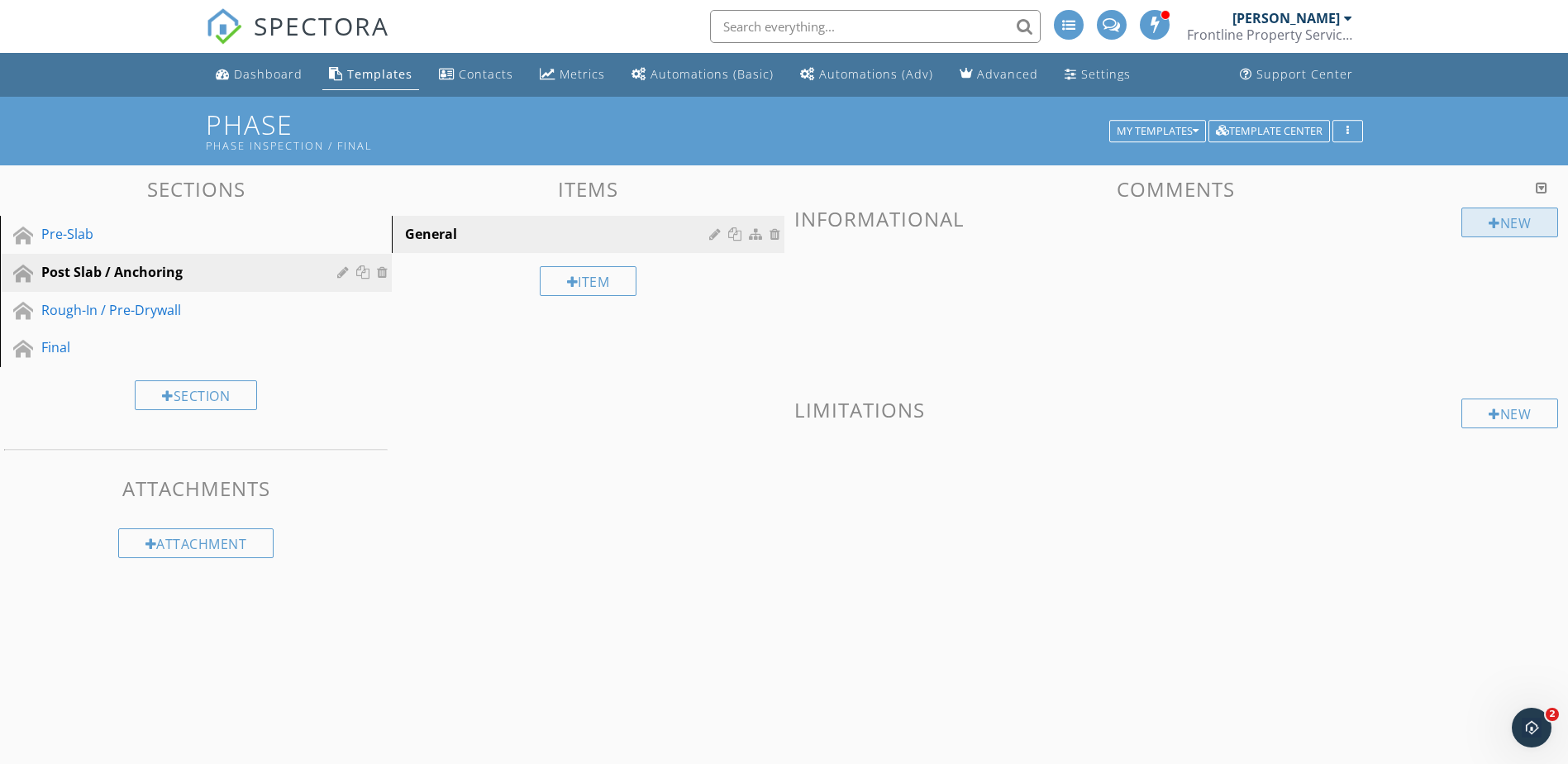
click at [1470, 225] on div "New" at bounding box center [1510, 222] width 96 height 30
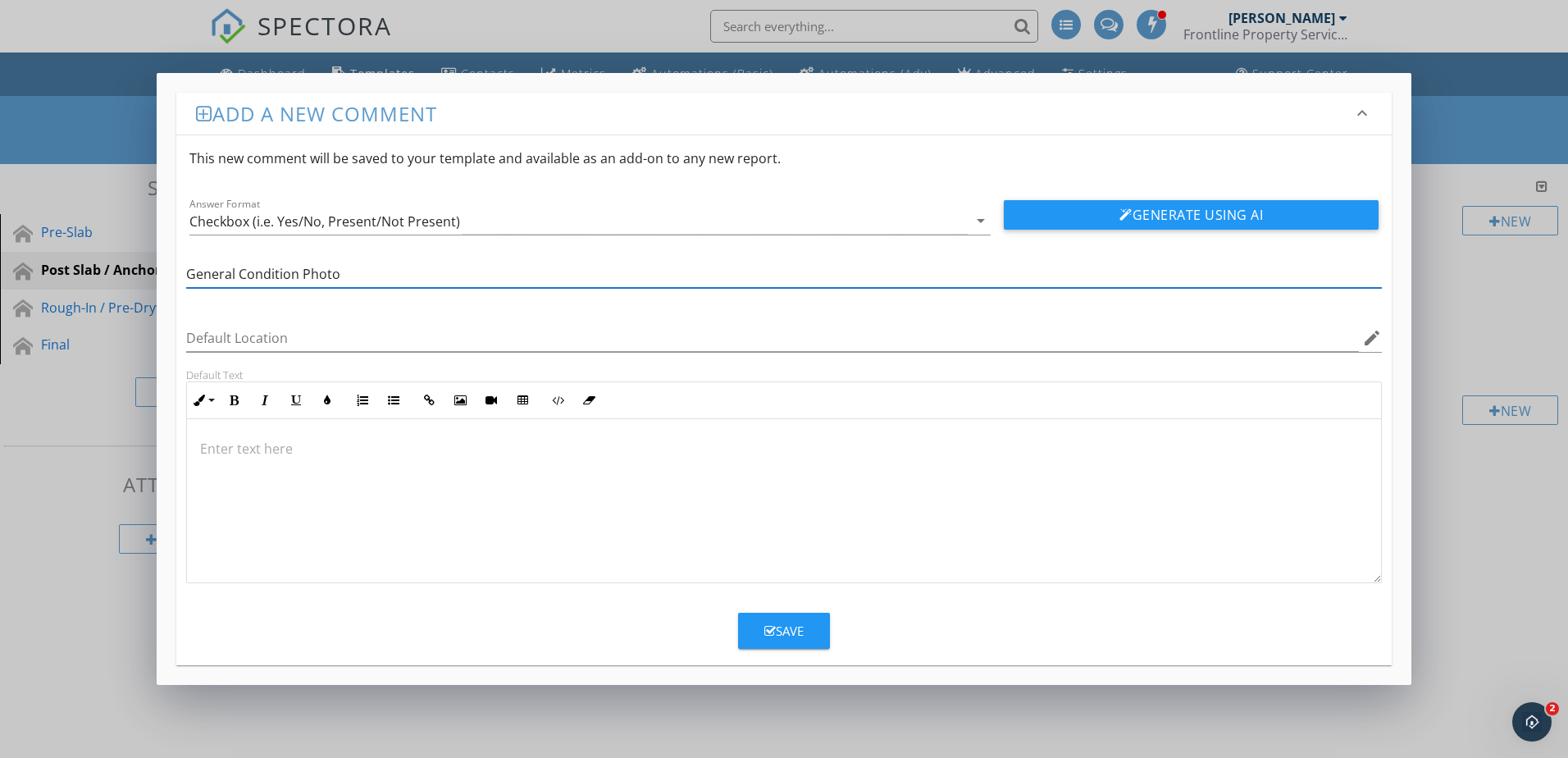
type input "General Condition Photos"
click button "Generate Using AI" at bounding box center [1191, 214] width 375 height 30
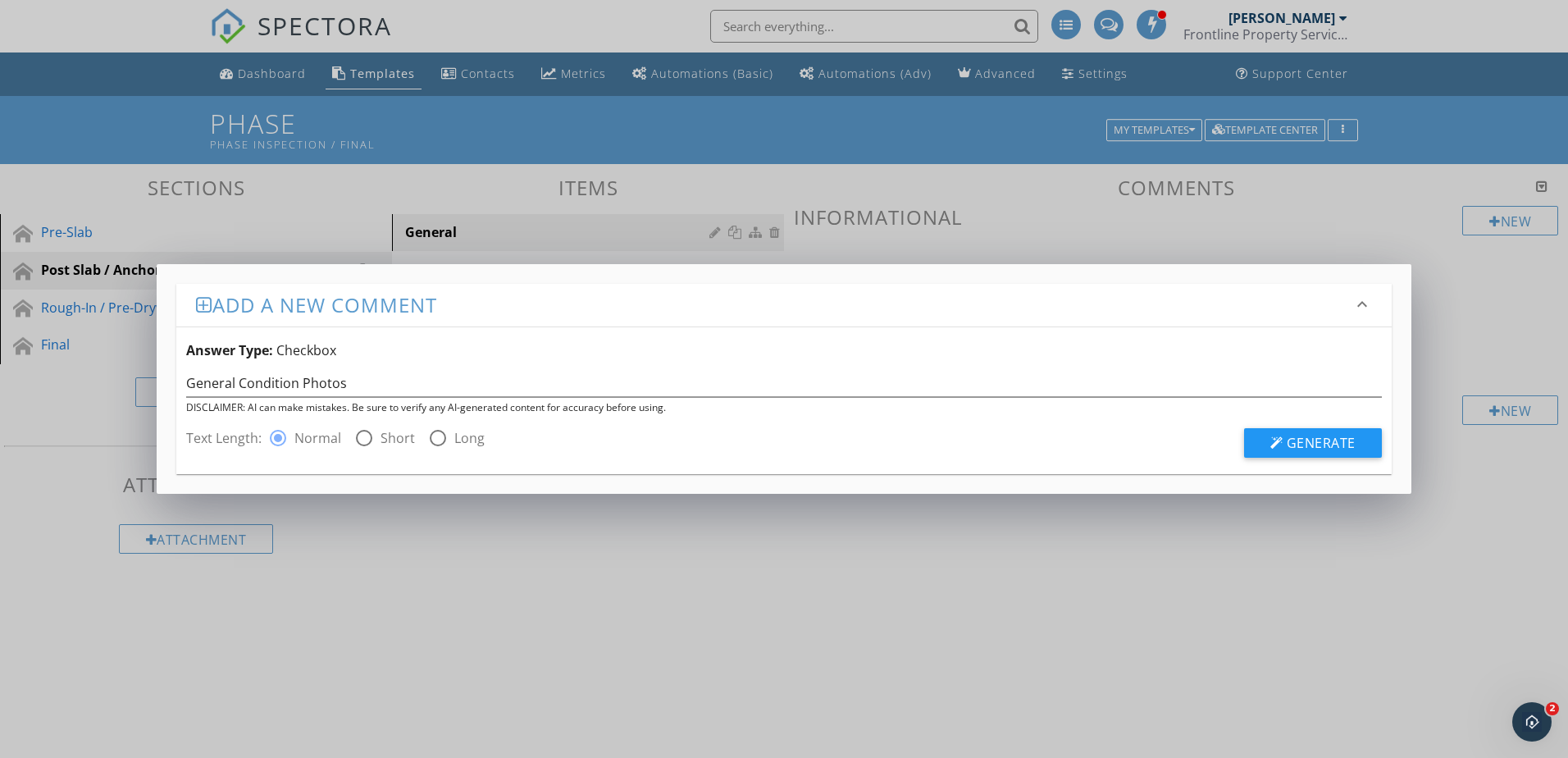
click at [1359, 304] on icon "keyboard_arrow_down" at bounding box center [1362, 304] width 20 height 20
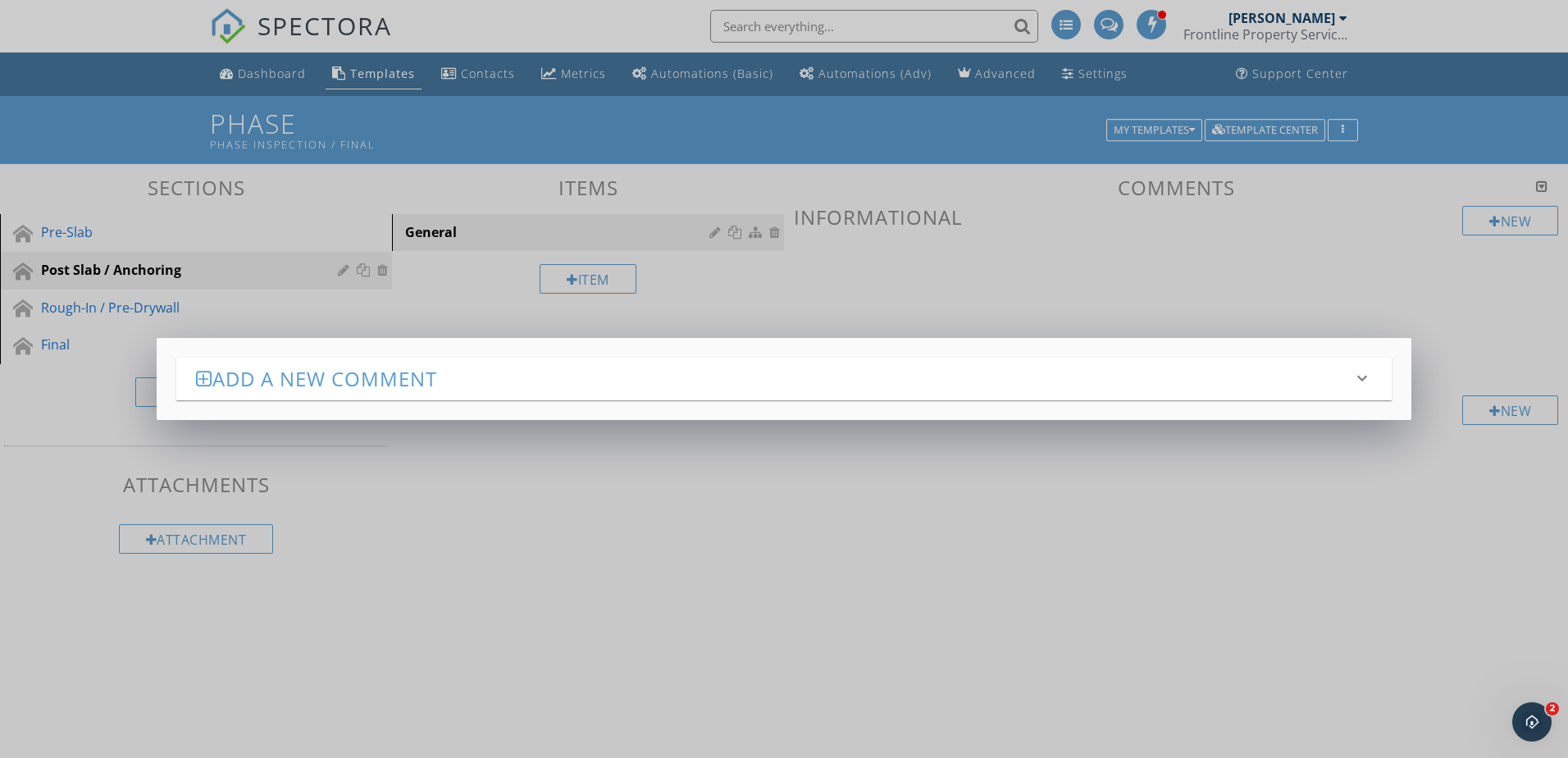
click at [1359, 304] on div "Add a new comment keyboard_arrow_down Answer Type: Checkbox General Condition P…" at bounding box center [784, 379] width 1568 height 758
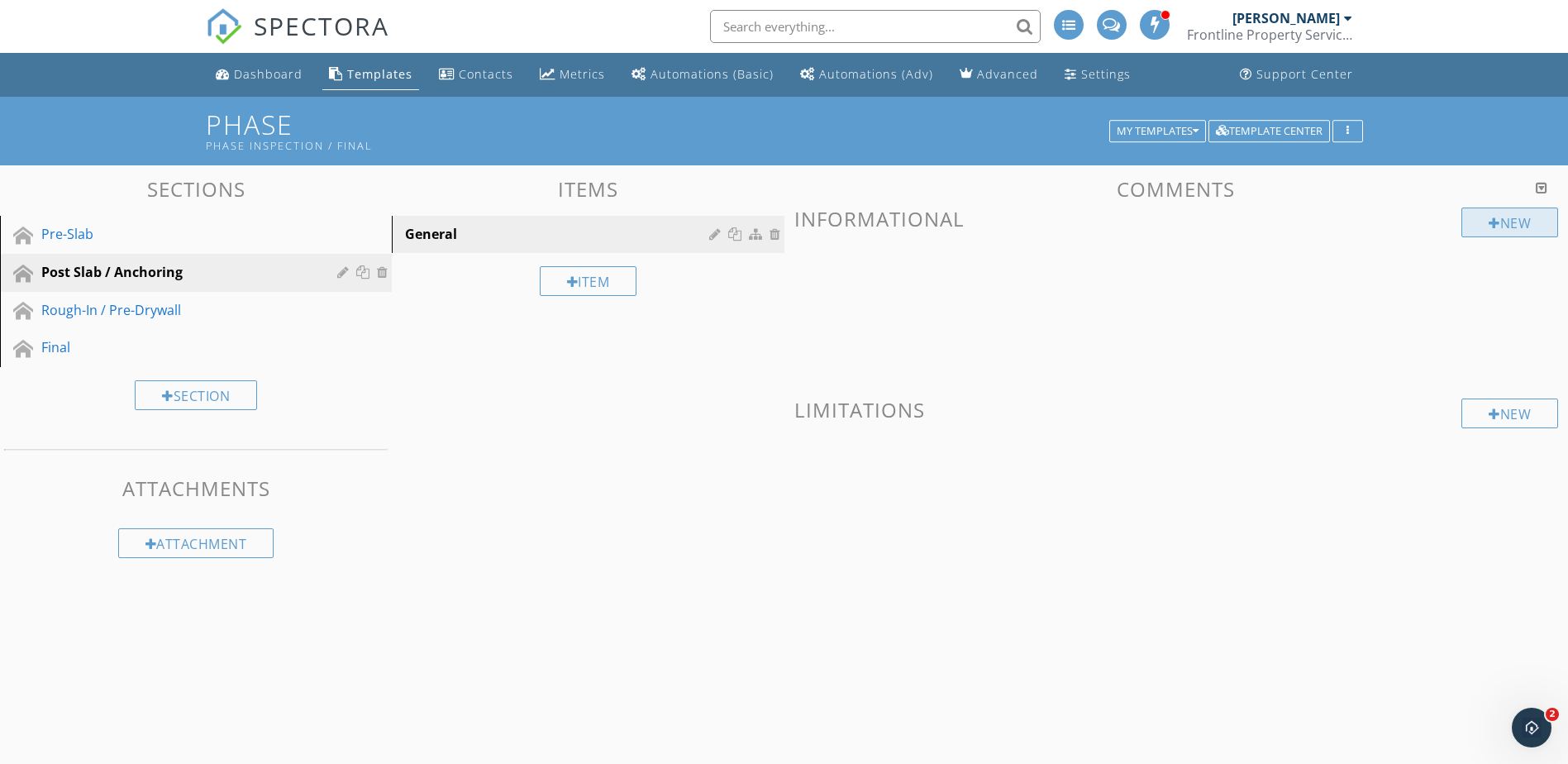
click at [1479, 226] on div "New" at bounding box center [1510, 222] width 96 height 30
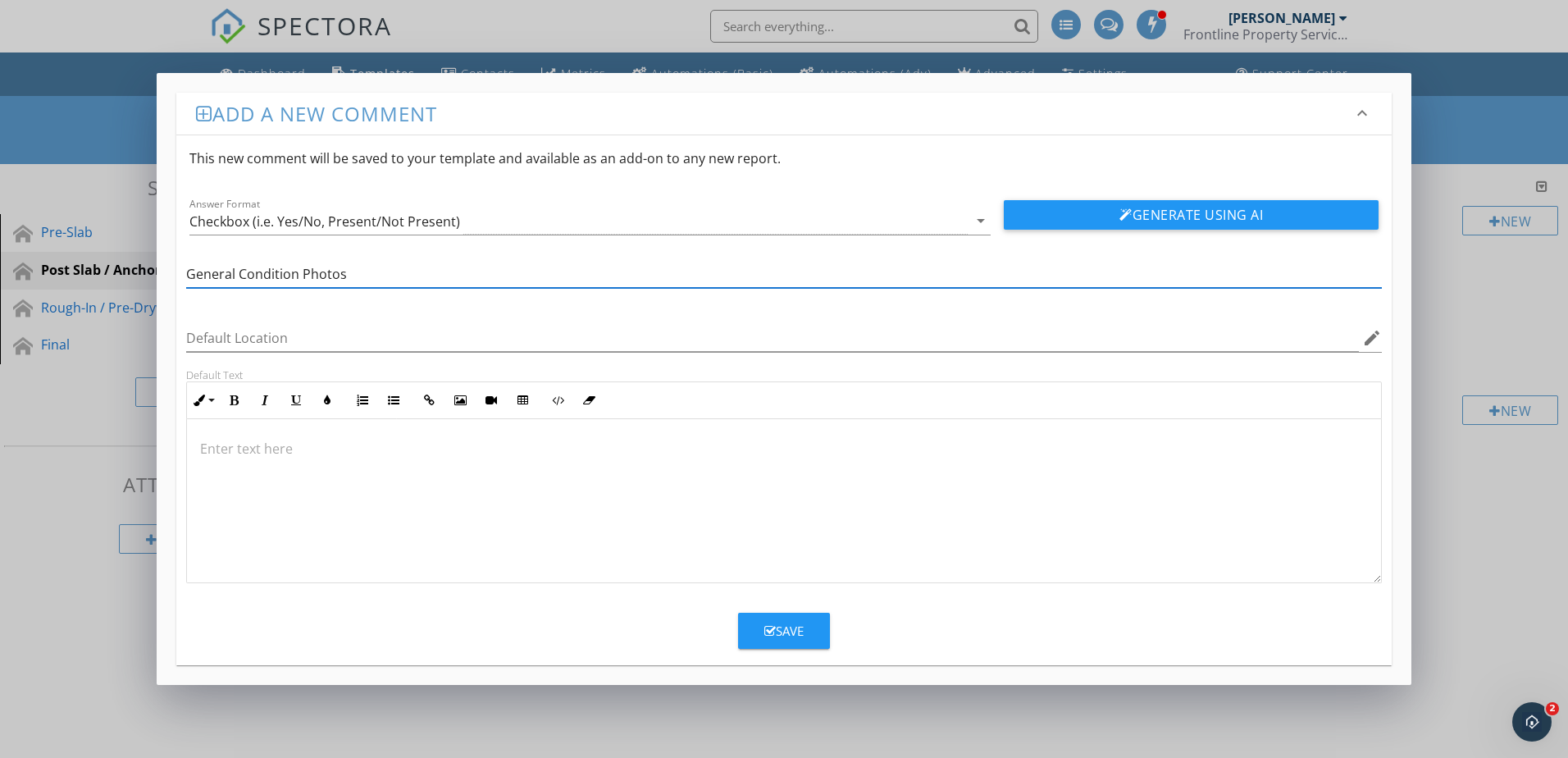
type input "General Condition Photos"
click at [771, 621] on div "Save" at bounding box center [784, 631] width 39 height 19
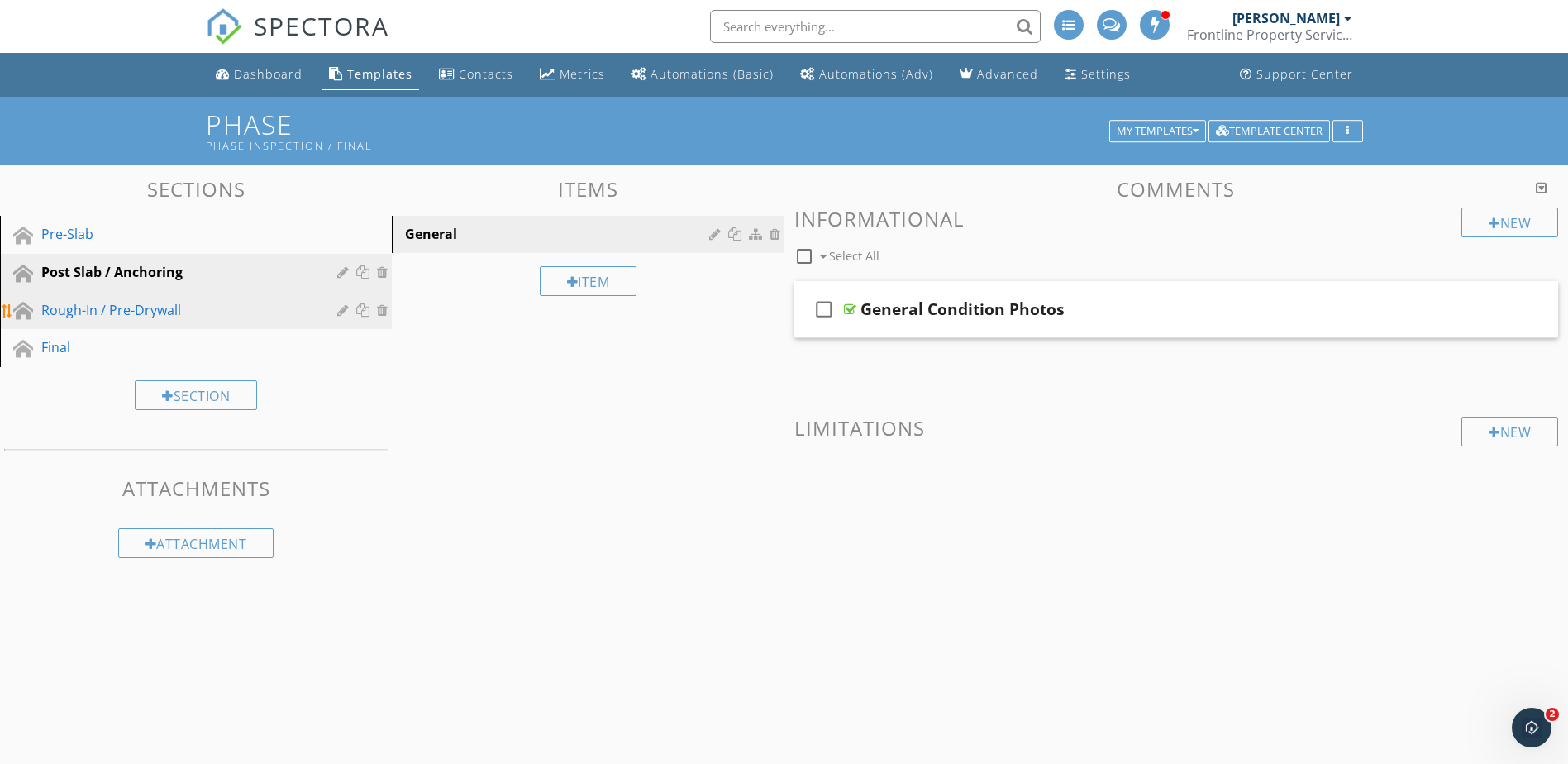
click at [232, 297] on link "Rough-In / Pre-Drywall" at bounding box center [199, 311] width 387 height 38
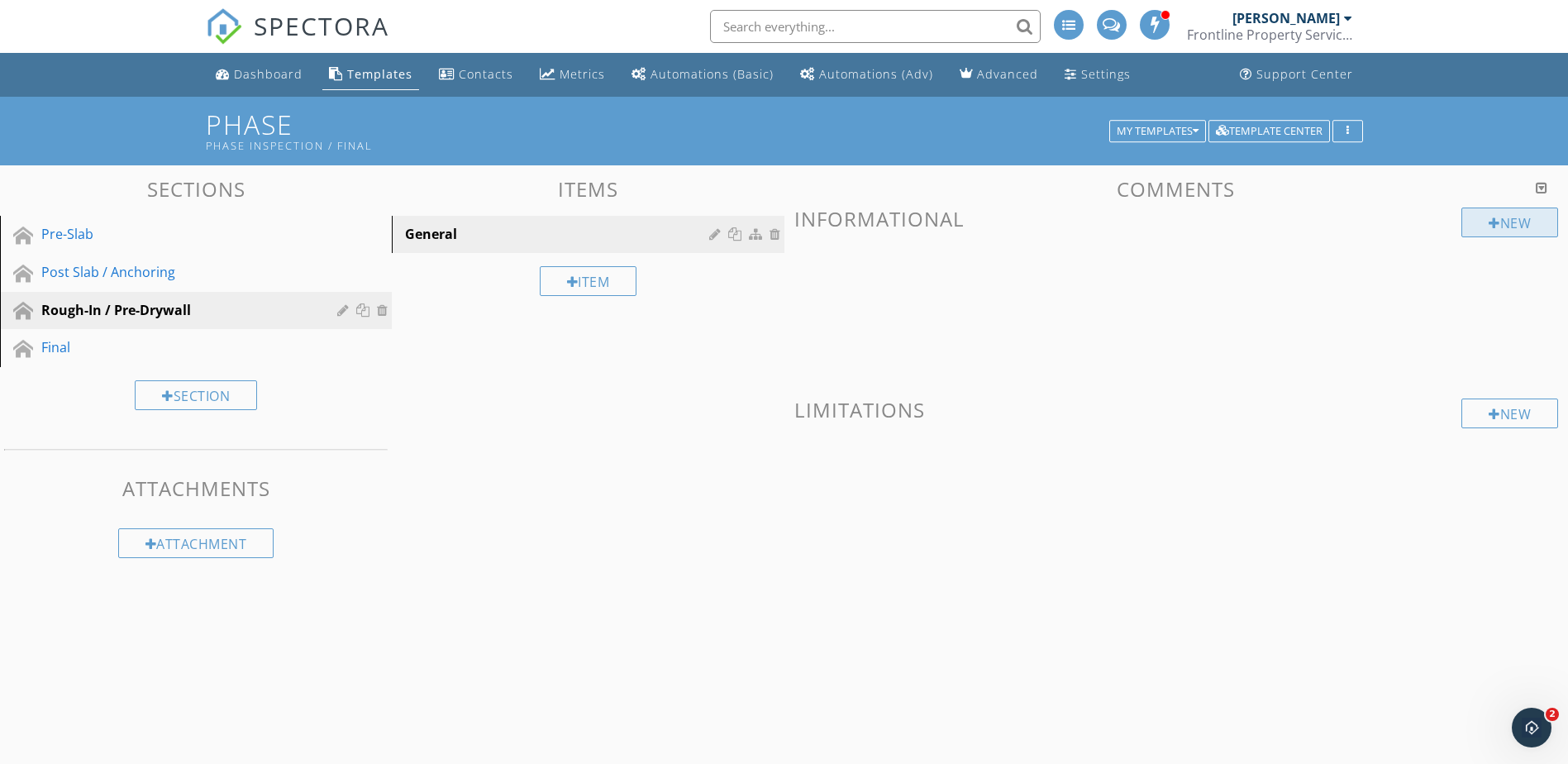
click at [1515, 231] on div "New" at bounding box center [1510, 222] width 96 height 30
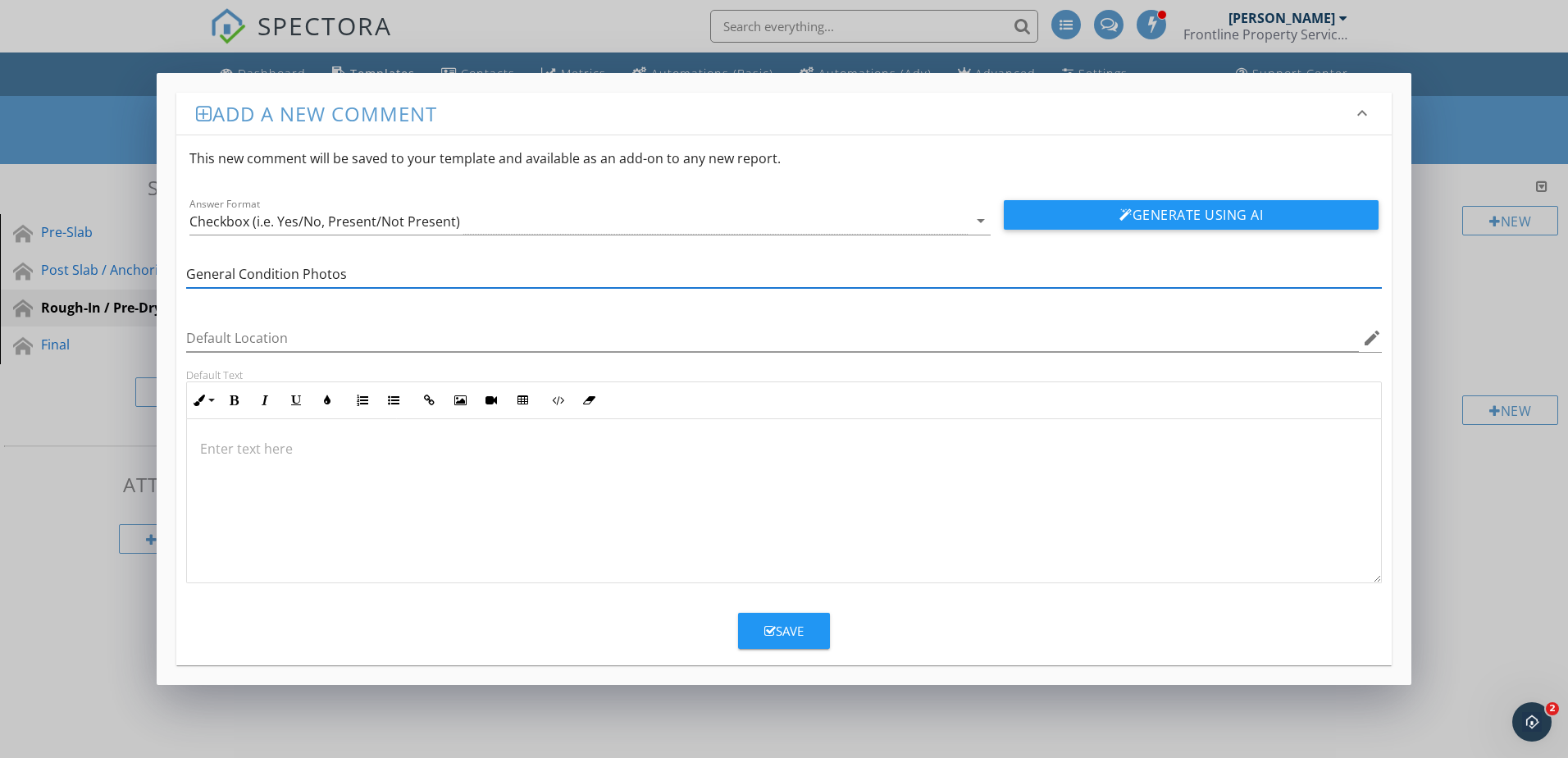
type input "General Condition Photos"
click at [763, 631] on button "Save" at bounding box center [784, 631] width 92 height 36
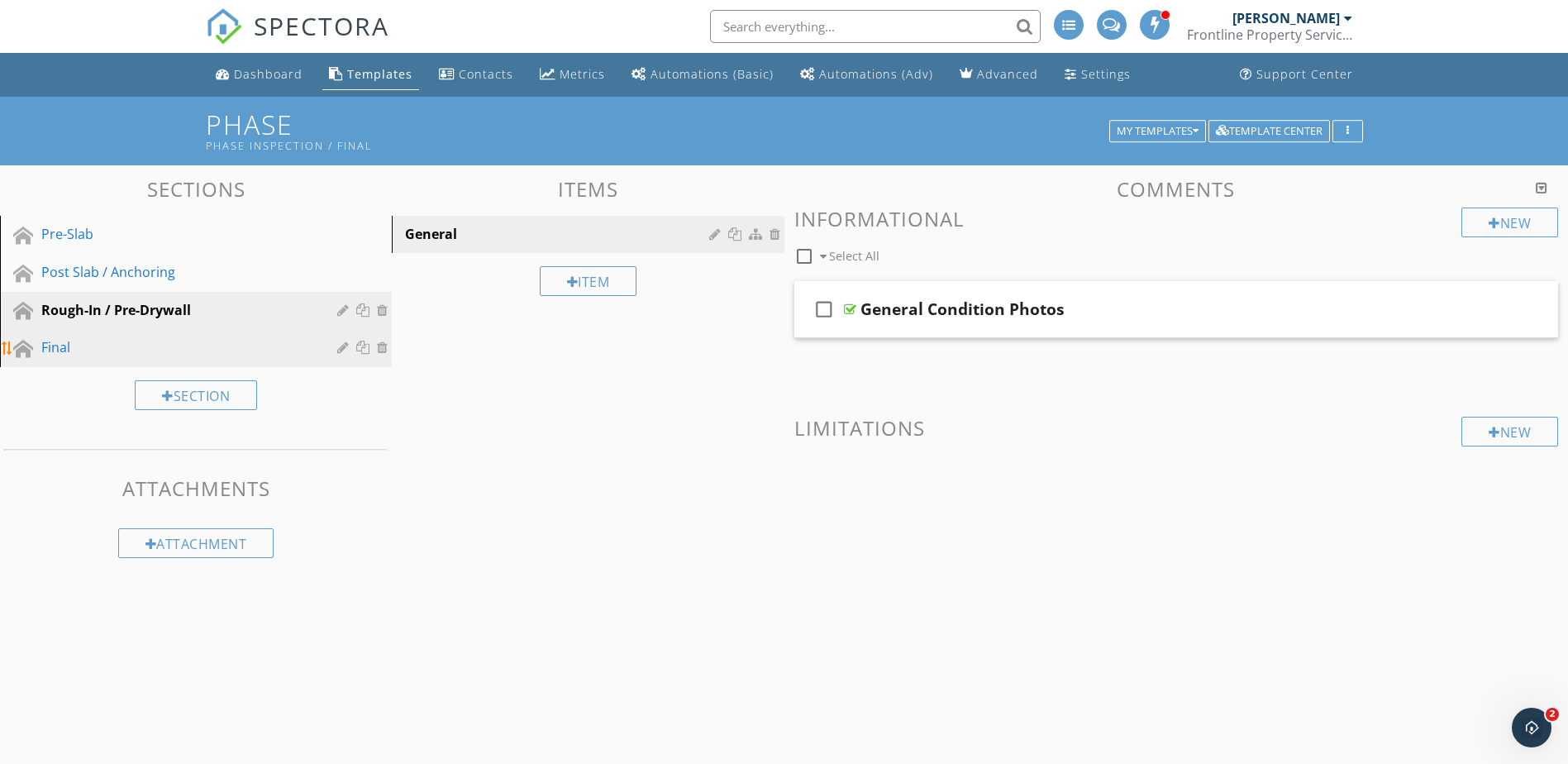
click at [158, 341] on div "Final" at bounding box center [177, 347] width 272 height 20
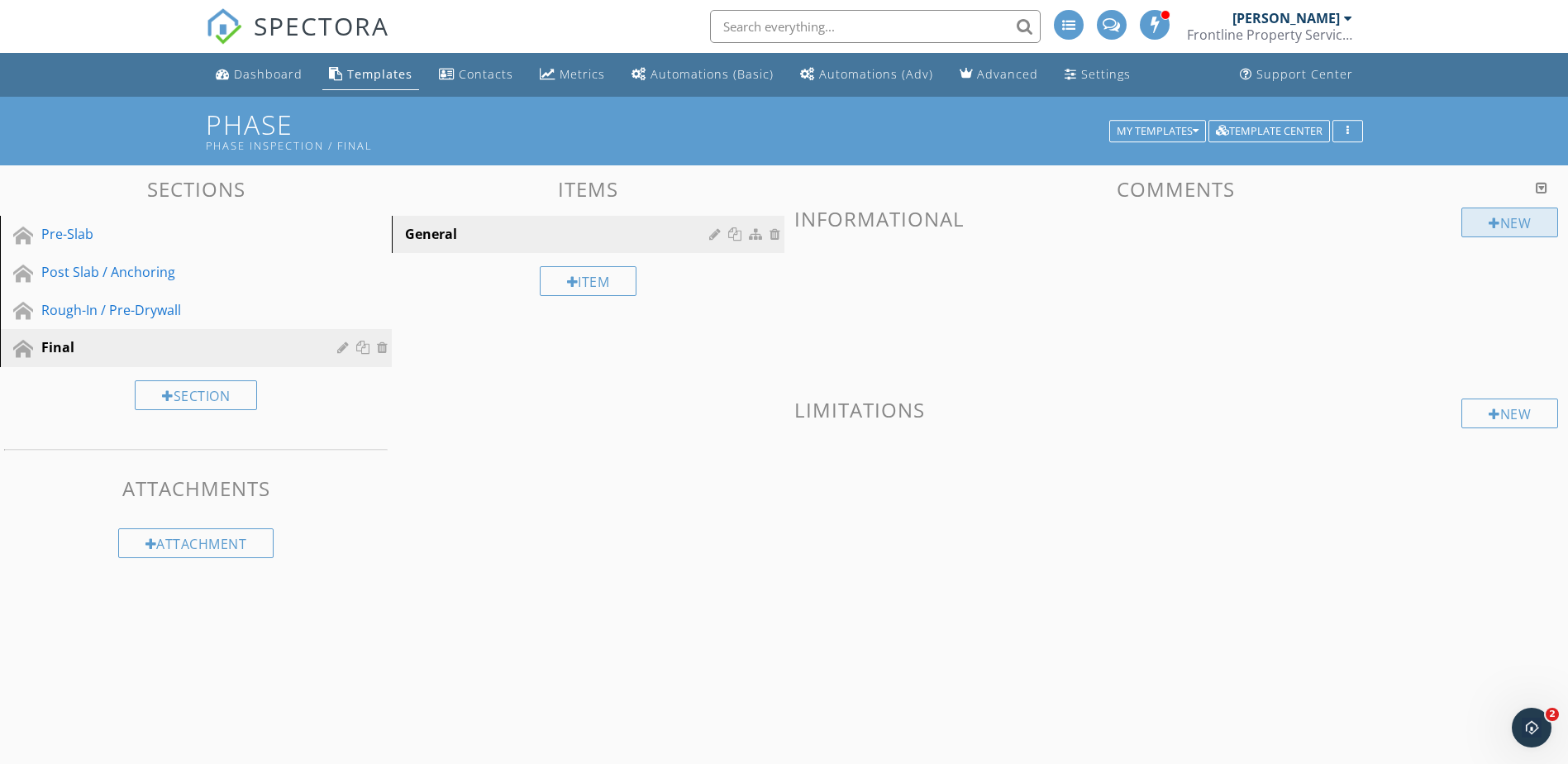
click at [1494, 218] on div at bounding box center [1494, 223] width 11 height 13
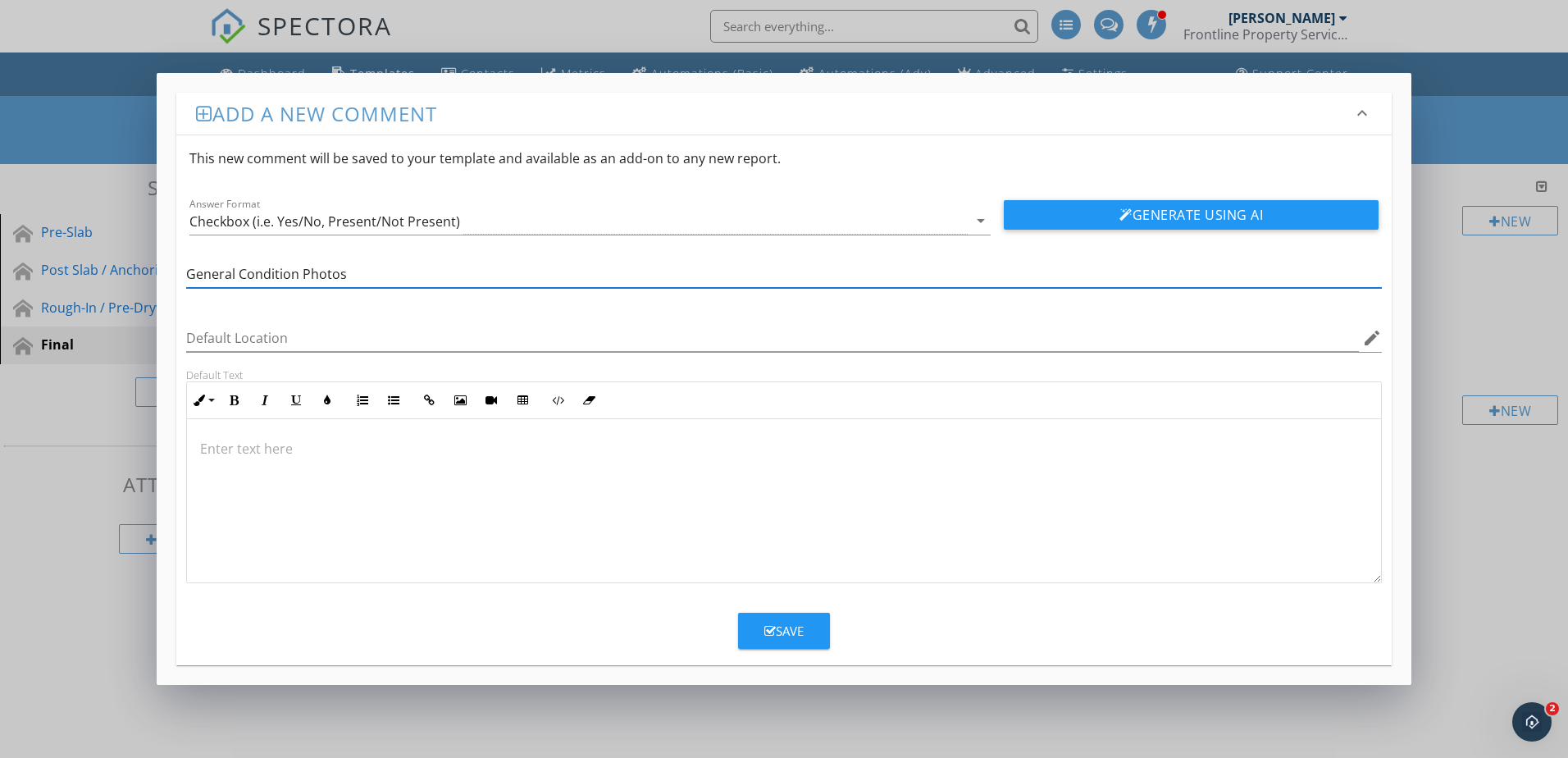
type input "General Condition Photos"
click at [815, 635] on button "Save" at bounding box center [784, 631] width 92 height 36
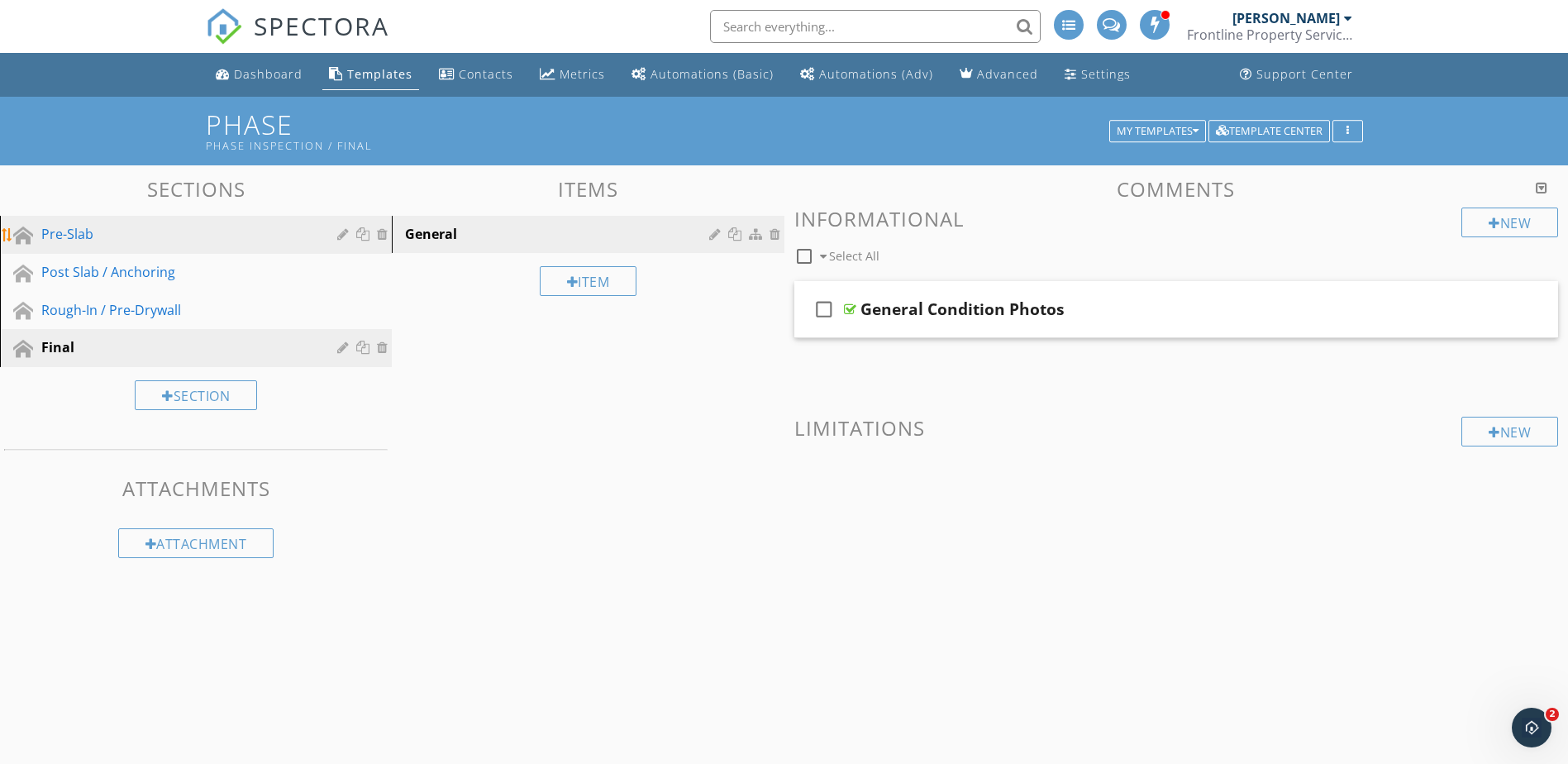
click at [210, 223] on link "Pre-Slab" at bounding box center [199, 235] width 387 height 38
click at [651, 237] on div "General" at bounding box center [559, 233] width 308 height 20
click at [711, 237] on div at bounding box center [716, 233] width 15 height 13
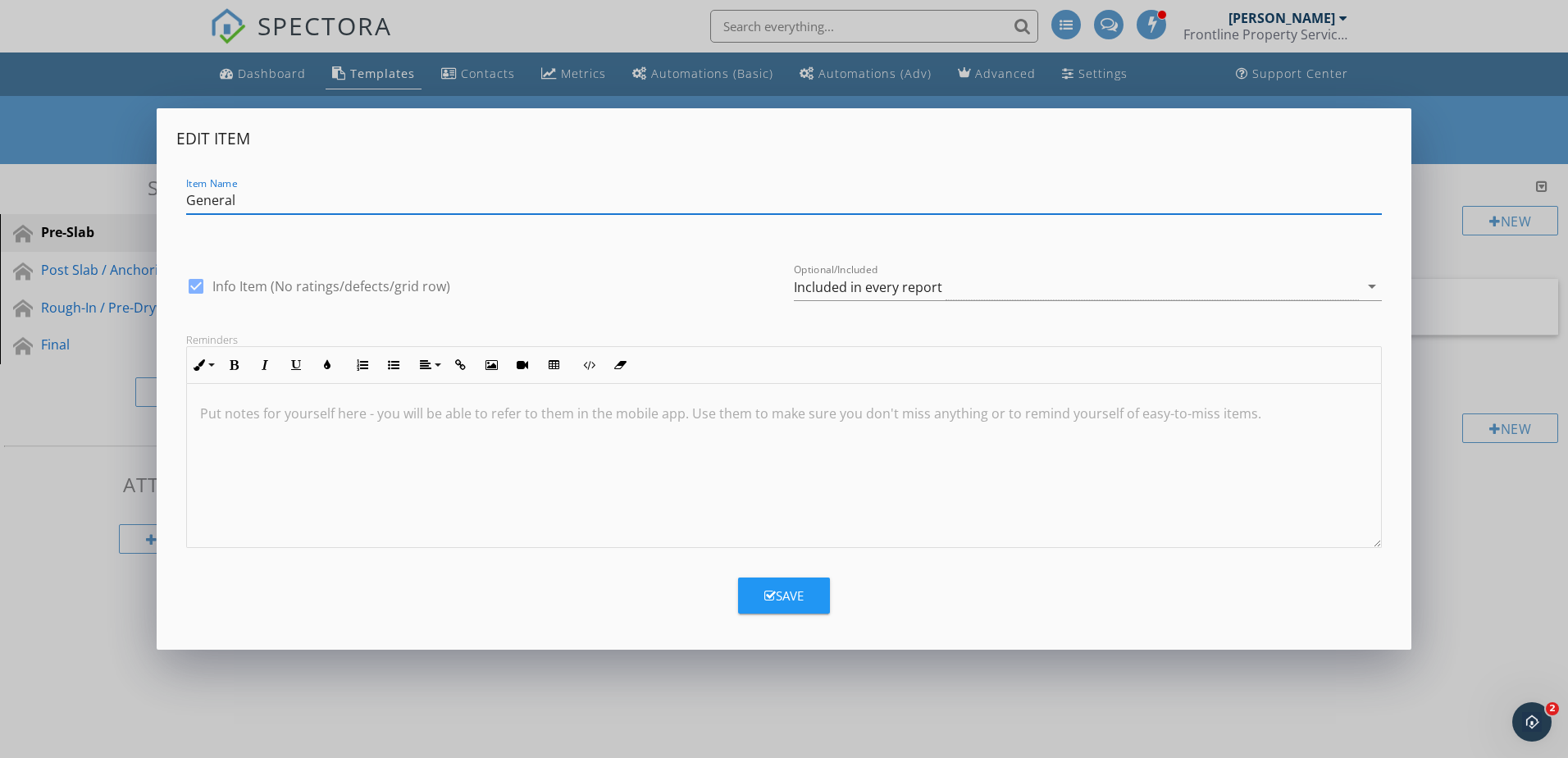
click at [802, 604] on div "Save" at bounding box center [784, 596] width 39 height 19
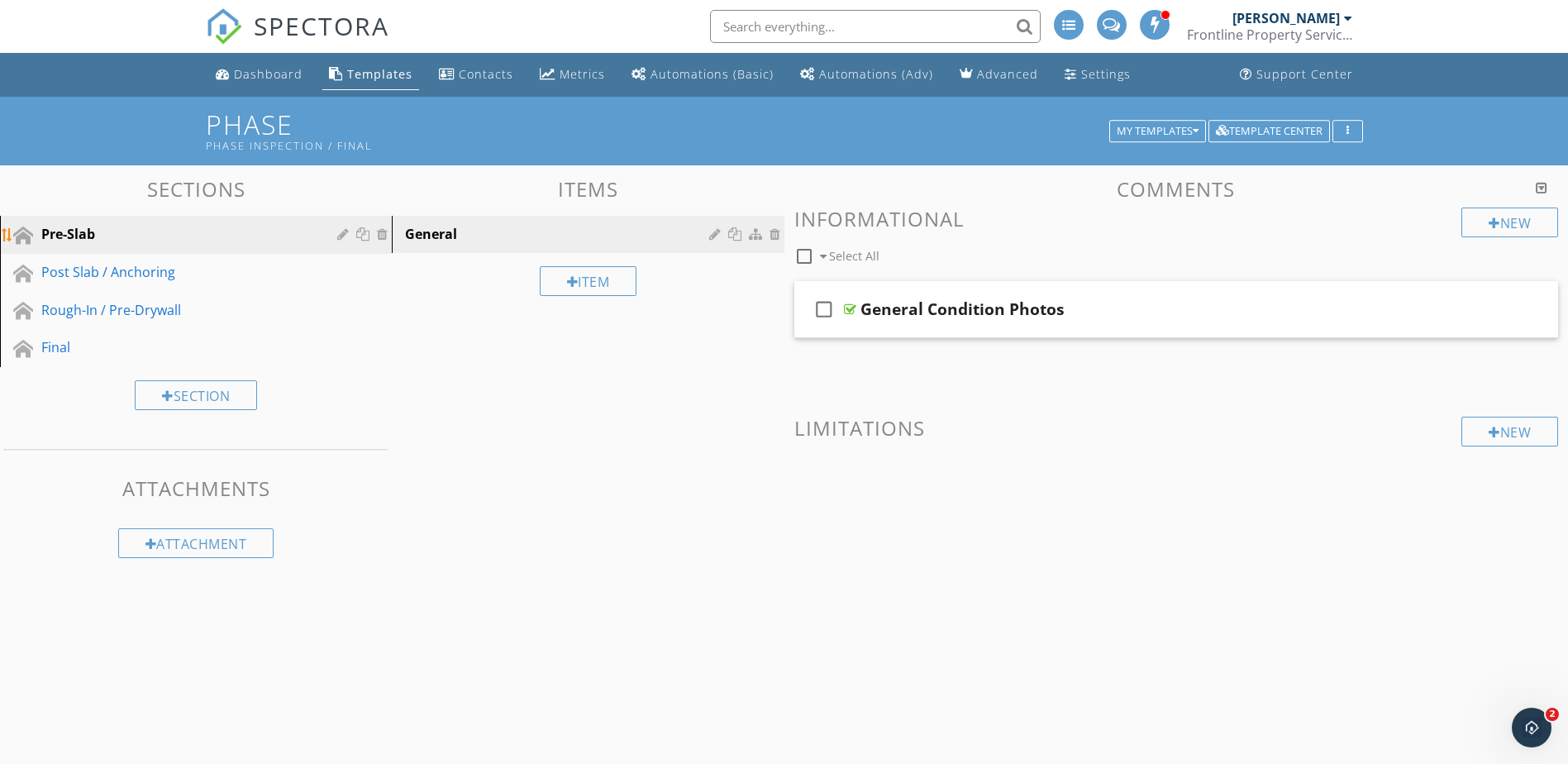
click at [341, 233] on div at bounding box center [345, 233] width 15 height 13
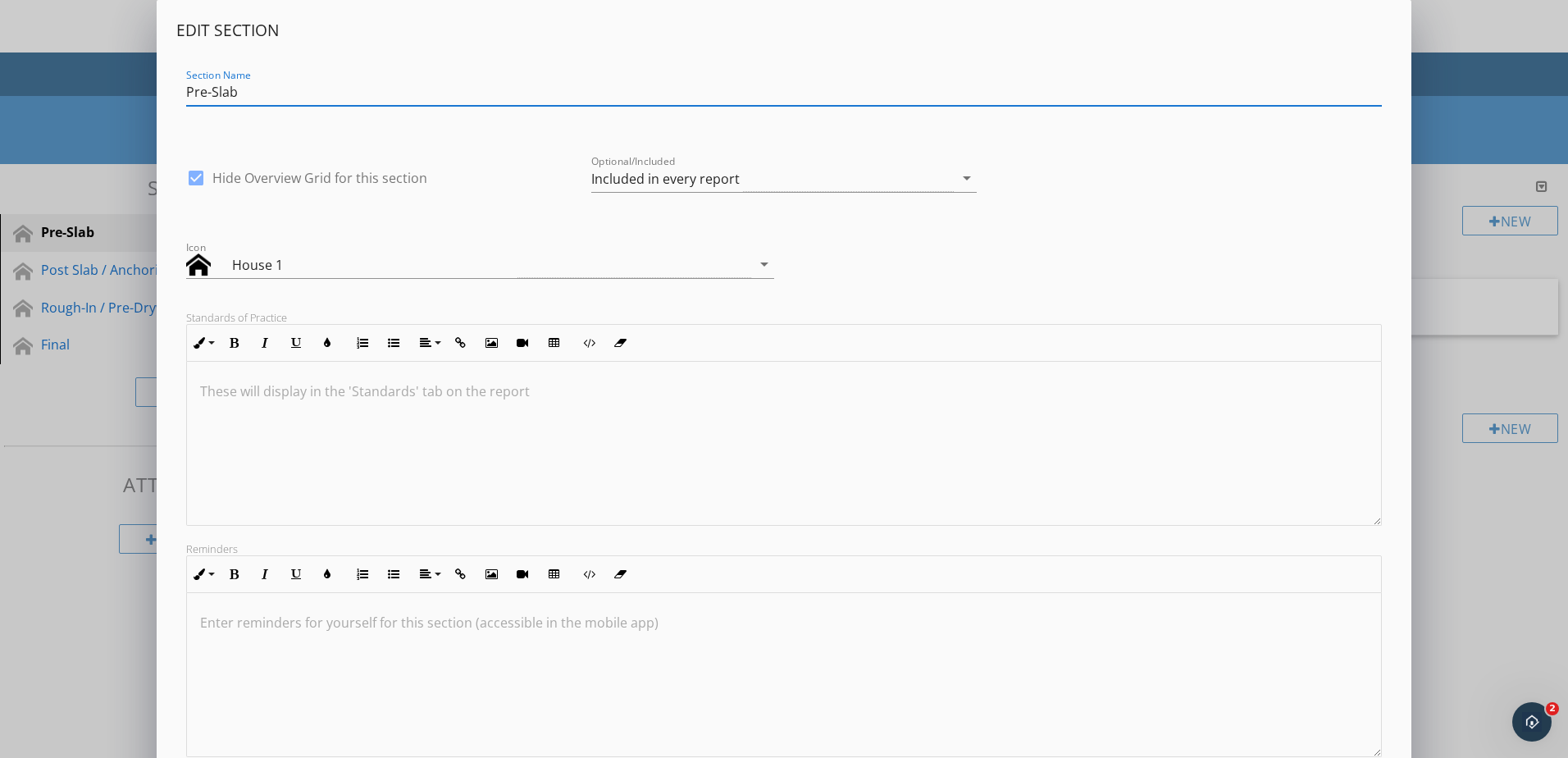
click at [347, 184] on label "Hide Overview Grid for this section" at bounding box center [320, 178] width 215 height 16
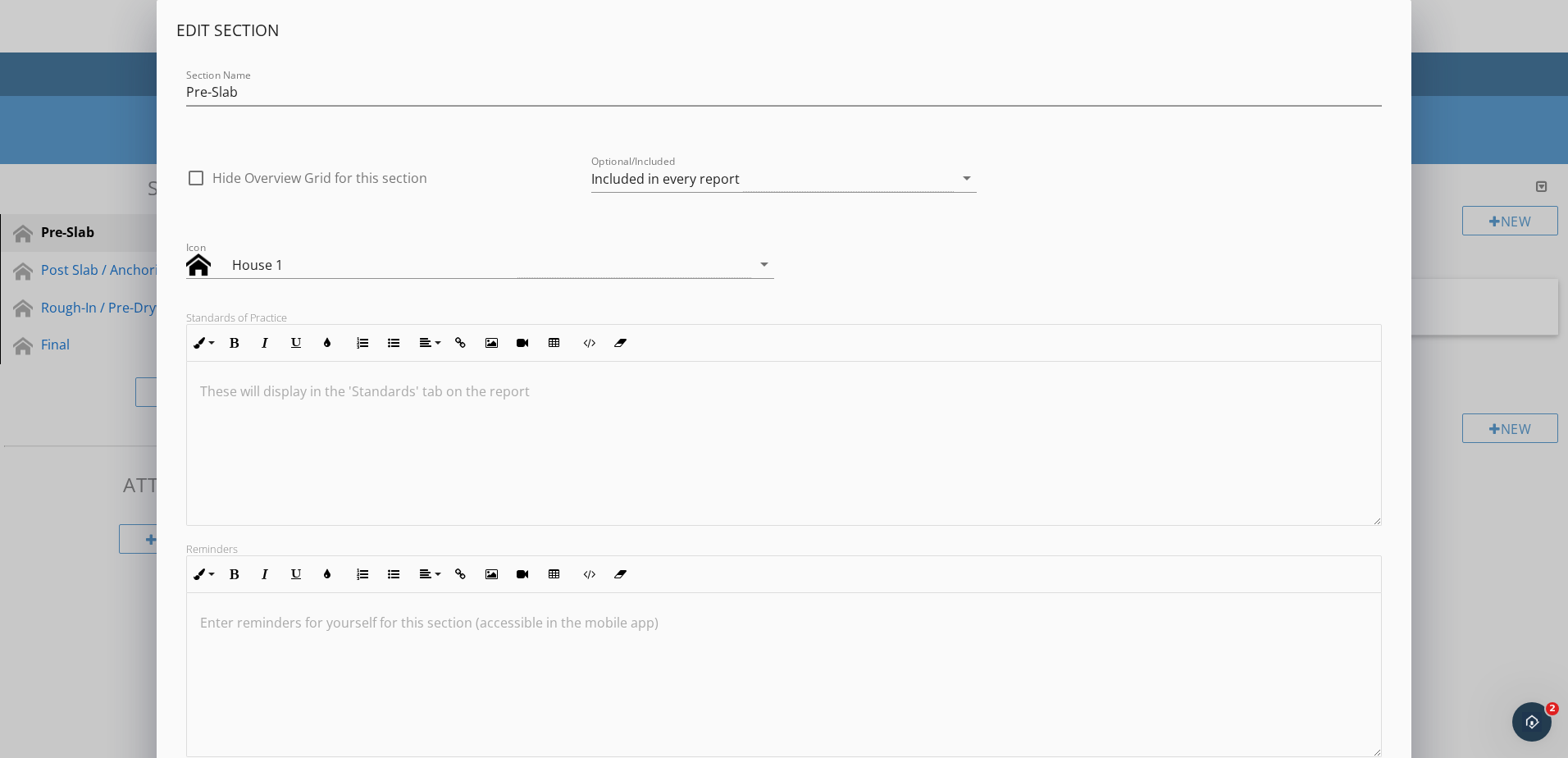
click at [347, 184] on label "Hide Overview Grid for this section" at bounding box center [320, 178] width 215 height 16
checkbox input "true"
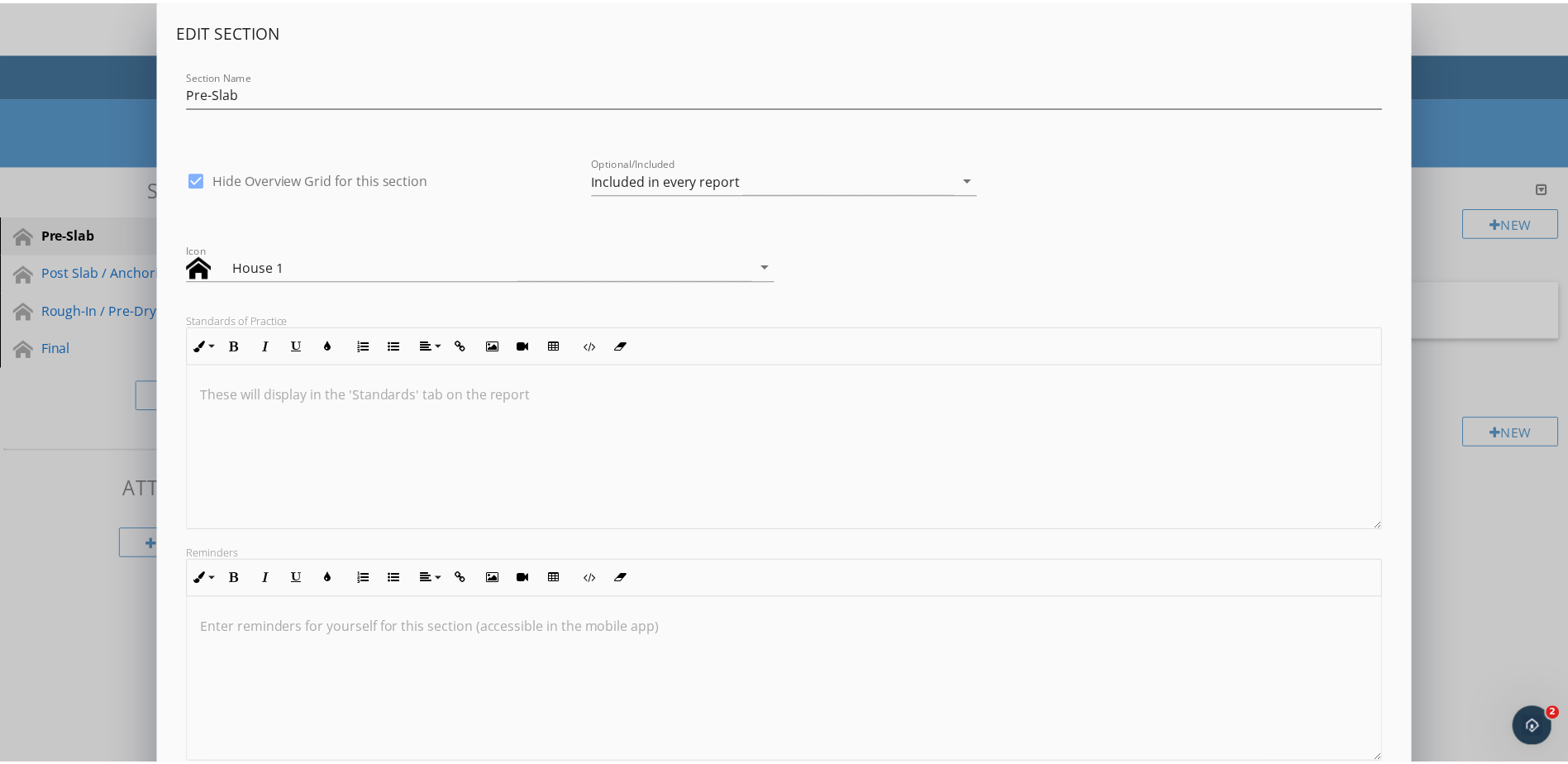
scroll to position [1, 0]
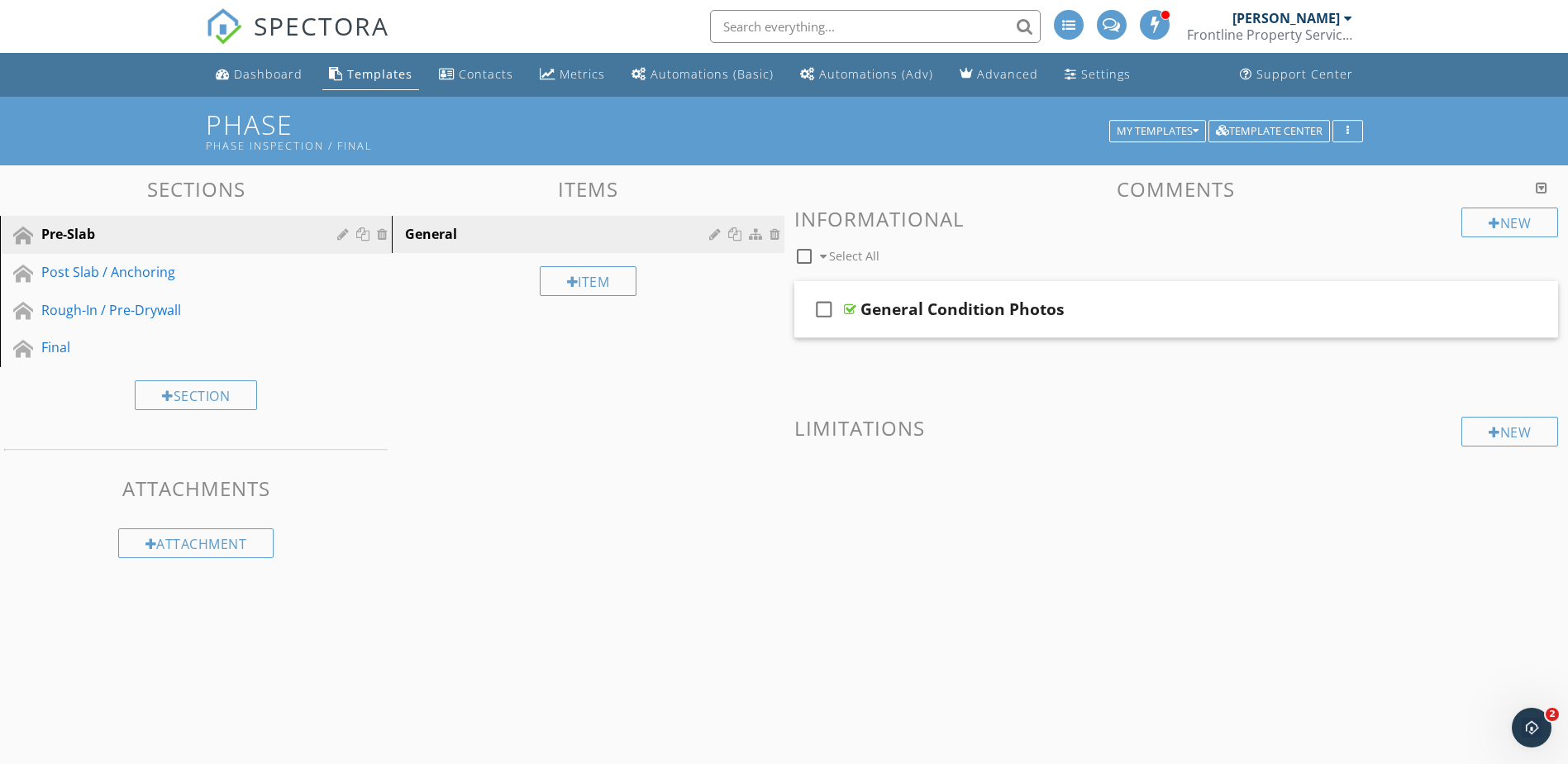
click at [5, 606] on div at bounding box center [784, 382] width 1568 height 764
click at [1336, 127] on button "button" at bounding box center [1348, 131] width 31 height 23
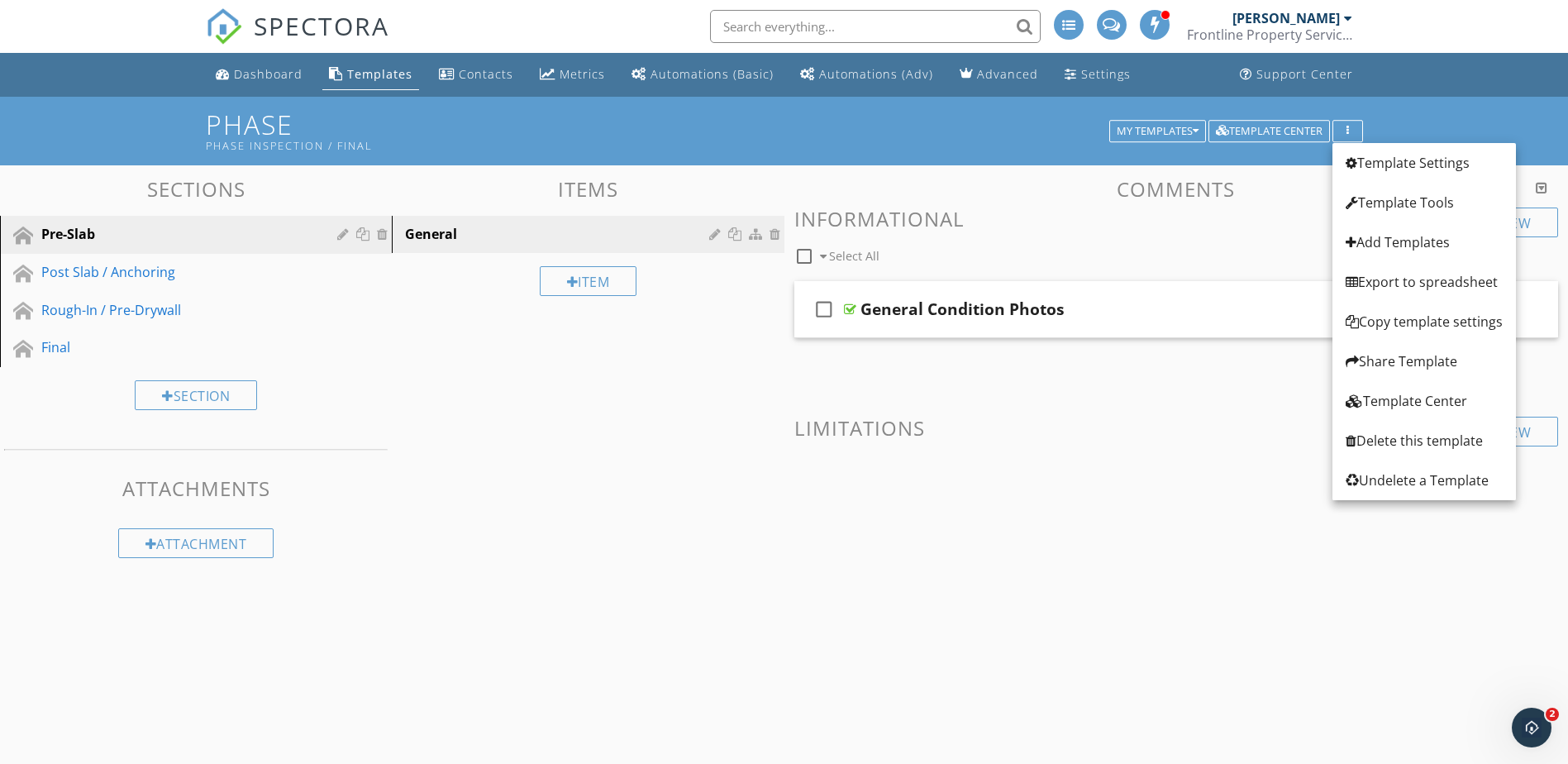
click at [980, 158] on div "Phase Phase Inspection / Final My Templates Template Center" at bounding box center [784, 131] width 1568 height 69
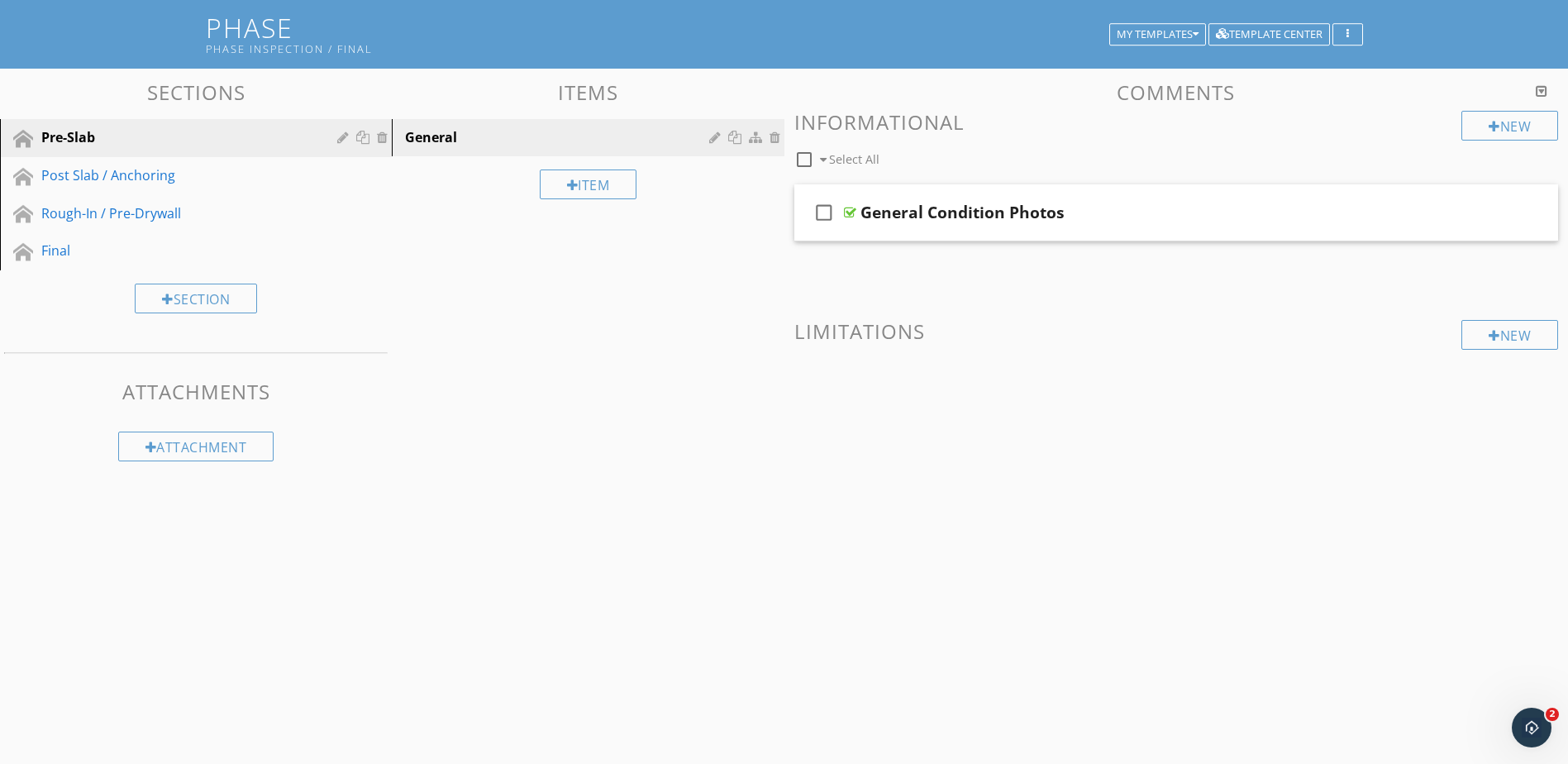
scroll to position [0, 0]
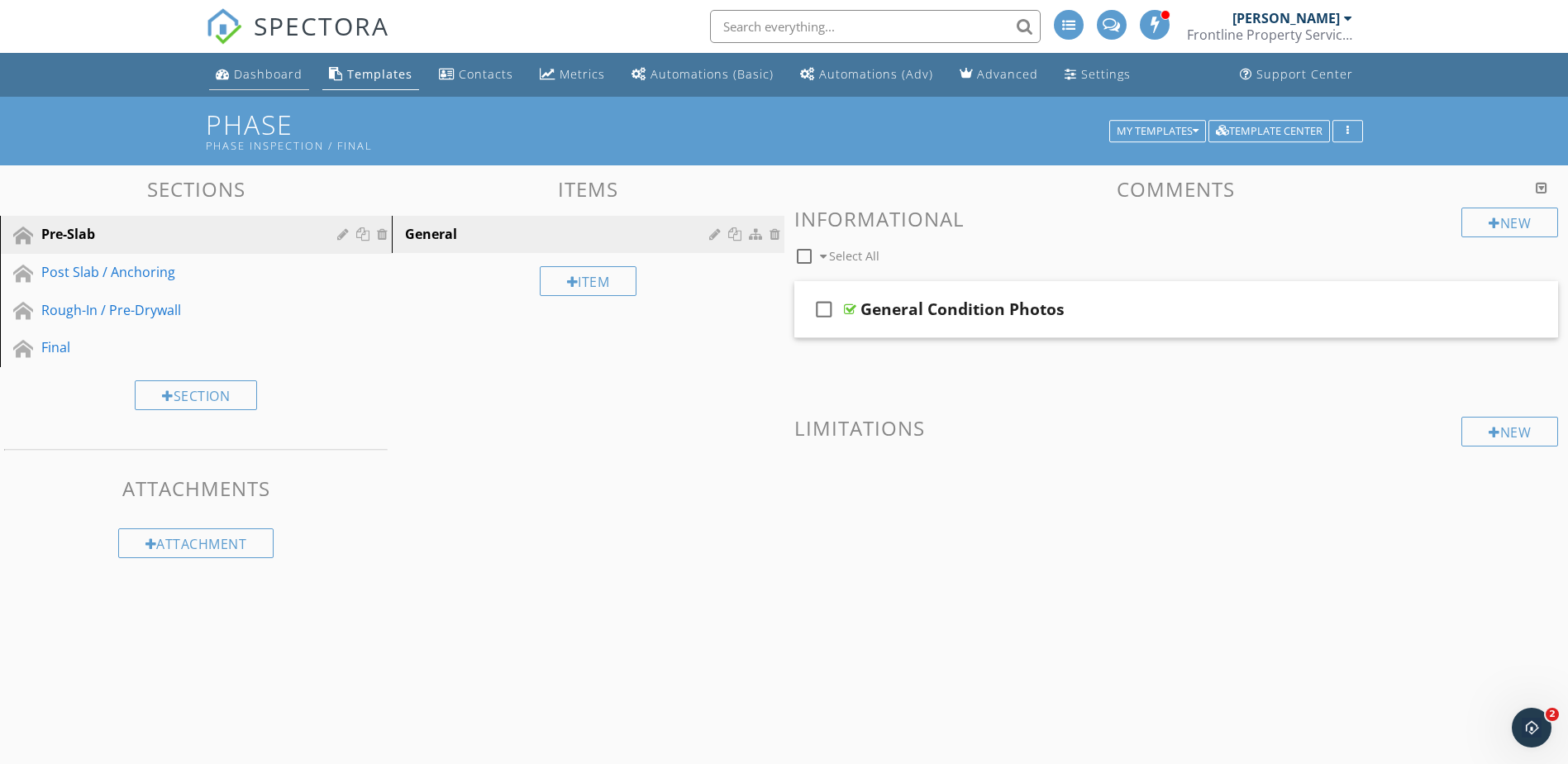
click at [289, 76] on div "Dashboard" at bounding box center [268, 74] width 69 height 15
